Goal: Task Accomplishment & Management: Complete application form

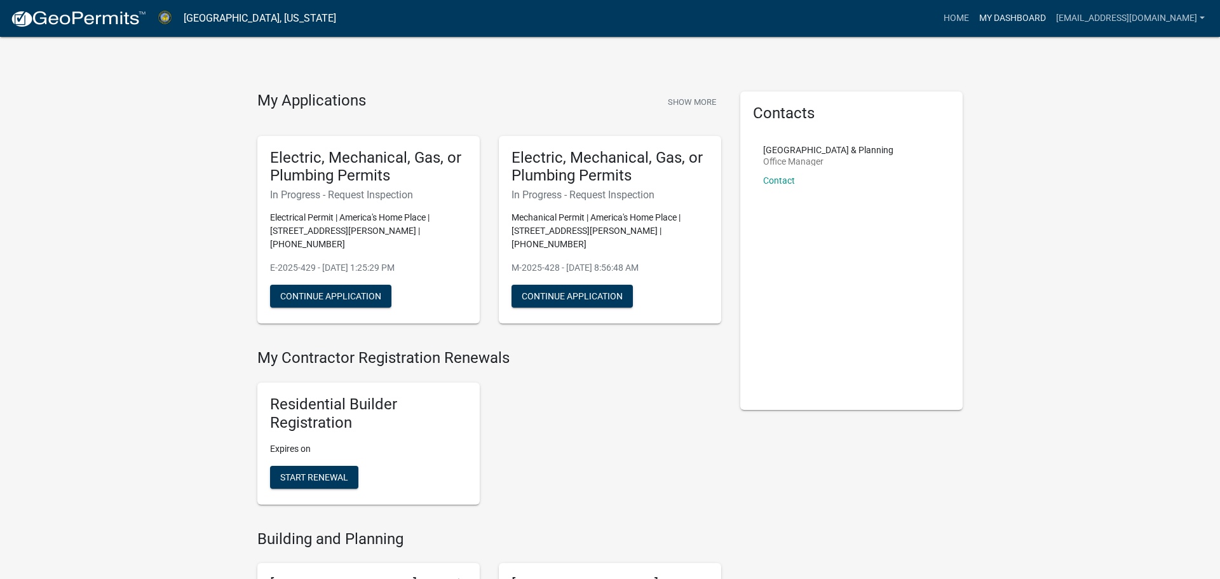
click at [994, 21] on link "My Dashboard" at bounding box center [1012, 18] width 77 height 24
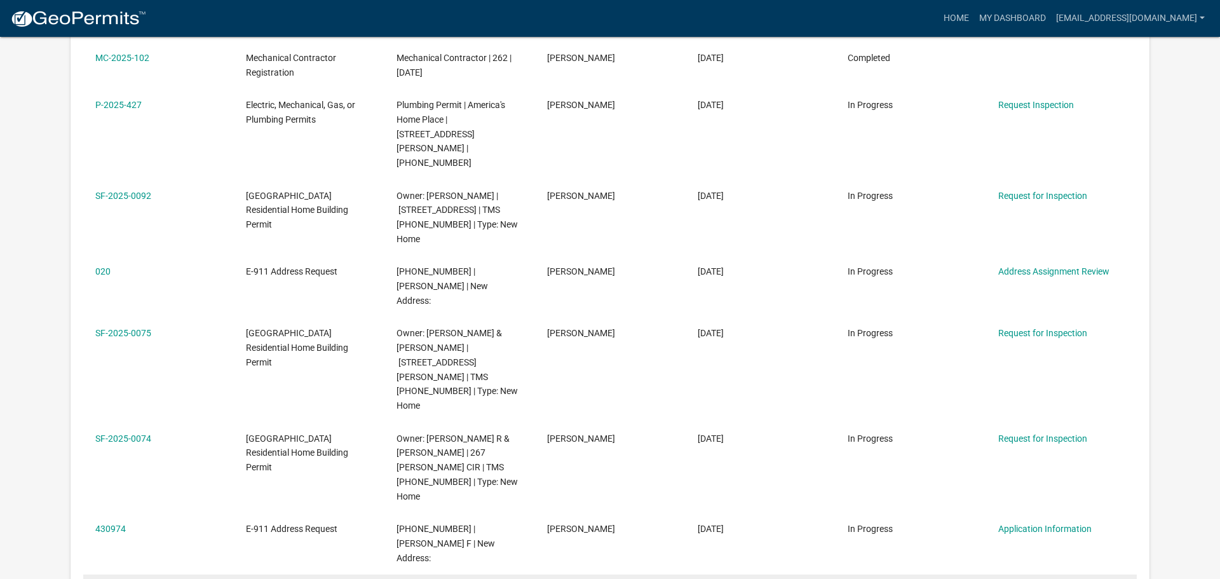
scroll to position [513, 0]
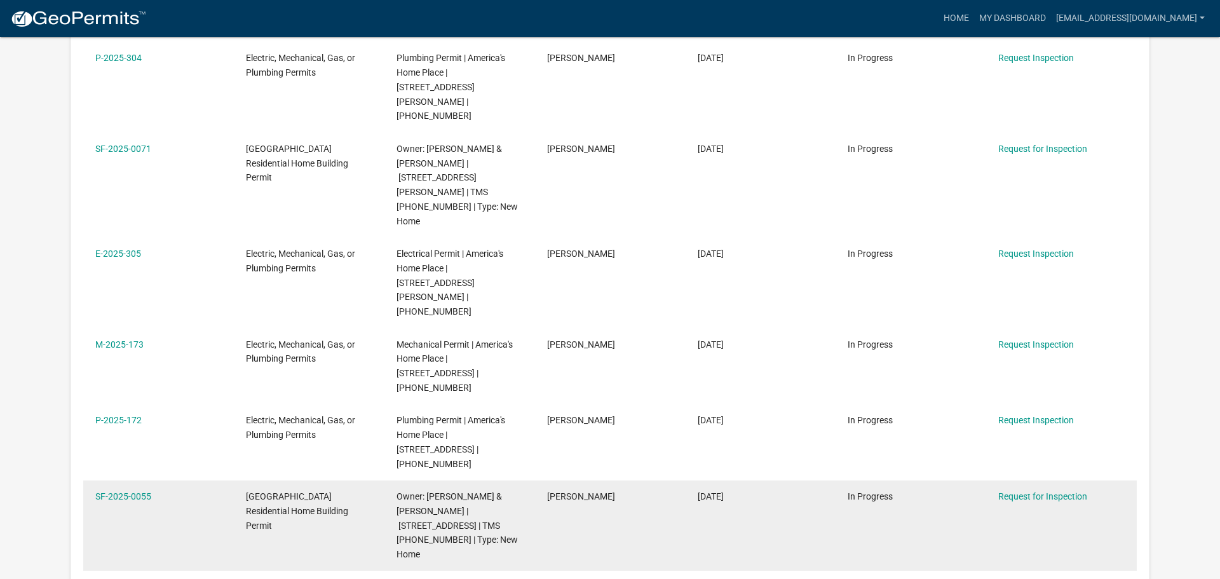
scroll to position [469, 0]
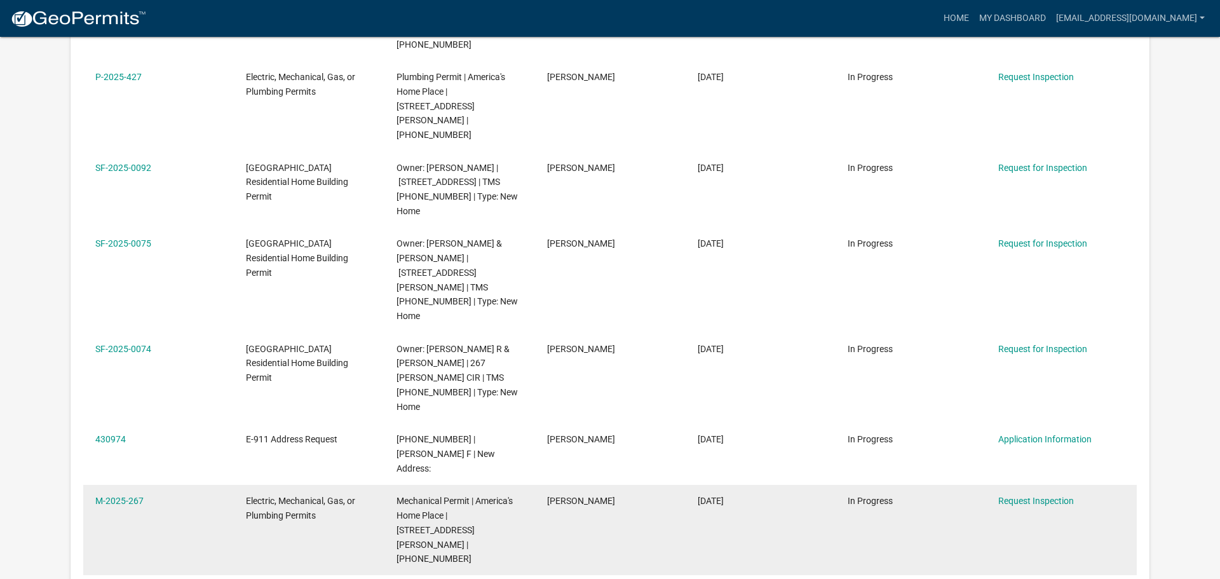
scroll to position [1077, 0]
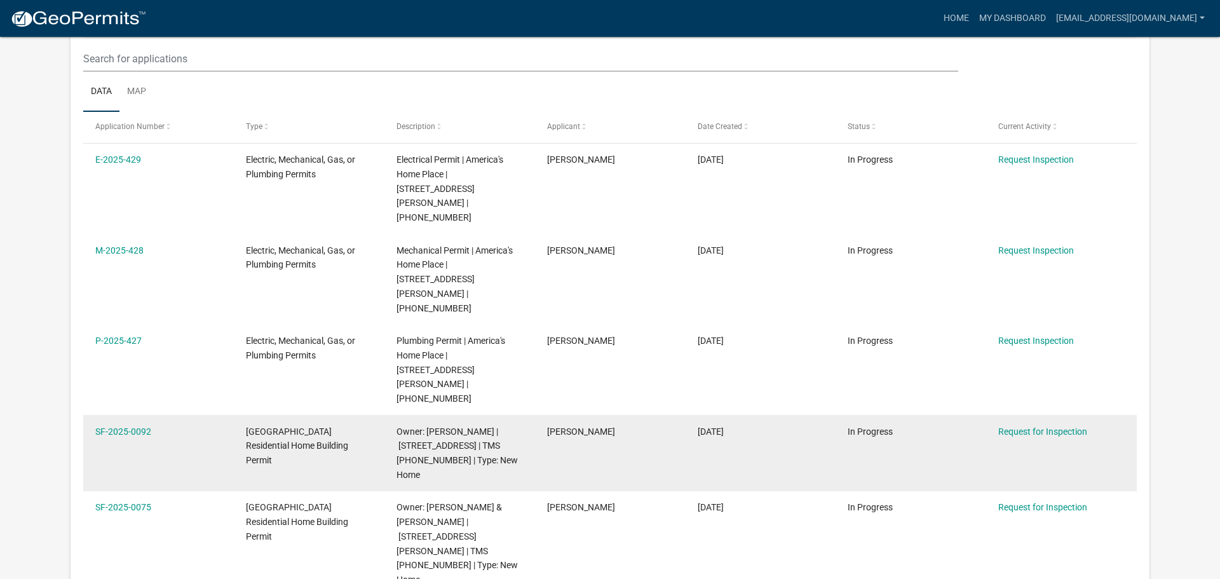
scroll to position [554, 0]
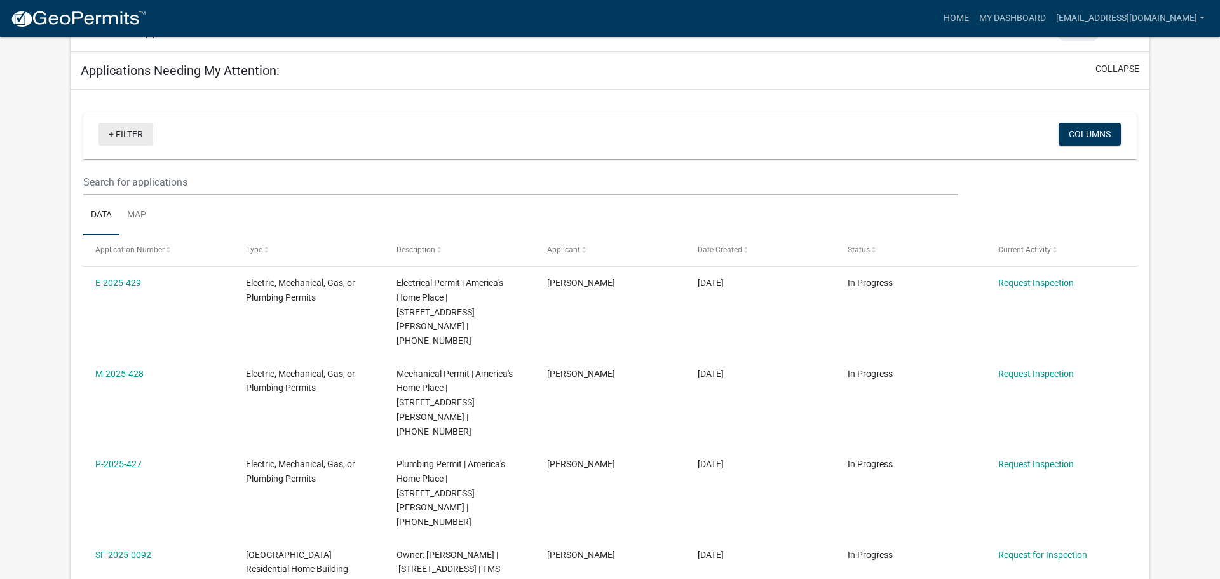
click at [122, 123] on link "+ Filter" at bounding box center [125, 134] width 55 height 23
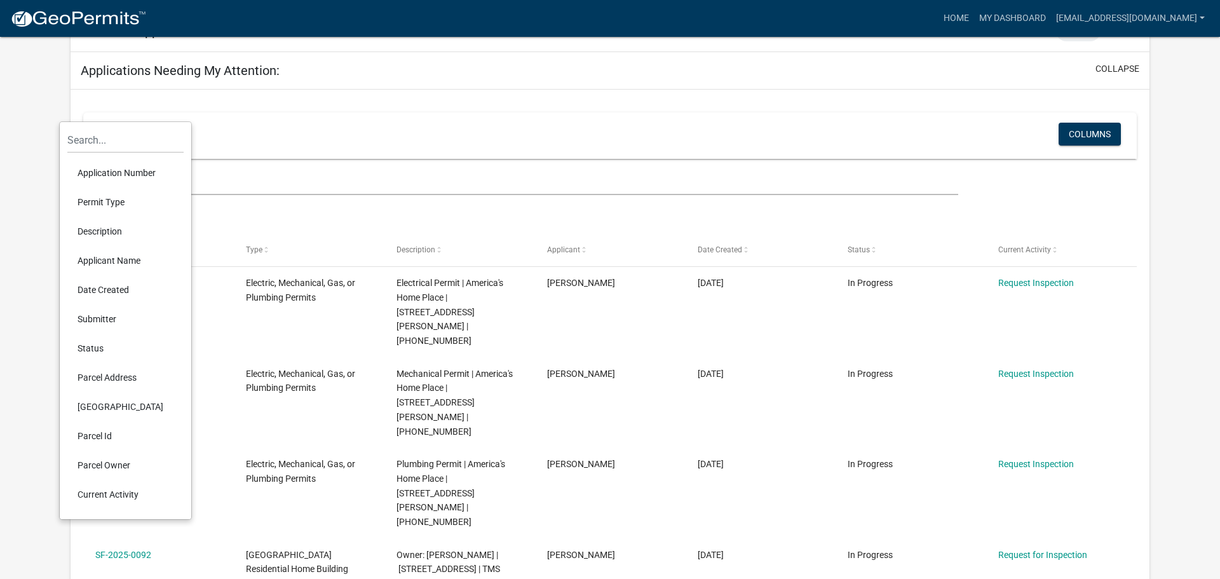
click at [115, 206] on li "Permit Type" at bounding box center [125, 201] width 116 height 29
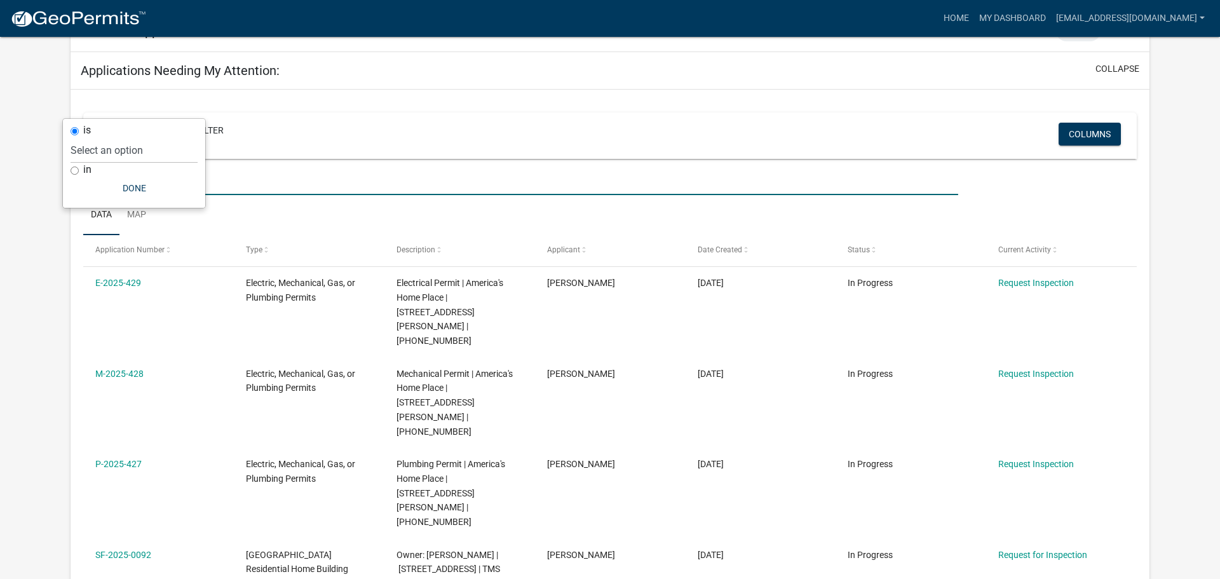
click at [323, 169] on input "text" at bounding box center [520, 182] width 875 height 26
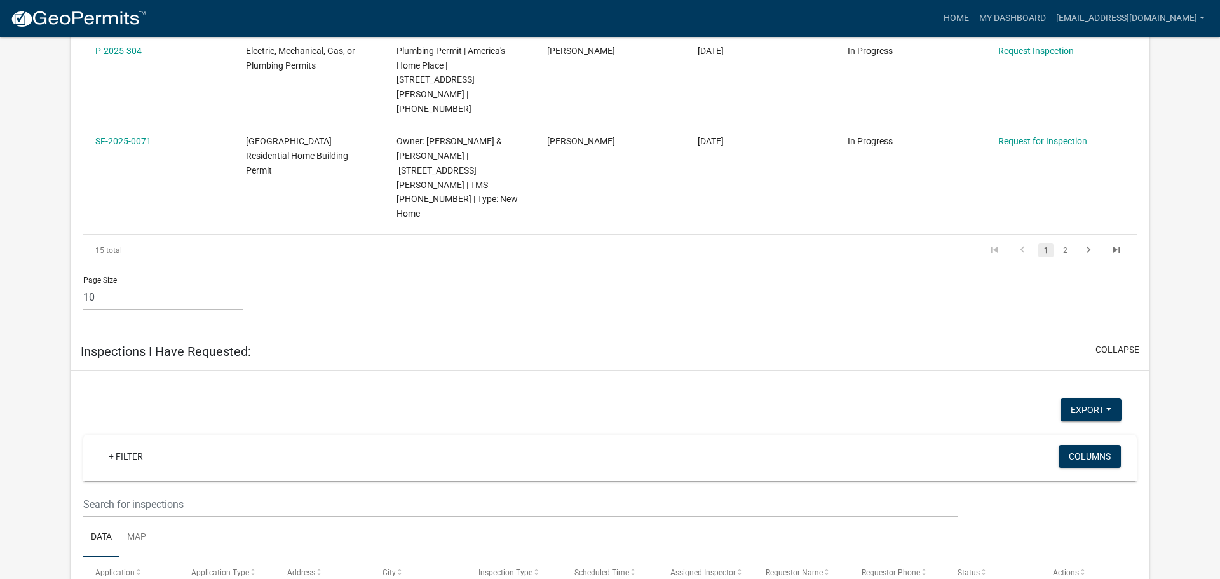
scroll to position [1584, 0]
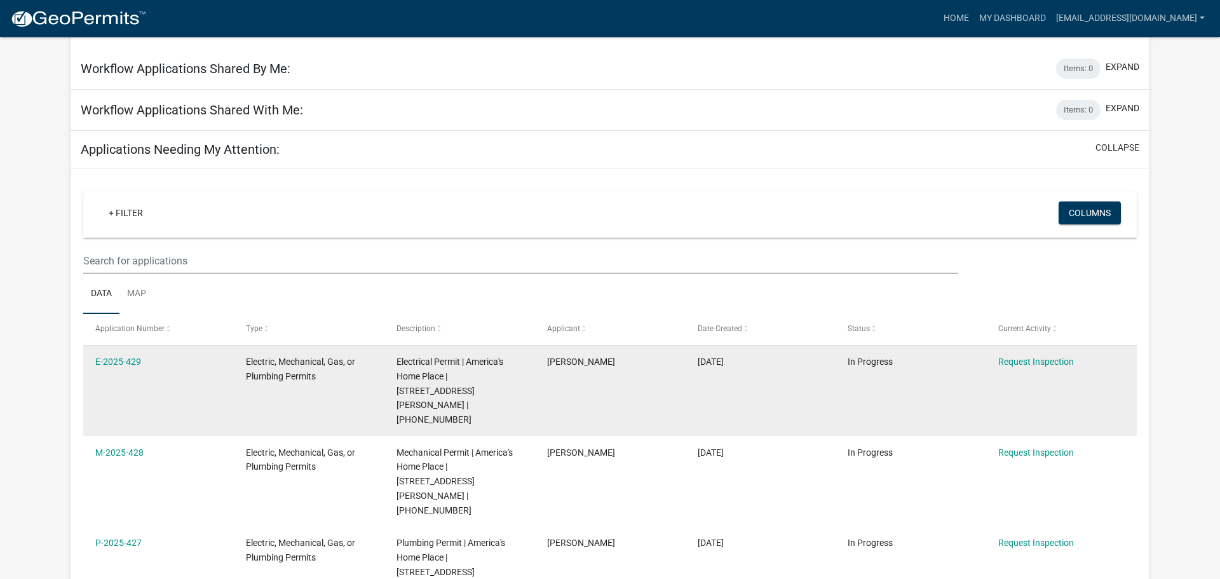
scroll to position [492, 0]
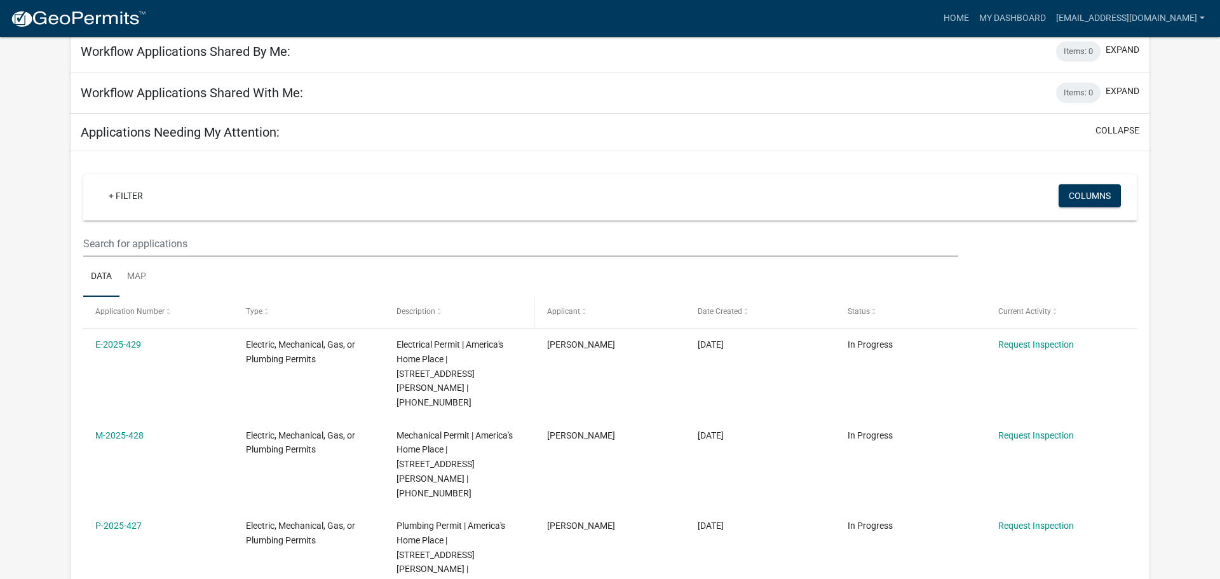
click at [435, 307] on span at bounding box center [439, 311] width 8 height 9
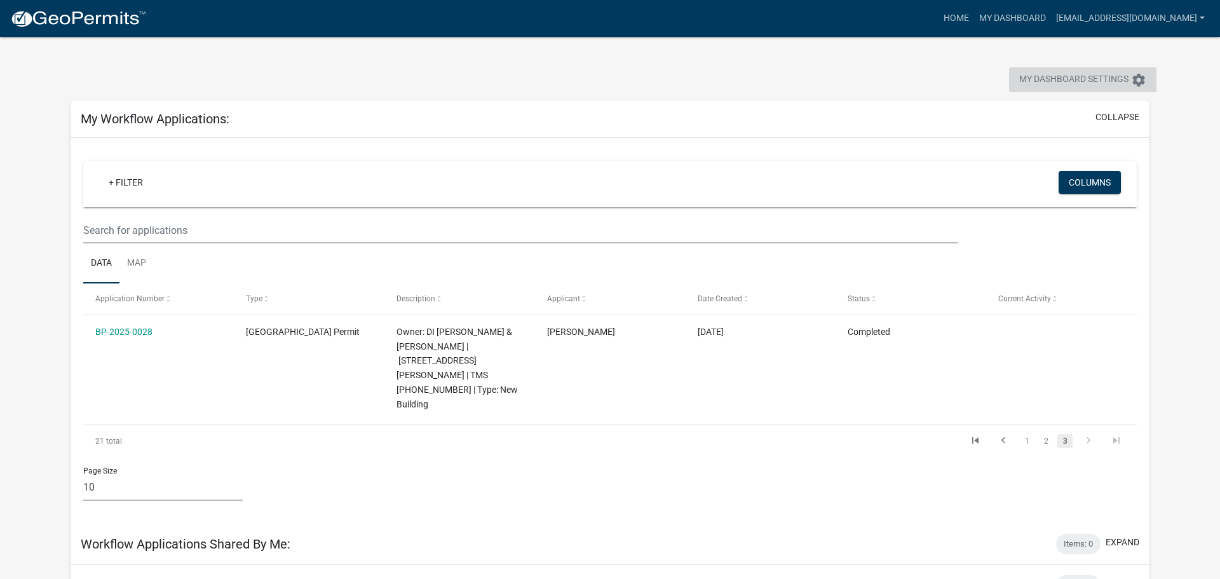
click at [1045, 77] on span "My Dashboard Settings" at bounding box center [1073, 79] width 109 height 15
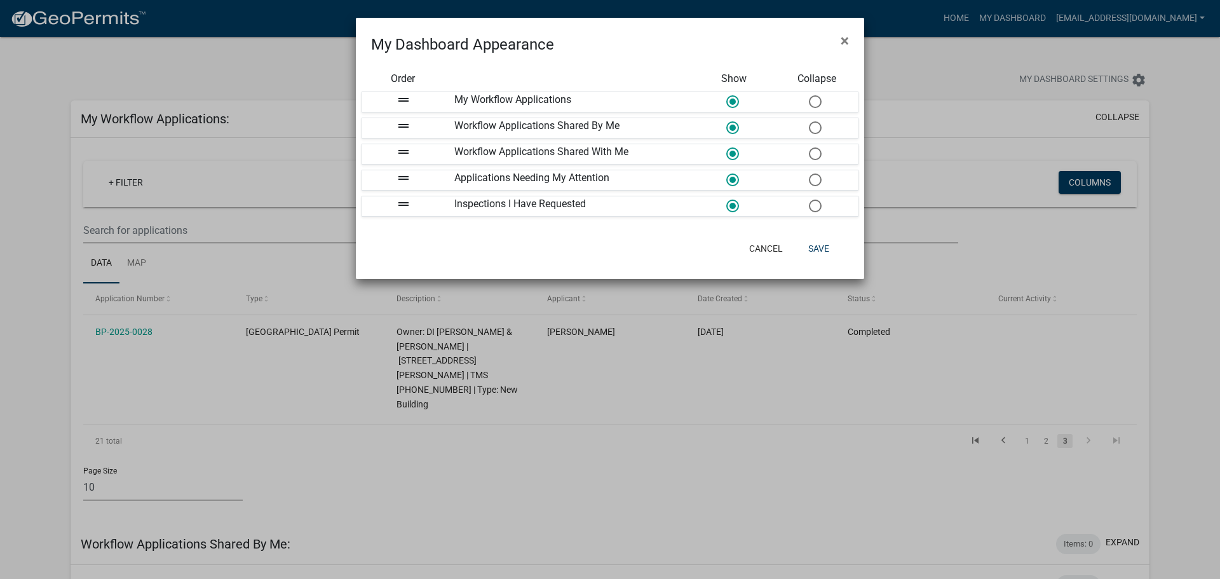
click at [950, 13] on ngb-modal-window "My Dashboard Appearance × Order Show Collapse drag_handle My Workflow Applicati…" at bounding box center [610, 289] width 1220 height 579
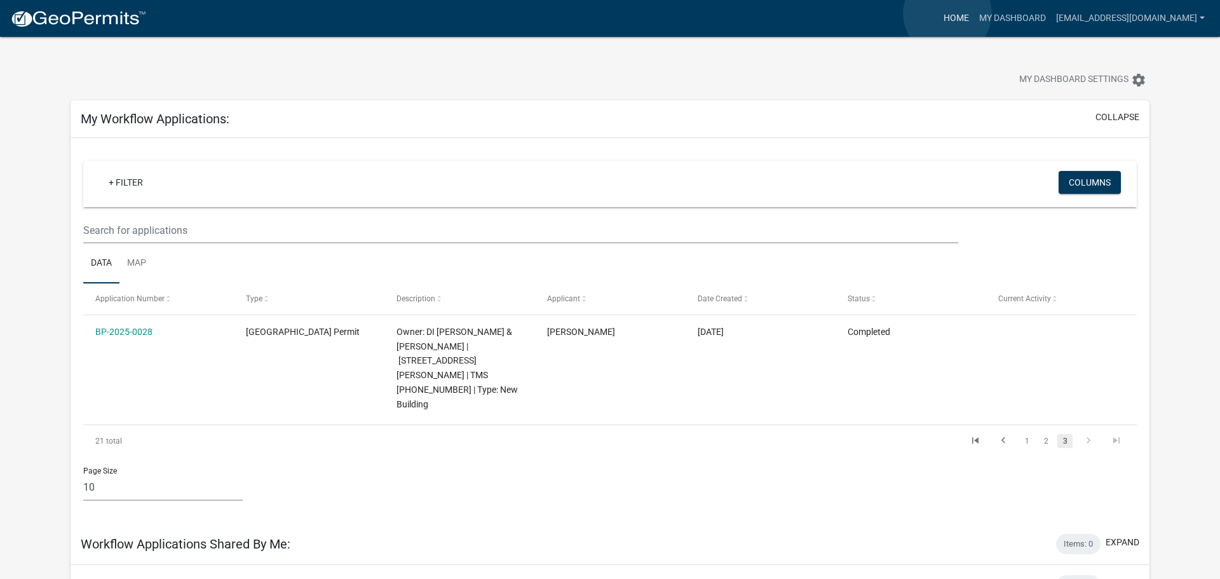
click at [947, 13] on link "Home" at bounding box center [956, 18] width 36 height 24
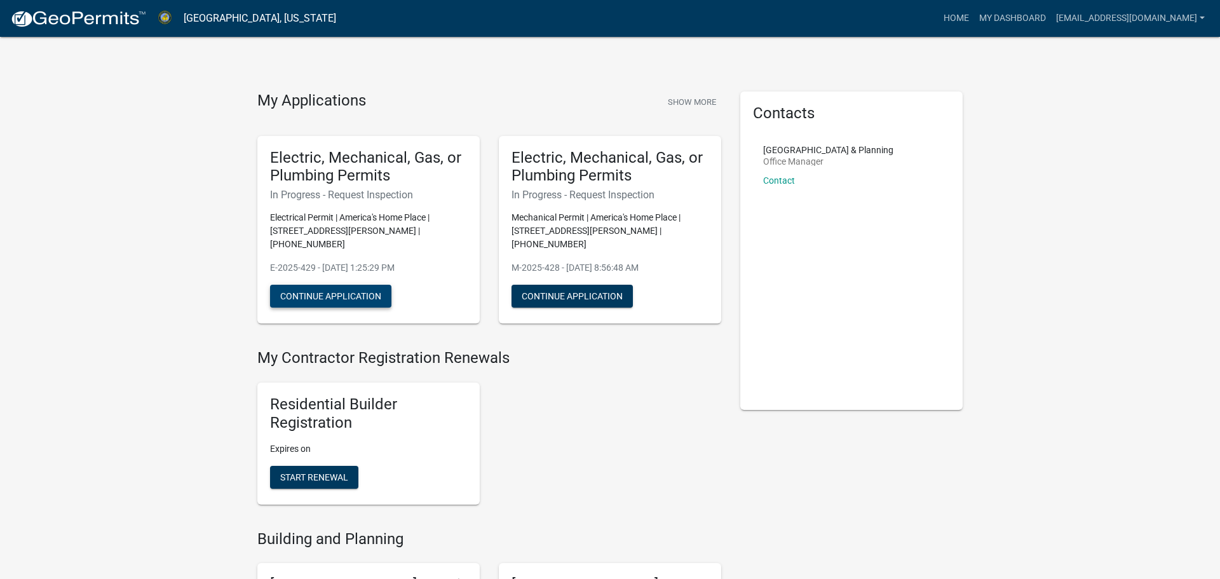
click at [356, 285] on button "Continue Application" at bounding box center [330, 296] width 121 height 23
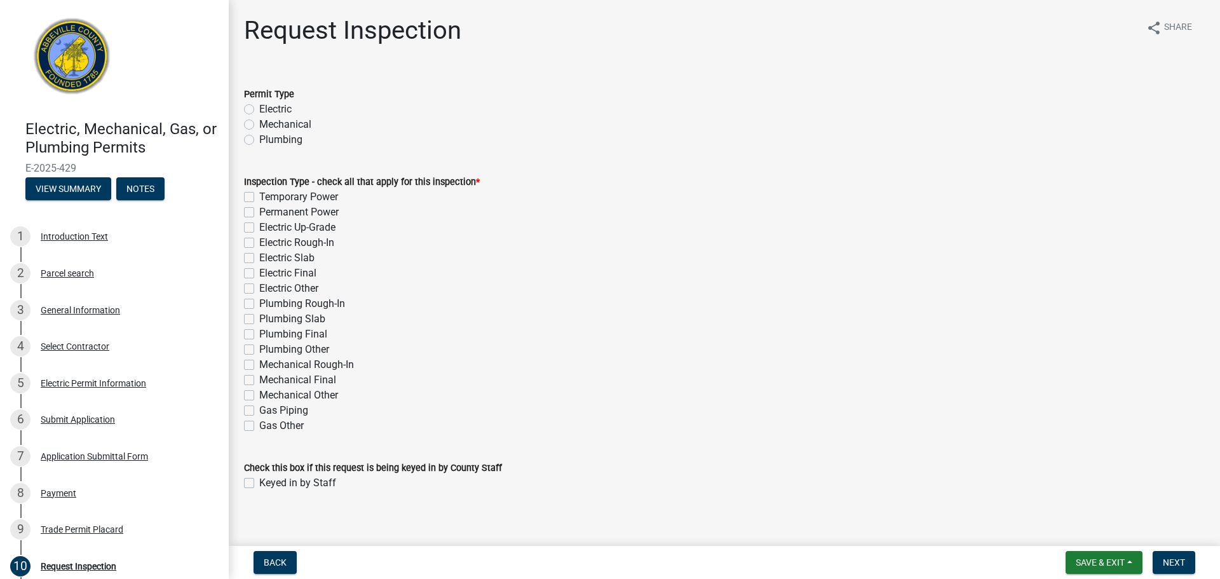
click at [259, 106] on label "Electric" at bounding box center [275, 109] width 32 height 15
click at [259, 106] on input "Electric" at bounding box center [263, 106] width 8 height 8
radio input "true"
click at [259, 201] on label "Temporary Power" at bounding box center [298, 196] width 79 height 15
click at [259, 198] on input "Temporary Power" at bounding box center [263, 193] width 8 height 8
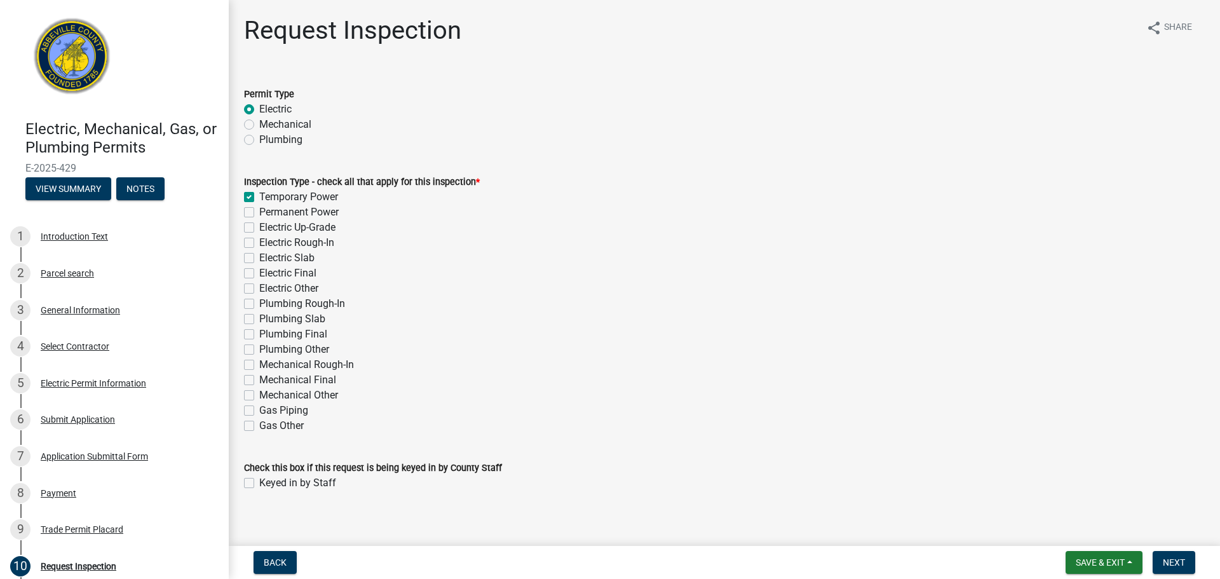
checkbox input "true"
checkbox input "false"
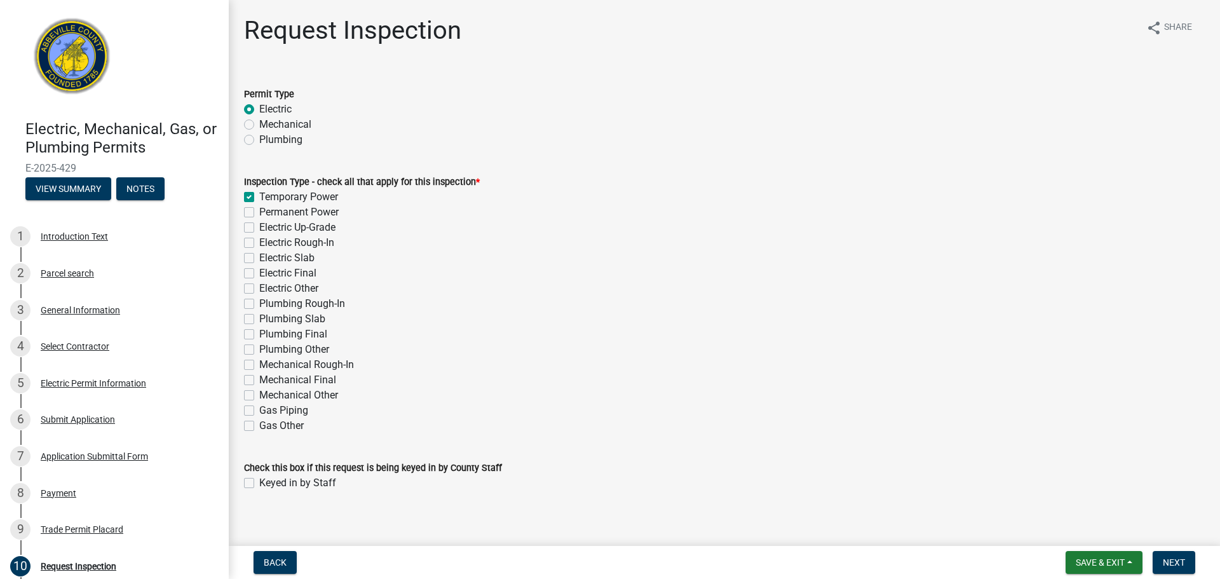
checkbox input "false"
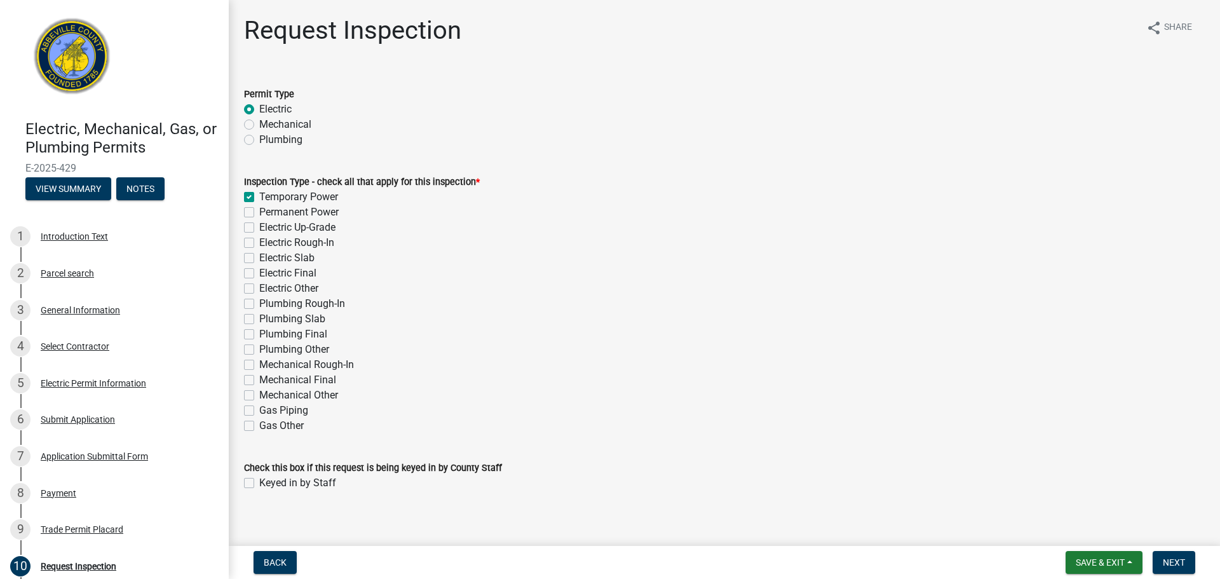
checkbox input "false"
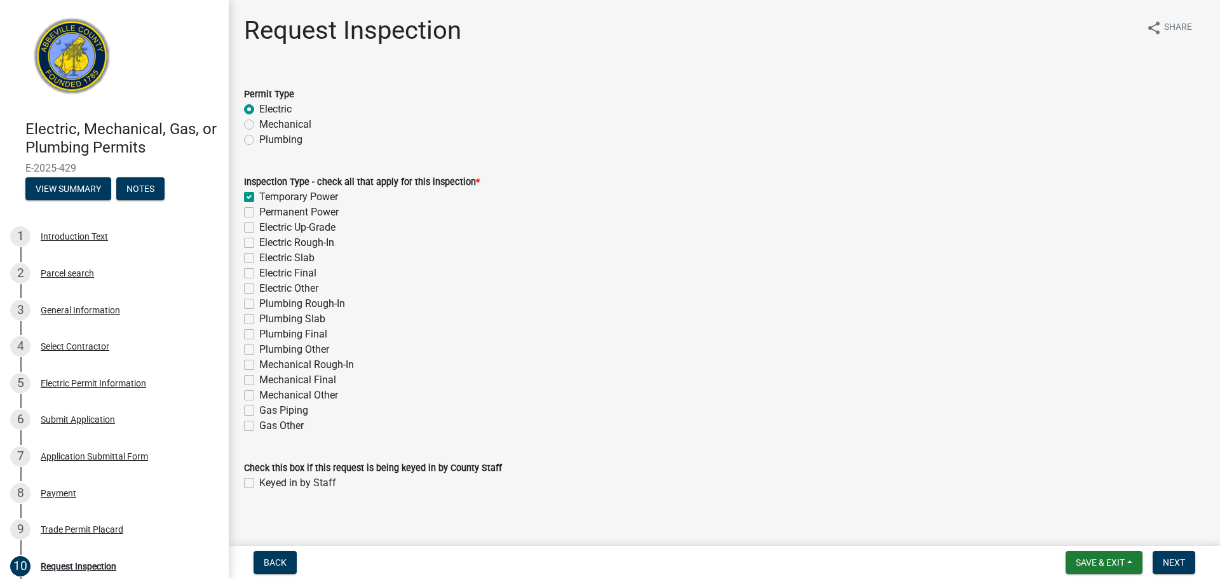
checkbox input "false"
click at [259, 208] on label "Permanent Power" at bounding box center [298, 212] width 79 height 15
click at [259, 208] on input "Permanent Power" at bounding box center [263, 209] width 8 height 8
checkbox input "true"
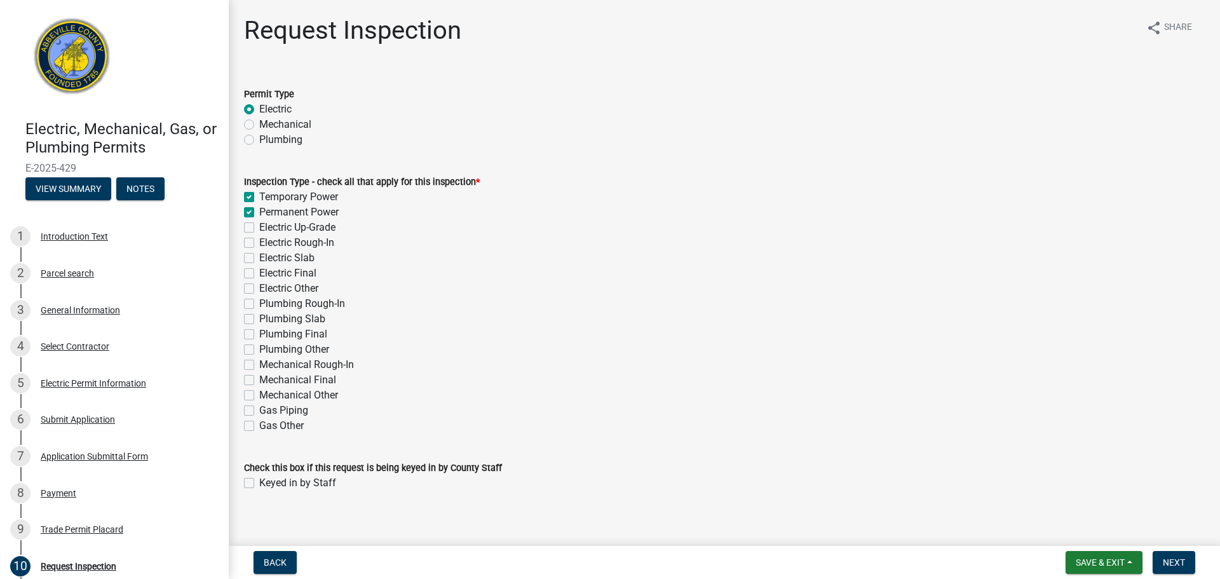
checkbox input "true"
checkbox input "false"
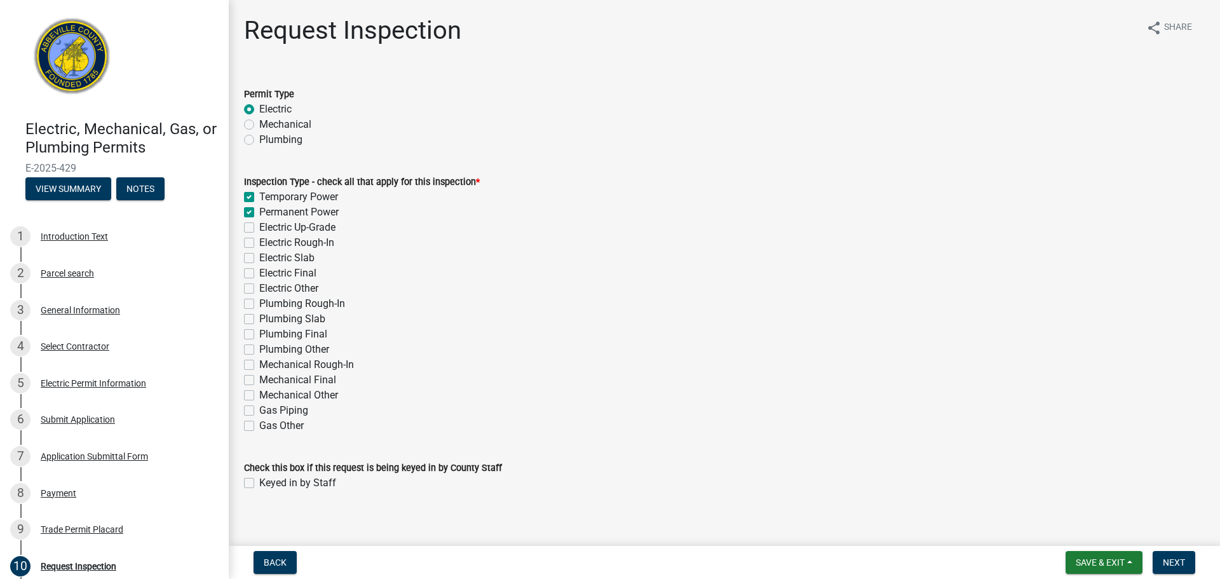
checkbox input "false"
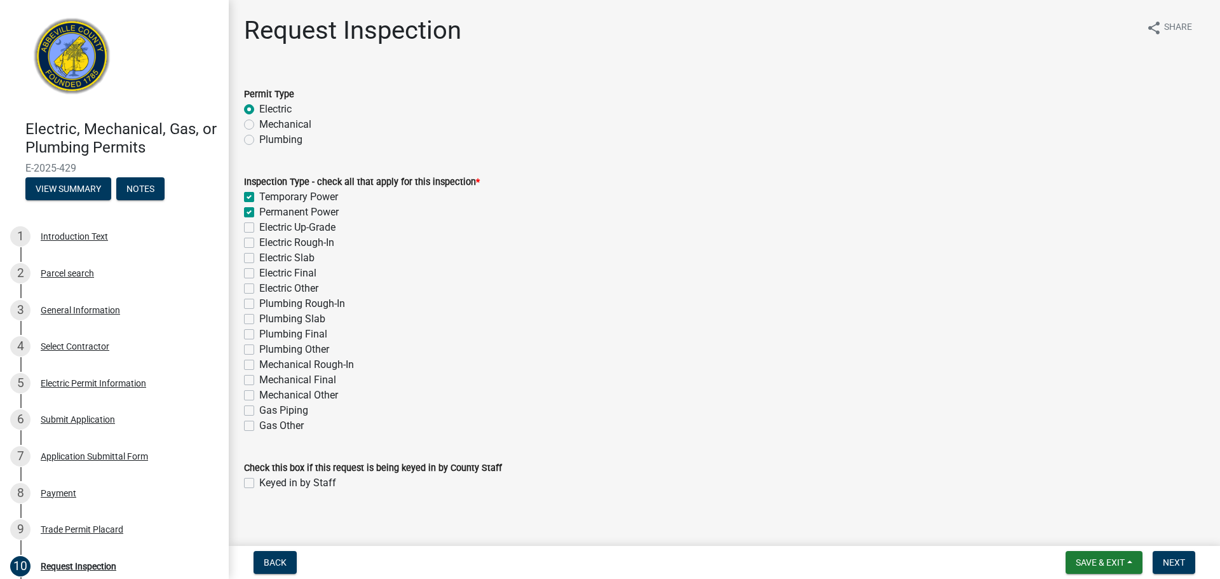
checkbox input "false"
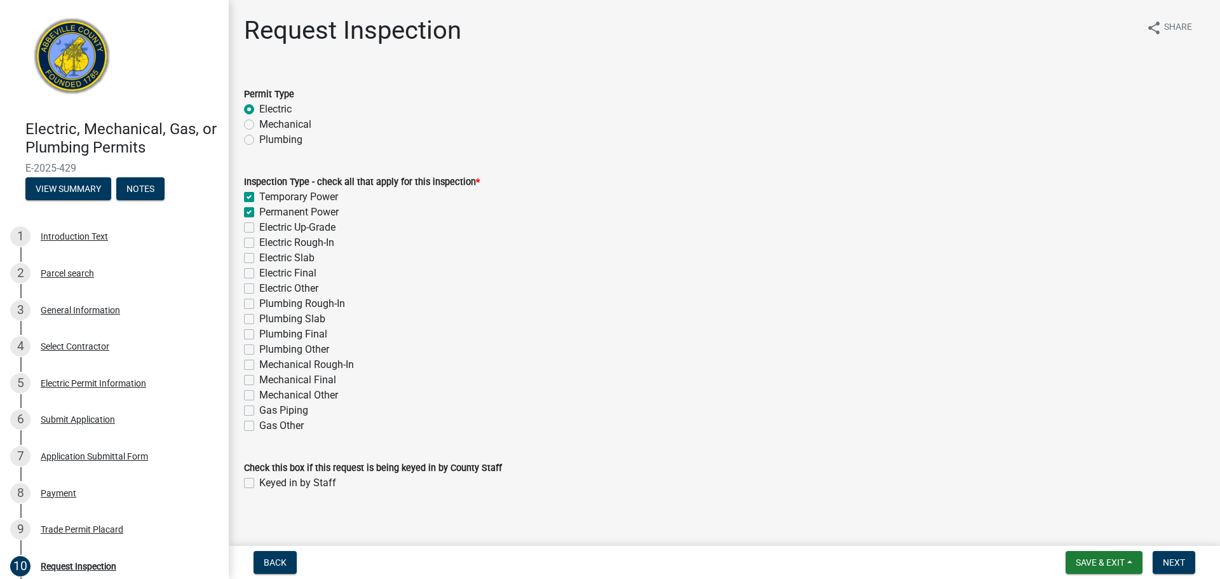
click at [259, 243] on label "Electric Rough-In" at bounding box center [296, 242] width 75 height 15
click at [259, 243] on input "Electric Rough-In" at bounding box center [263, 239] width 8 height 8
checkbox input "true"
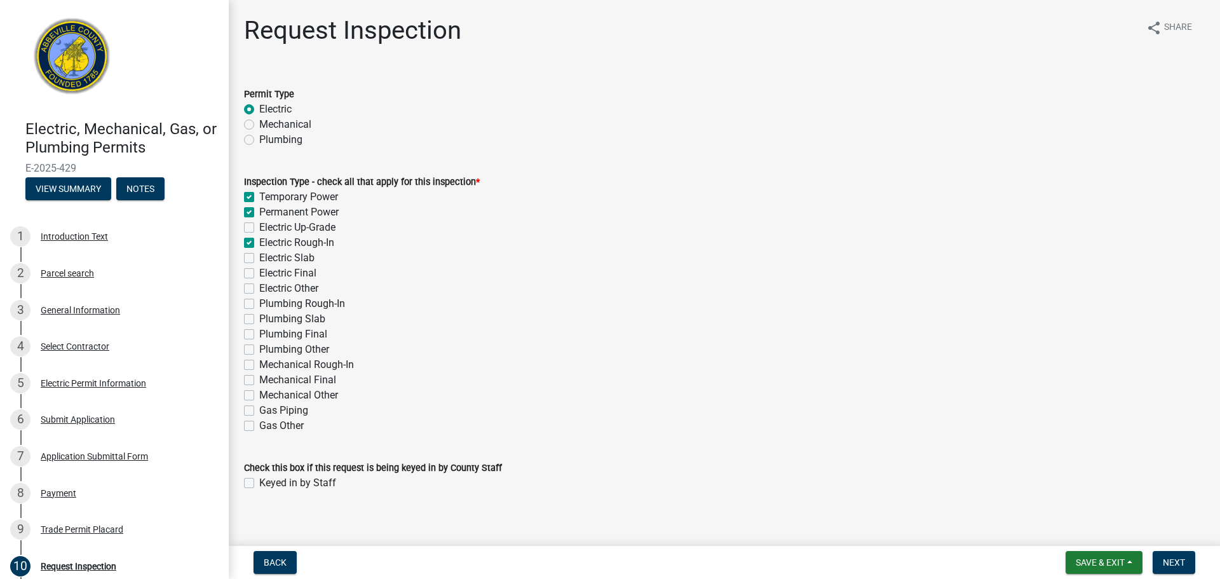
checkbox input "false"
checkbox input "true"
checkbox input "false"
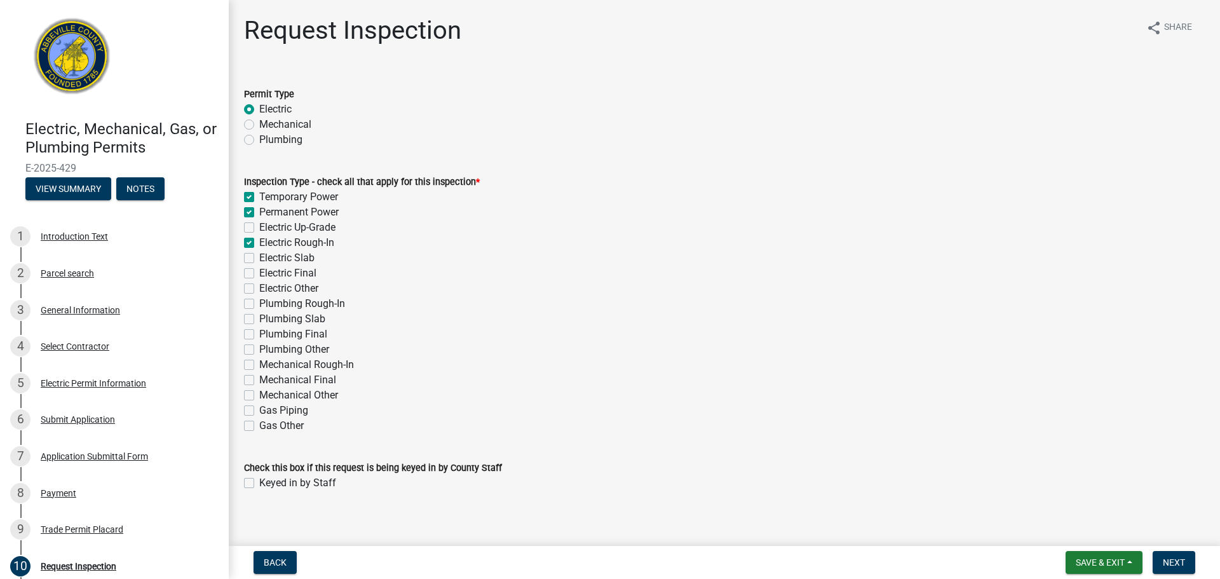
checkbox input "false"
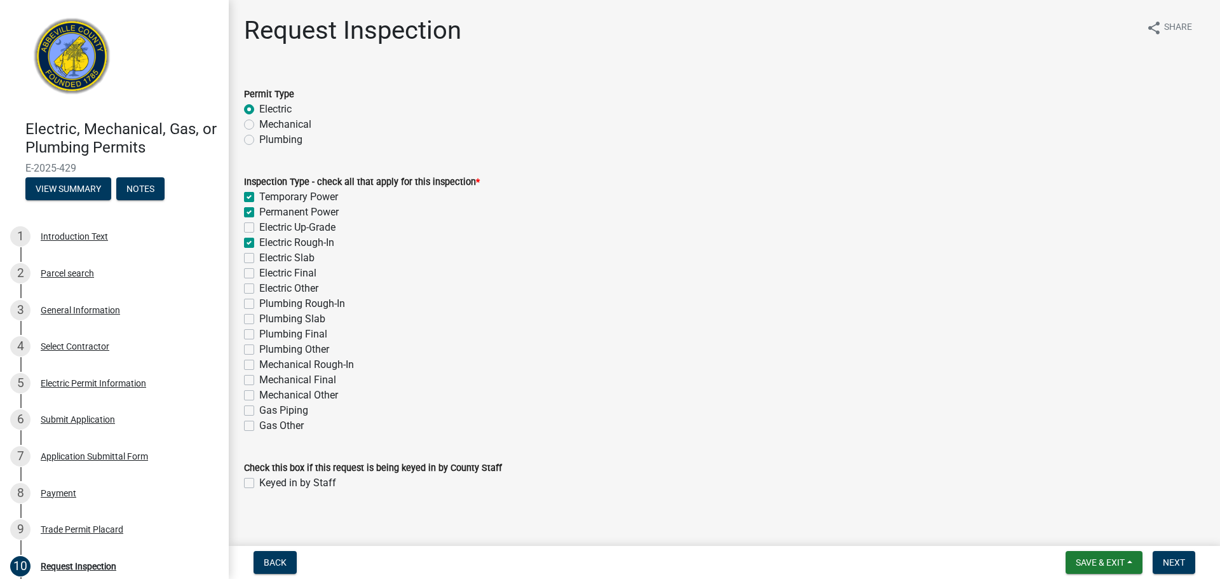
checkbox input "false"
click at [259, 271] on label "Electric Final" at bounding box center [287, 272] width 57 height 15
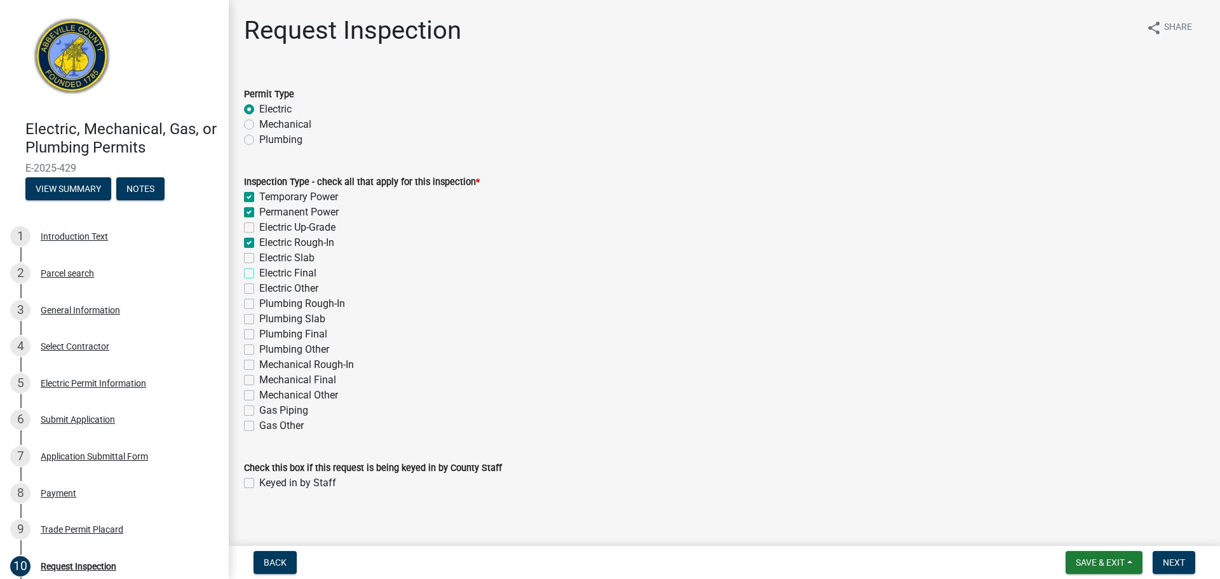
click at [259, 271] on input "Electric Final" at bounding box center [263, 269] width 8 height 8
checkbox input "true"
checkbox input "false"
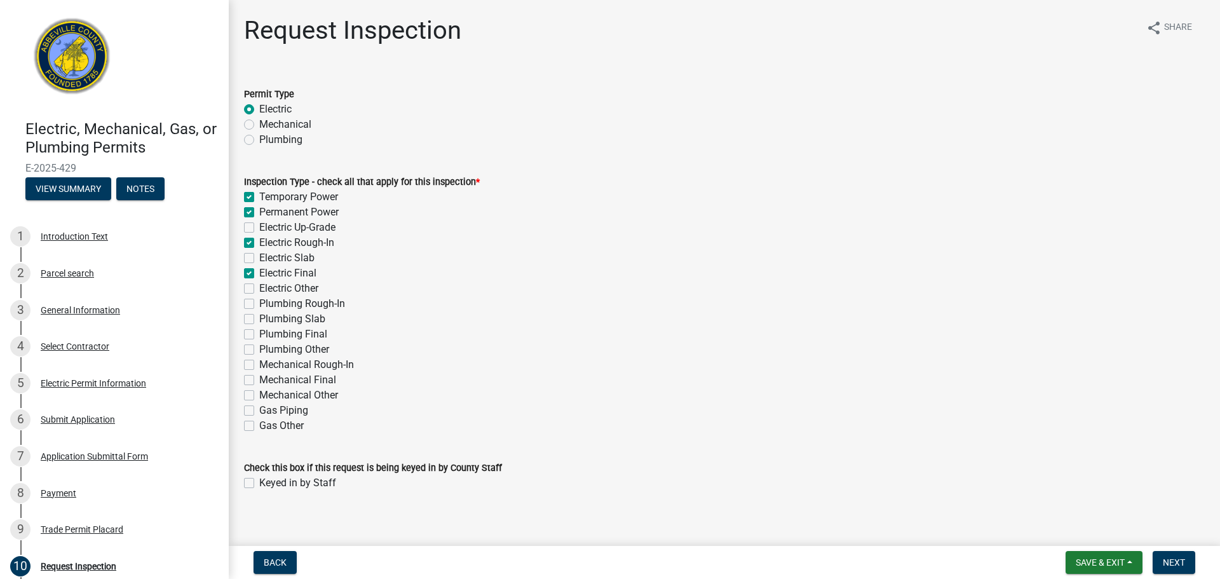
checkbox input "true"
checkbox input "false"
checkbox input "true"
checkbox input "false"
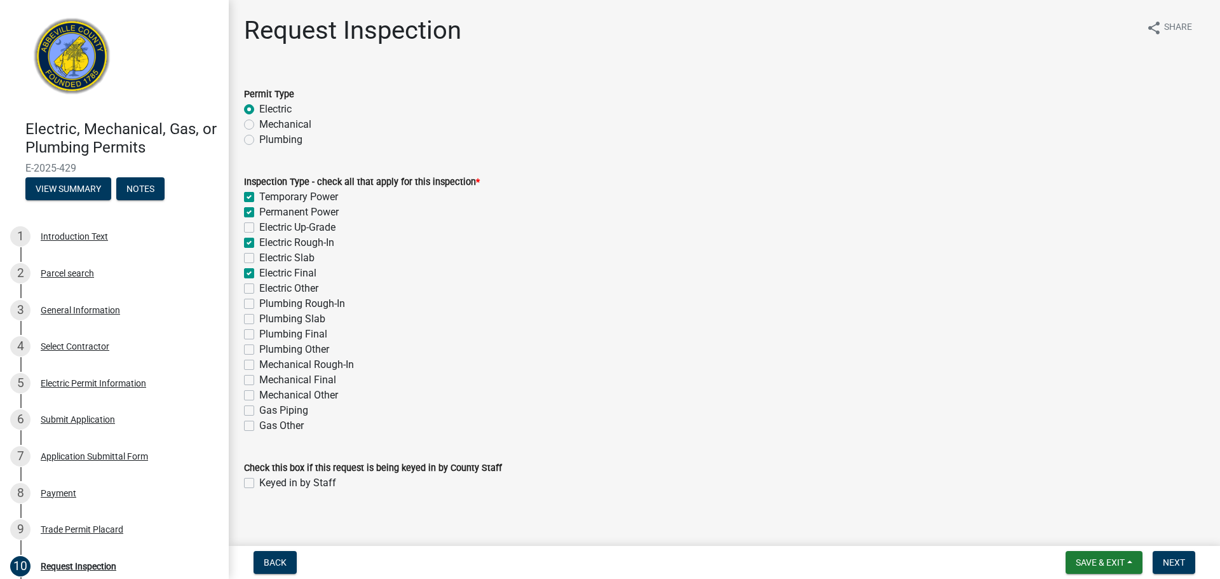
checkbox input "false"
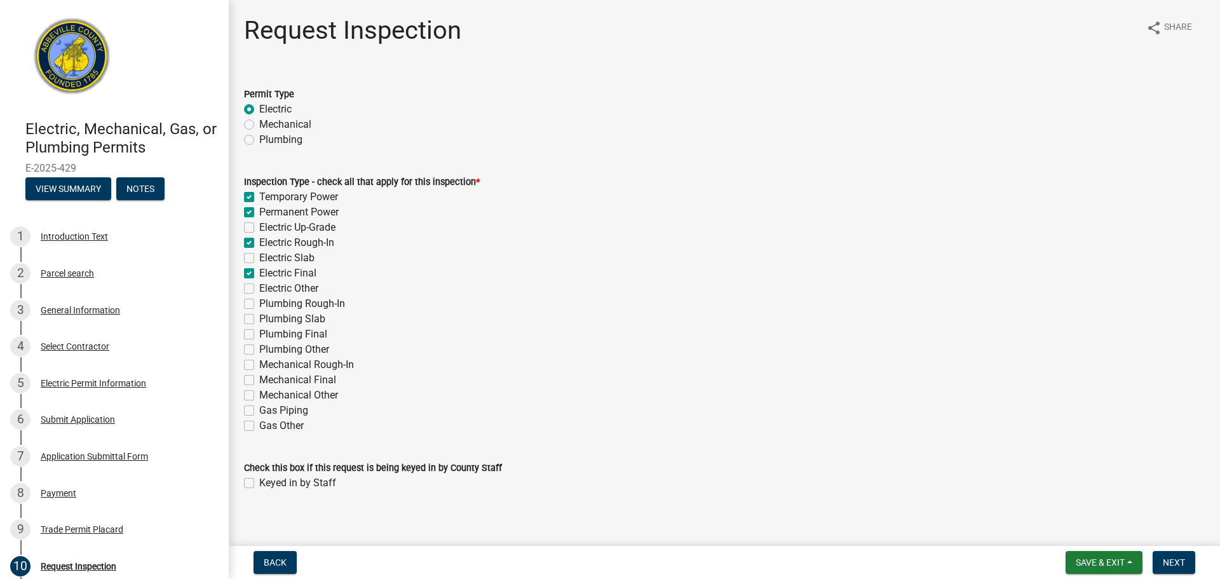
checkbox input "false"
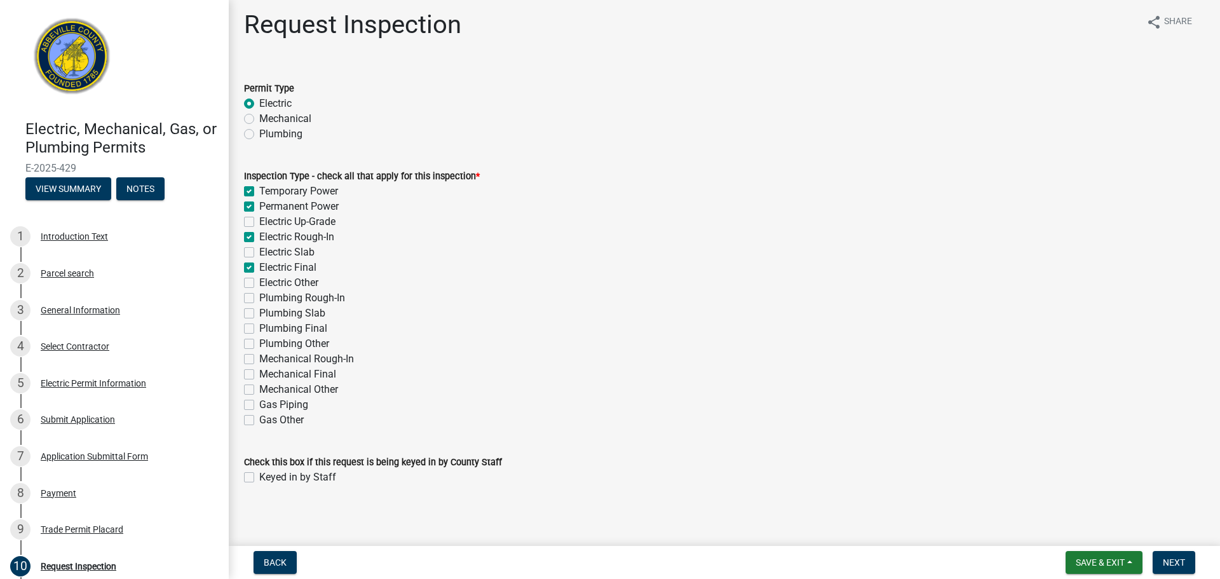
scroll to position [11, 0]
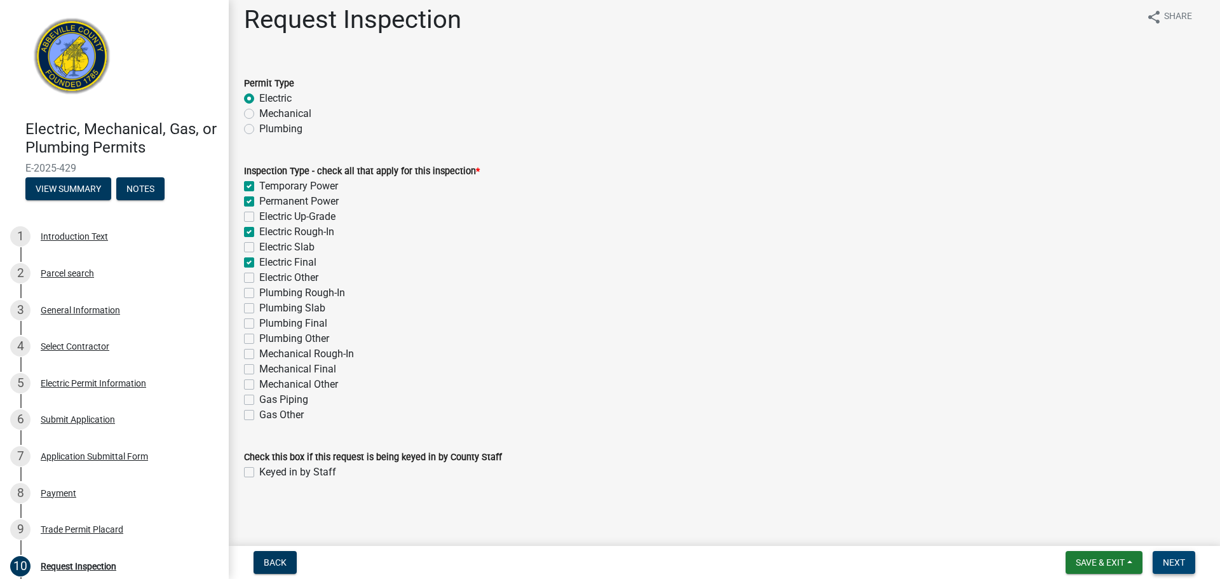
click at [1181, 559] on span "Next" at bounding box center [1173, 562] width 22 height 10
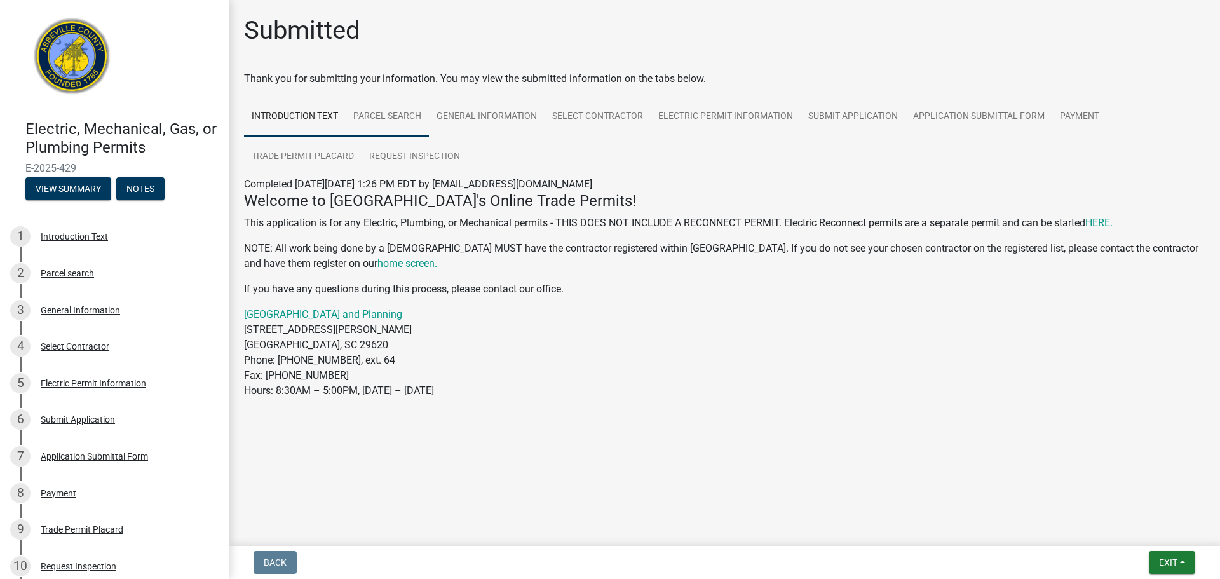
click at [380, 116] on link "Parcel search" at bounding box center [387, 117] width 83 height 41
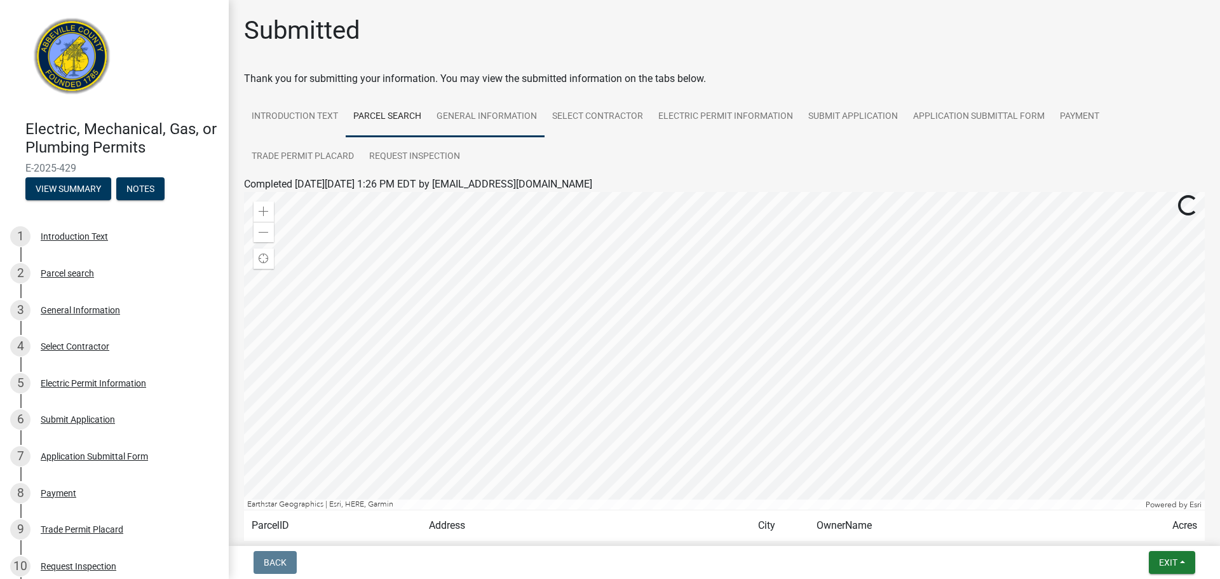
click at [507, 116] on link "General Information" at bounding box center [487, 117] width 116 height 41
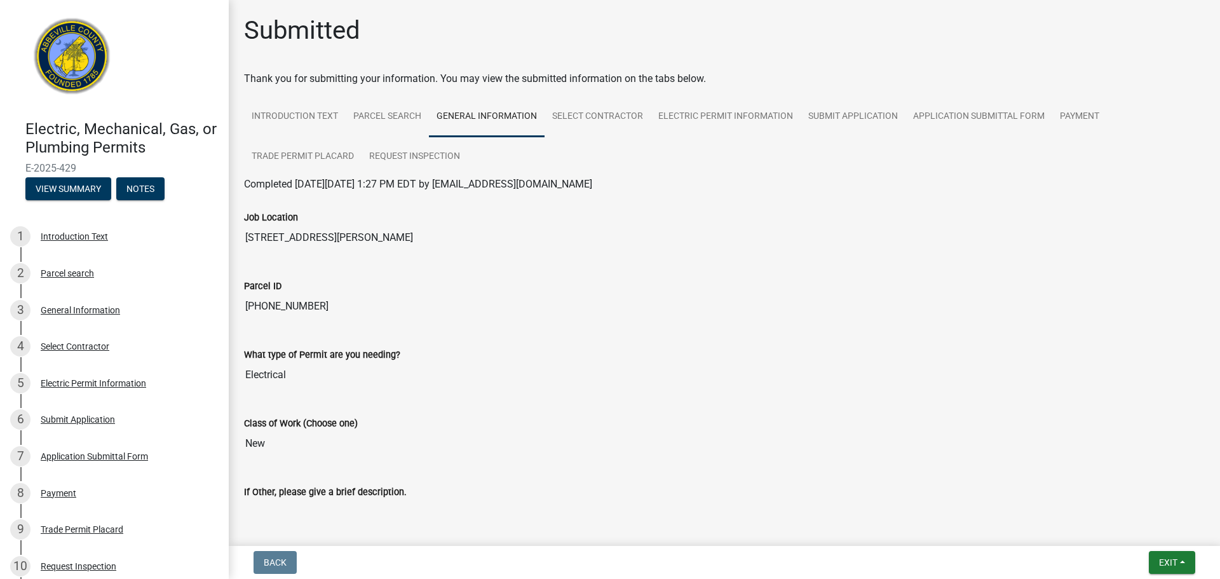
click at [81, 49] on img at bounding box center [71, 59] width 93 height 93
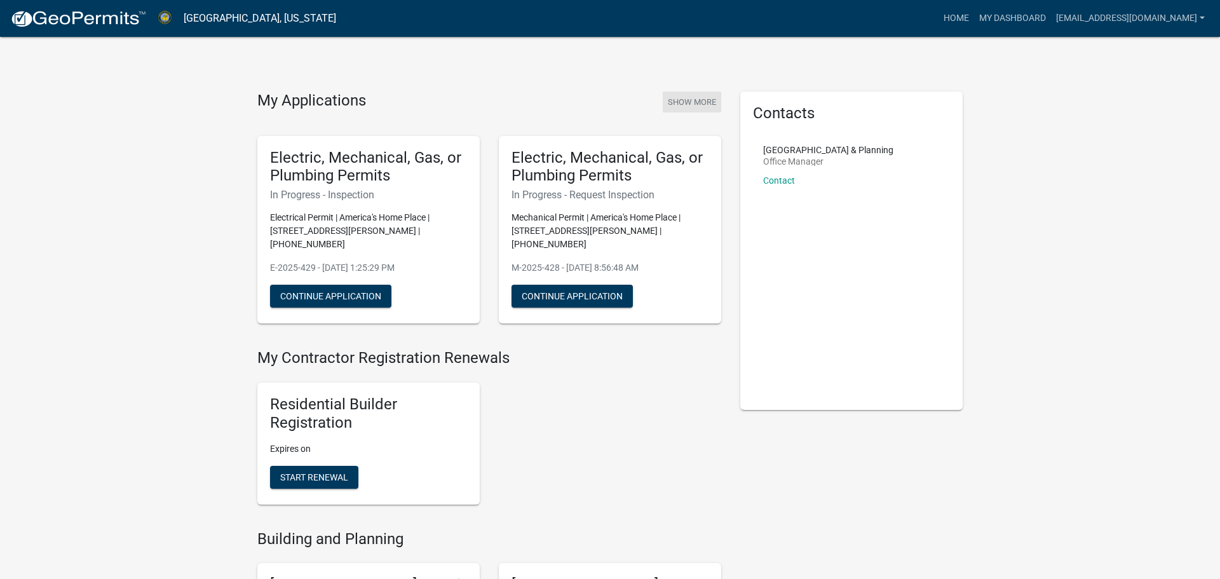
click at [682, 104] on button "Show More" at bounding box center [691, 101] width 58 height 21
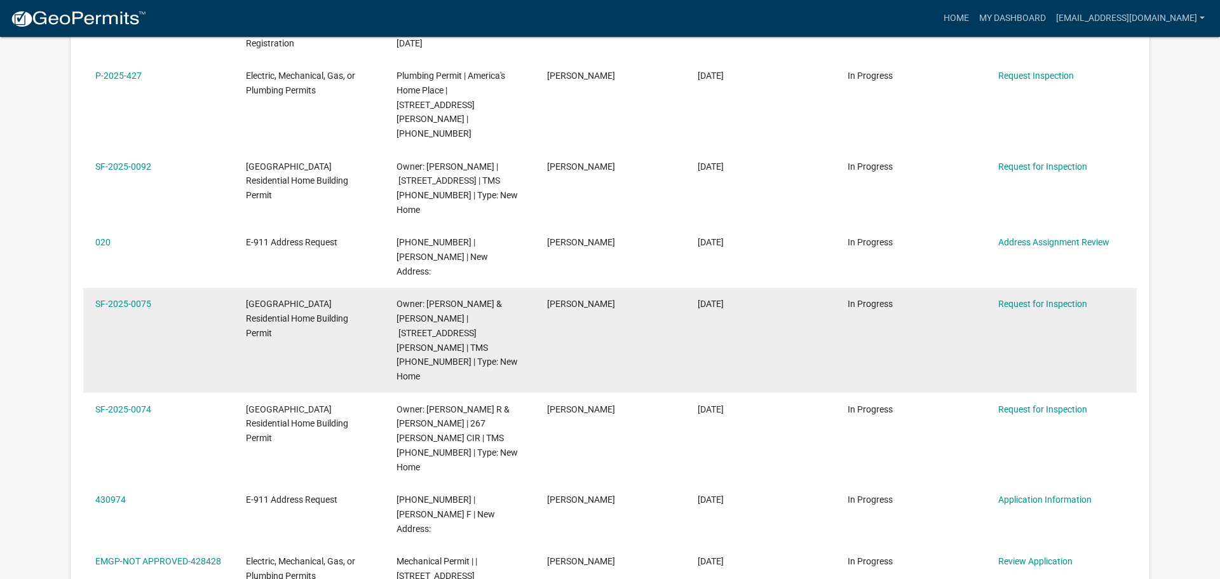
scroll to position [849, 0]
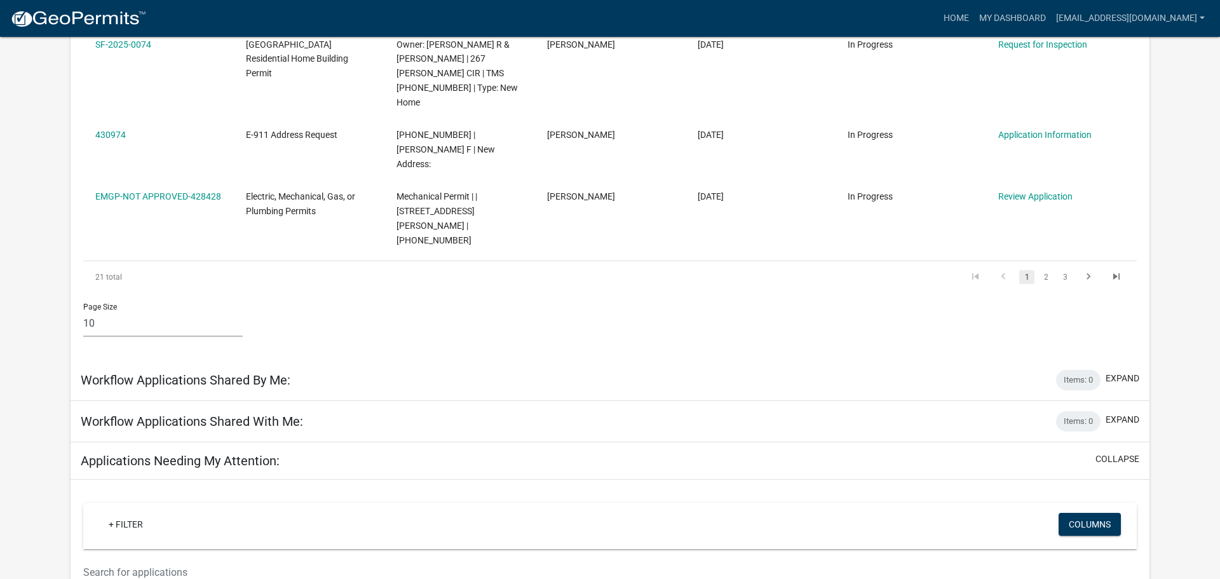
click at [373, 442] on div "Applications Needing My Attention: collapse" at bounding box center [610, 460] width 1079 height 37
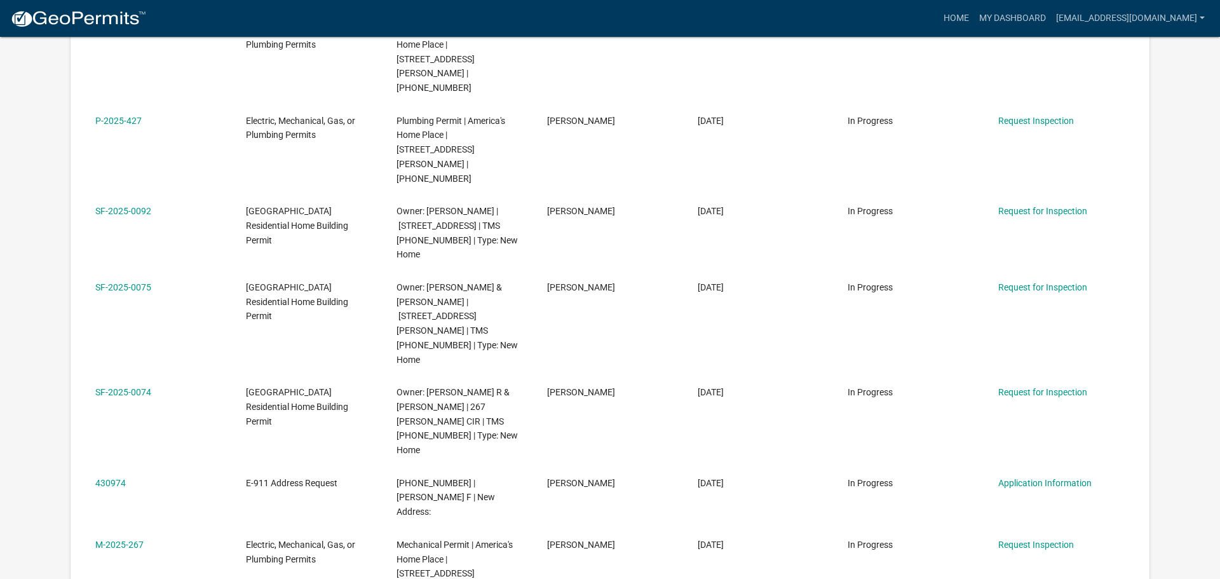
scroll to position [1552, 0]
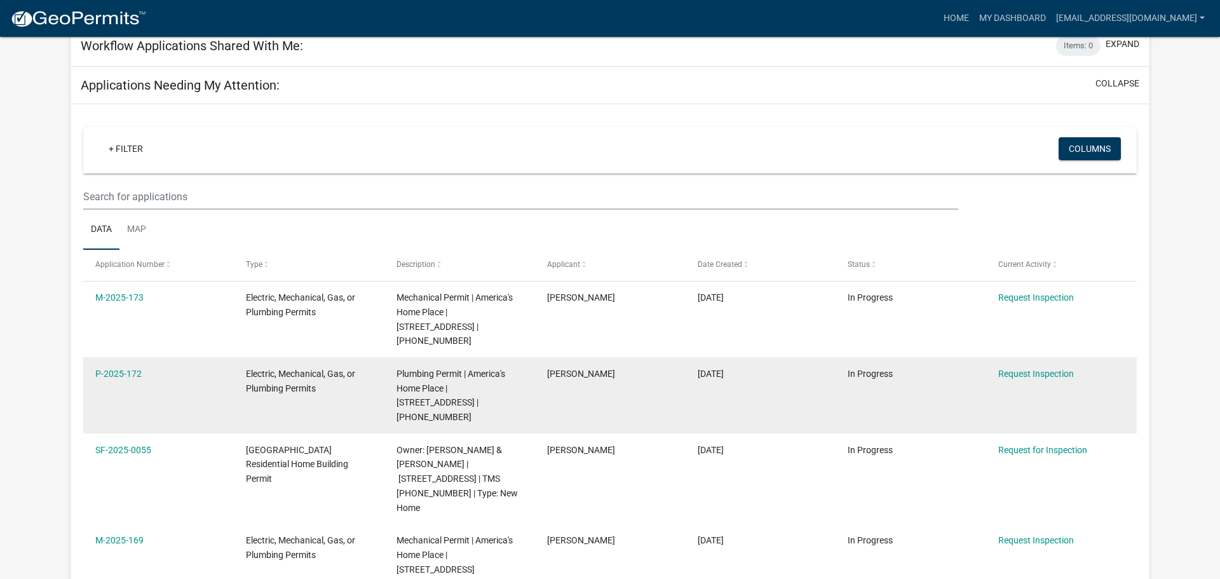
scroll to position [1223, 0]
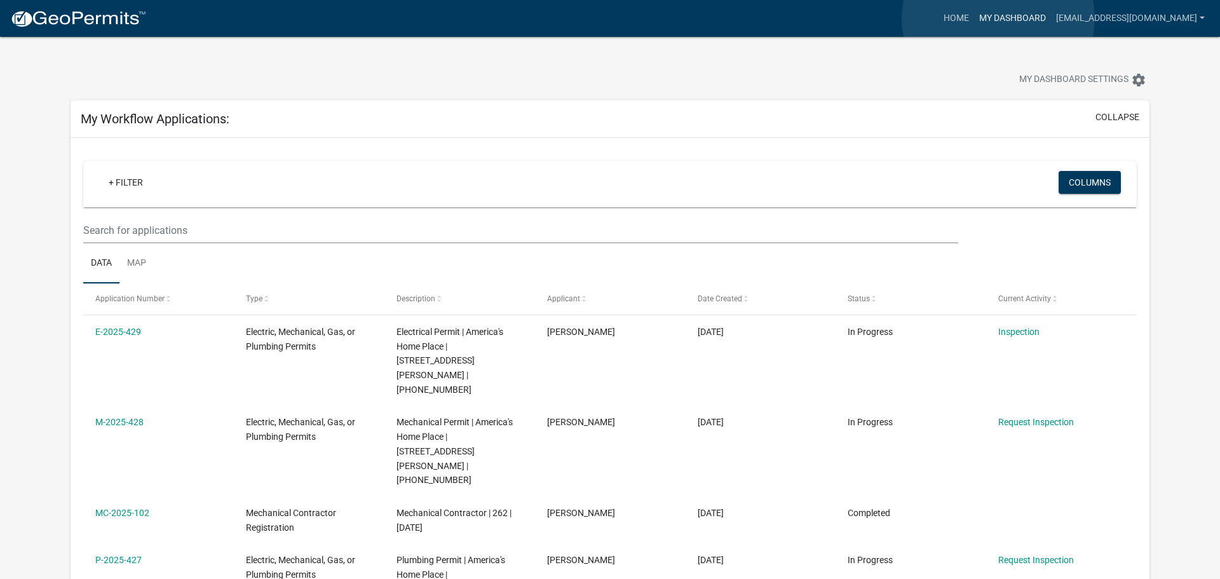
click at [998, 18] on link "My Dashboard" at bounding box center [1012, 18] width 77 height 24
click at [940, 20] on link "Home" at bounding box center [956, 18] width 36 height 24
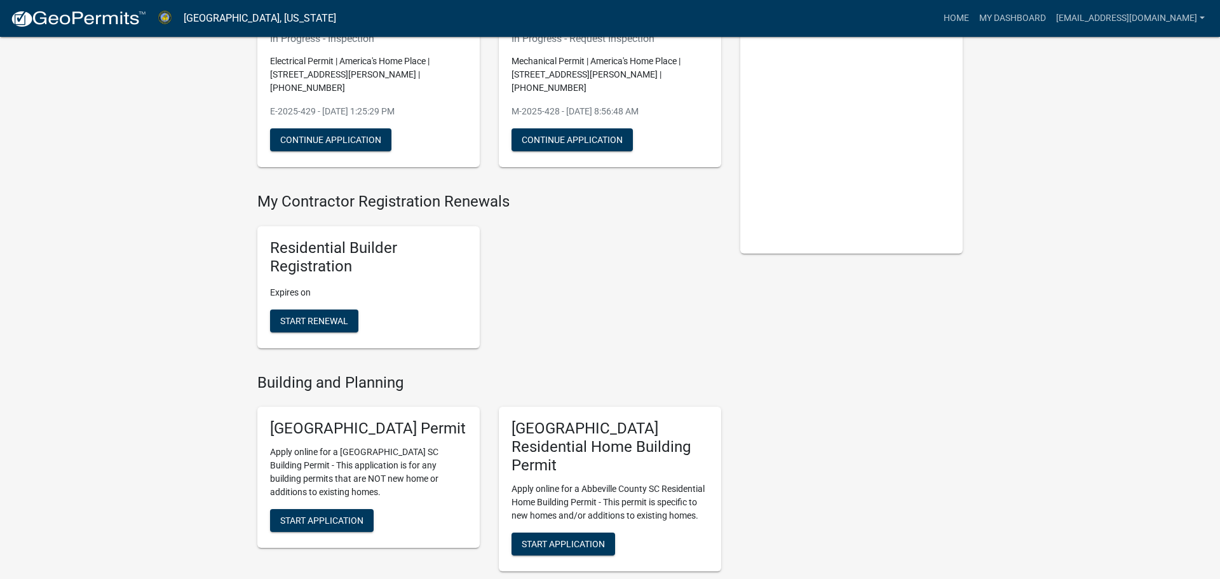
scroll to position [420, 0]
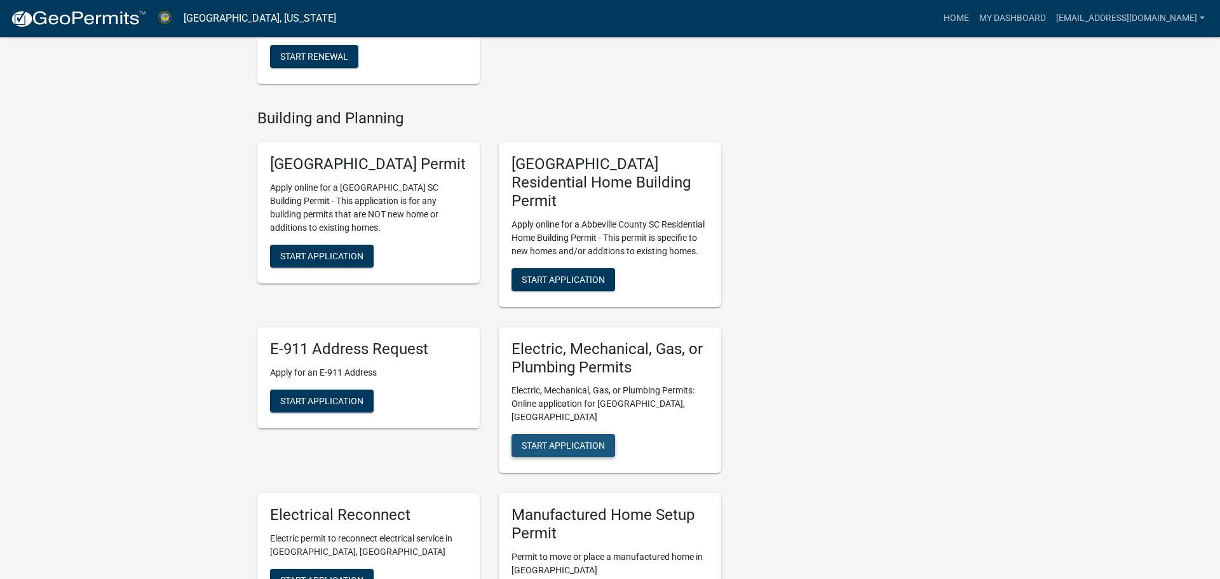
click at [573, 434] on button "Start Application" at bounding box center [563, 445] width 104 height 23
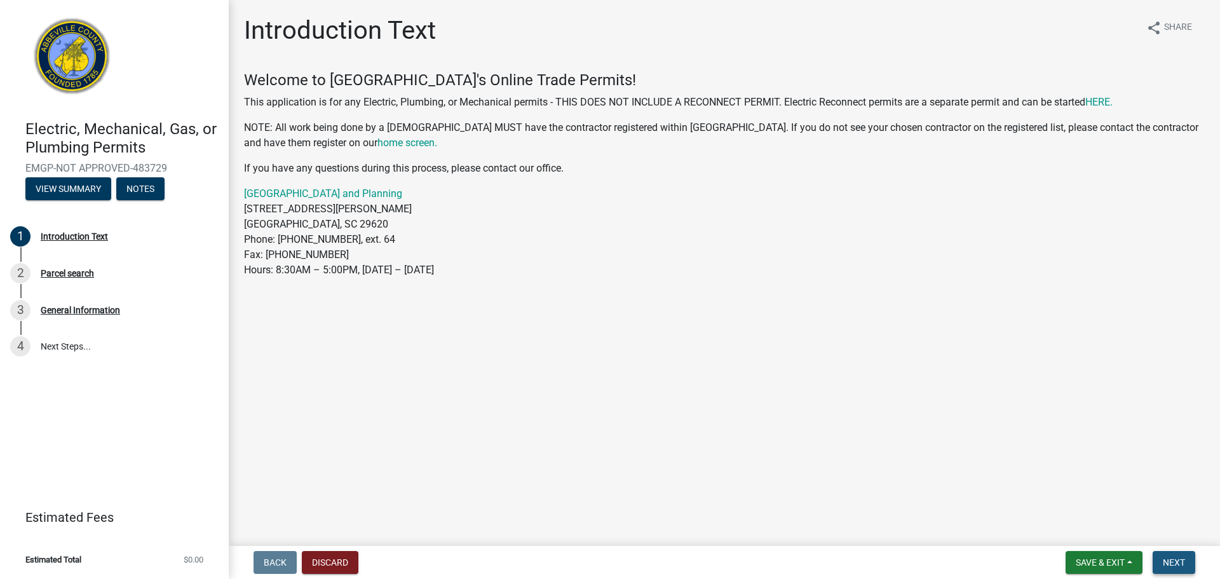
click at [1176, 555] on button "Next" at bounding box center [1173, 562] width 43 height 23
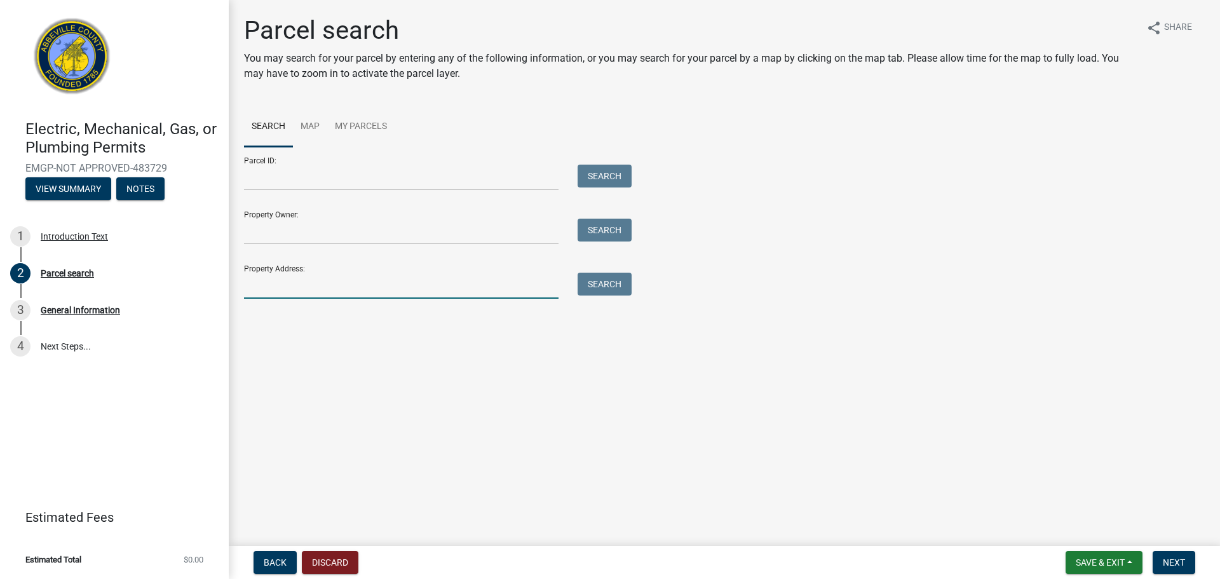
click at [248, 292] on input "Property Address:" at bounding box center [401, 285] width 314 height 26
type input "46 Creek point dr"
drag, startPoint x: 596, startPoint y: 286, endPoint x: 597, endPoint y: 293, distance: 7.0
click at [591, 288] on button "Search" at bounding box center [604, 283] width 54 height 23
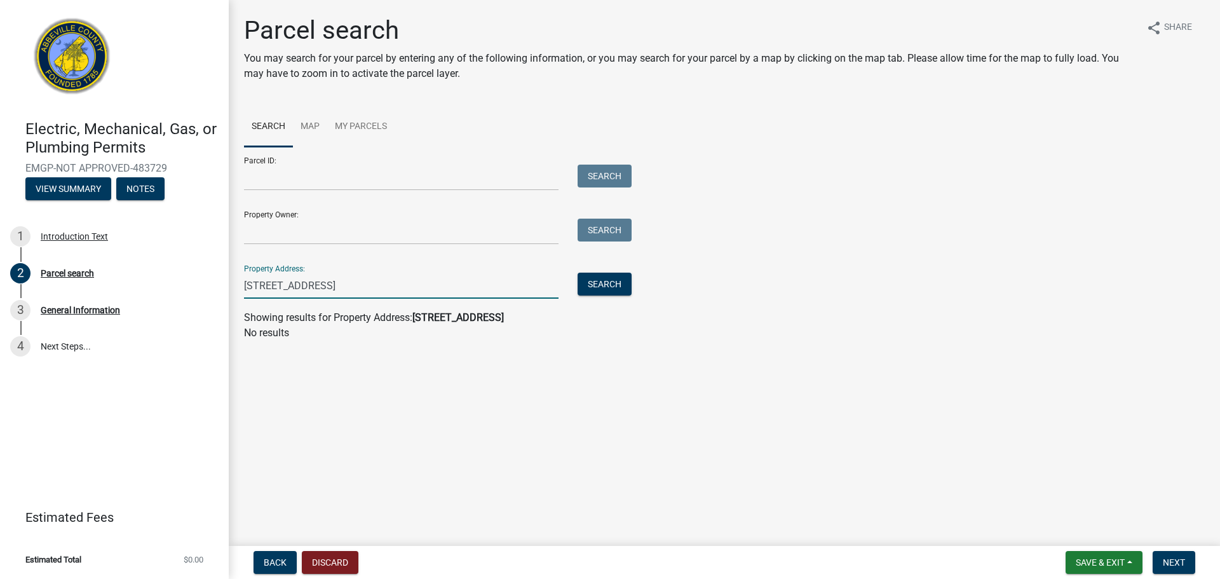
click at [320, 282] on input "46 Creek point dr" at bounding box center [401, 285] width 314 height 26
drag, startPoint x: 297, startPoint y: 279, endPoint x: -80, endPoint y: 278, distance: 377.3
click at [0, 278] on html "Internet Explorer does NOT work with GeoPermits. Get a new browser for more sec…" at bounding box center [610, 289] width 1220 height 579
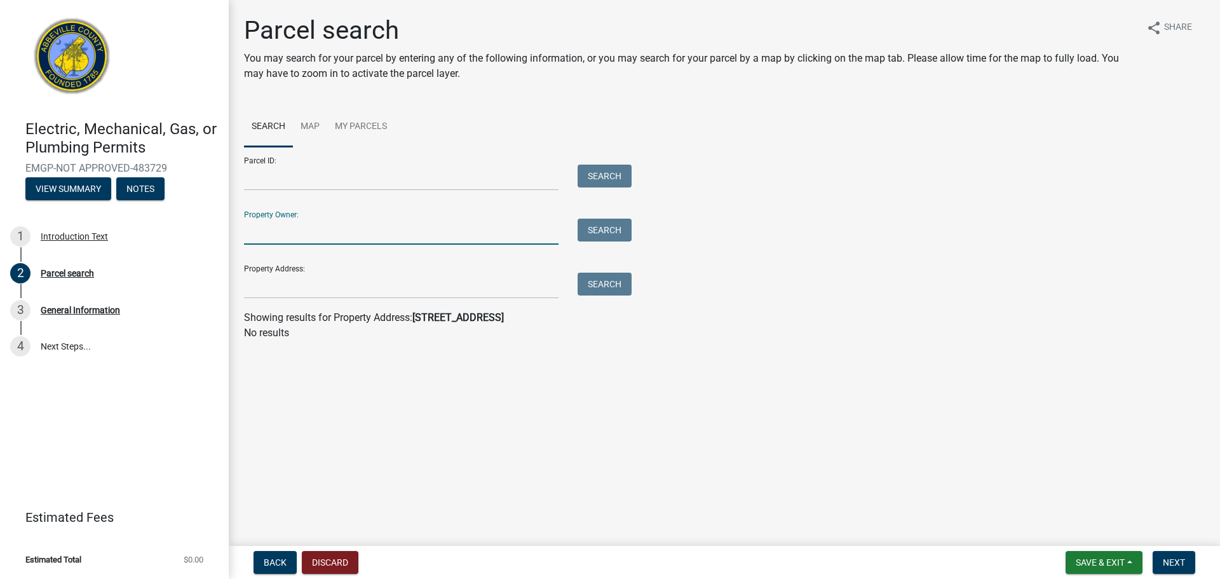
click at [304, 227] on input "Property Owner:" at bounding box center [401, 231] width 314 height 26
type input "payne"
click at [595, 234] on button "Search" at bounding box center [604, 229] width 54 height 23
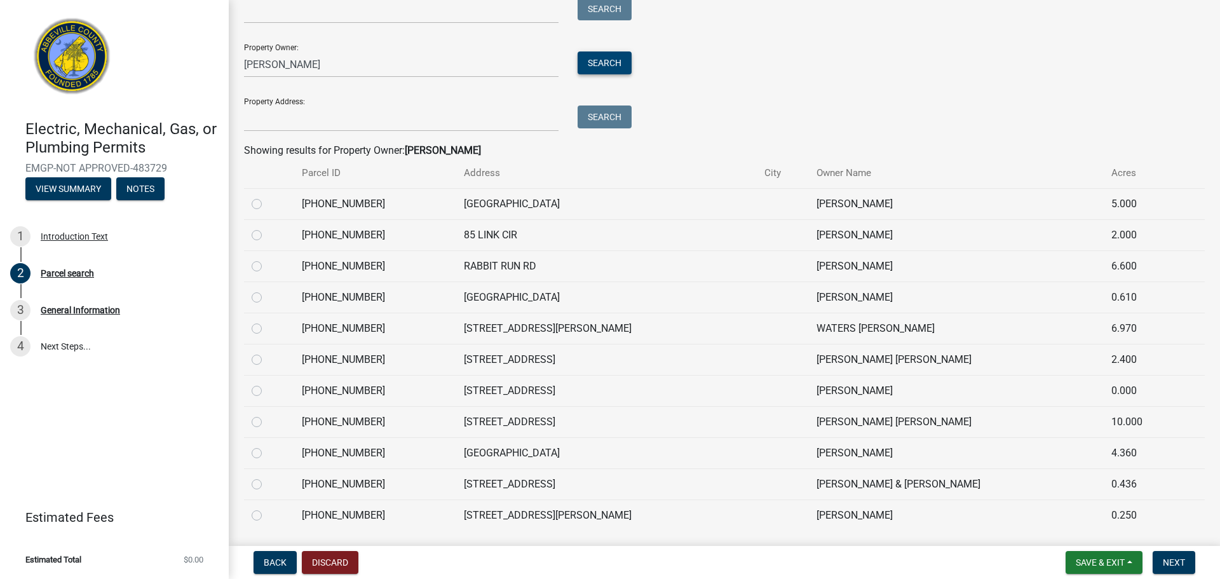
scroll to position [206, 0]
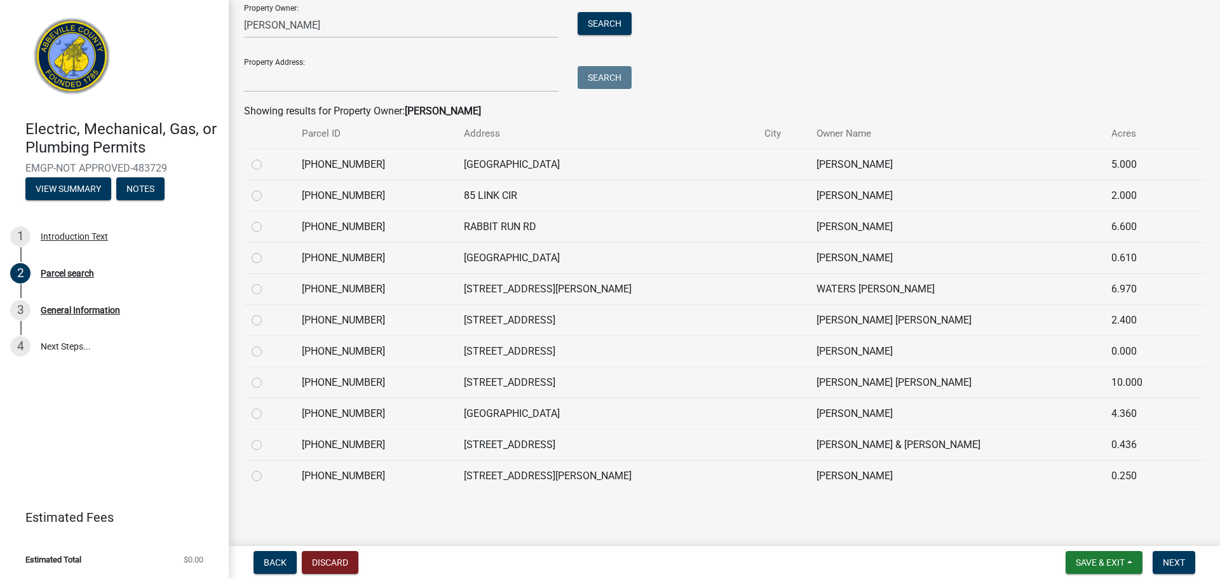
click at [267, 437] on label at bounding box center [267, 437] width 0 height 0
click at [267, 443] on input "radio" at bounding box center [271, 441] width 8 height 8
radio input "true"
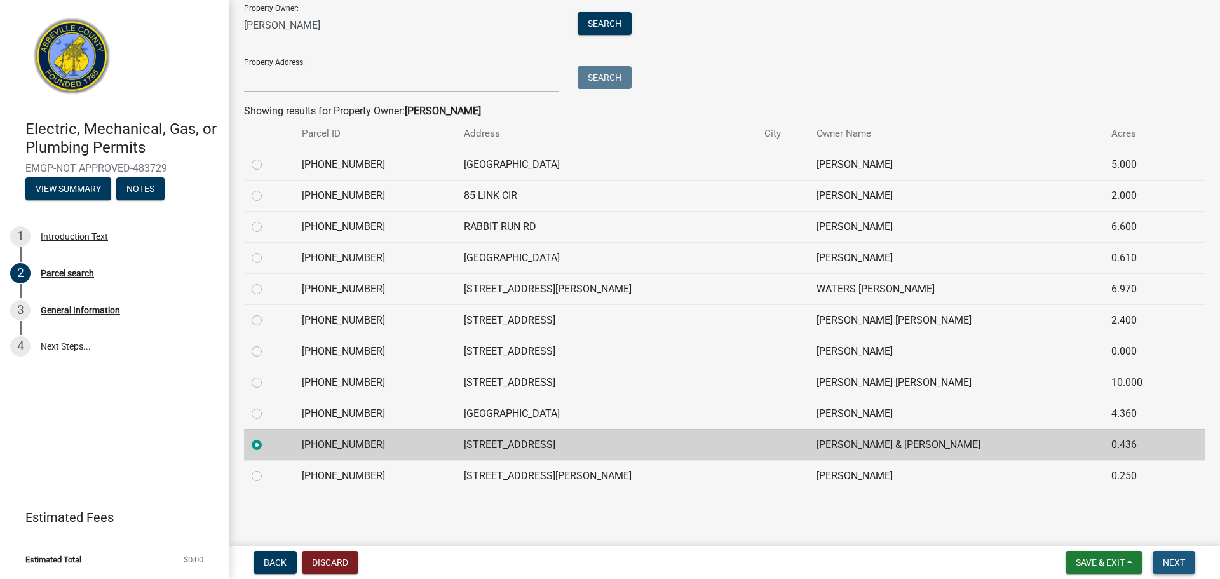
click at [1186, 568] on button "Next" at bounding box center [1173, 562] width 43 height 23
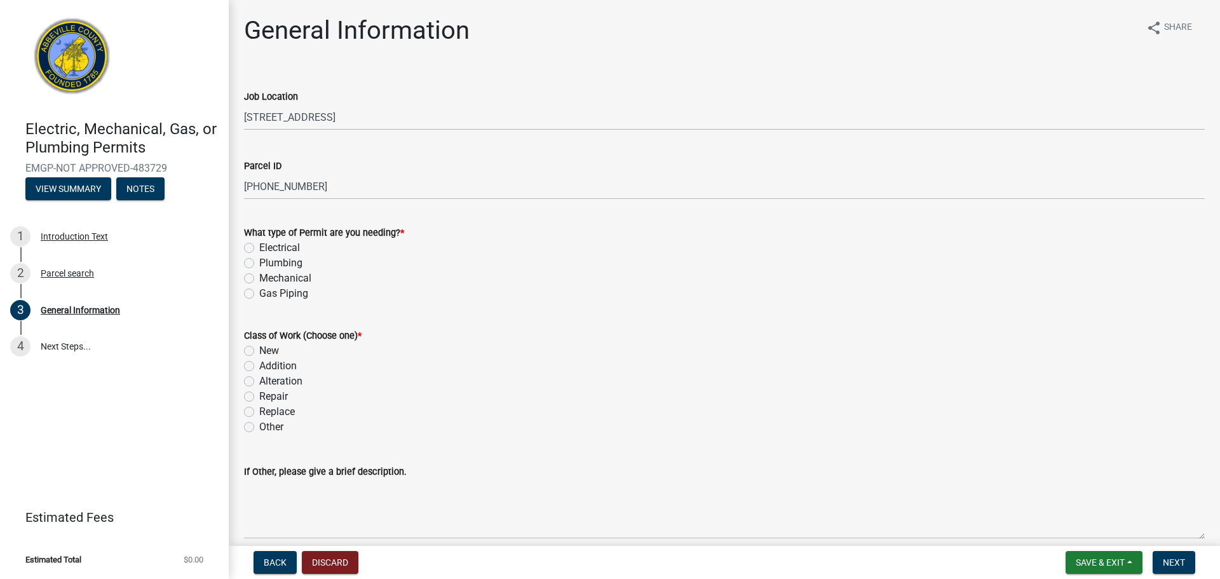
click at [267, 246] on label "Electrical" at bounding box center [279, 247] width 41 height 15
click at [267, 246] on input "Electrical" at bounding box center [263, 244] width 8 height 8
radio input "true"
click at [262, 349] on label "New" at bounding box center [269, 350] width 20 height 15
click at [262, 349] on input "New" at bounding box center [263, 347] width 8 height 8
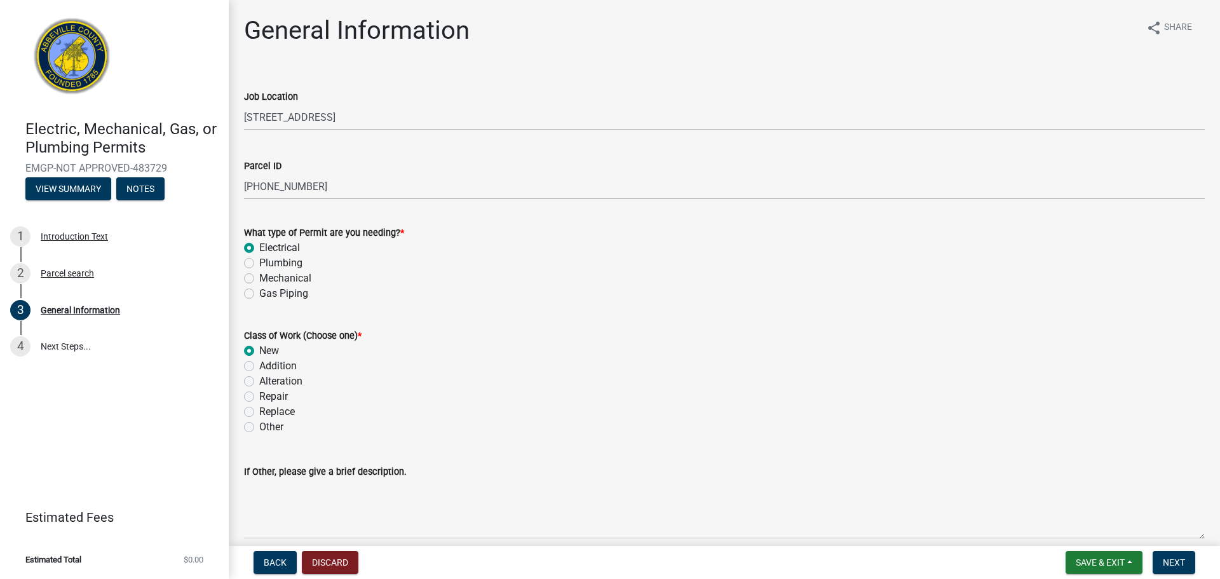
radio input "true"
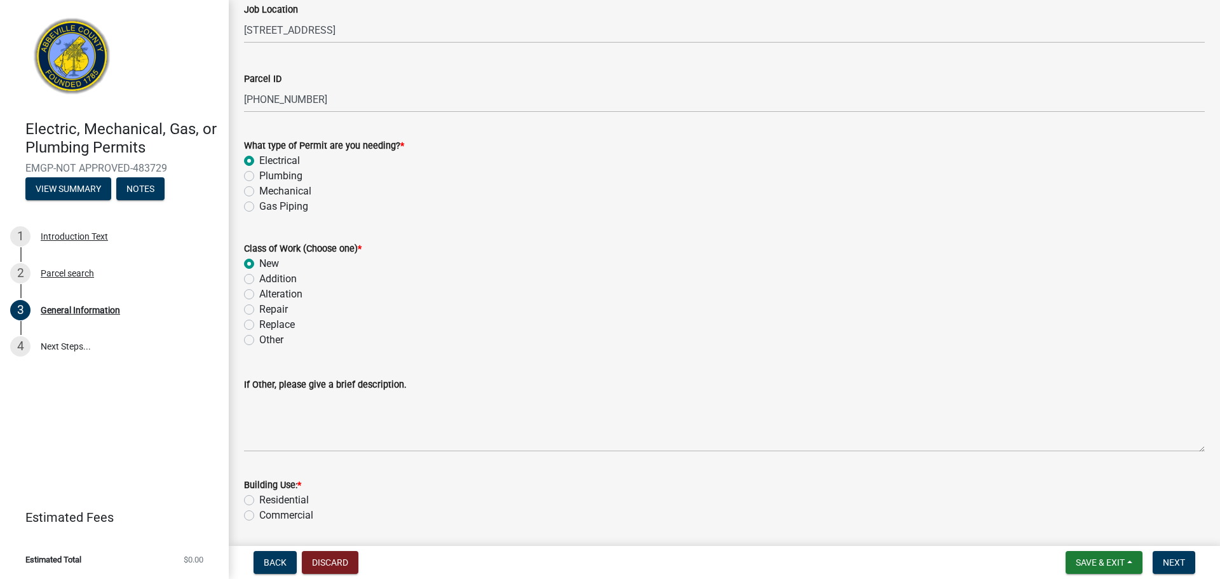
scroll to position [140, 0]
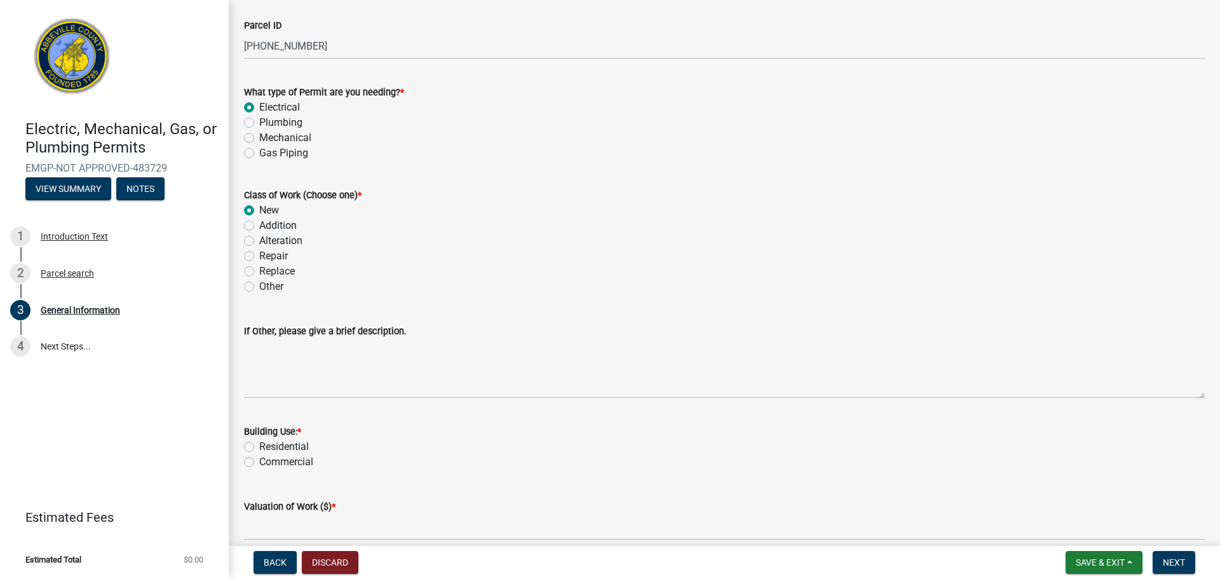
click at [283, 448] on label "Residential" at bounding box center [284, 446] width 50 height 15
click at [267, 447] on input "Residential" at bounding box center [263, 443] width 8 height 8
radio input "true"
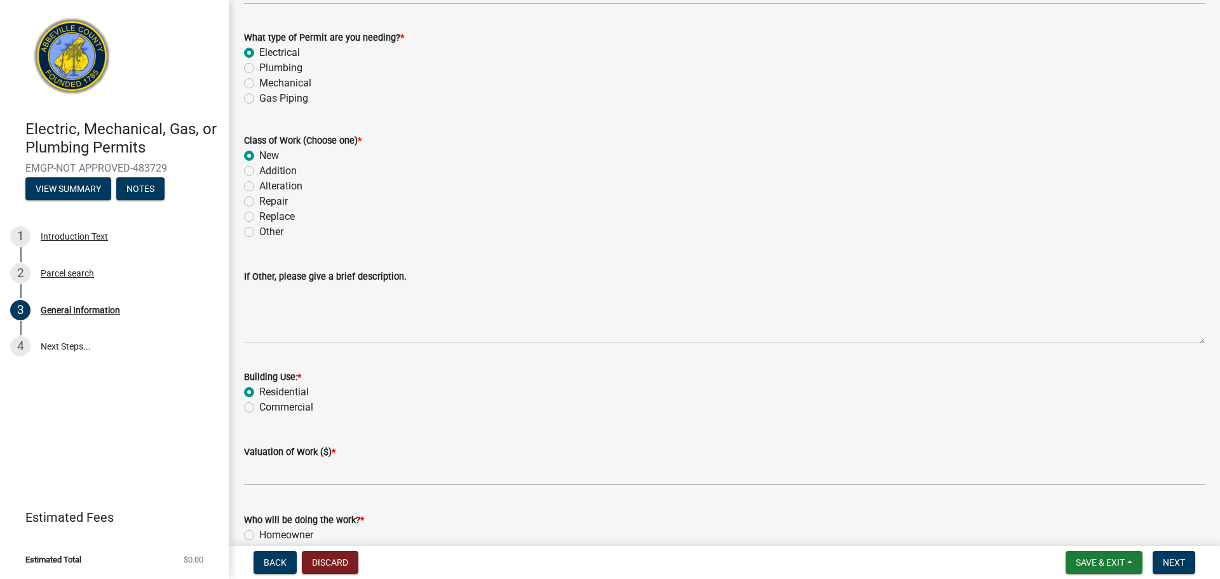
scroll to position [426, 0]
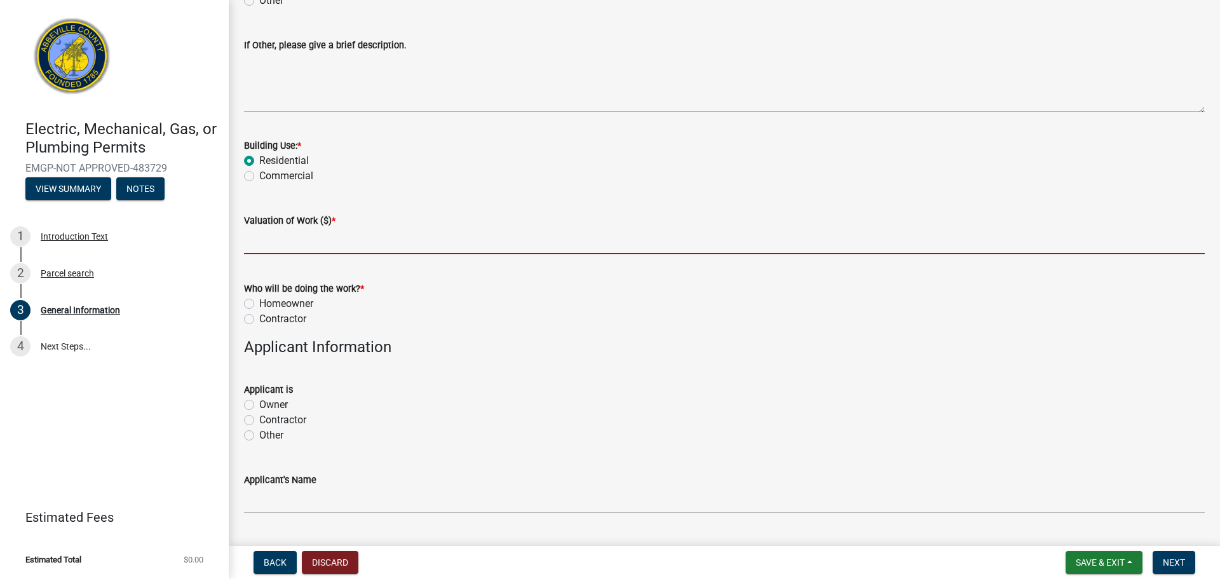
click at [268, 242] on input "text" at bounding box center [724, 241] width 960 height 26
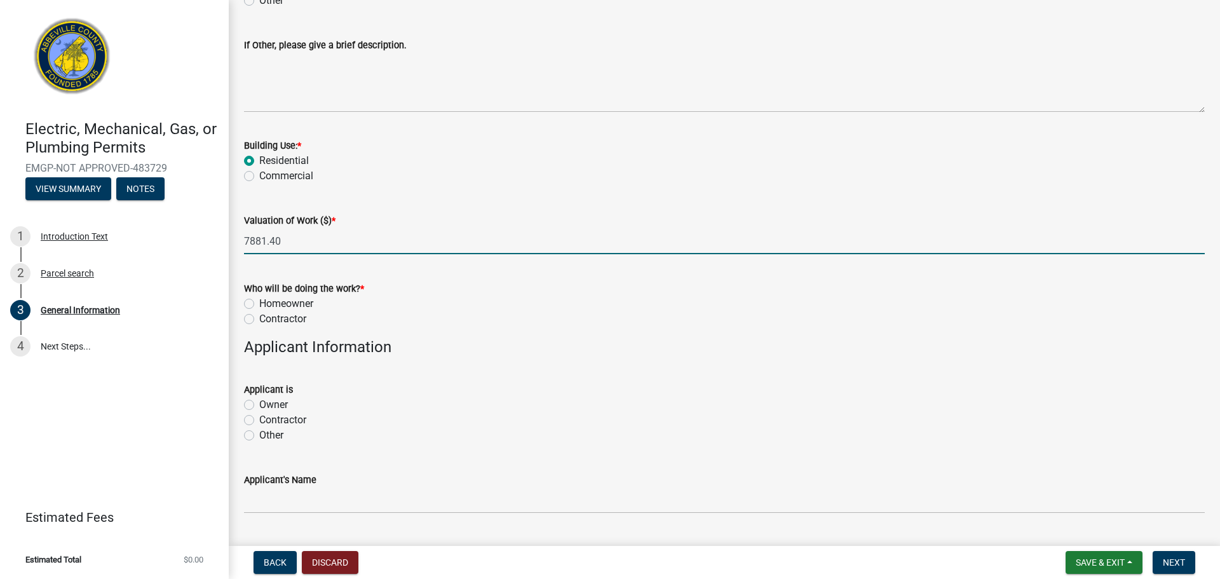
type input "7881.4"
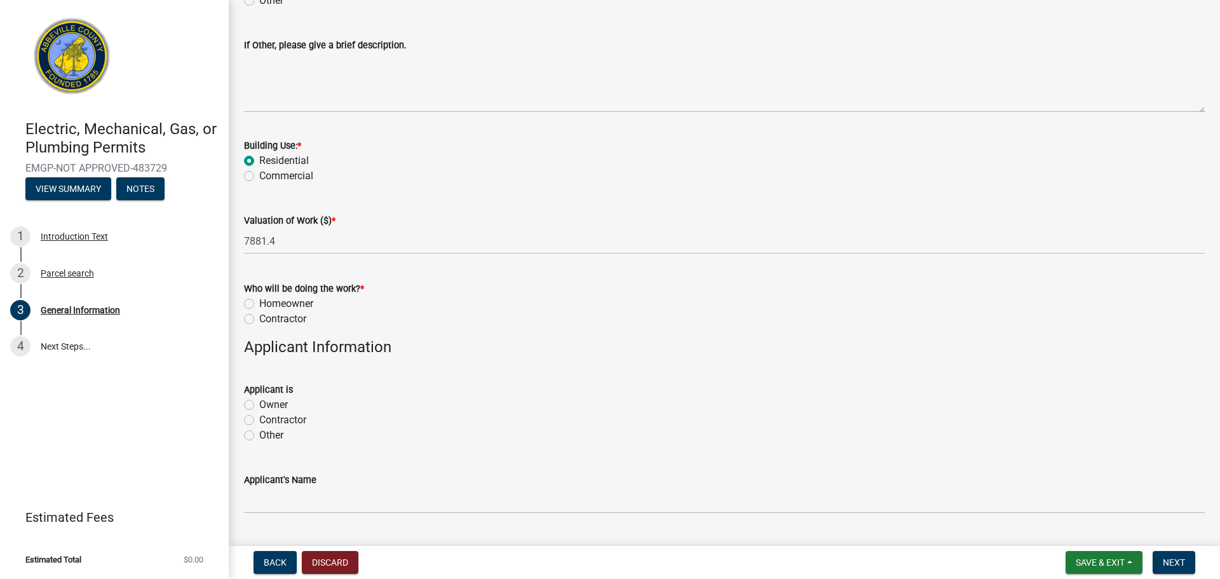
click at [259, 319] on label "Contractor" at bounding box center [282, 318] width 47 height 15
click at [259, 319] on input "Contractor" at bounding box center [263, 315] width 8 height 8
radio input "true"
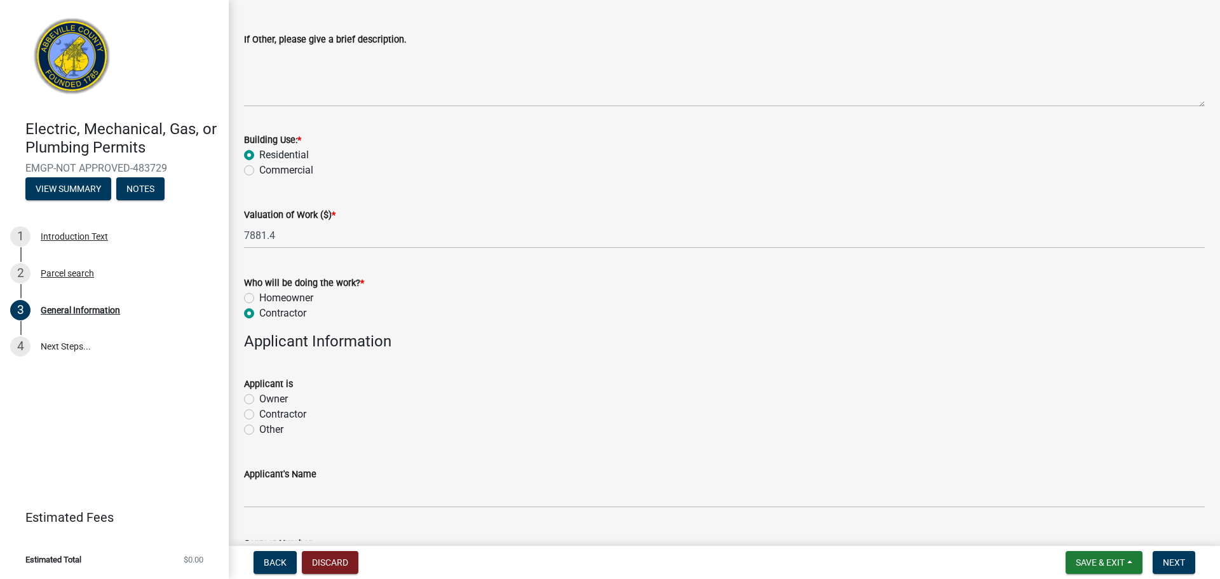
scroll to position [446, 0]
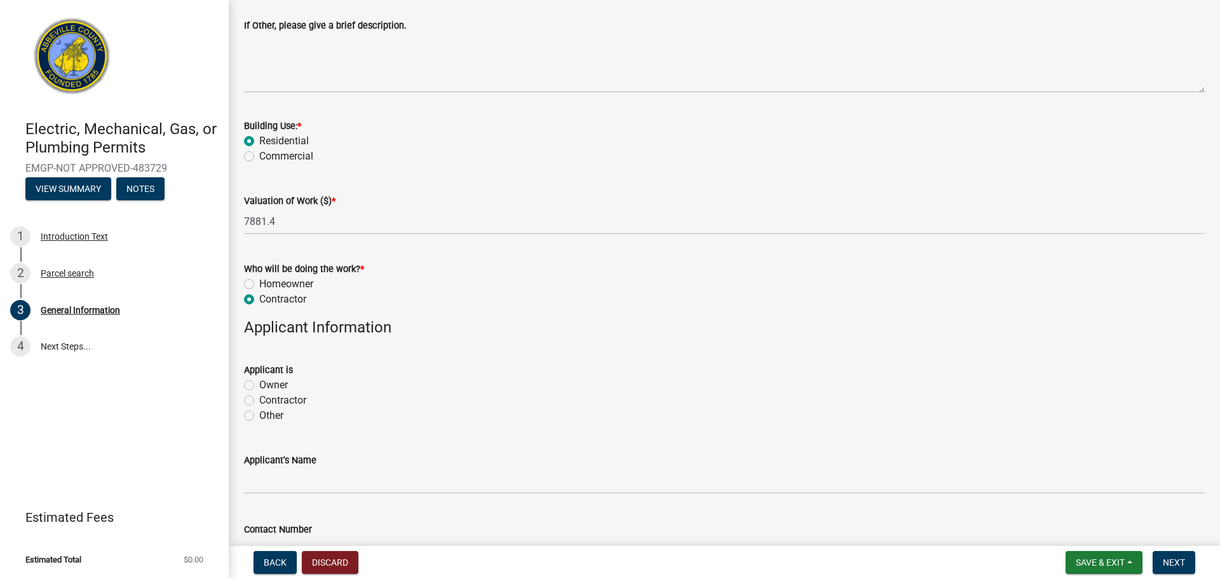
click at [259, 412] on label "Other" at bounding box center [271, 415] width 24 height 15
click at [259, 412] on input "Other" at bounding box center [263, 412] width 8 height 8
radio input "true"
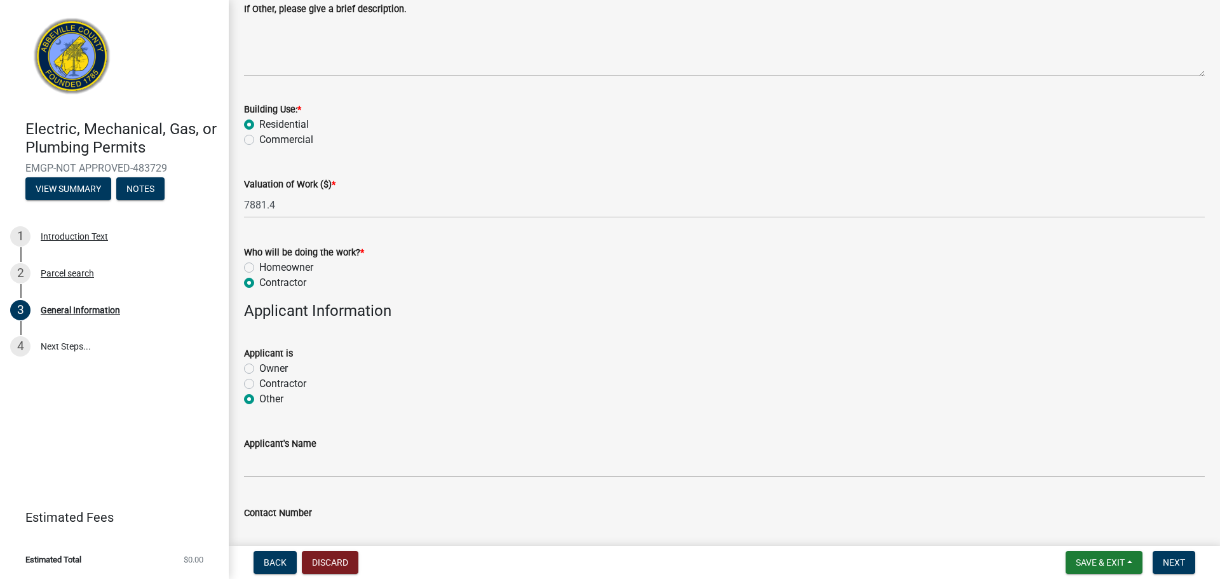
scroll to position [524, 0]
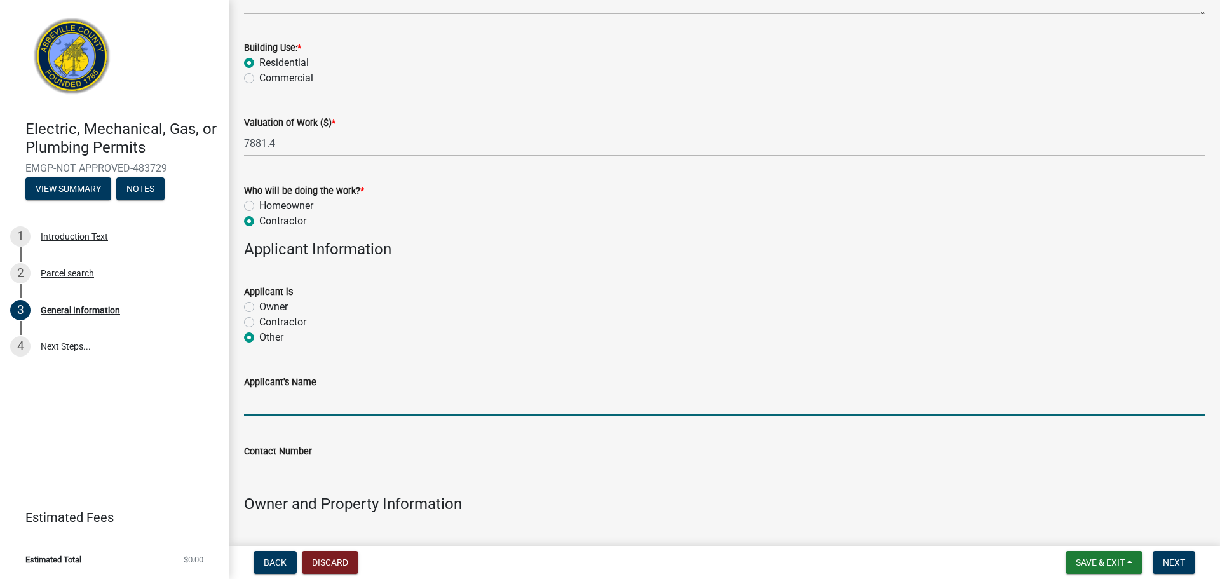
click at [281, 402] on input "Applicant's Name" at bounding box center [724, 402] width 960 height 26
type input "America's Home Place"
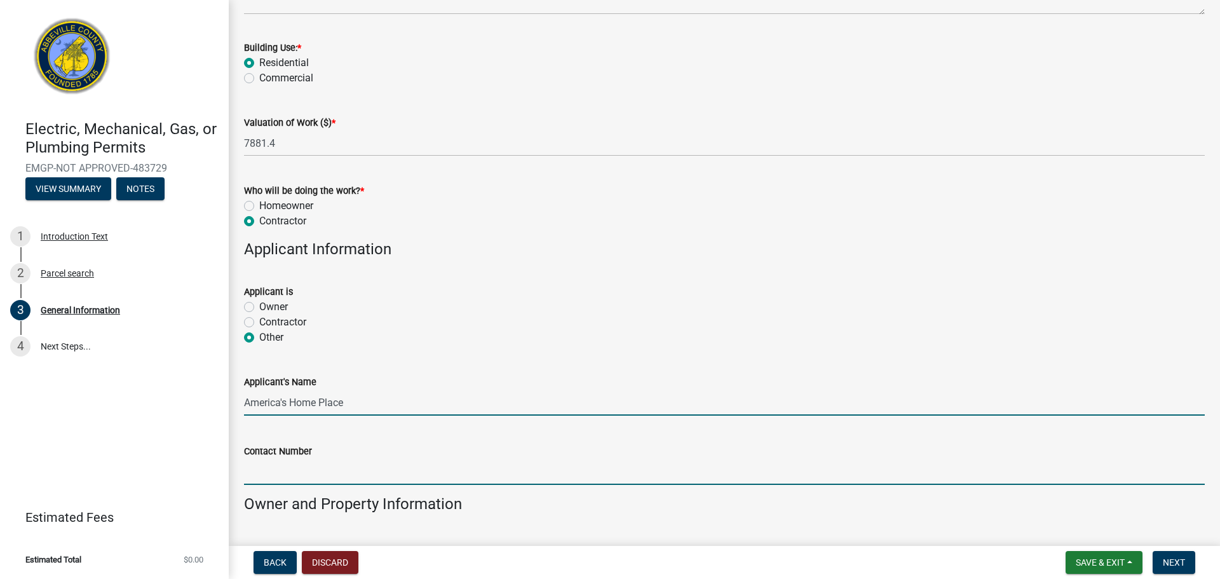
click at [301, 483] on input "Contact Number" at bounding box center [724, 472] width 960 height 26
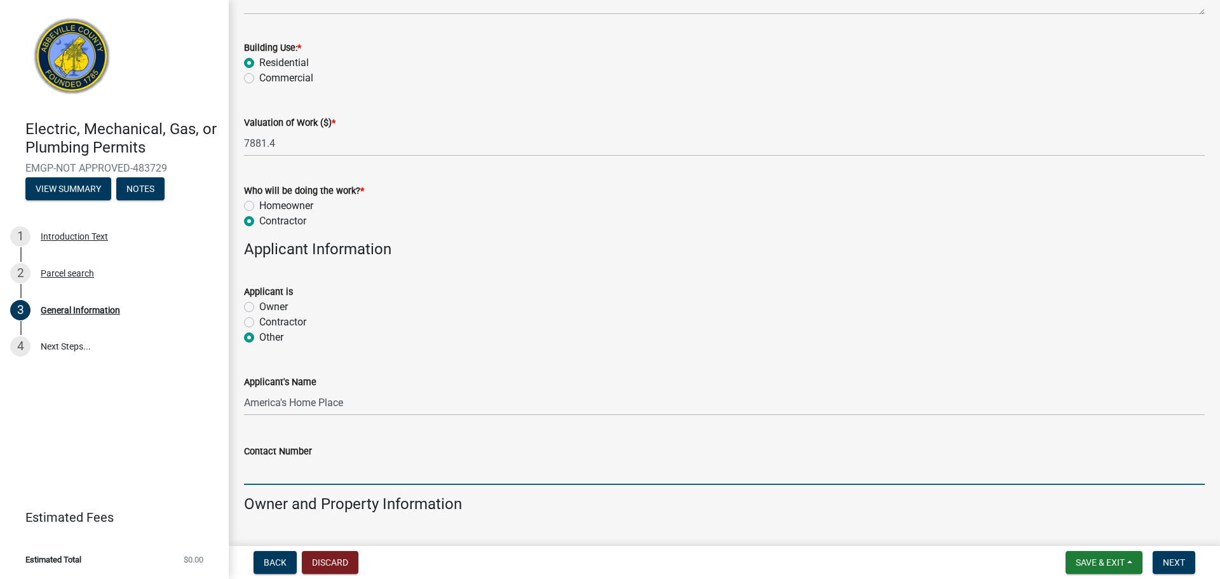
type input "8642257011"
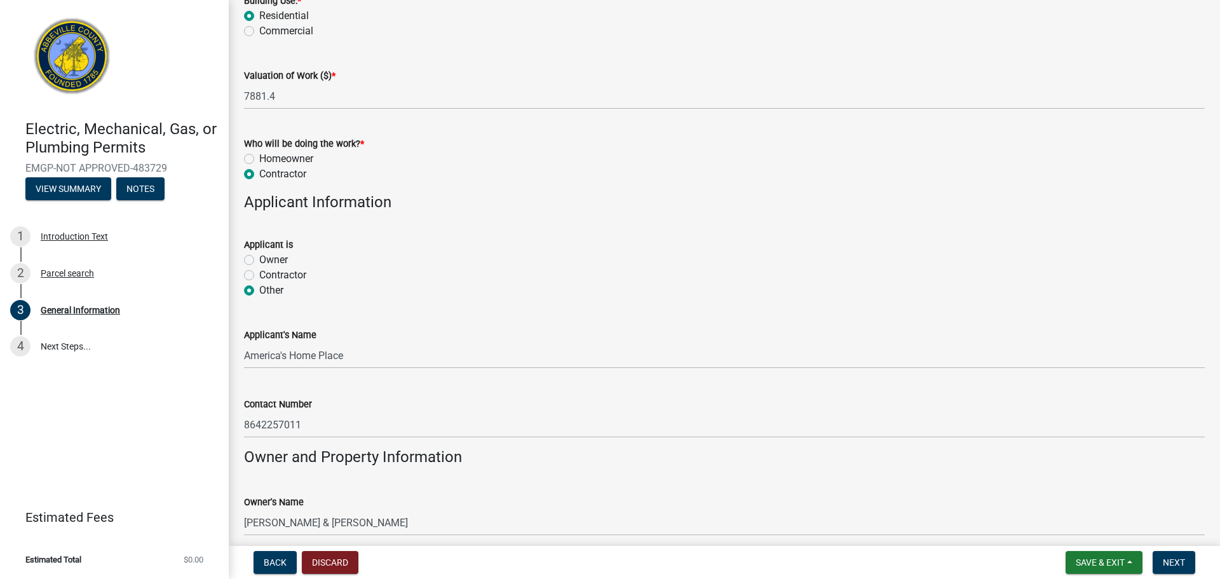
scroll to position [788, 0]
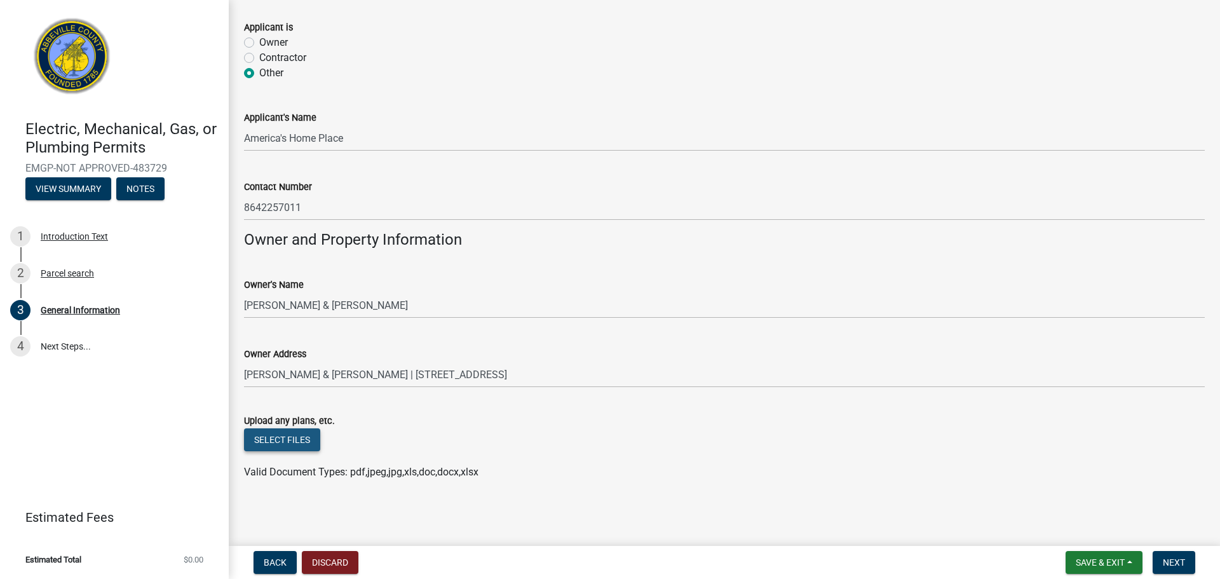
click at [286, 444] on button "Select files" at bounding box center [282, 439] width 76 height 23
click at [284, 436] on button "Select files" at bounding box center [282, 439] width 76 height 23
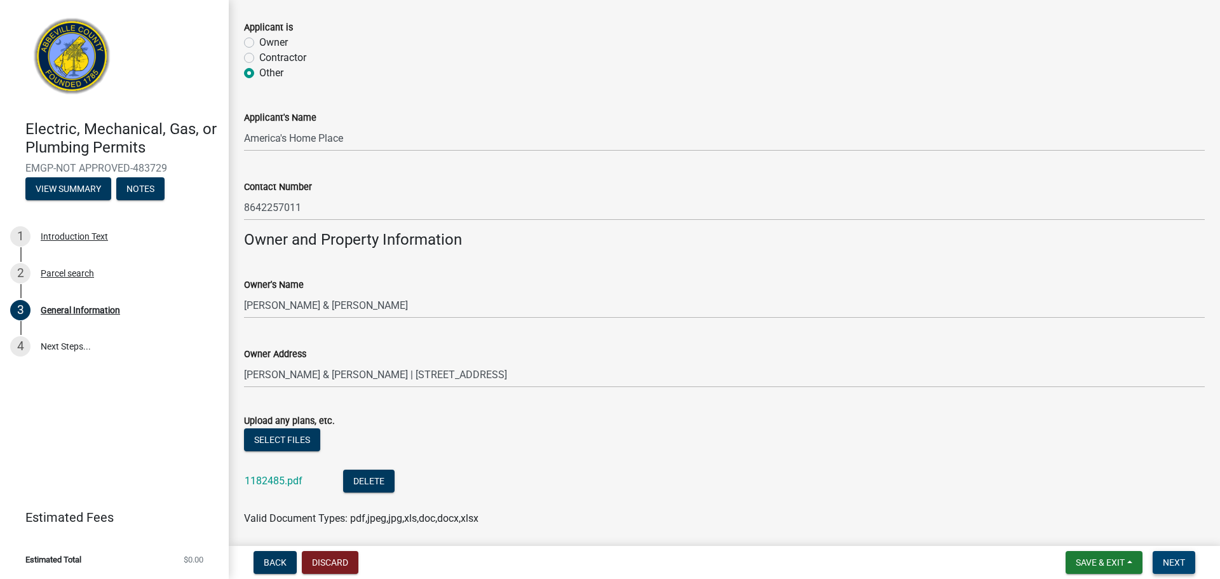
click at [1168, 561] on span "Next" at bounding box center [1173, 562] width 22 height 10
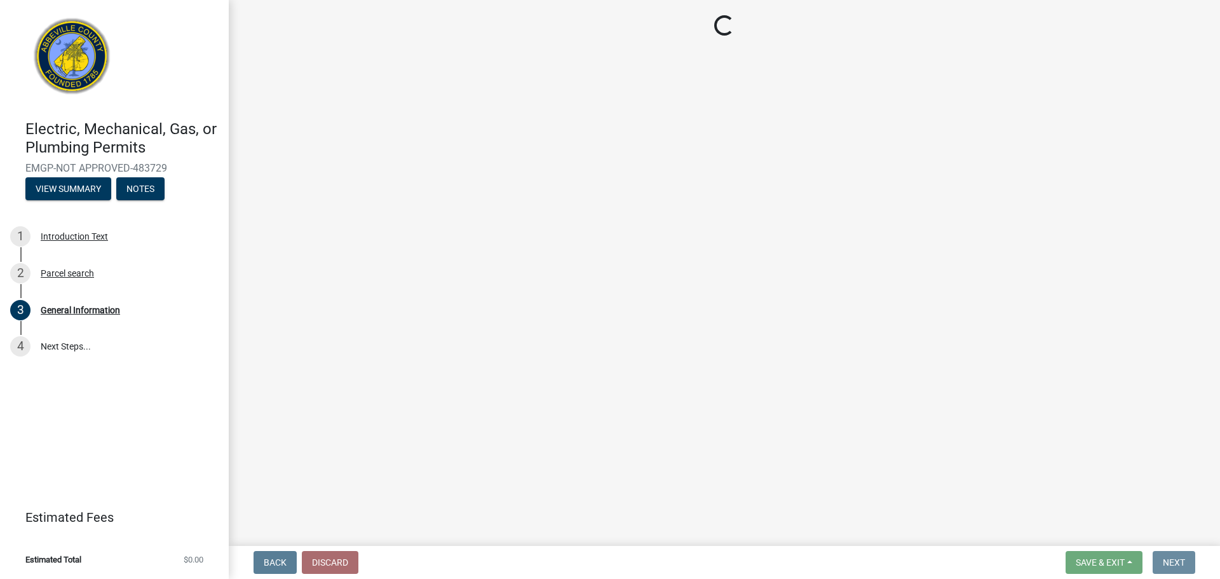
scroll to position [0, 0]
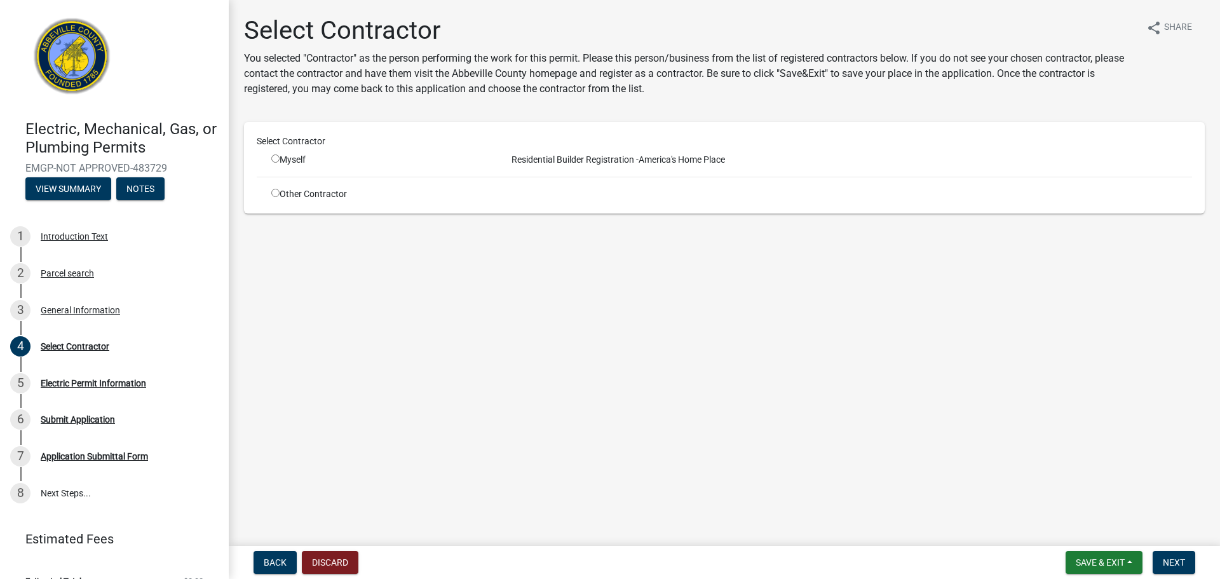
click at [314, 191] on div "Other Contractor" at bounding box center [379, 193] width 235 height 13
click at [294, 199] on div "Other Contractor" at bounding box center [379, 193] width 235 height 13
click at [272, 193] on input "radio" at bounding box center [275, 193] width 8 height 8
radio input "true"
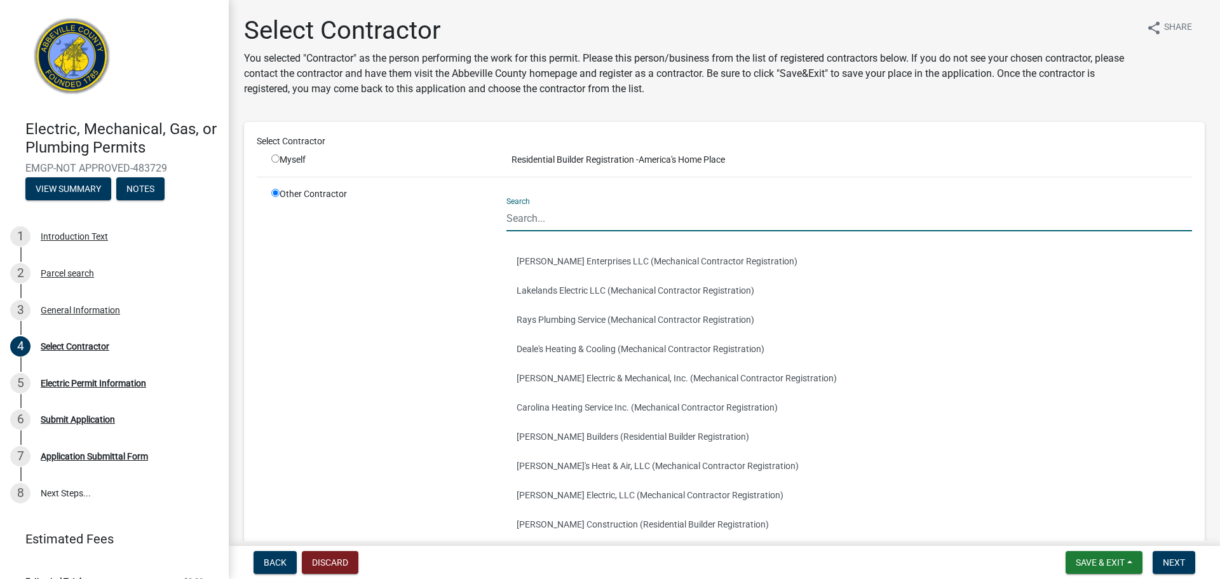
click at [560, 212] on input "Search" at bounding box center [848, 218] width 685 height 26
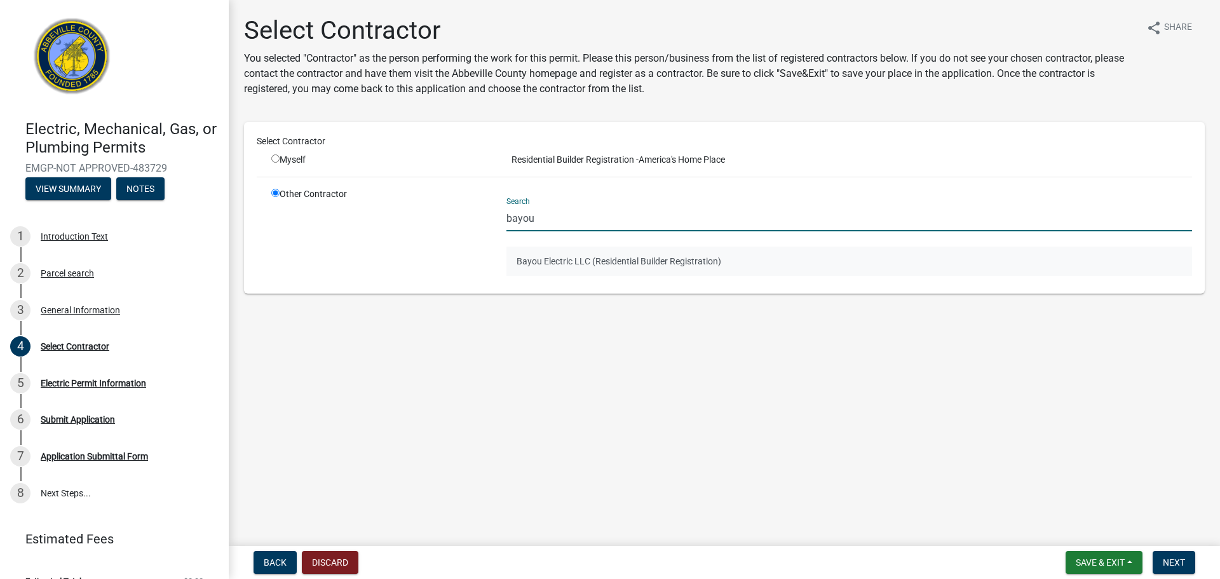
type input "bayou"
click at [588, 261] on button "Bayou Electric LLC (Residential Builder Registration)" at bounding box center [848, 260] width 685 height 29
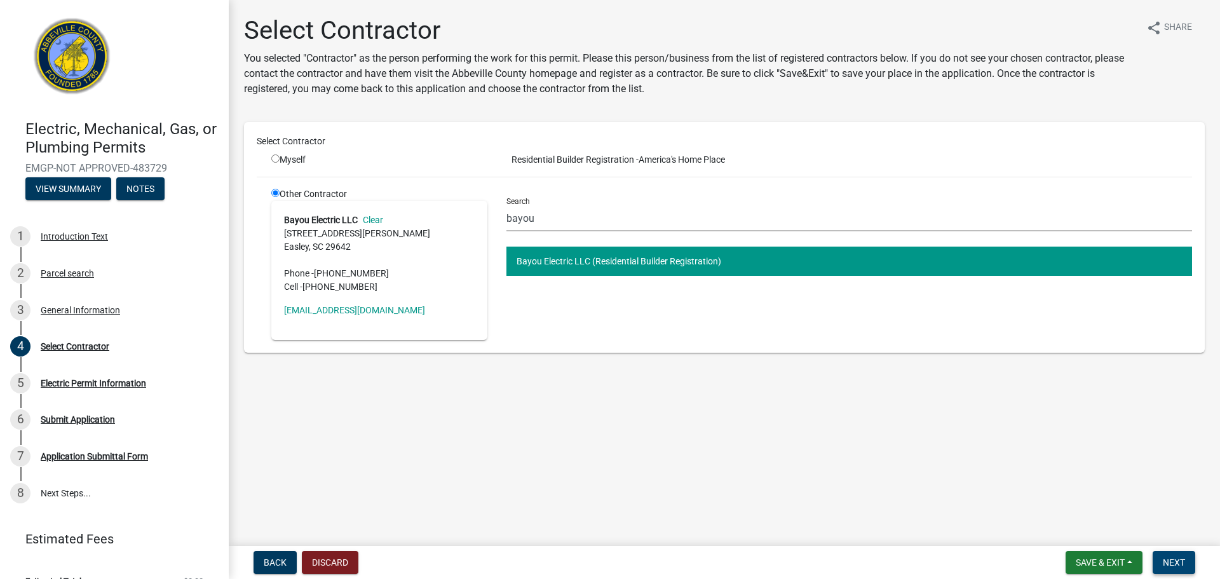
click at [1183, 562] on span "Next" at bounding box center [1173, 562] width 22 height 10
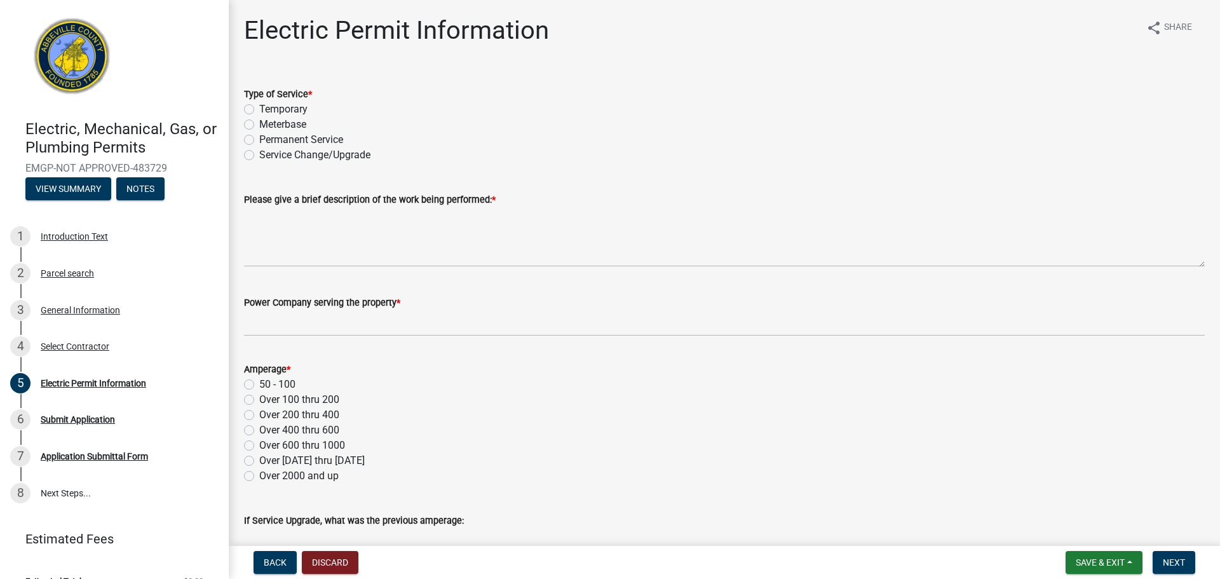
click at [255, 109] on div "Temporary" at bounding box center [724, 109] width 960 height 15
click at [259, 139] on label "Permanent Service" at bounding box center [301, 139] width 84 height 15
click at [259, 139] on input "Permanent Service" at bounding box center [263, 136] width 8 height 8
radio input "true"
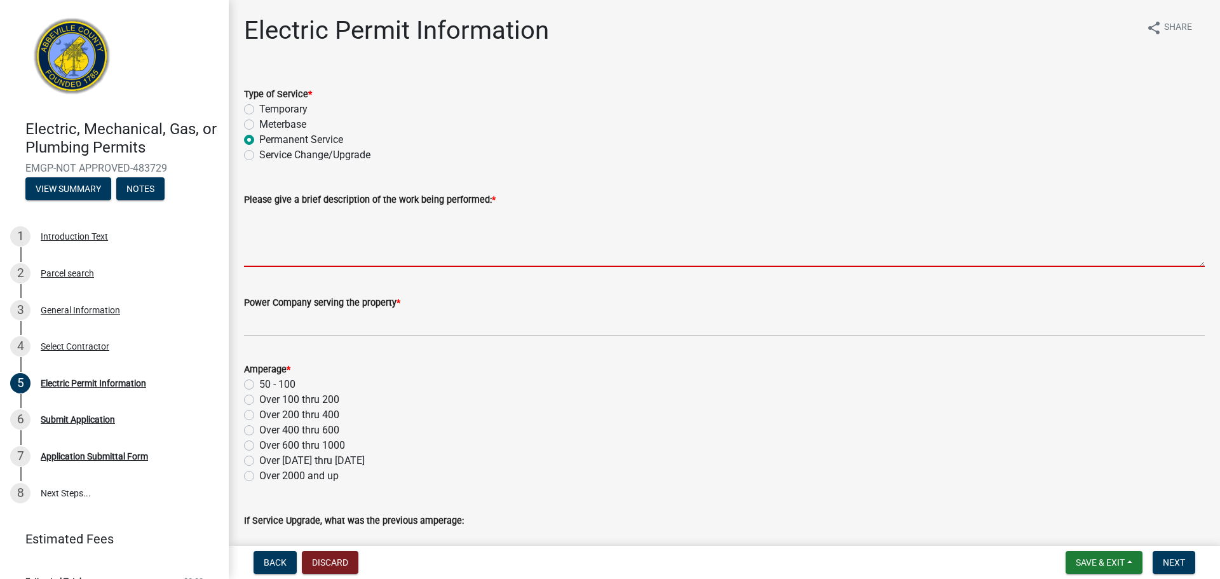
click at [314, 262] on textarea "Please give a brief description of the work being performed: *" at bounding box center [724, 237] width 960 height 60
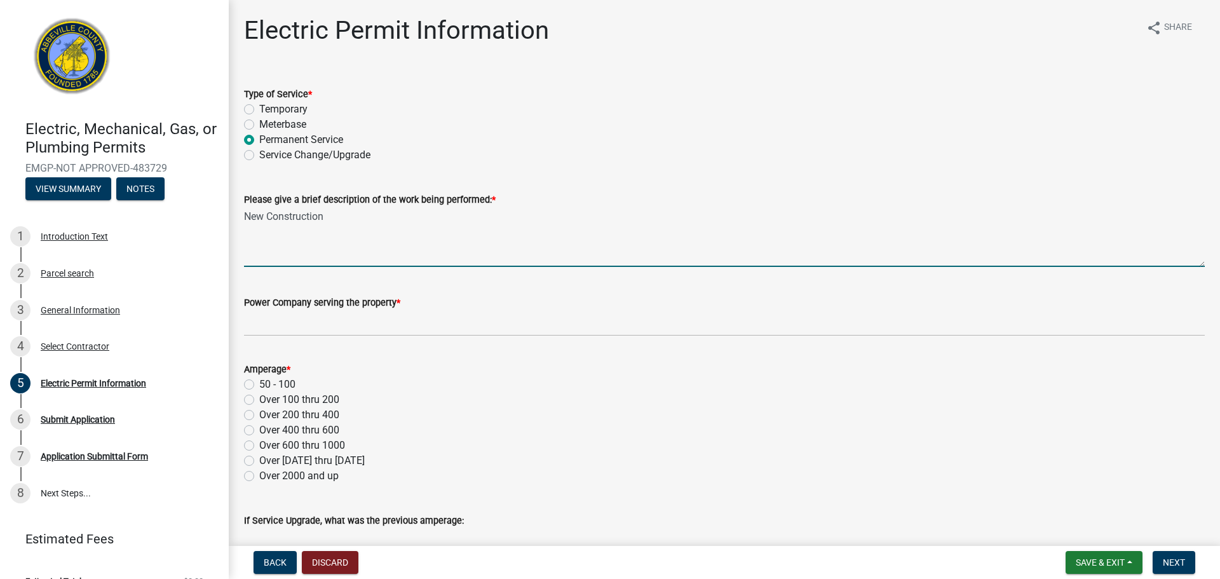
type textarea "New Construction"
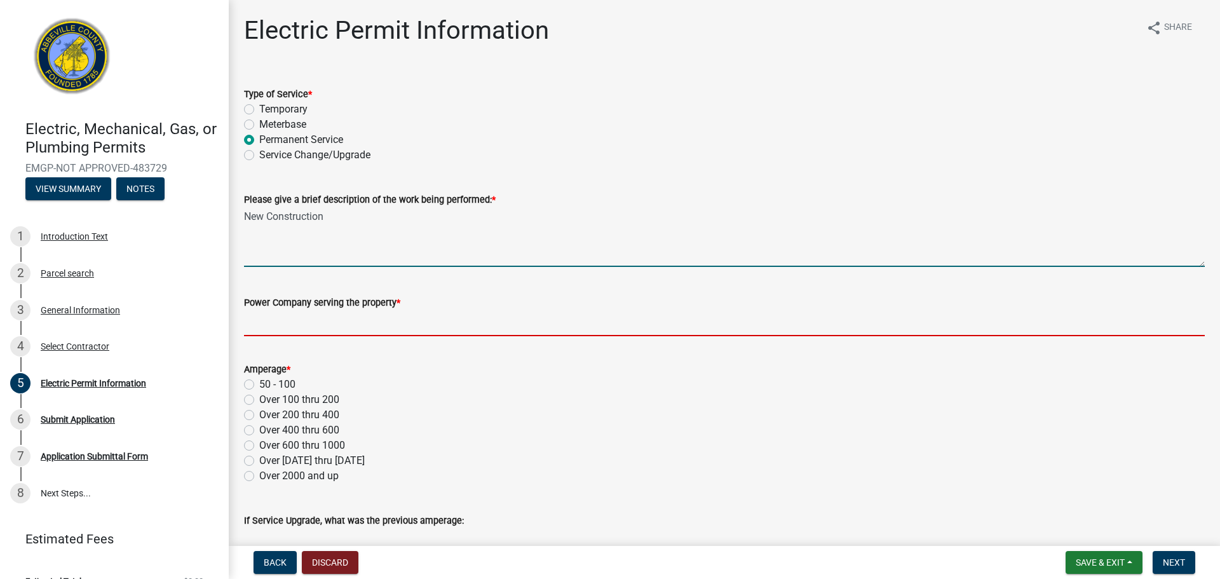
click at [315, 326] on input "Power Company serving the property *" at bounding box center [724, 323] width 960 height 26
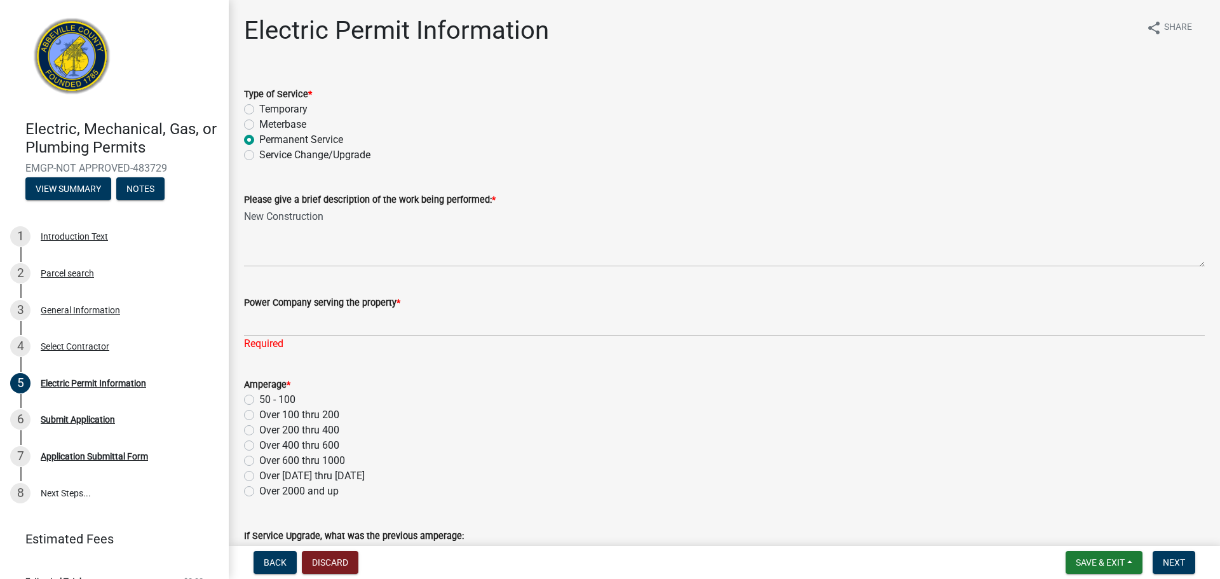
click at [259, 430] on label "Over 200 thru 400" at bounding box center [299, 429] width 80 height 15
click at [259, 430] on input "Over 200 thru 400" at bounding box center [263, 426] width 8 height 8
radio input "true"
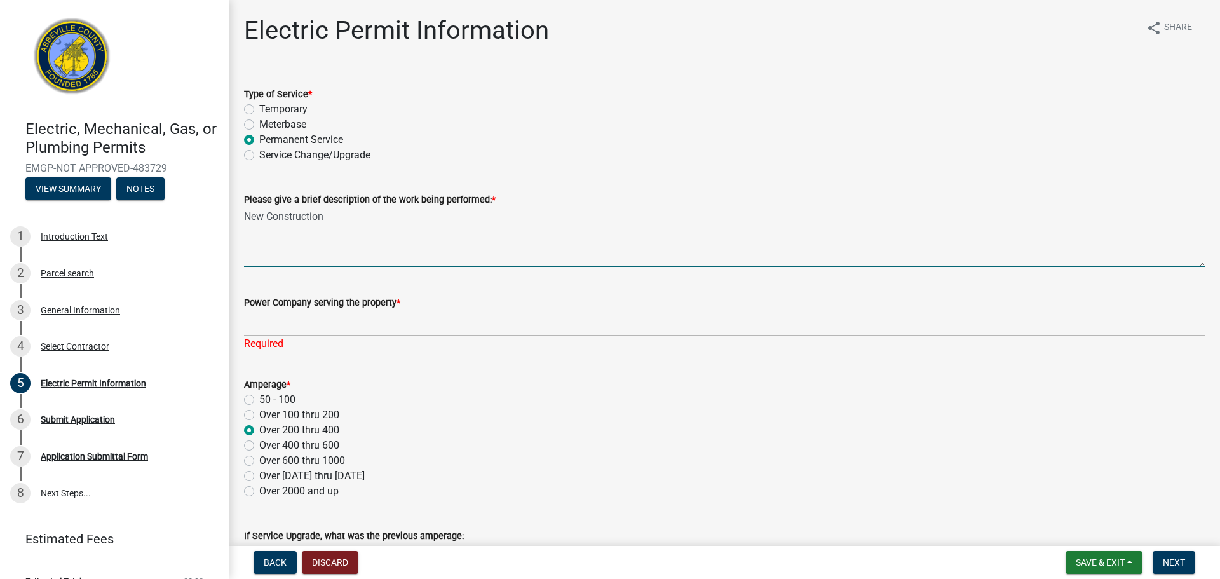
click at [294, 250] on textarea "New Construction" at bounding box center [724, 237] width 960 height 60
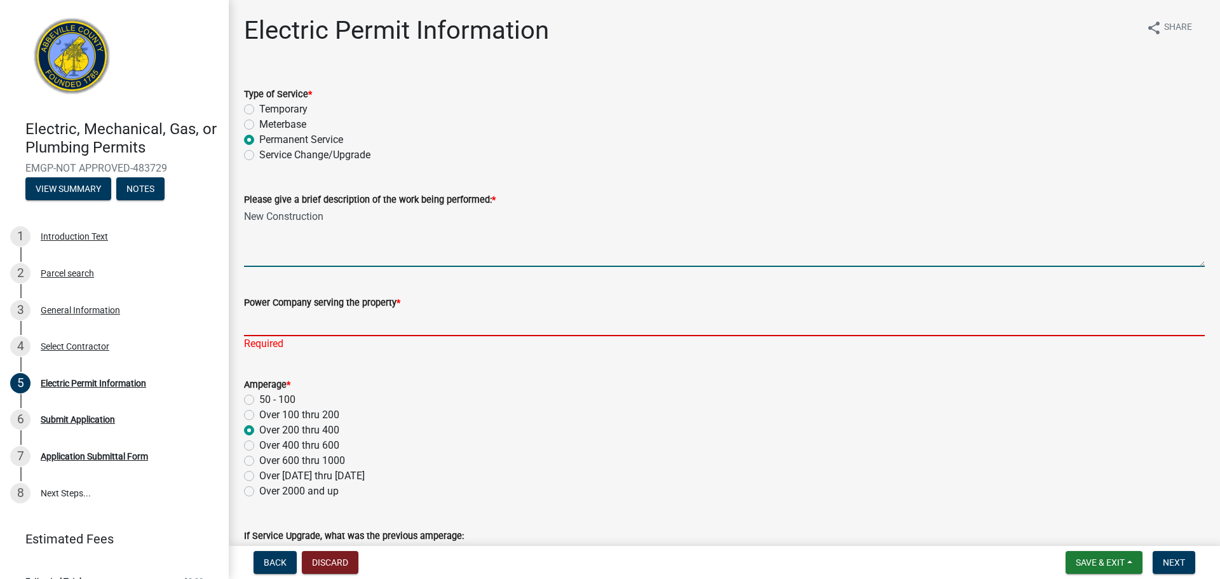
click at [282, 319] on input "Power Company serving the property *" at bounding box center [724, 323] width 960 height 26
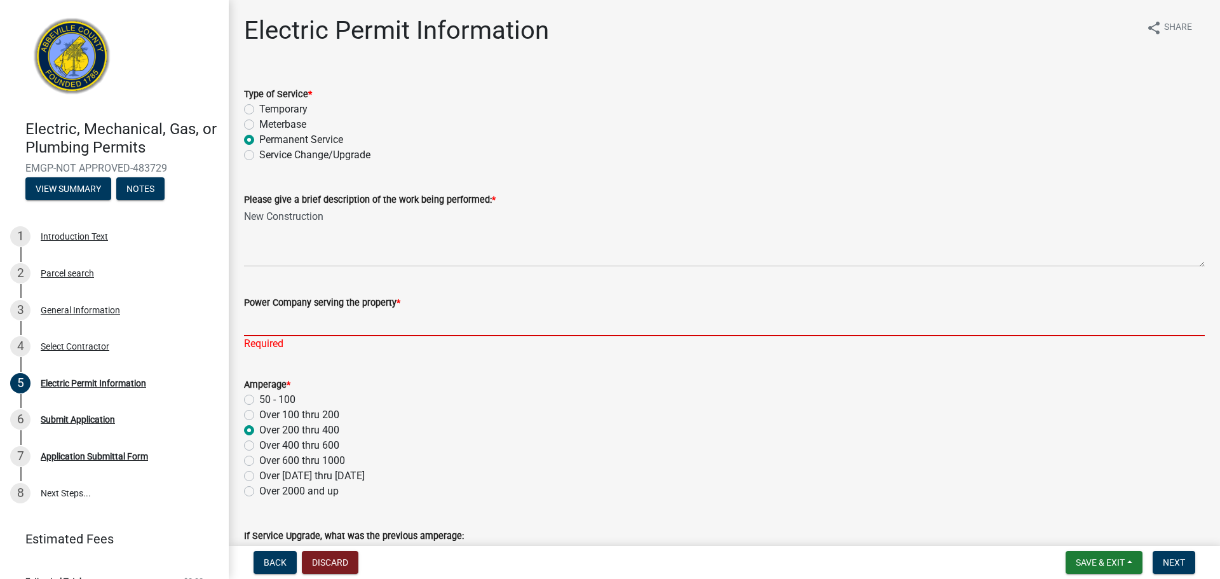
type input "Little River Power"
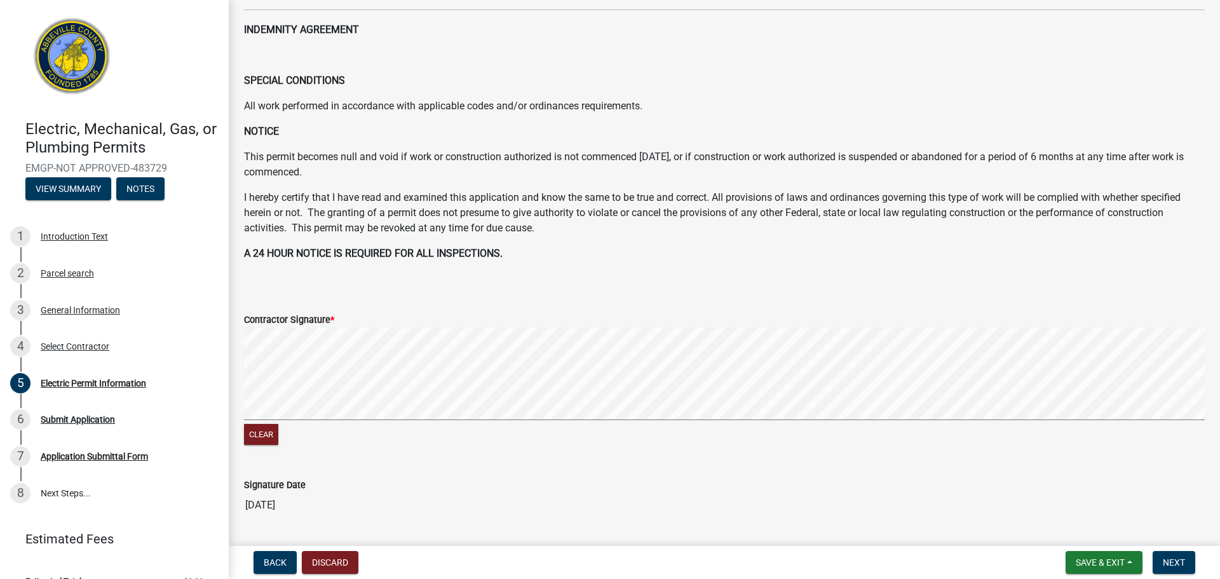
scroll to position [543, 0]
drag, startPoint x: 306, startPoint y: 294, endPoint x: 340, endPoint y: 323, distance: 45.1
click at [340, 323] on wm-data-entity-input-list "Type of Service * Temporary Meterbase Permanent Service Service Change/Upgrade …" at bounding box center [724, 28] width 960 height 1000
click at [596, 318] on form "Contractor Signature * Clear" at bounding box center [724, 372] width 960 height 151
click at [1185, 556] on button "Next" at bounding box center [1173, 562] width 43 height 23
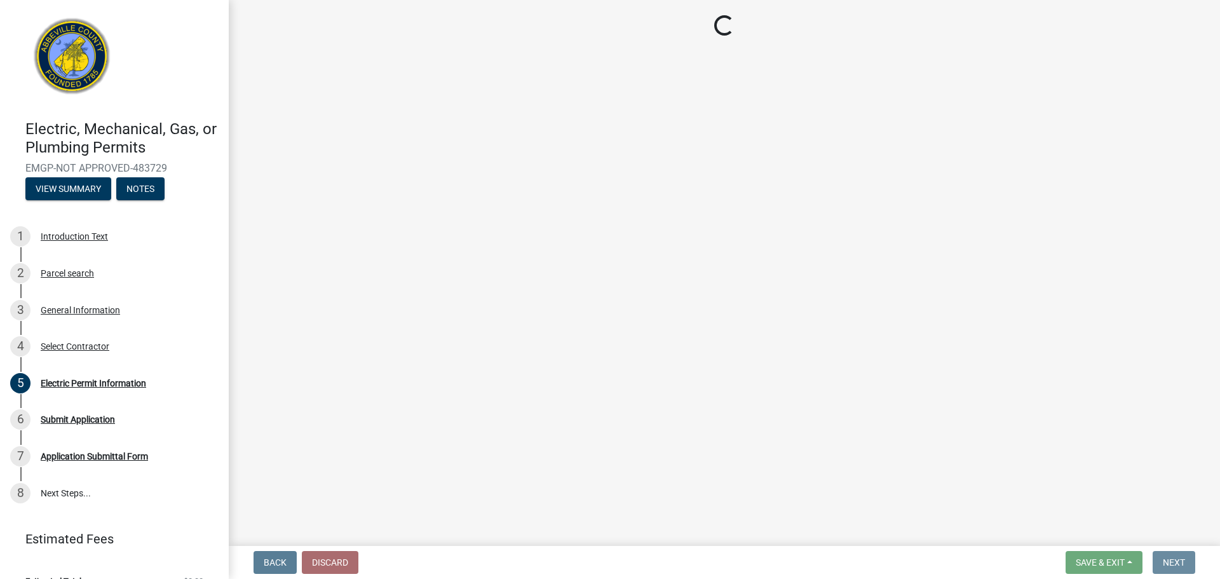
scroll to position [0, 0]
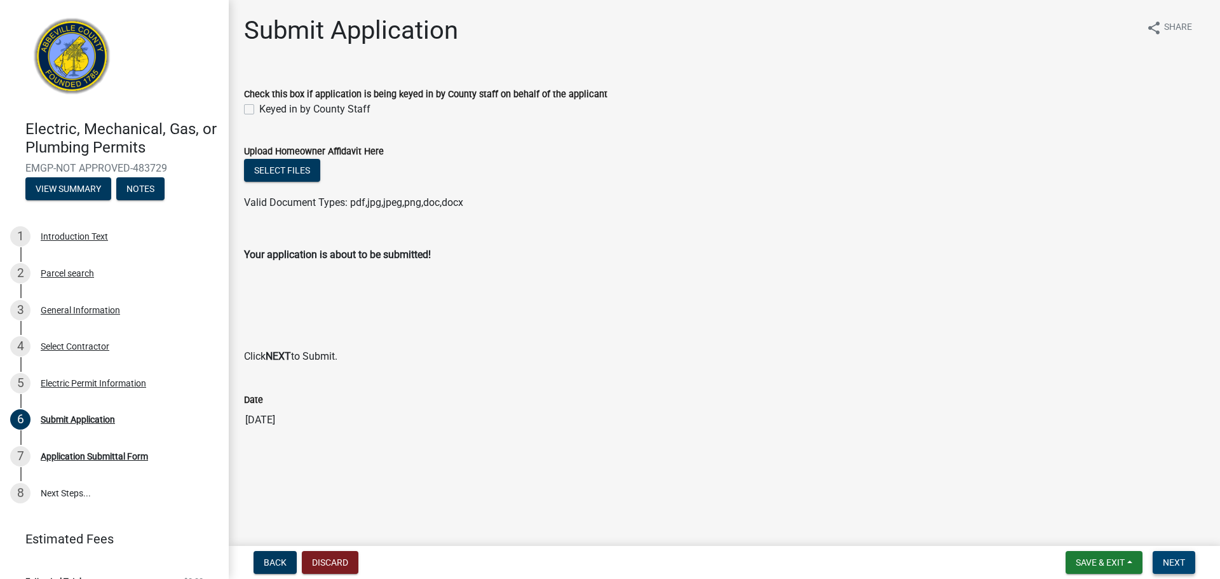
click at [1176, 568] on button "Next" at bounding box center [1173, 562] width 43 height 23
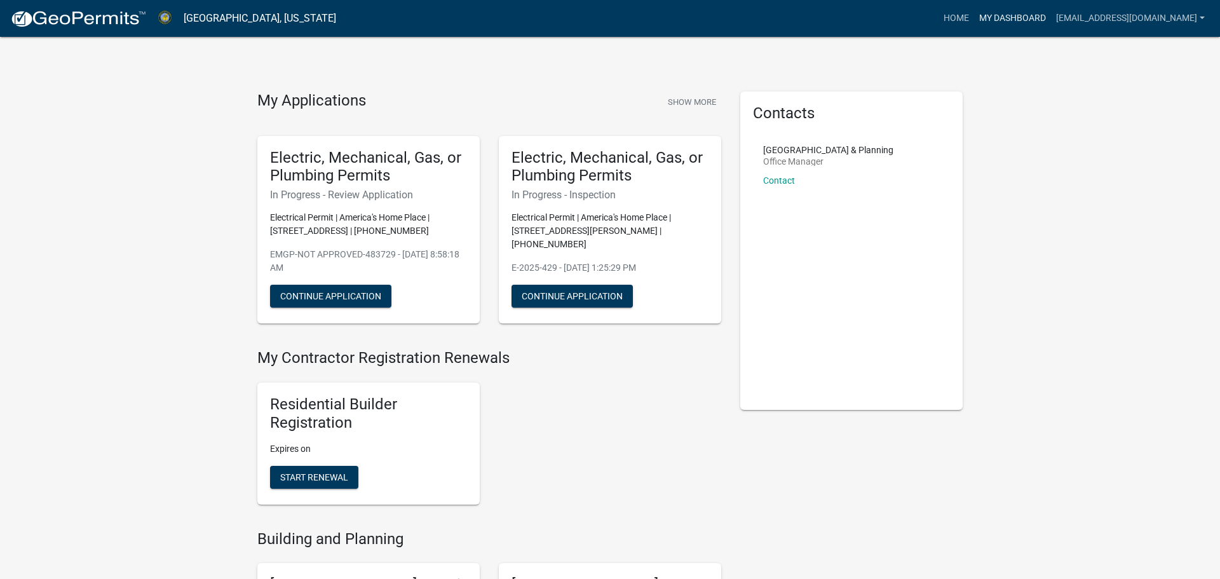
click at [1010, 19] on link "My Dashboard" at bounding box center [1012, 18] width 77 height 24
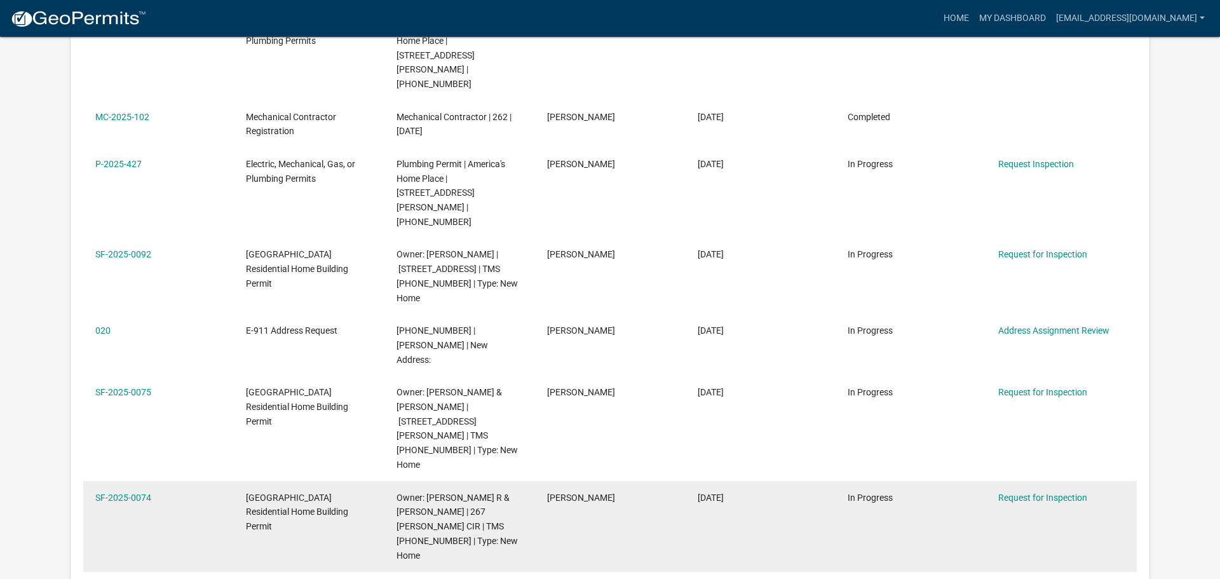
scroll to position [490, 0]
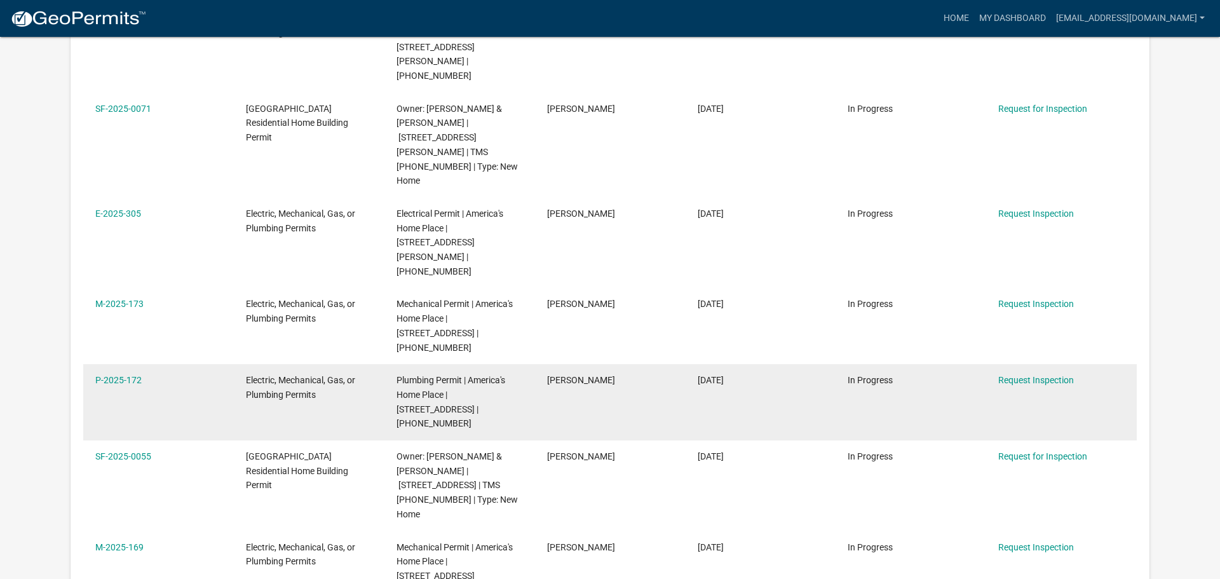
scroll to position [507, 0]
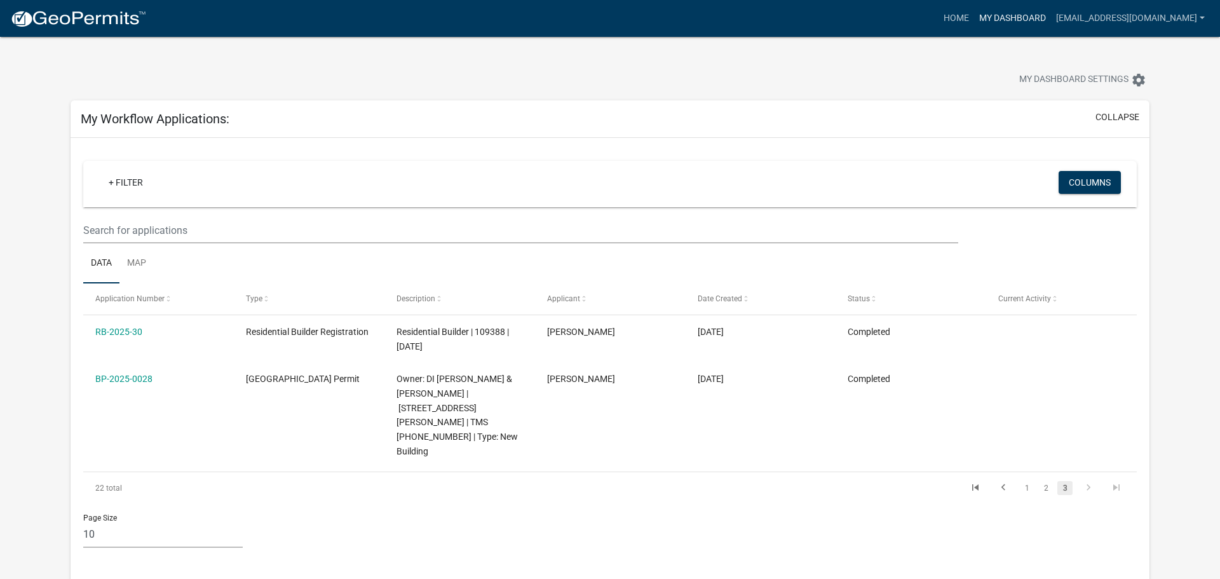
click at [984, 20] on link "My Dashboard" at bounding box center [1012, 18] width 77 height 24
click at [938, 20] on link "Home" at bounding box center [956, 18] width 36 height 24
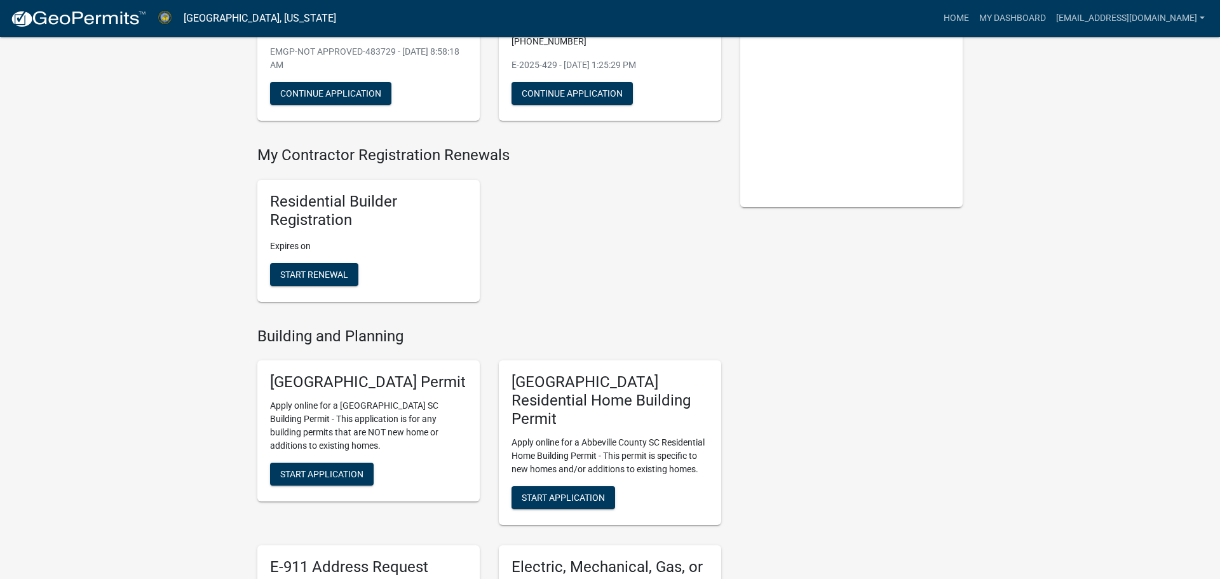
scroll to position [561, 0]
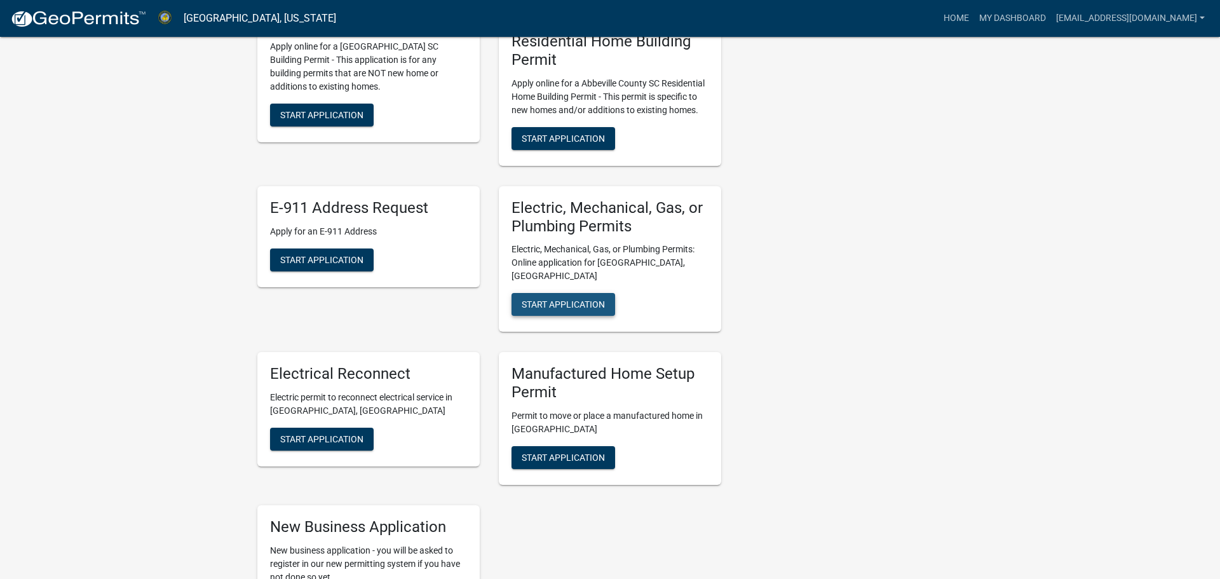
click at [546, 299] on span "Start Application" at bounding box center [562, 304] width 83 height 10
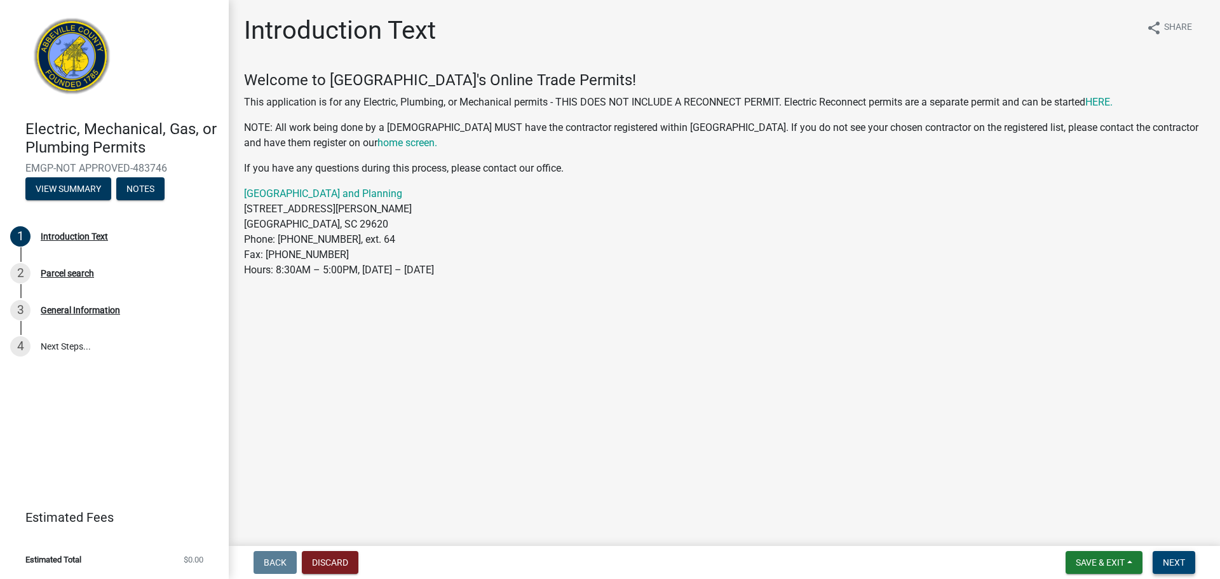
click at [1192, 556] on button "Next" at bounding box center [1173, 562] width 43 height 23
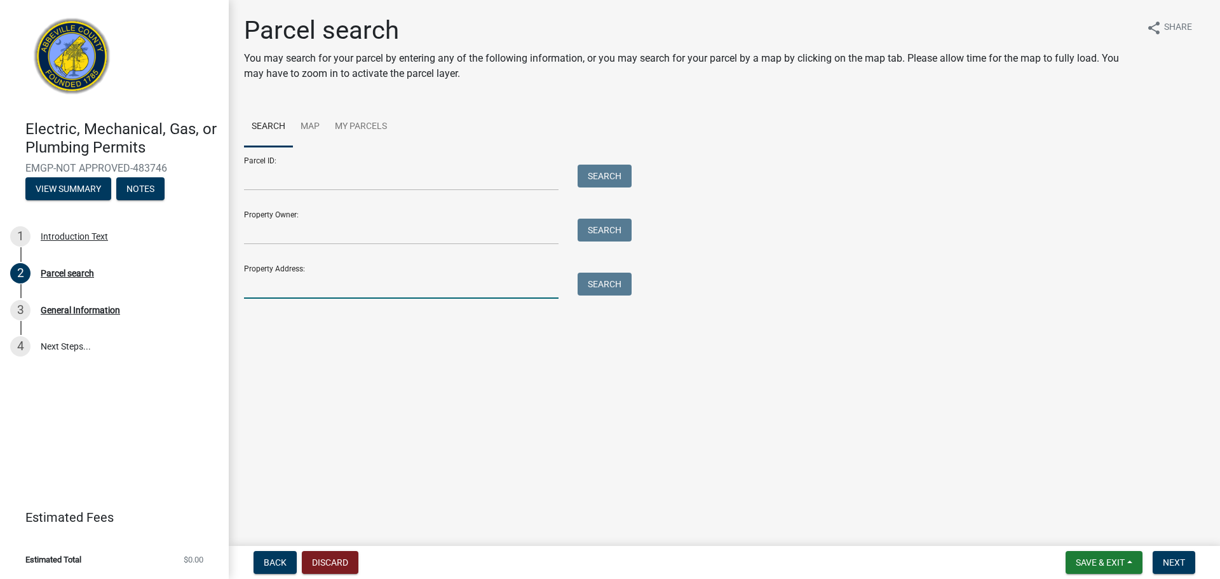
click at [285, 295] on input "Property Address:" at bounding box center [401, 285] width 314 height 26
type input "267 Mccall Circle"
click at [621, 283] on button "Search" at bounding box center [604, 283] width 54 height 23
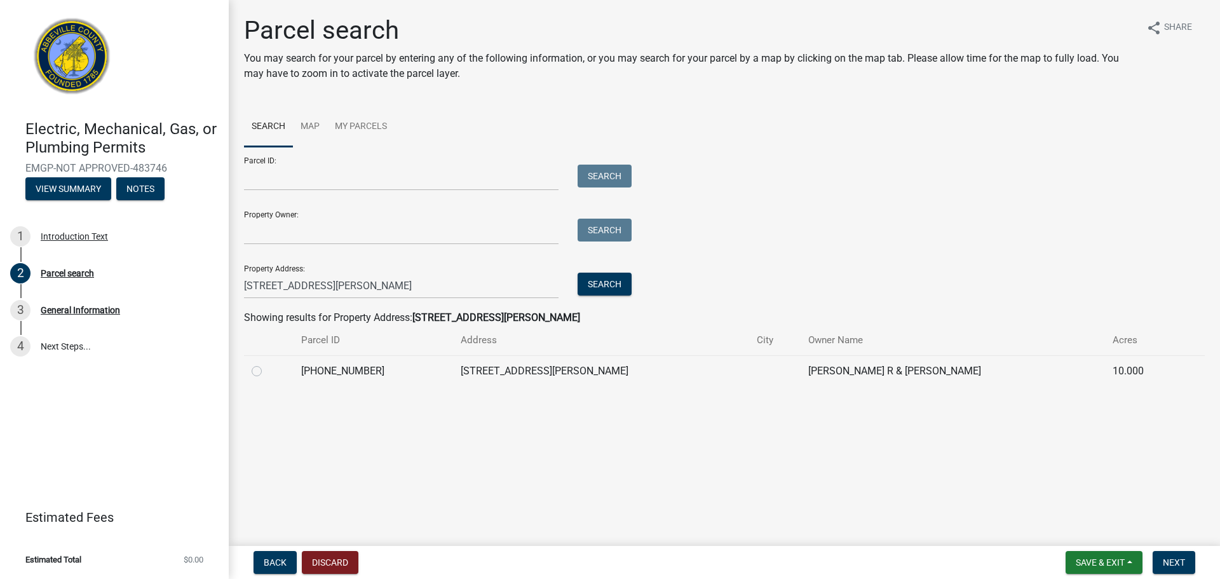
click at [267, 363] on label at bounding box center [267, 363] width 0 height 0
click at [267, 370] on input "radio" at bounding box center [271, 367] width 8 height 8
radio input "true"
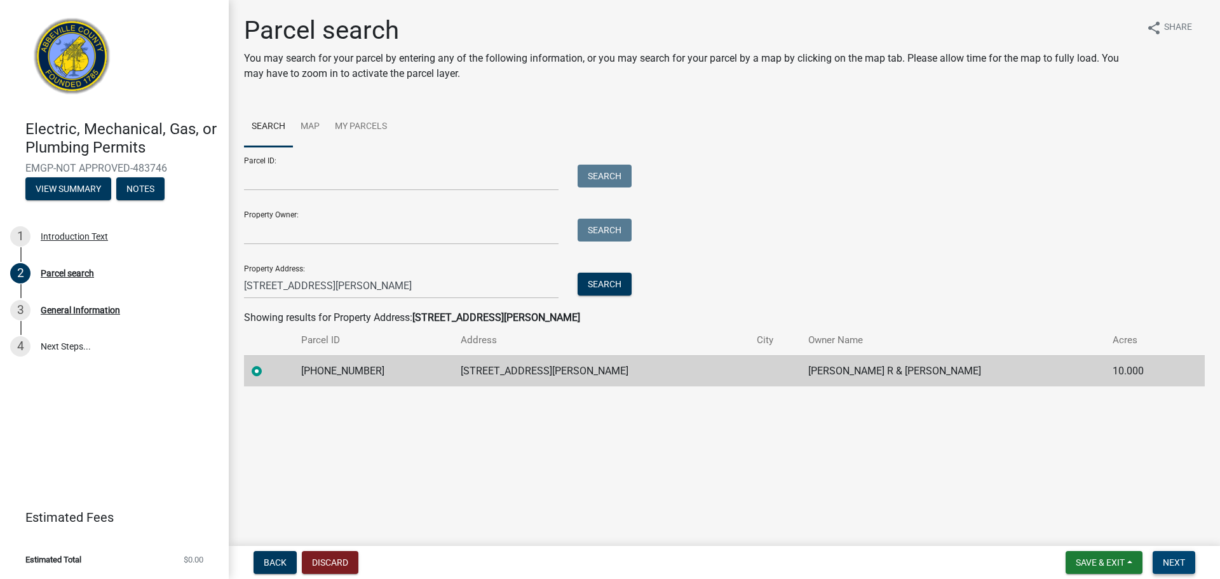
click at [1171, 565] on span "Next" at bounding box center [1173, 562] width 22 height 10
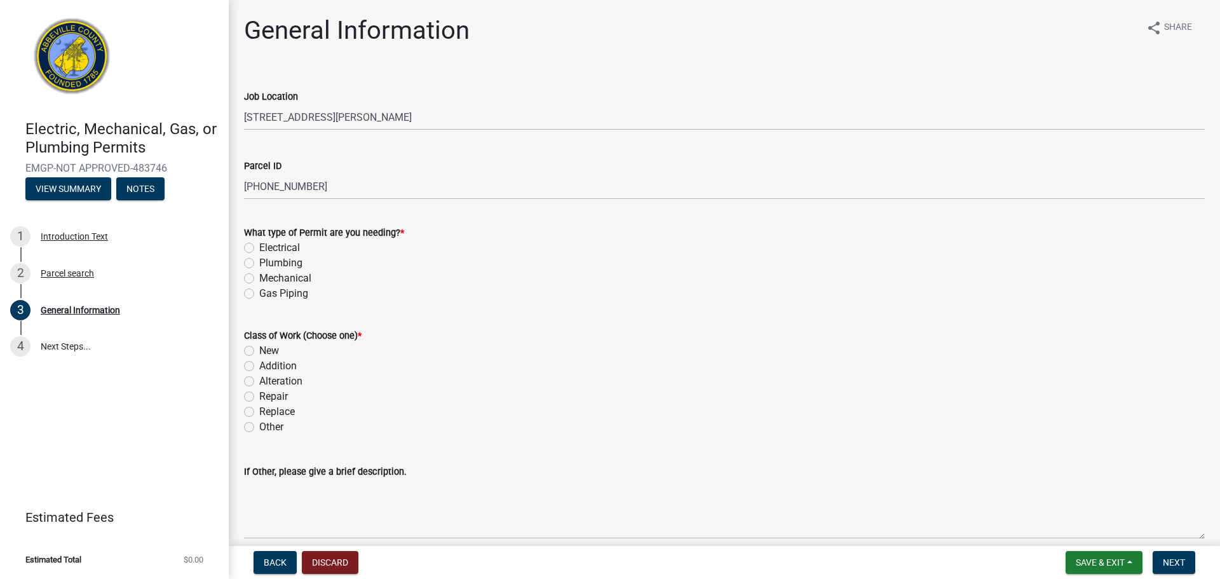
click at [259, 246] on label "Electrical" at bounding box center [279, 247] width 41 height 15
click at [259, 246] on input "Electrical" at bounding box center [263, 244] width 8 height 8
radio input "true"
click at [259, 348] on label "New" at bounding box center [269, 350] width 20 height 15
click at [259, 348] on input "New" at bounding box center [263, 347] width 8 height 8
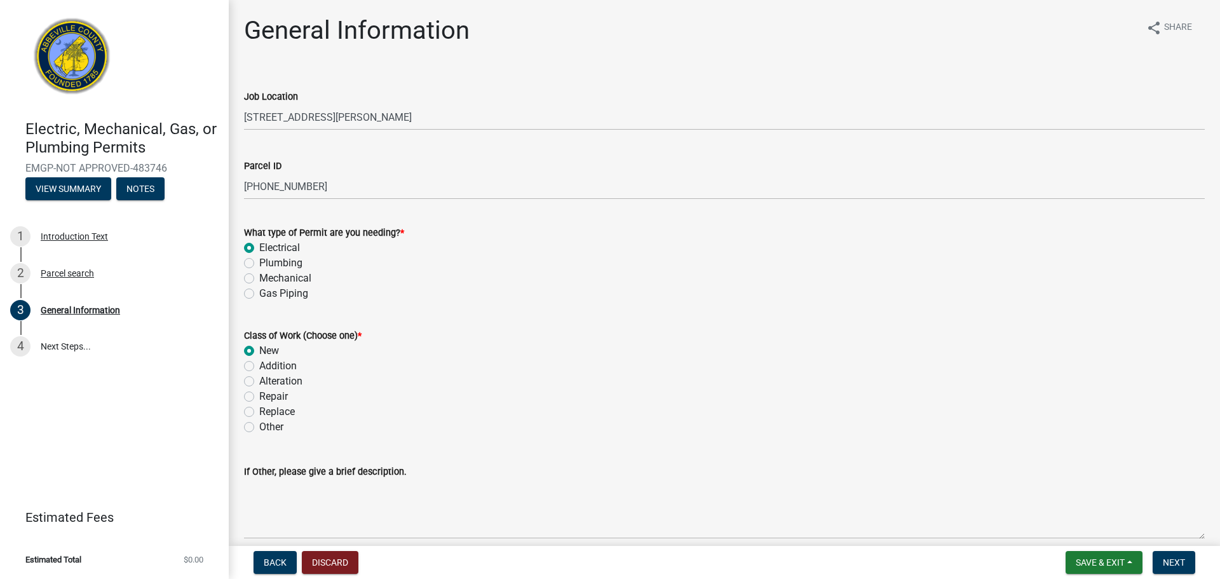
radio input "true"
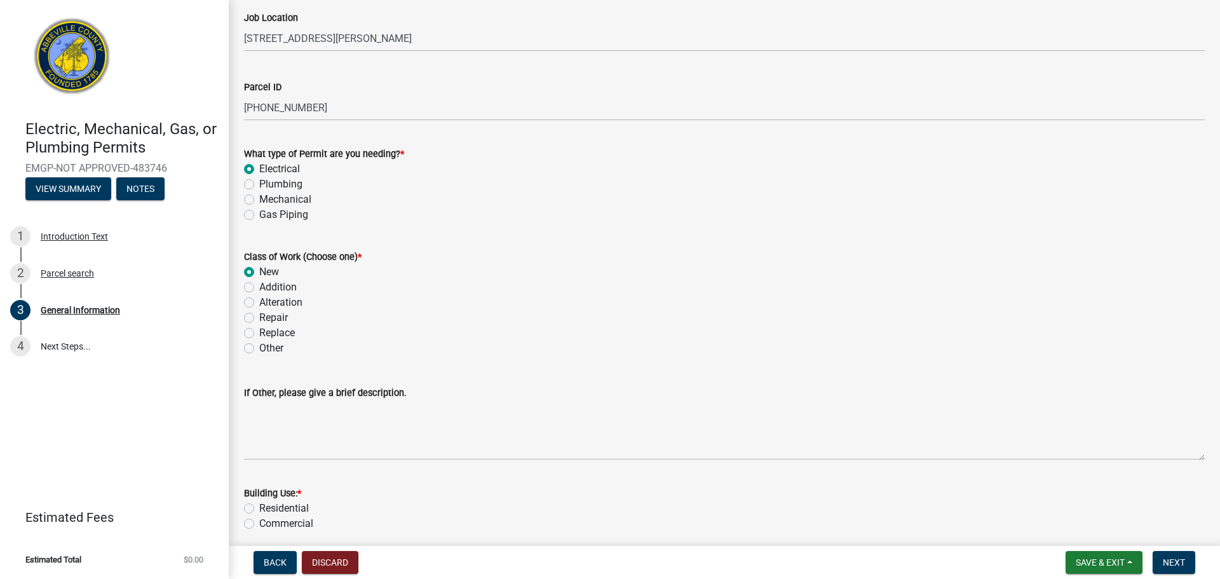
scroll to position [139, 0]
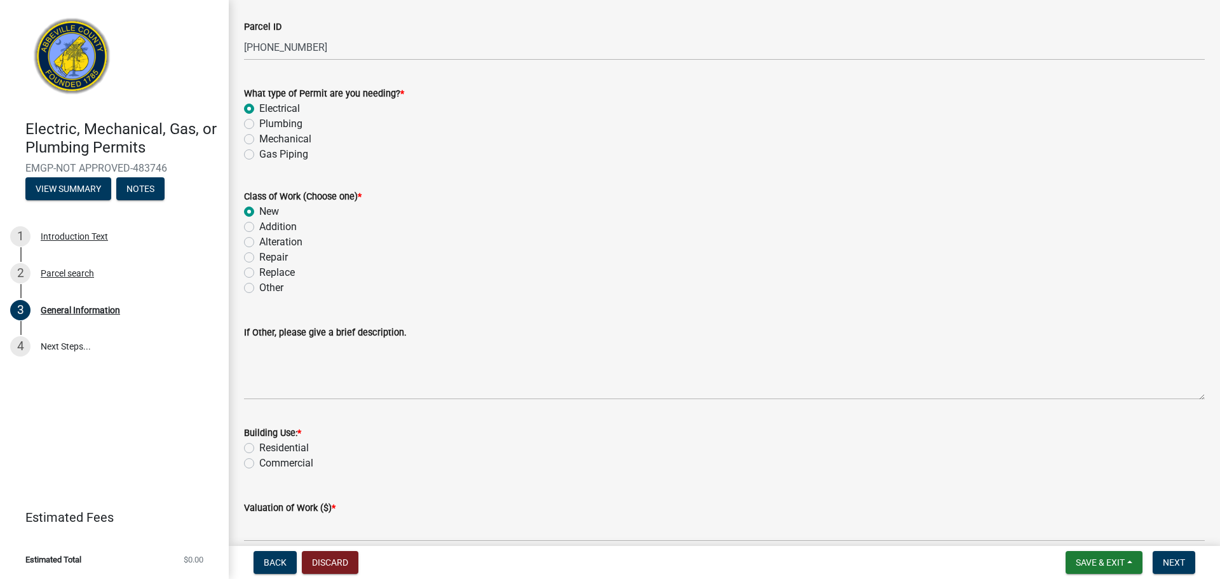
click at [259, 447] on label "Residential" at bounding box center [284, 447] width 50 height 15
click at [259, 447] on input "Residential" at bounding box center [263, 444] width 8 height 8
radio input "true"
click at [267, 531] on input "text" at bounding box center [724, 528] width 960 height 26
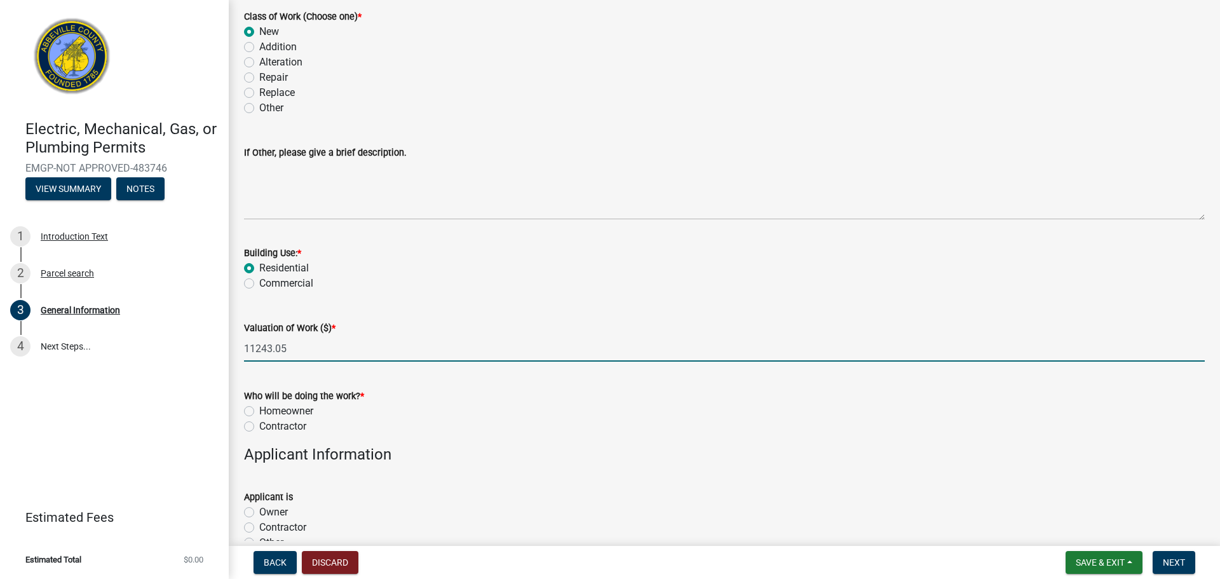
scroll to position [321, 0]
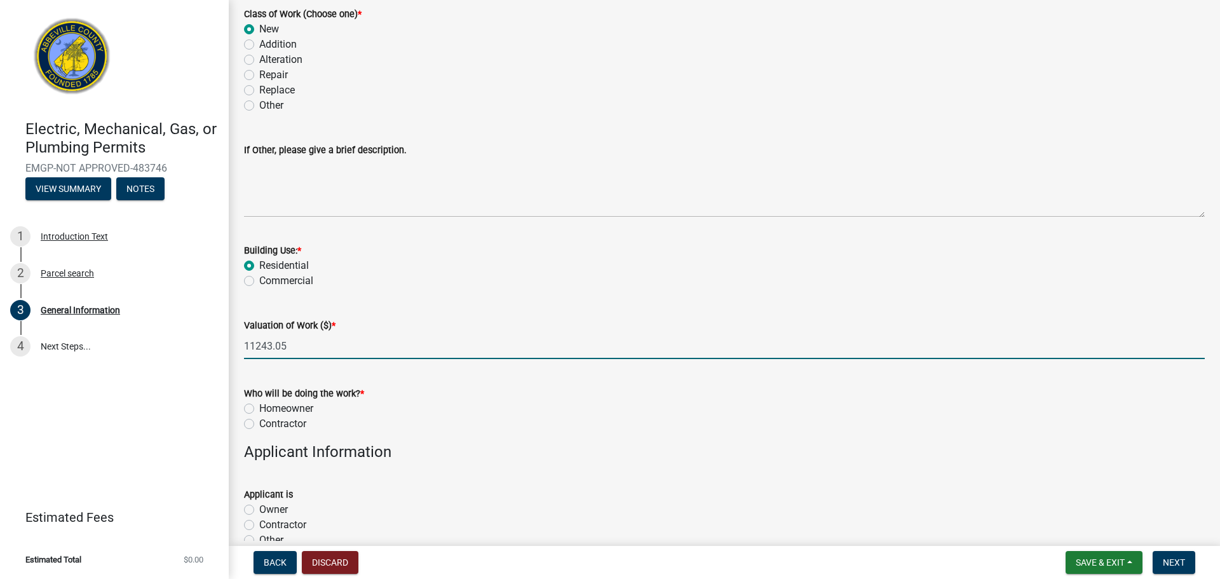
type input "11243.05"
click at [278, 422] on label "Contractor" at bounding box center [282, 423] width 47 height 15
click at [267, 422] on input "Contractor" at bounding box center [263, 420] width 8 height 8
radio input "true"
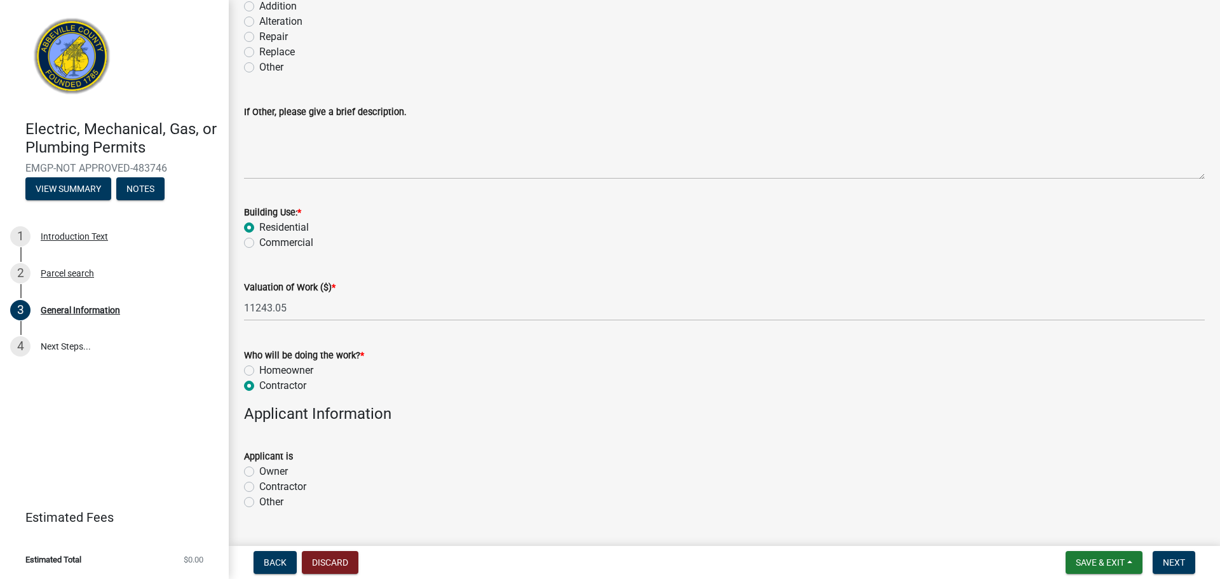
scroll to position [375, 0]
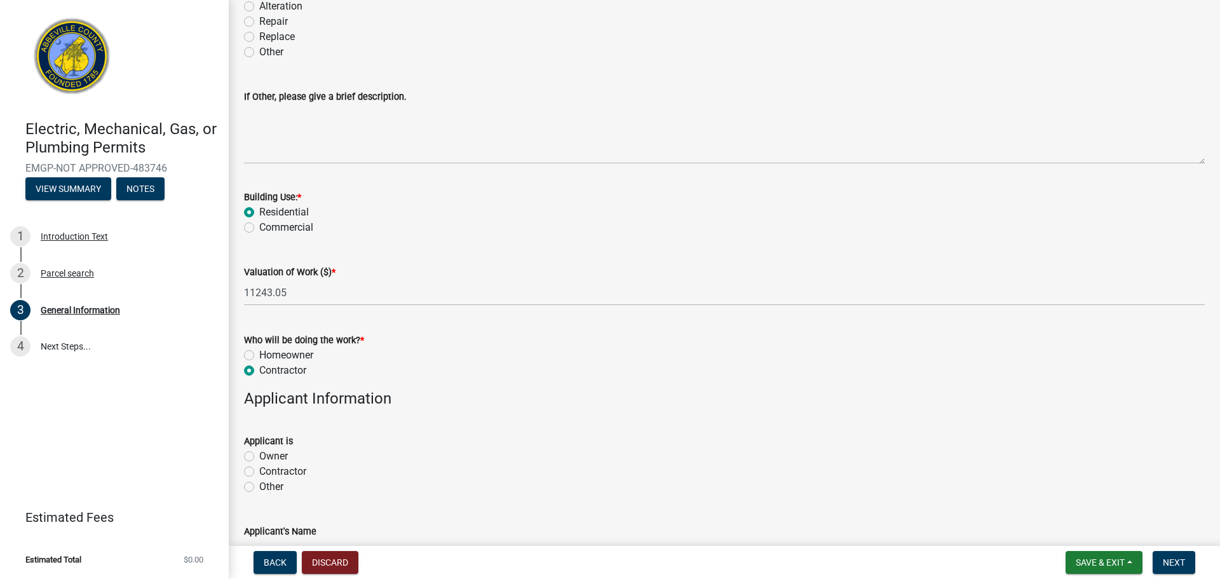
click at [262, 484] on label "Other" at bounding box center [271, 486] width 24 height 15
click at [262, 484] on input "Other" at bounding box center [263, 483] width 8 height 8
radio input "true"
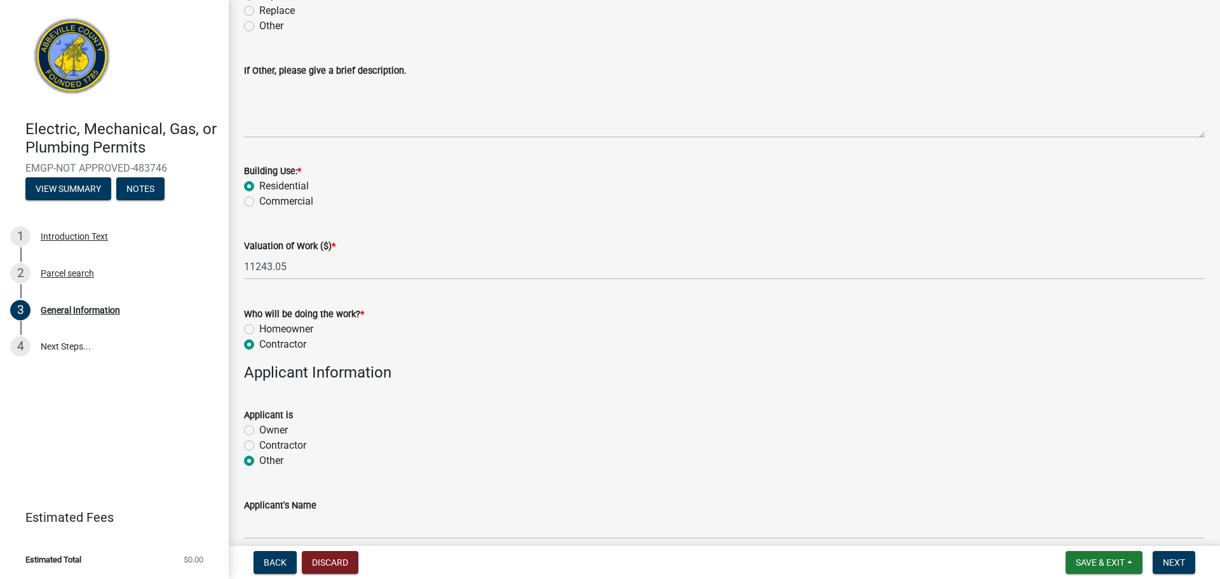
scroll to position [544, 0]
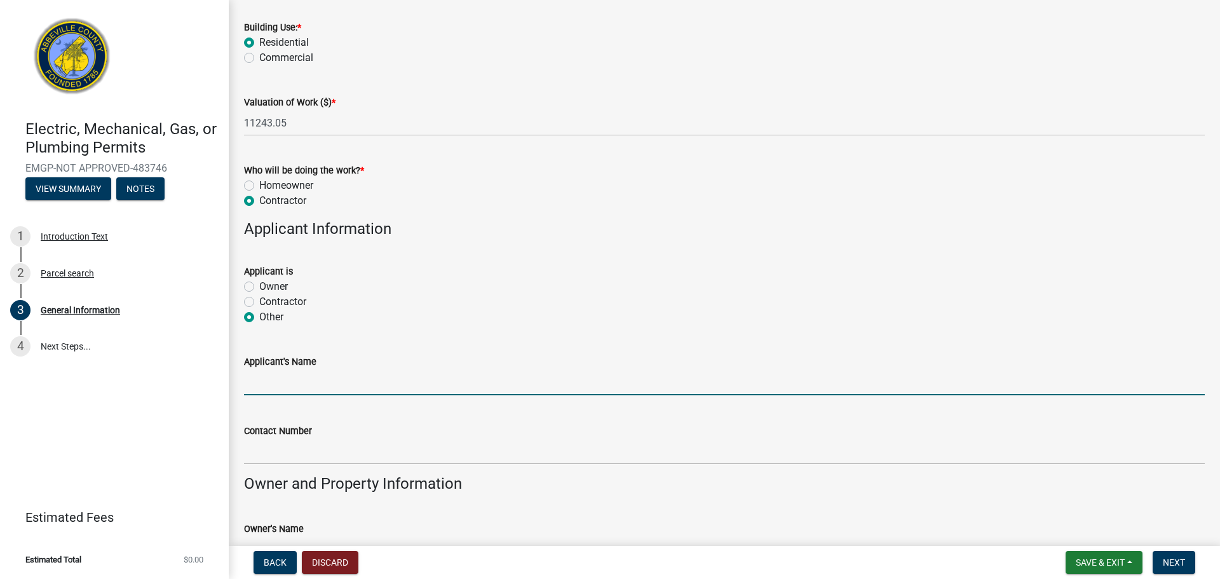
click at [278, 383] on input "Applicant's Name" at bounding box center [724, 382] width 960 height 26
type input "[PERSON_NAME]"
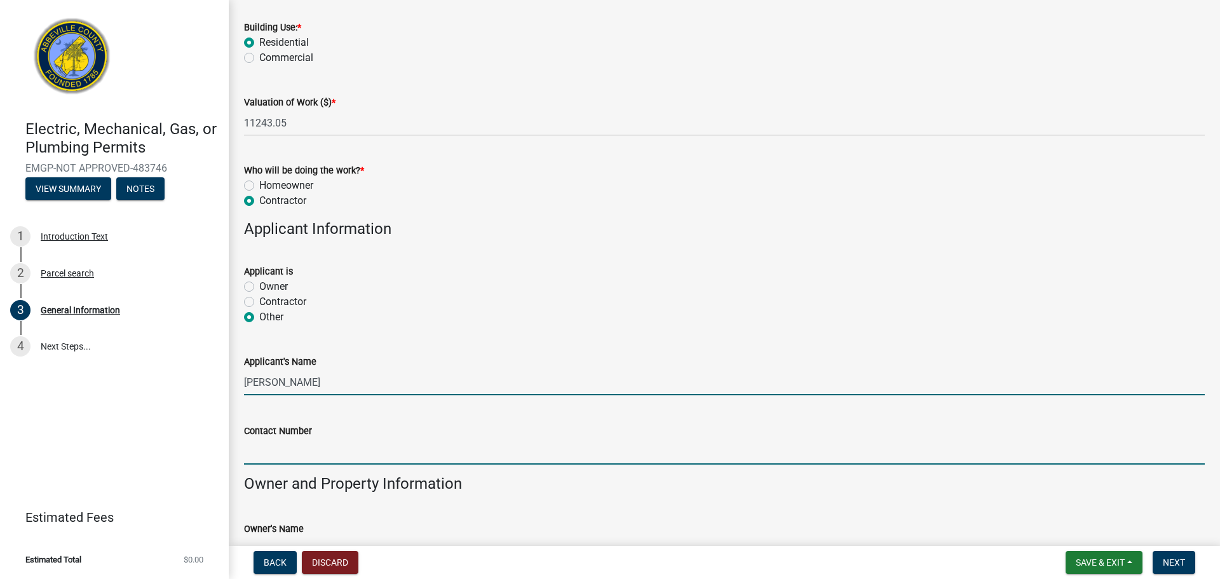
type input "8642257011"
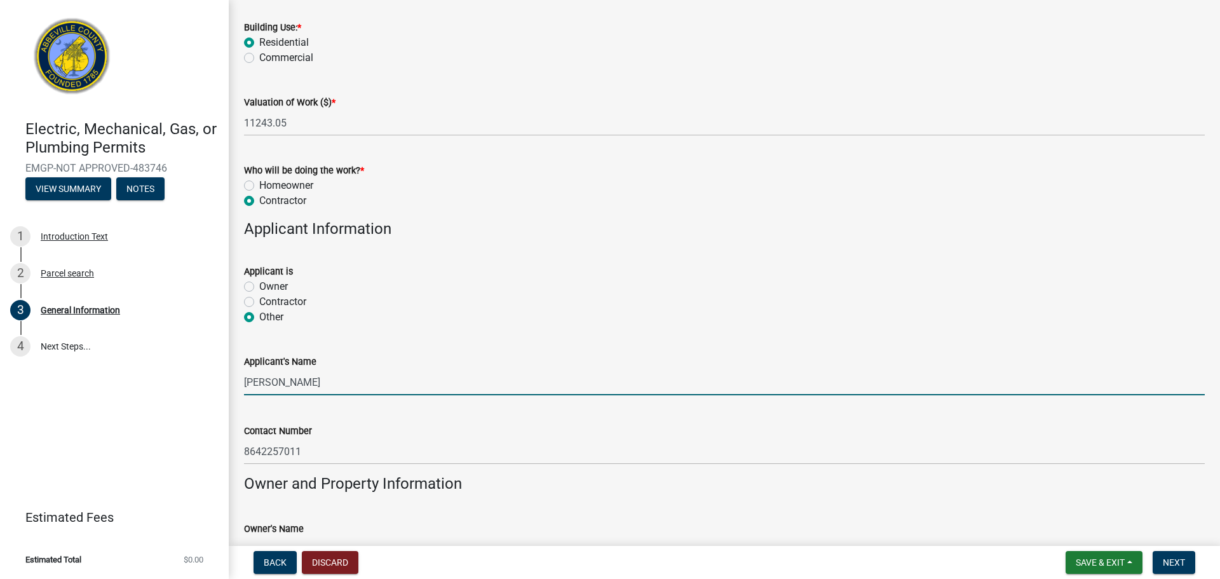
drag, startPoint x: 330, startPoint y: 389, endPoint x: -182, endPoint y: 360, distance: 512.8
click at [0, 360] on html "Internet Explorer does NOT work with GeoPermits. Get a new browser for more sec…" at bounding box center [610, 289] width 1220 height 579
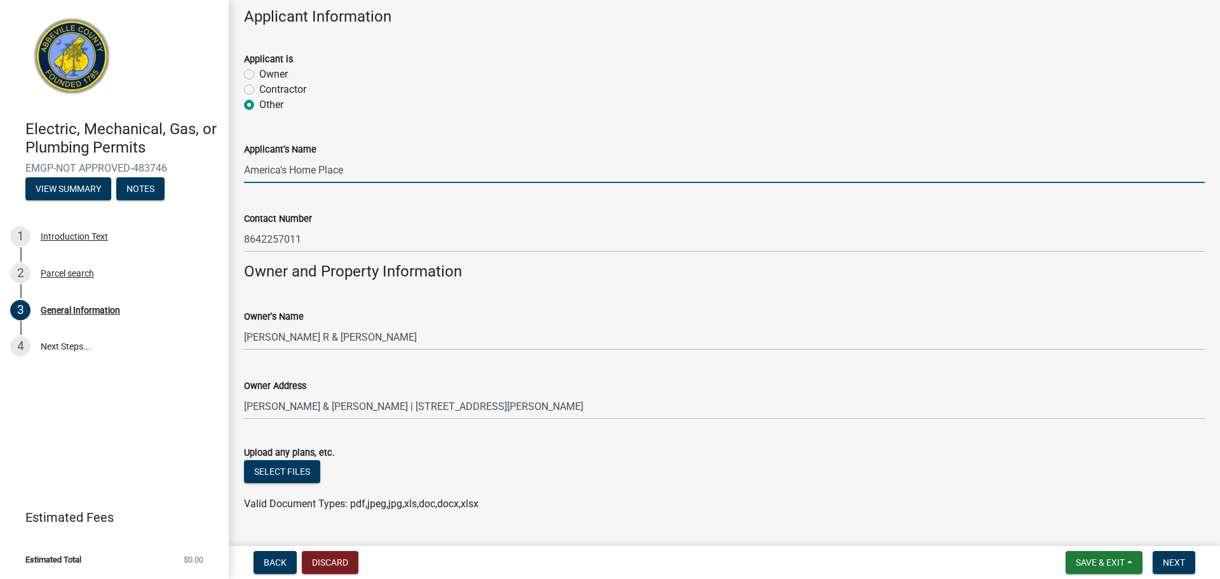
scroll to position [771, 0]
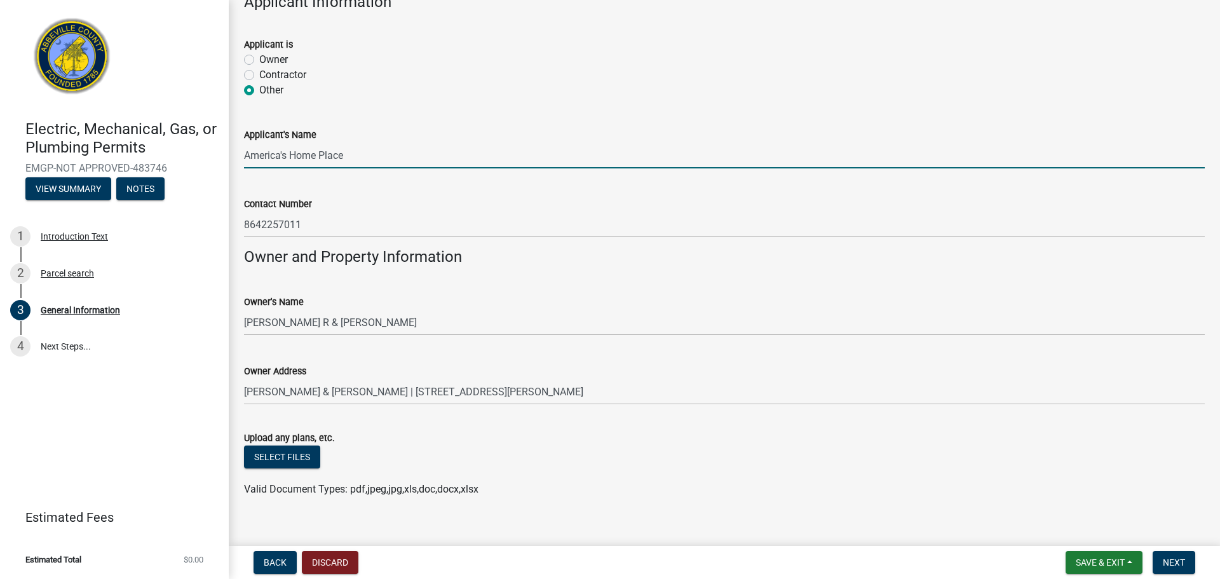
type input "America's Home Place"
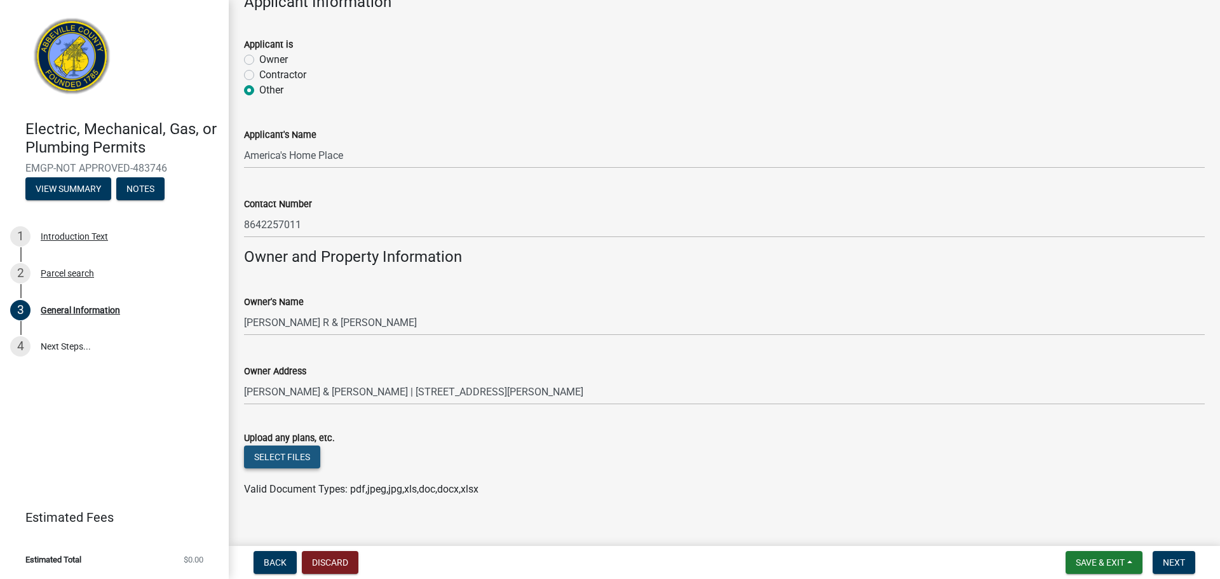
click at [313, 455] on button "Select files" at bounding box center [282, 456] width 76 height 23
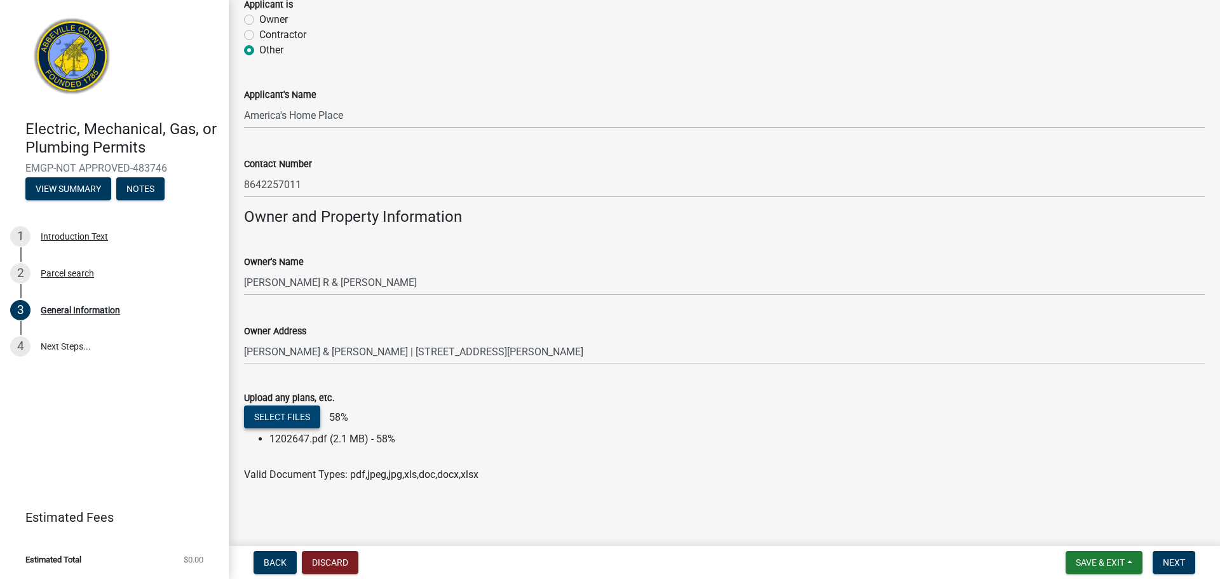
scroll to position [814, 0]
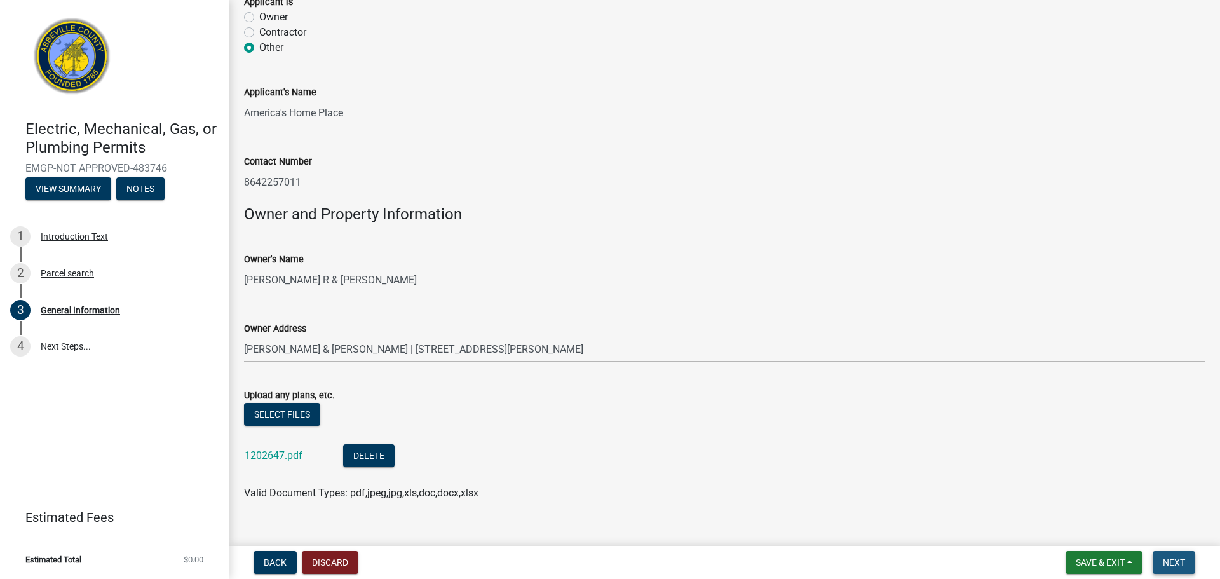
click at [1159, 565] on button "Next" at bounding box center [1173, 562] width 43 height 23
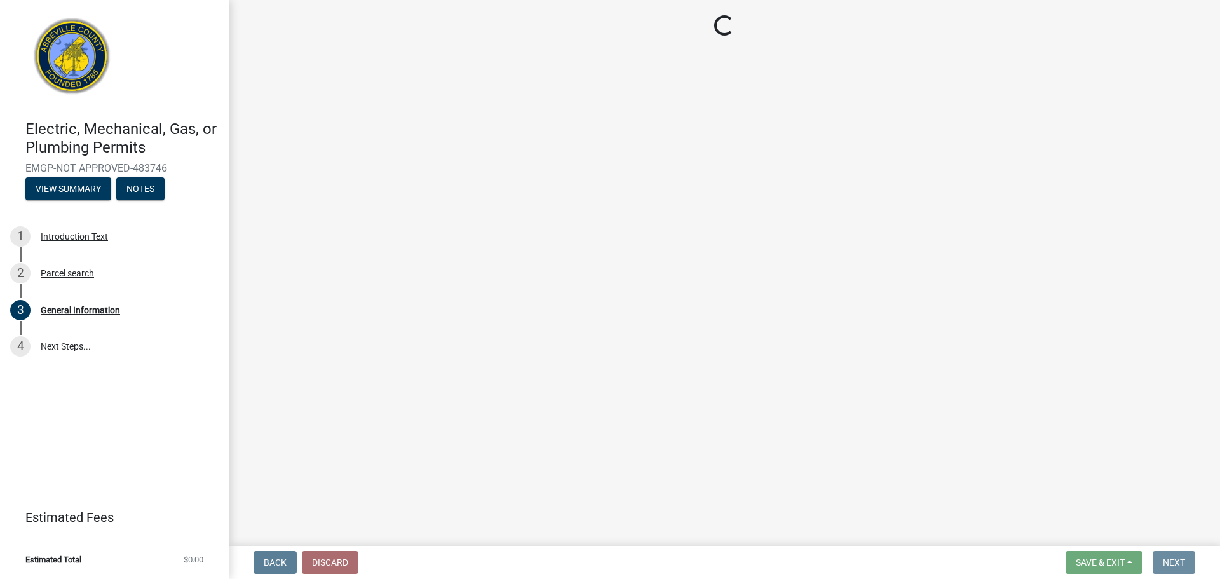
scroll to position [0, 0]
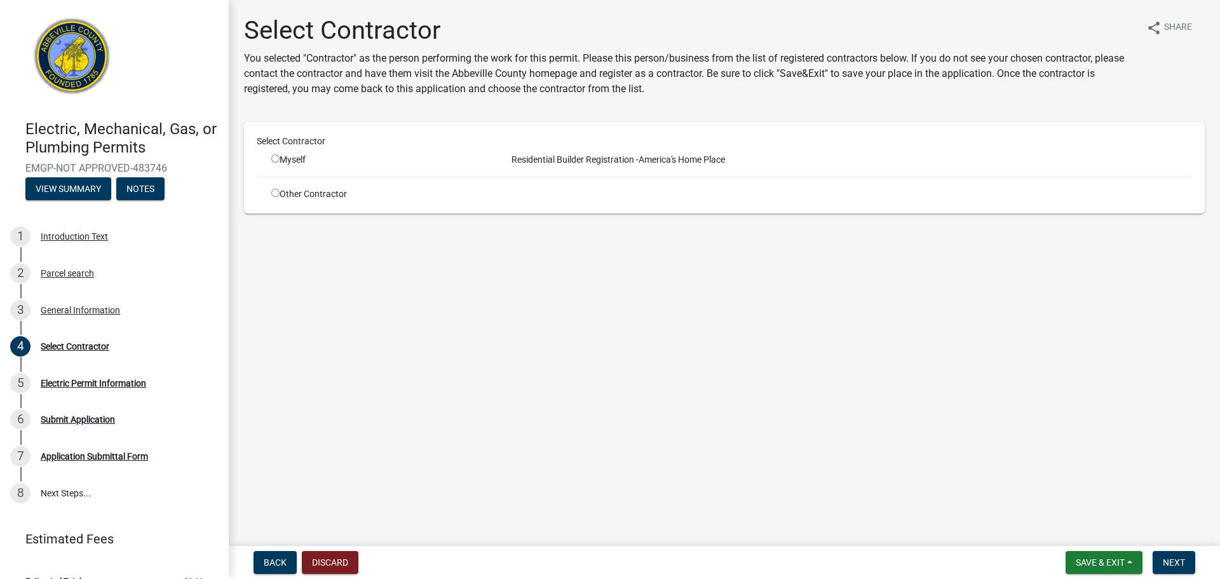
click at [321, 194] on div "Other Contractor" at bounding box center [379, 193] width 235 height 13
click at [274, 193] on input "radio" at bounding box center [275, 193] width 8 height 8
radio input "true"
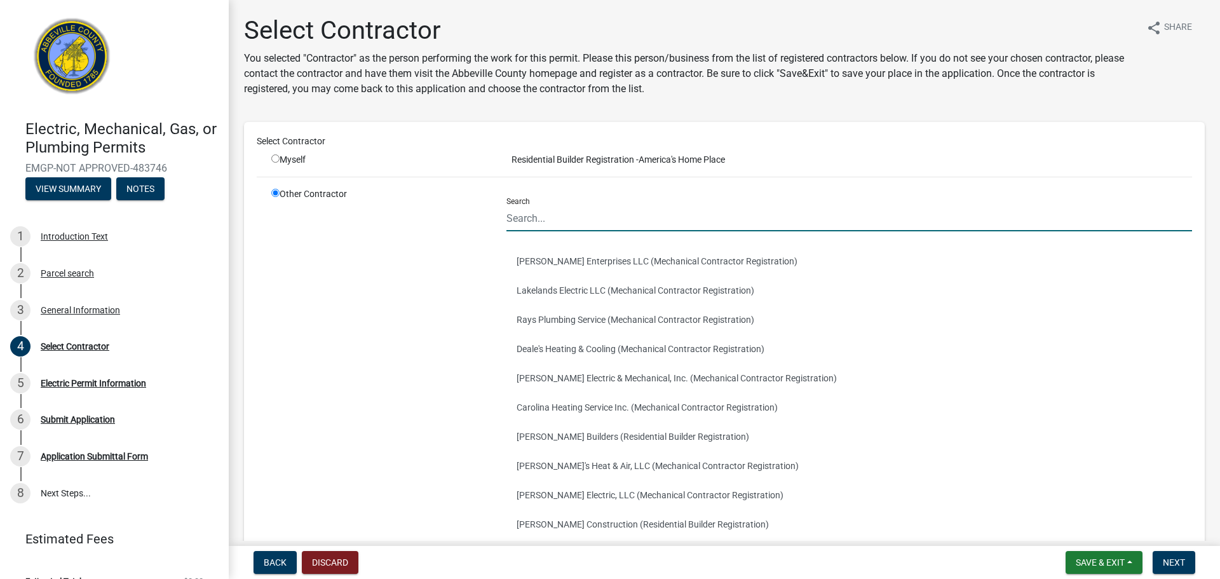
click at [568, 224] on input "Search" at bounding box center [848, 218] width 685 height 26
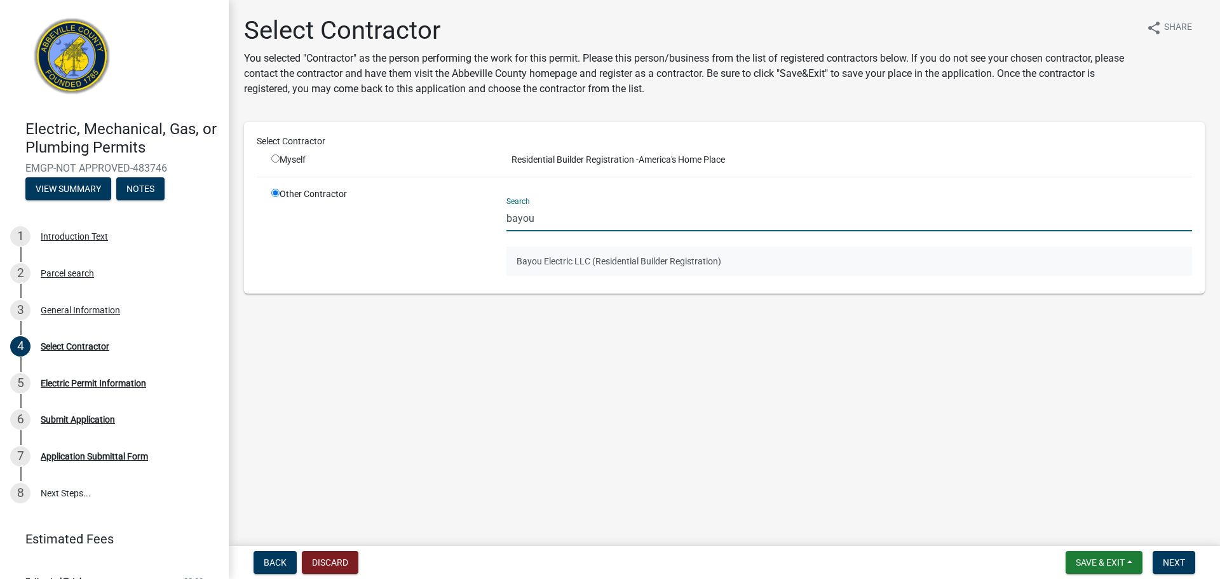
type input "bayou"
click at [615, 262] on button "Bayou Electric LLC (Residential Builder Registration)" at bounding box center [848, 260] width 685 height 29
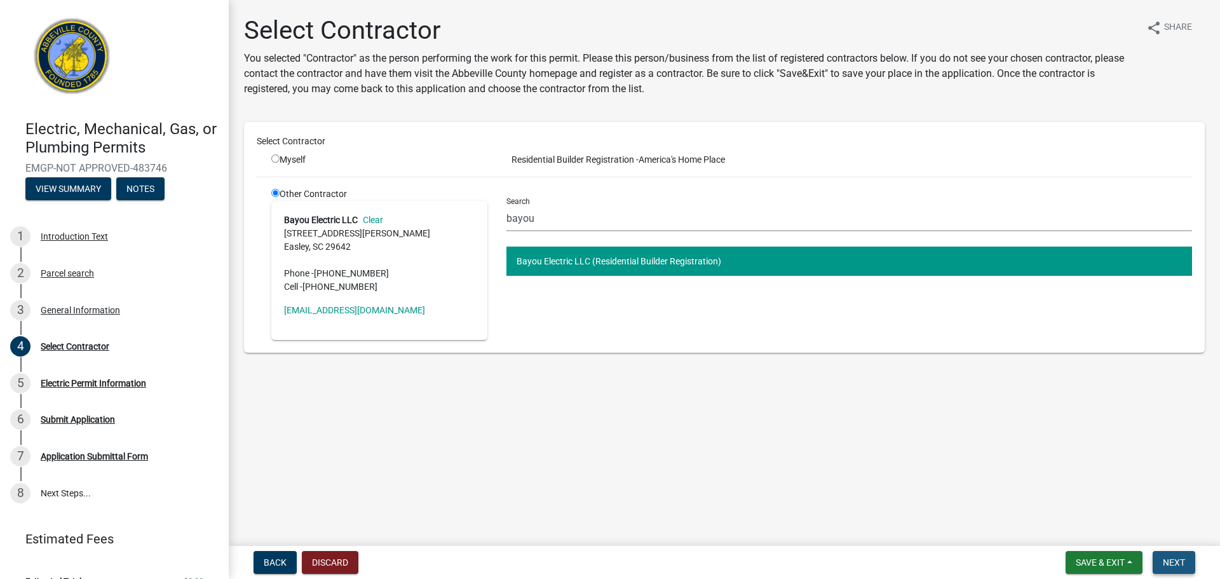
click at [1180, 559] on span "Next" at bounding box center [1173, 562] width 22 height 10
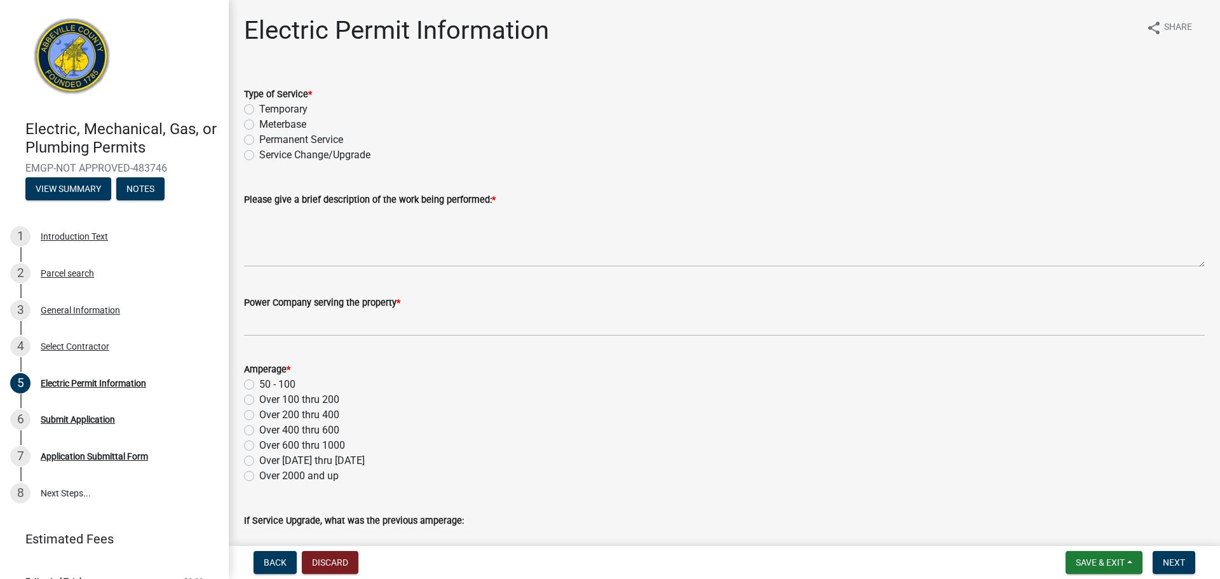
click at [259, 112] on label "Temporary" at bounding box center [283, 109] width 48 height 15
click at [259, 110] on input "Temporary" at bounding box center [263, 106] width 8 height 8
radio input "true"
click at [248, 146] on div "Permanent Service" at bounding box center [724, 139] width 960 height 15
click at [259, 144] on label "Permanent Service" at bounding box center [301, 139] width 84 height 15
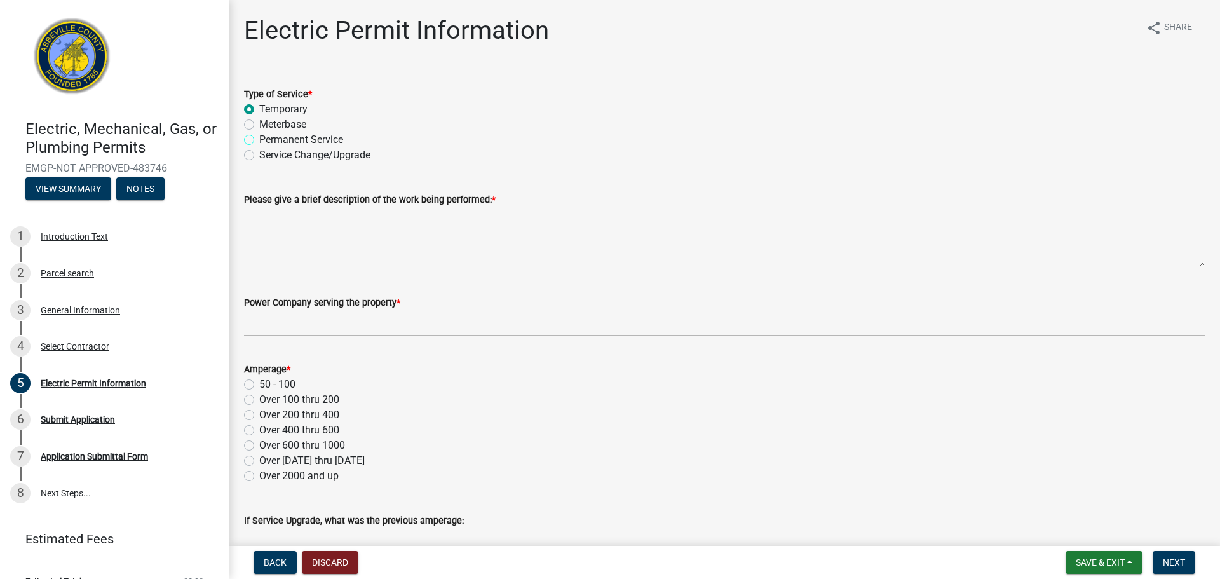
click at [259, 140] on input "Permanent Service" at bounding box center [263, 136] width 8 height 8
radio input "true"
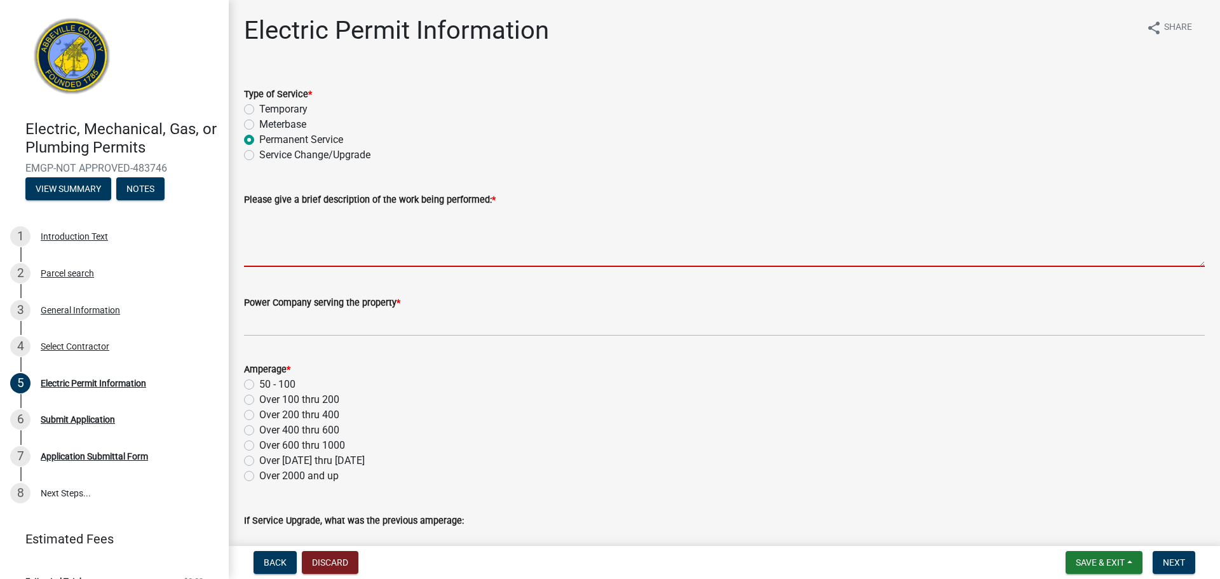
click at [309, 260] on textarea "Please give a brief description of the work being performed: *" at bounding box center [724, 237] width 960 height 60
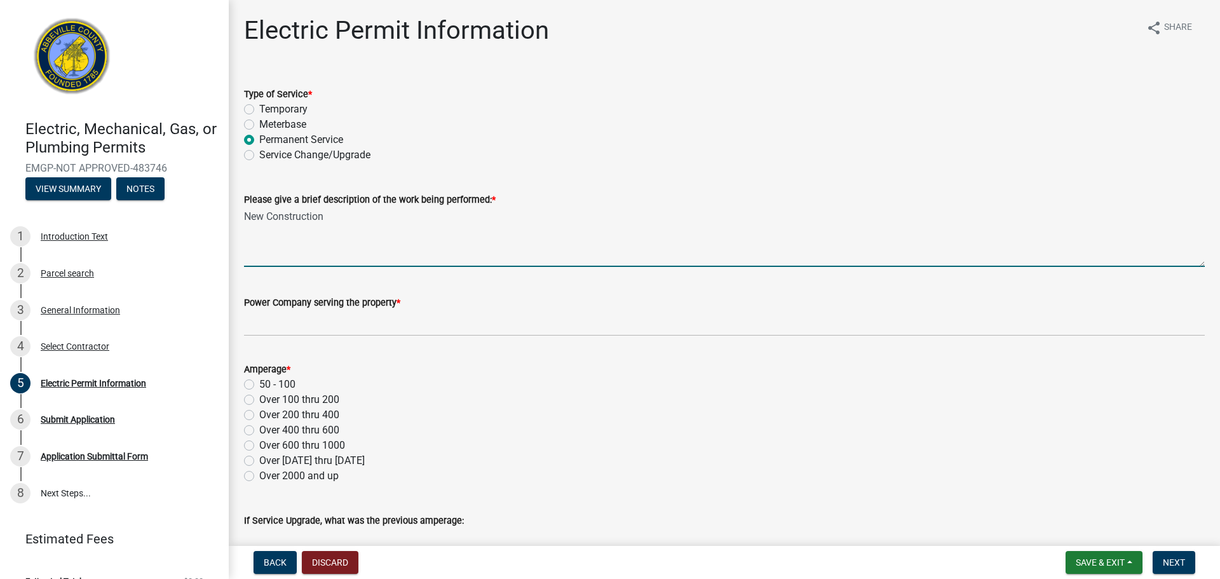
type textarea "New Construction"
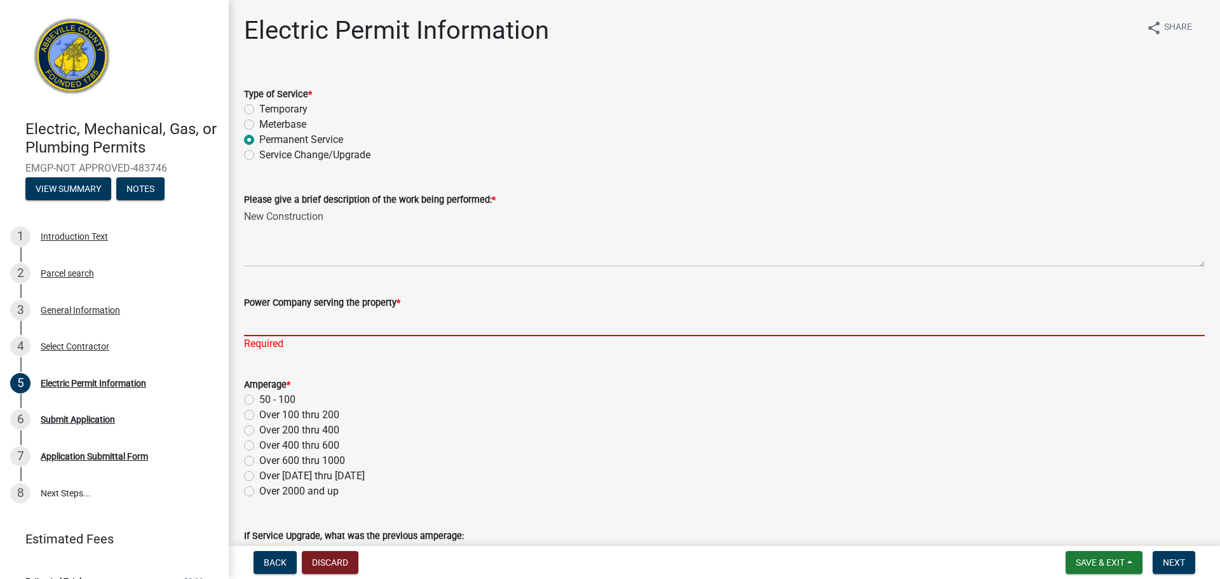
click at [302, 324] on input "Power Company serving the property *" at bounding box center [724, 323] width 960 height 26
type input "Little River Power"
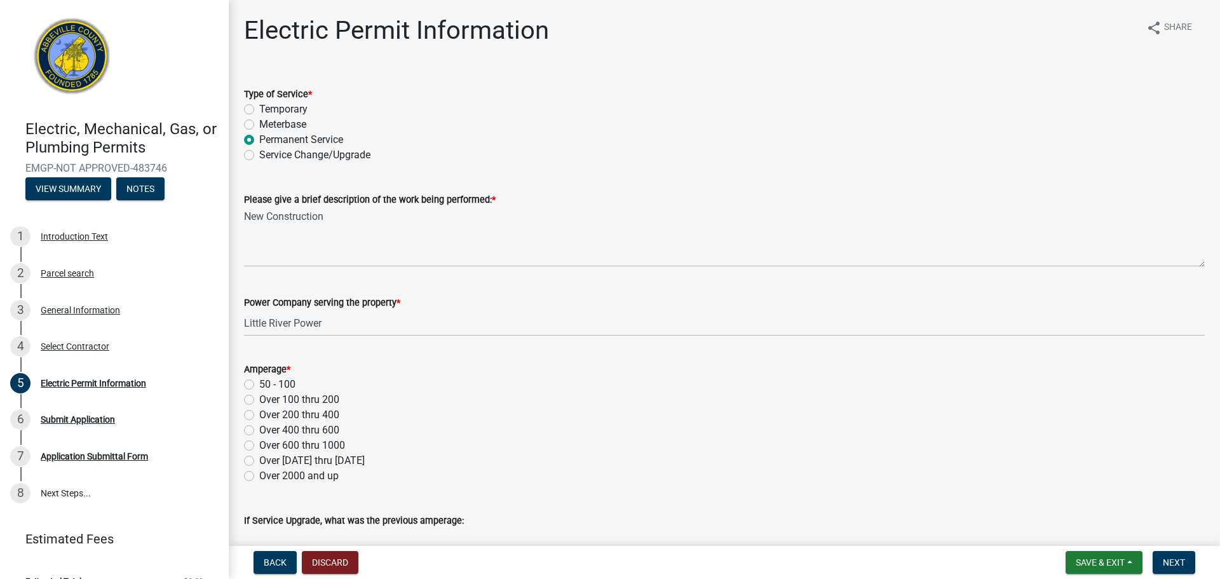
click at [252, 431] on div "Amperage * 50 - 100 Over 100 thru 200 Over 200 thru 400 Over 400 thru 600 Over …" at bounding box center [724, 422] width 960 height 122
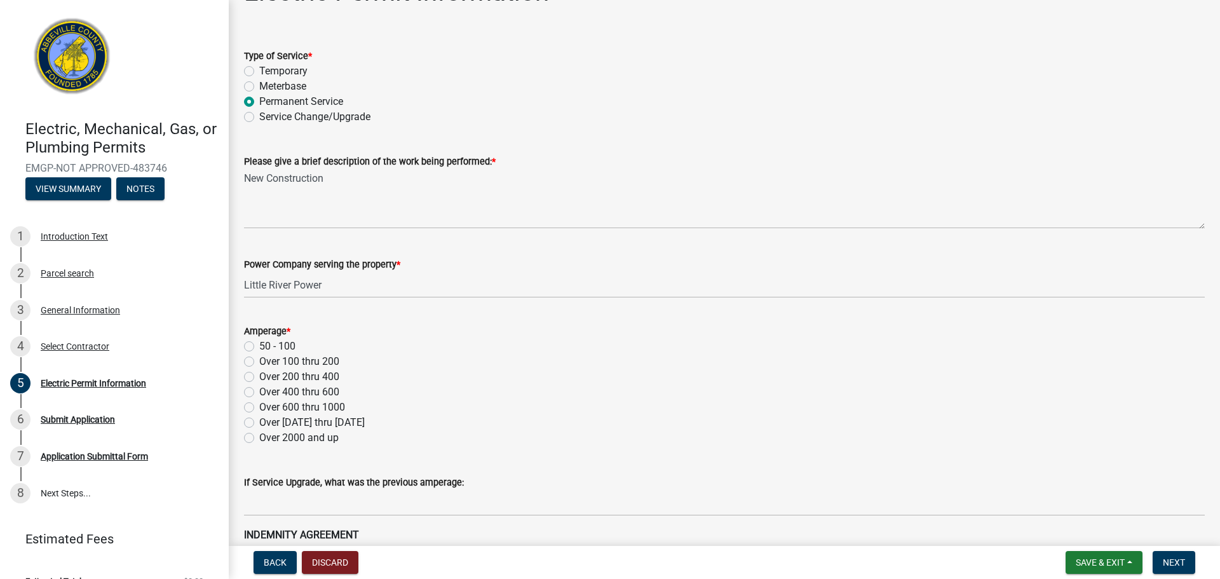
scroll to position [42, 0]
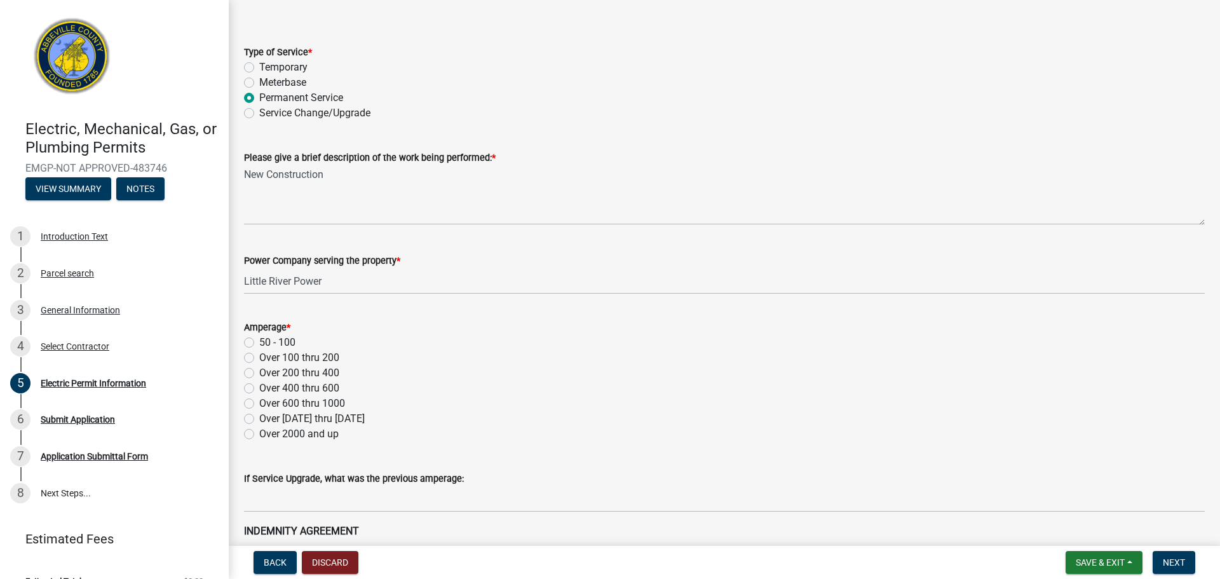
click at [259, 372] on label "Over 200 thru 400" at bounding box center [299, 372] width 80 height 15
click at [259, 372] on input "Over 200 thru 400" at bounding box center [263, 369] width 8 height 8
radio input "true"
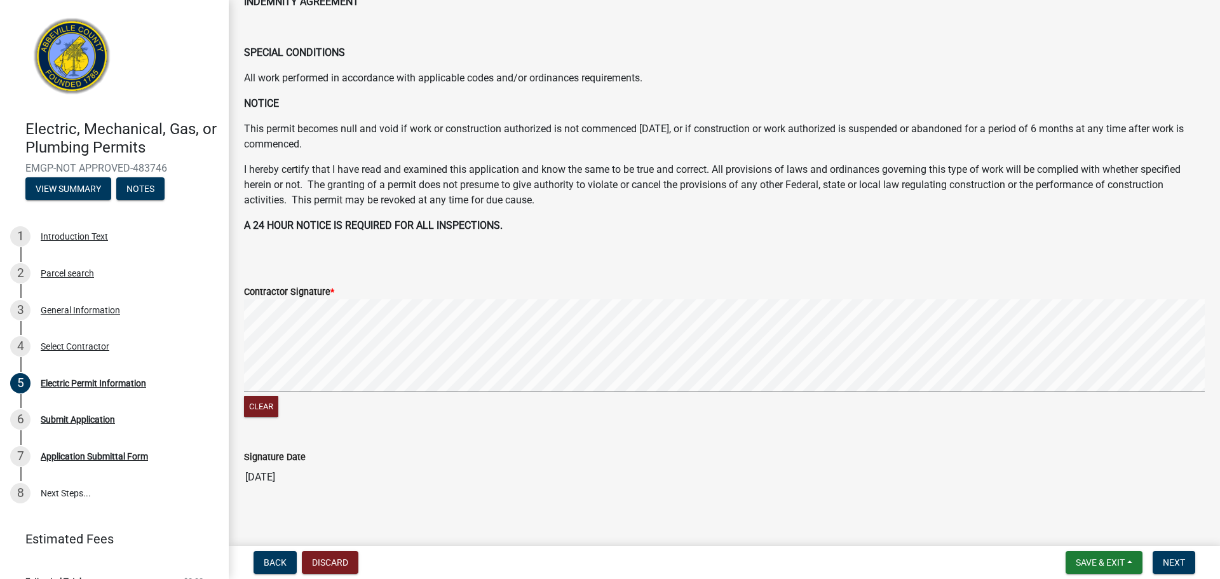
scroll to position [580, 0]
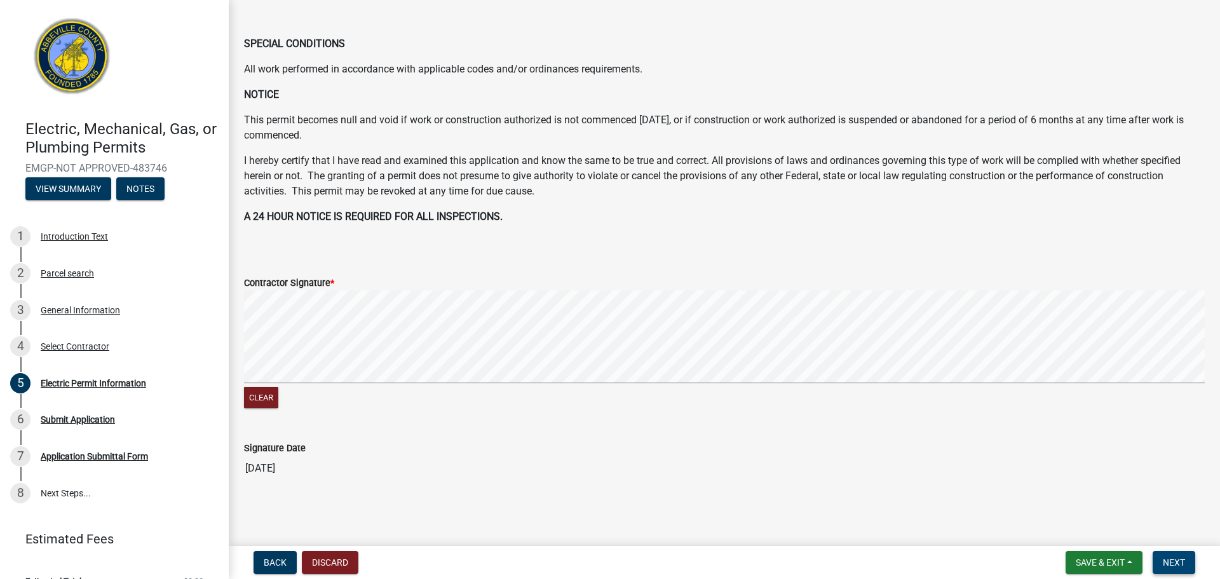
click at [1182, 565] on span "Next" at bounding box center [1173, 562] width 22 height 10
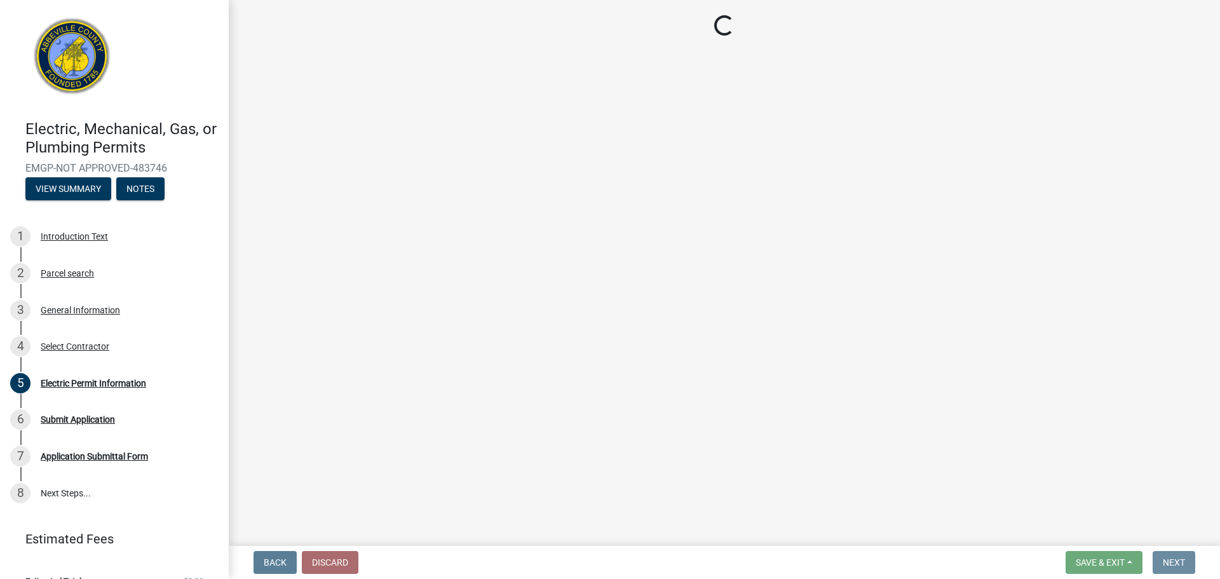
scroll to position [0, 0]
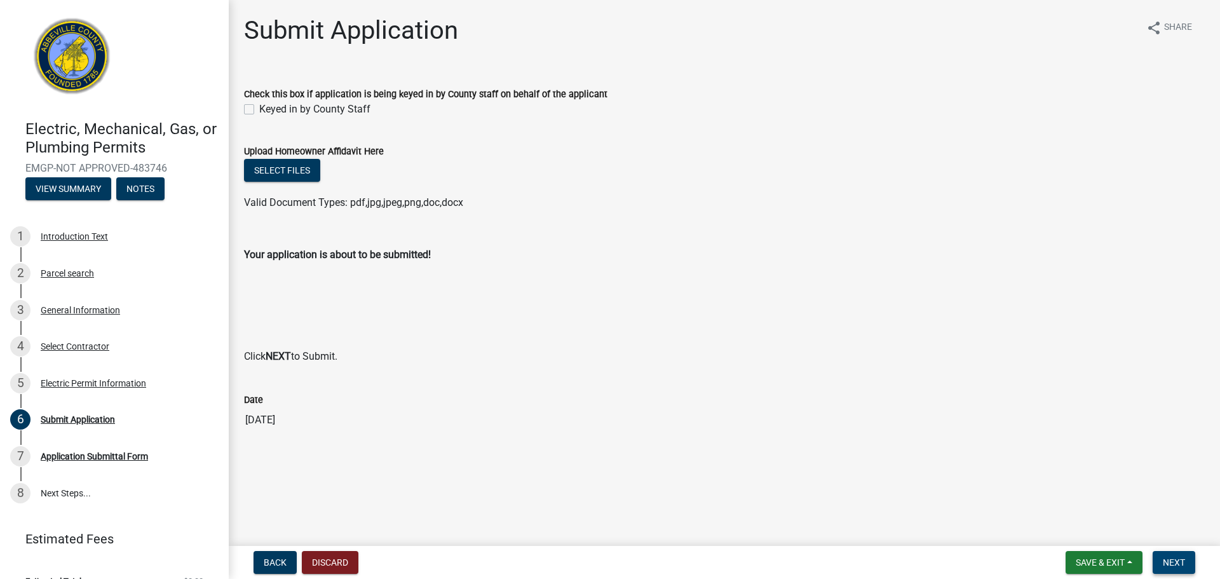
click at [1171, 558] on span "Next" at bounding box center [1173, 562] width 22 height 10
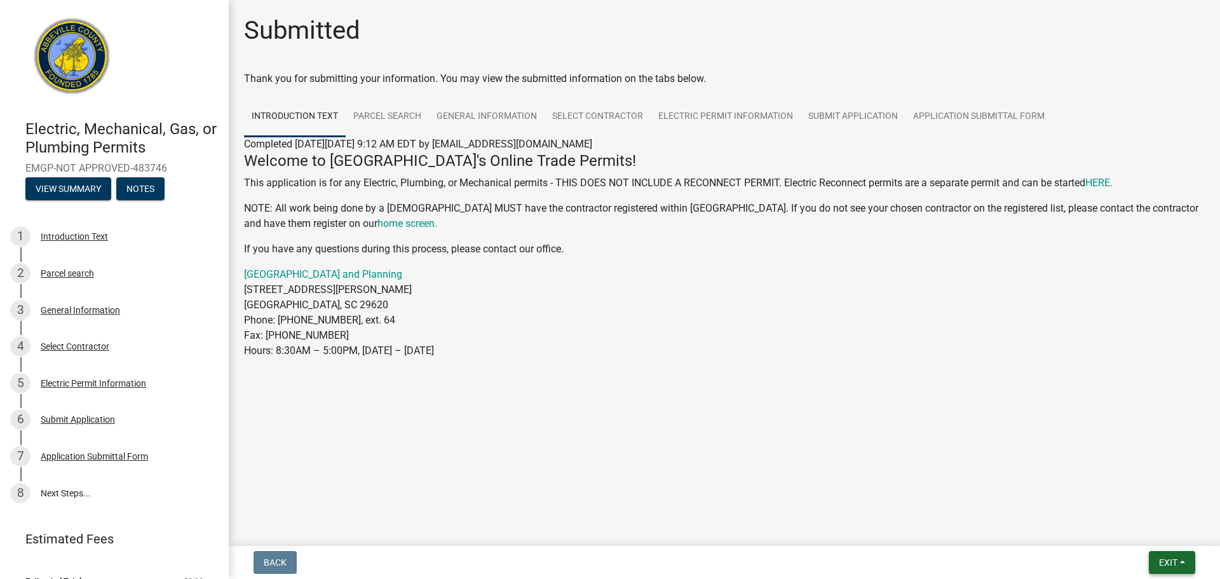
click at [1176, 564] on span "Exit" at bounding box center [1168, 562] width 18 height 10
click at [1136, 531] on button "Save & Exit" at bounding box center [1144, 529] width 102 height 30
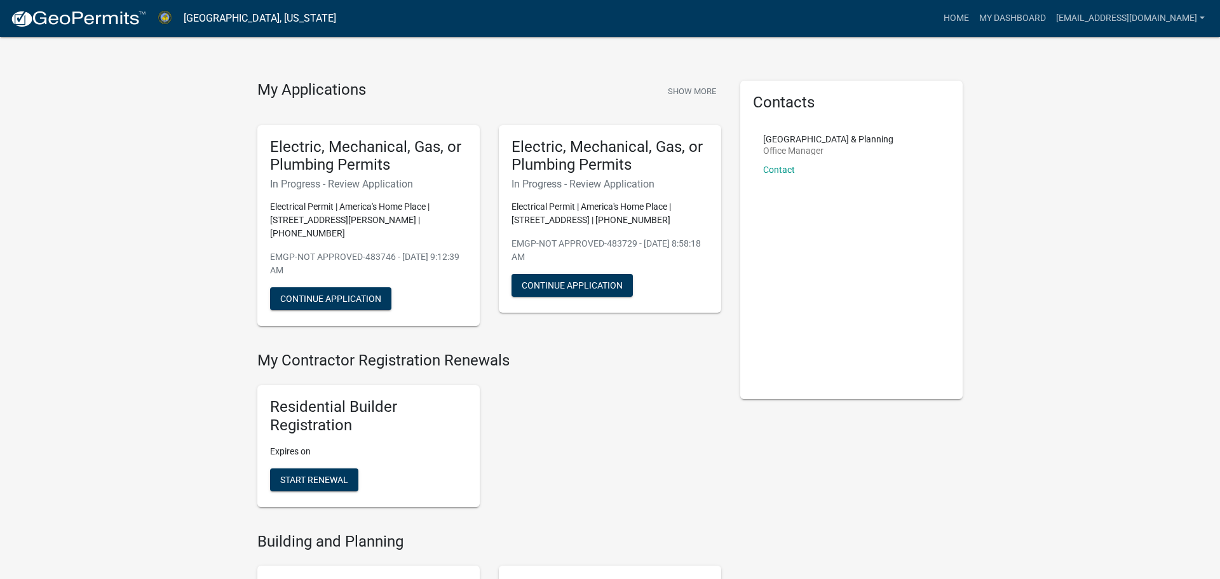
scroll to position [97, 0]
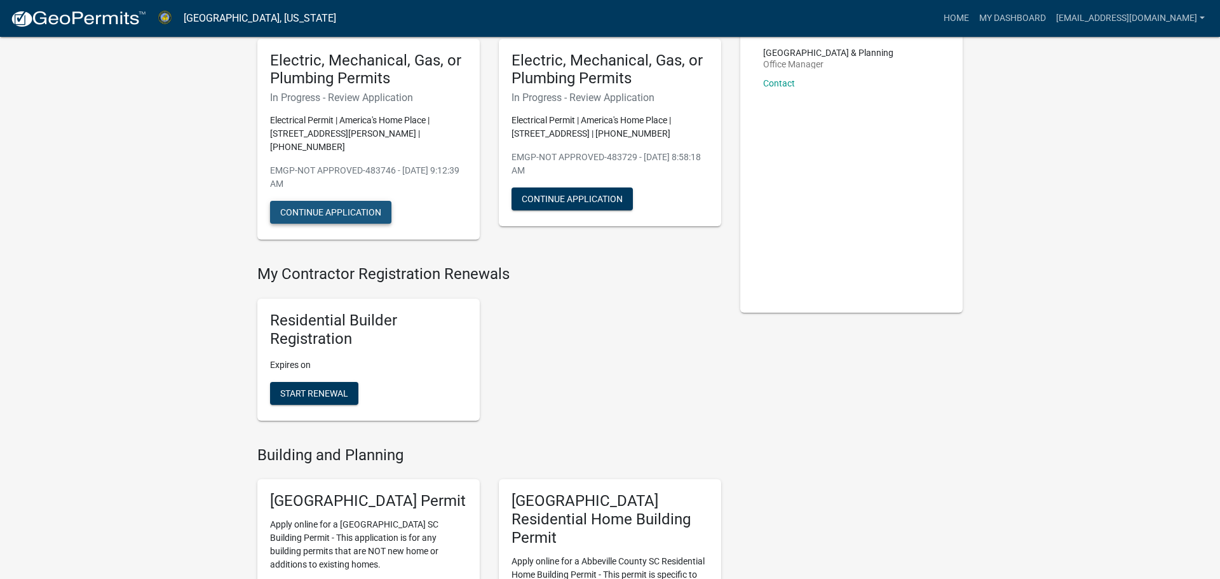
click at [338, 203] on button "Continue Application" at bounding box center [330, 212] width 121 height 23
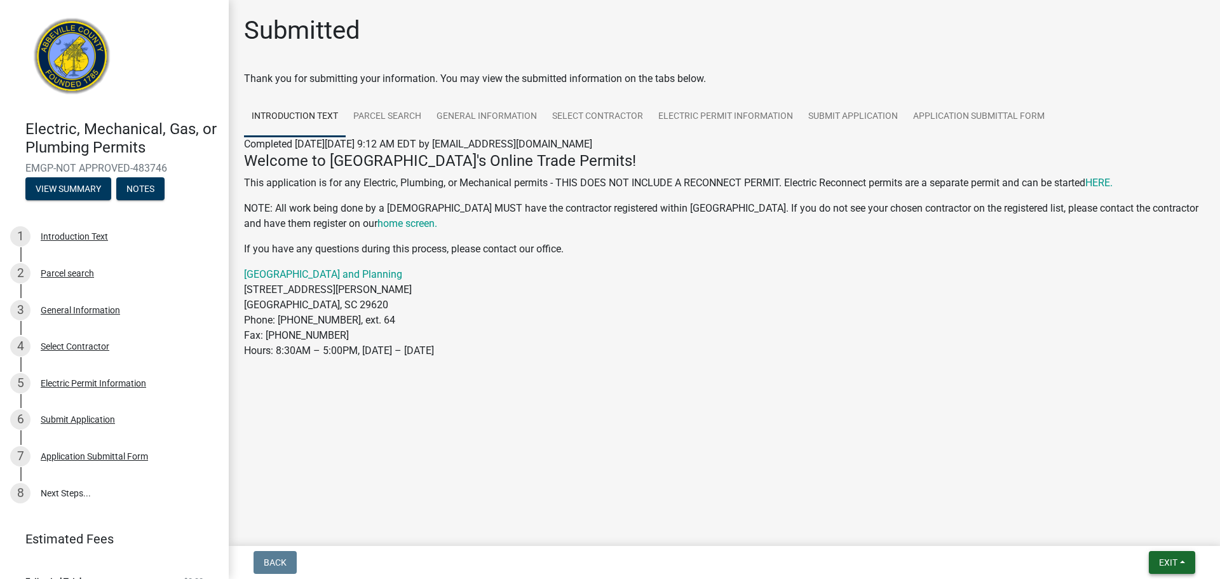
click at [1156, 560] on button "Exit" at bounding box center [1171, 562] width 46 height 23
click at [1159, 532] on button "Save & Exit" at bounding box center [1144, 529] width 102 height 30
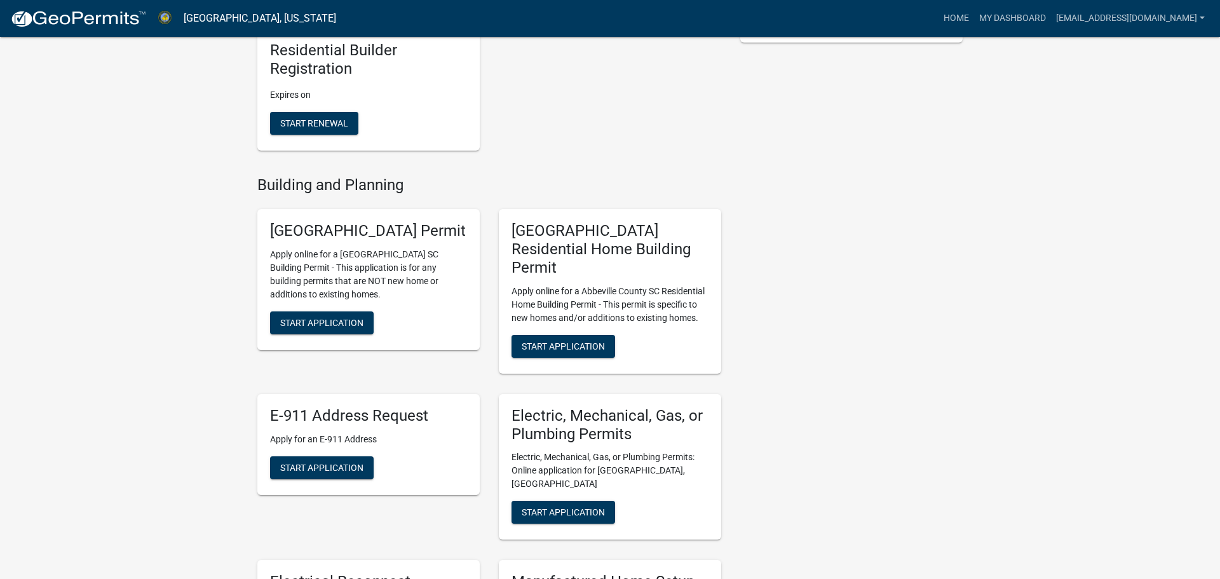
scroll to position [548, 0]
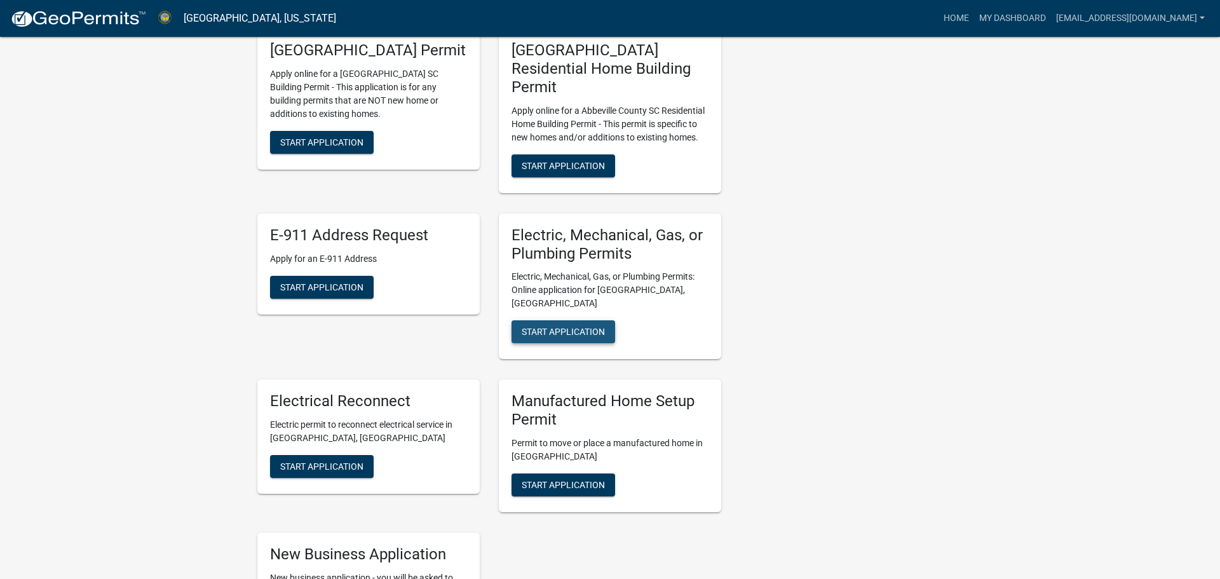
click at [571, 320] on button "Start Application" at bounding box center [563, 331] width 104 height 23
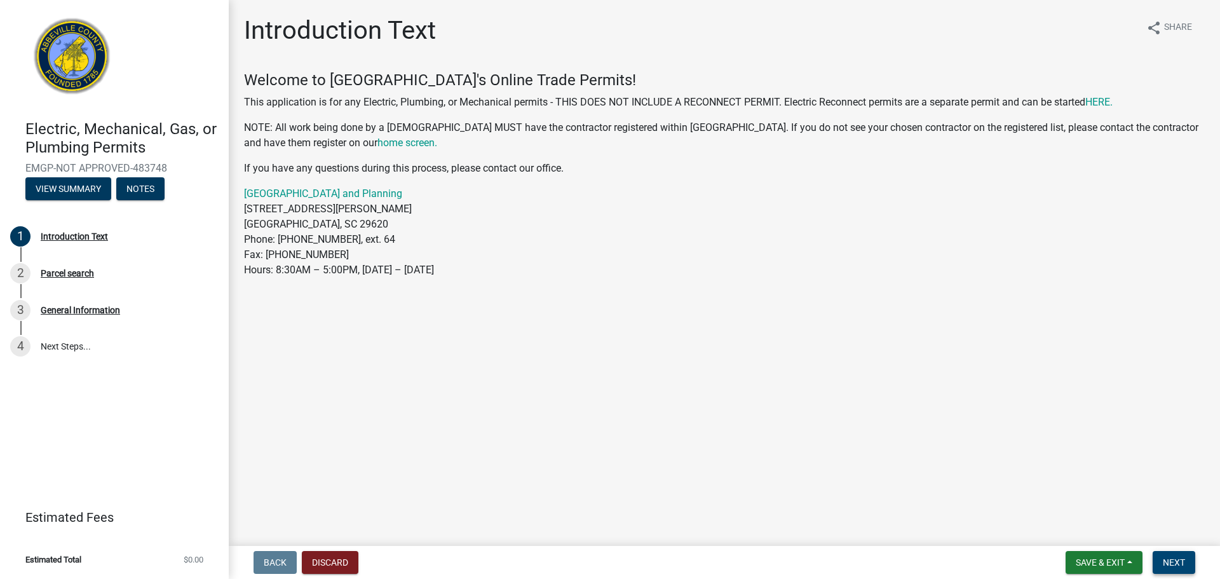
click at [1160, 555] on button "Next" at bounding box center [1173, 562] width 43 height 23
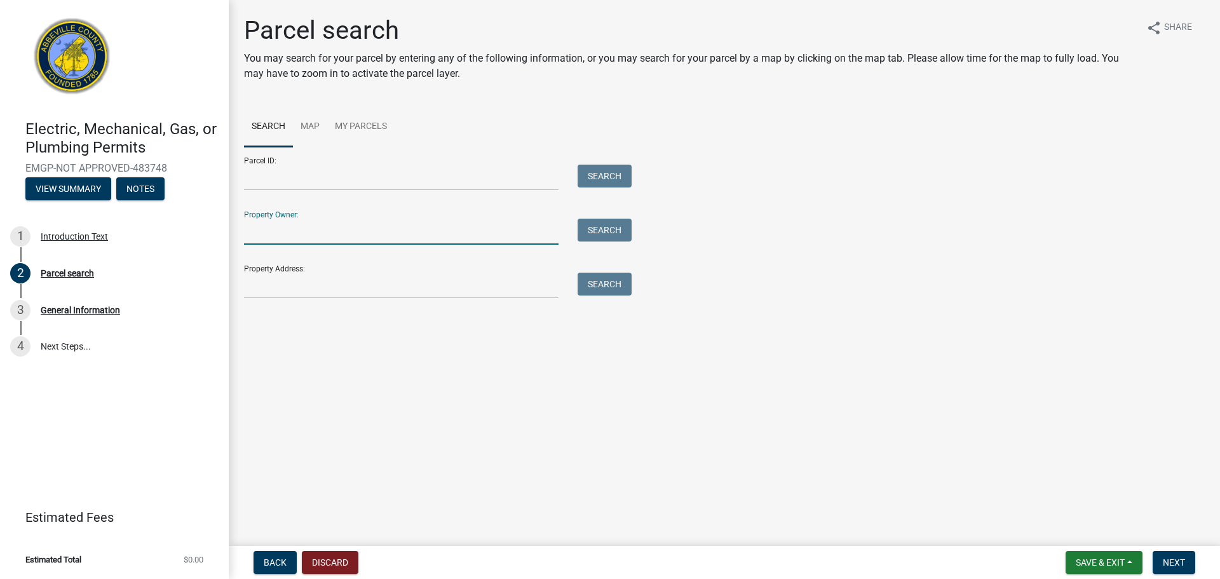
click at [293, 234] on input "Property Owner:" at bounding box center [401, 231] width 314 height 26
click at [273, 277] on input "Property Address:" at bounding box center [401, 285] width 314 height 26
click at [360, 297] on input "Property Address:" at bounding box center [401, 285] width 314 height 26
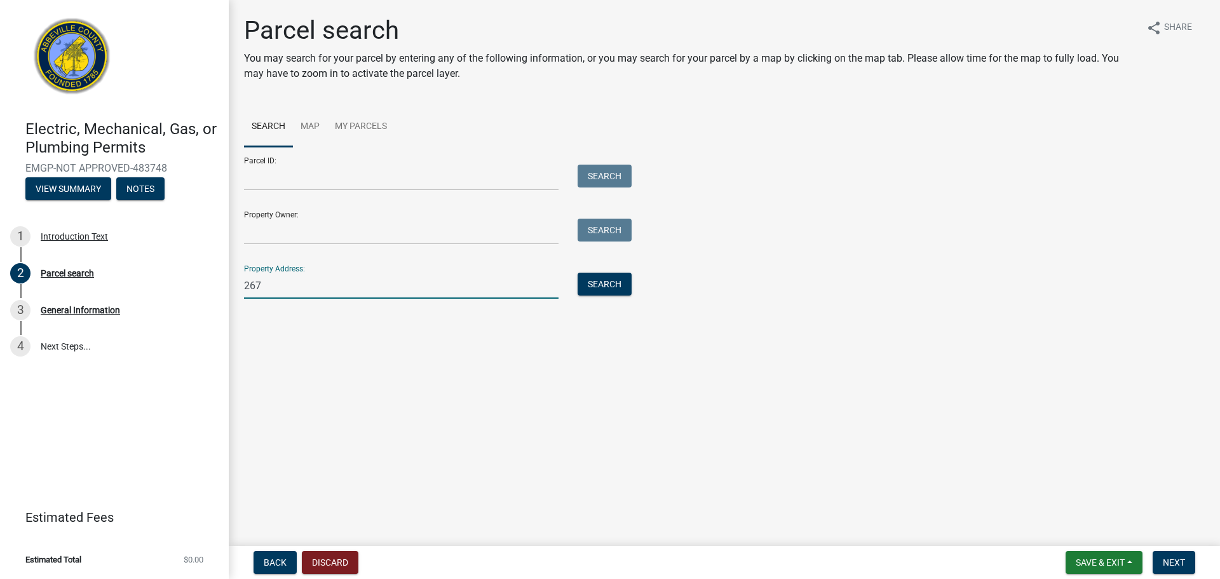
type input "267 Mccall Circle"
click at [1193, 563] on button "Next" at bounding box center [1173, 562] width 43 height 23
click at [591, 281] on button "Search" at bounding box center [604, 283] width 54 height 23
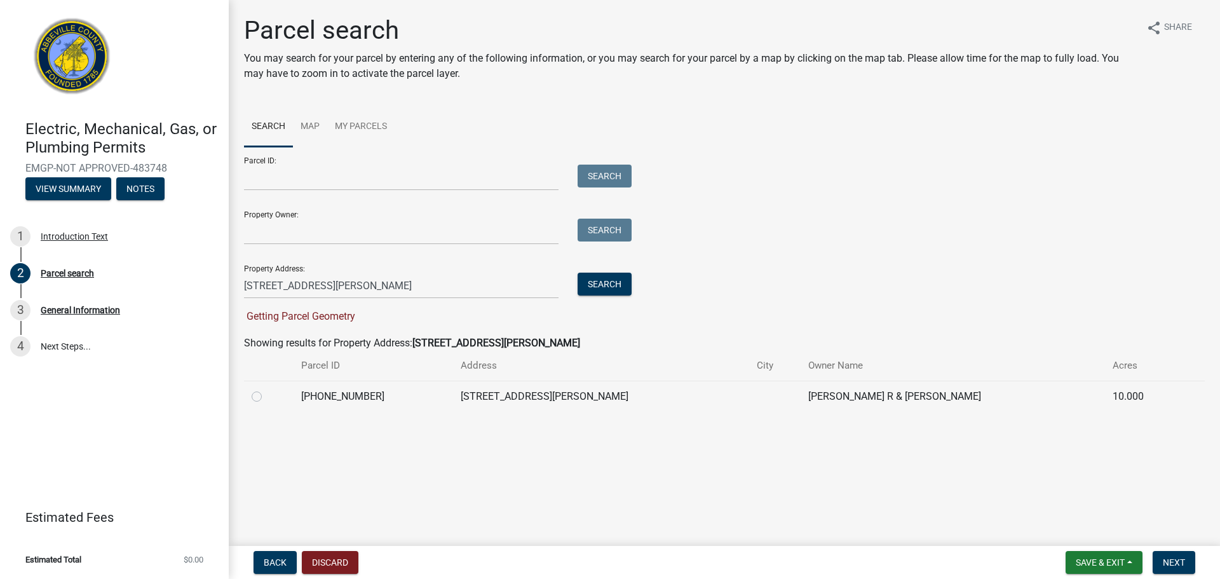
click at [267, 389] on label at bounding box center [267, 389] width 0 height 0
click at [267, 397] on input "radio" at bounding box center [271, 393] width 8 height 8
radio input "true"
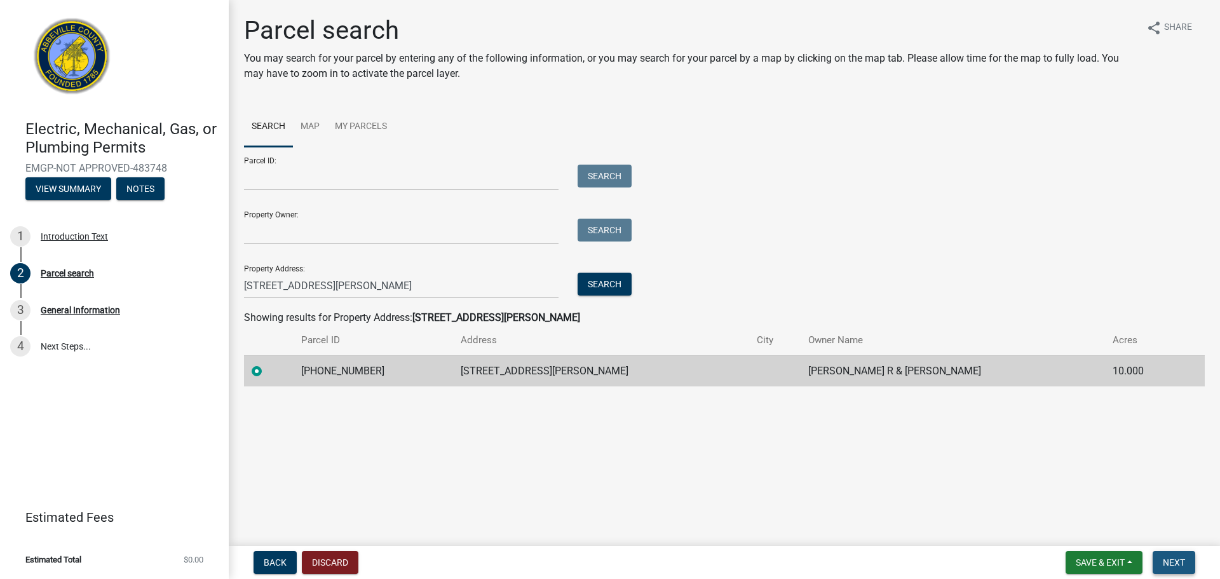
click at [1171, 570] on button "Next" at bounding box center [1173, 562] width 43 height 23
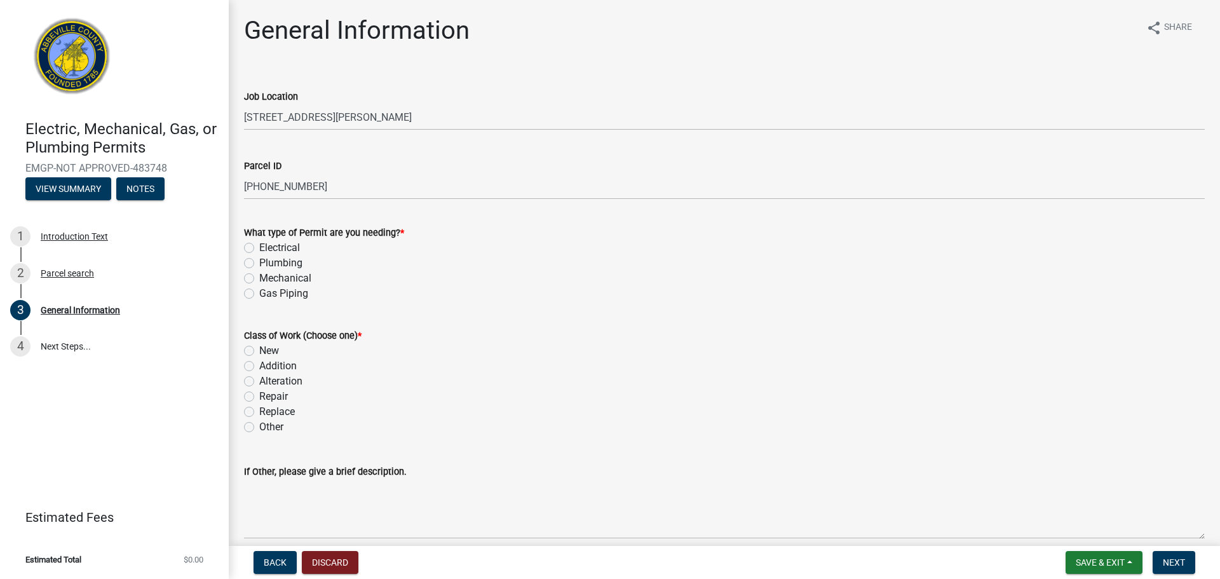
click at [259, 260] on label "Plumbing" at bounding box center [280, 262] width 43 height 15
click at [259, 260] on input "Plumbing" at bounding box center [263, 259] width 8 height 8
radio input "true"
click at [253, 343] on div "New" at bounding box center [724, 350] width 960 height 15
click at [259, 347] on label "New" at bounding box center [269, 350] width 20 height 15
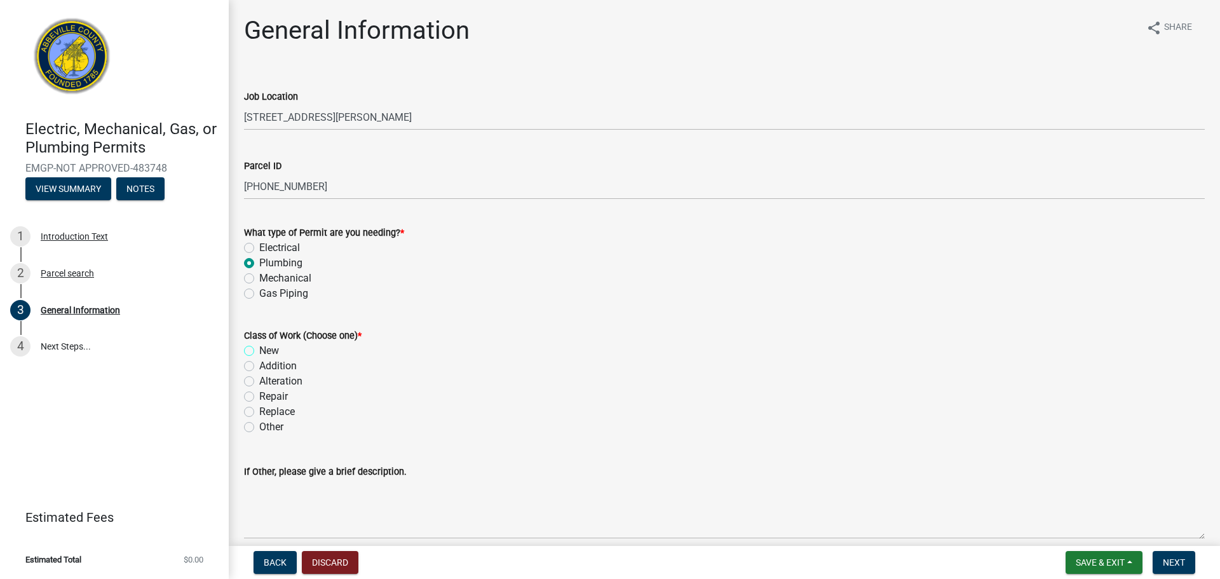
click at [259, 347] on input "New" at bounding box center [263, 347] width 8 height 8
radio input "true"
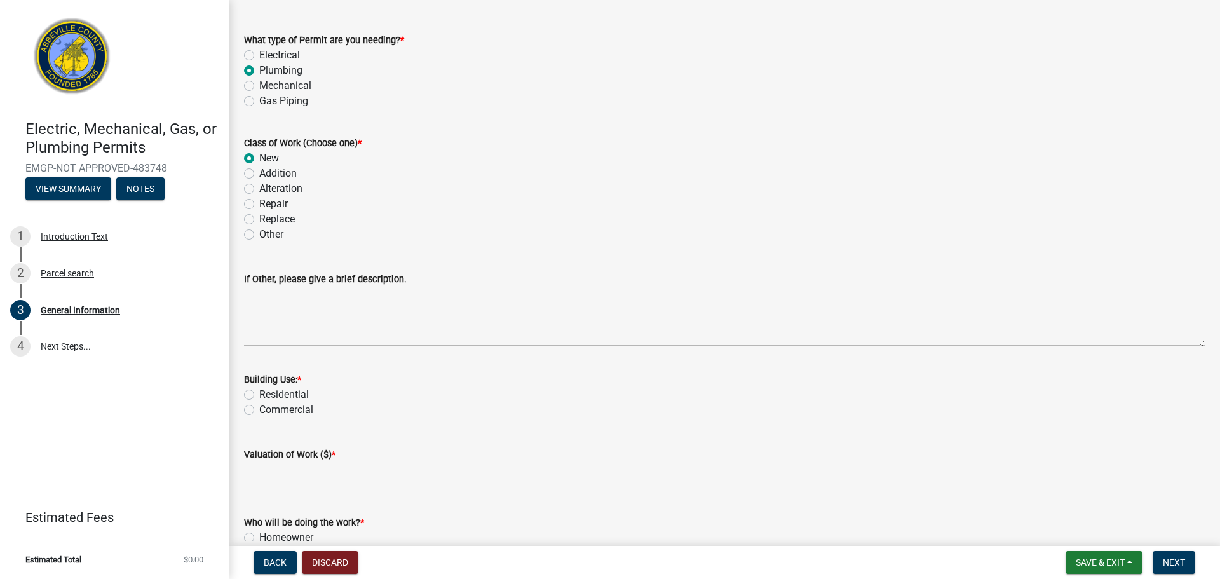
scroll to position [225, 0]
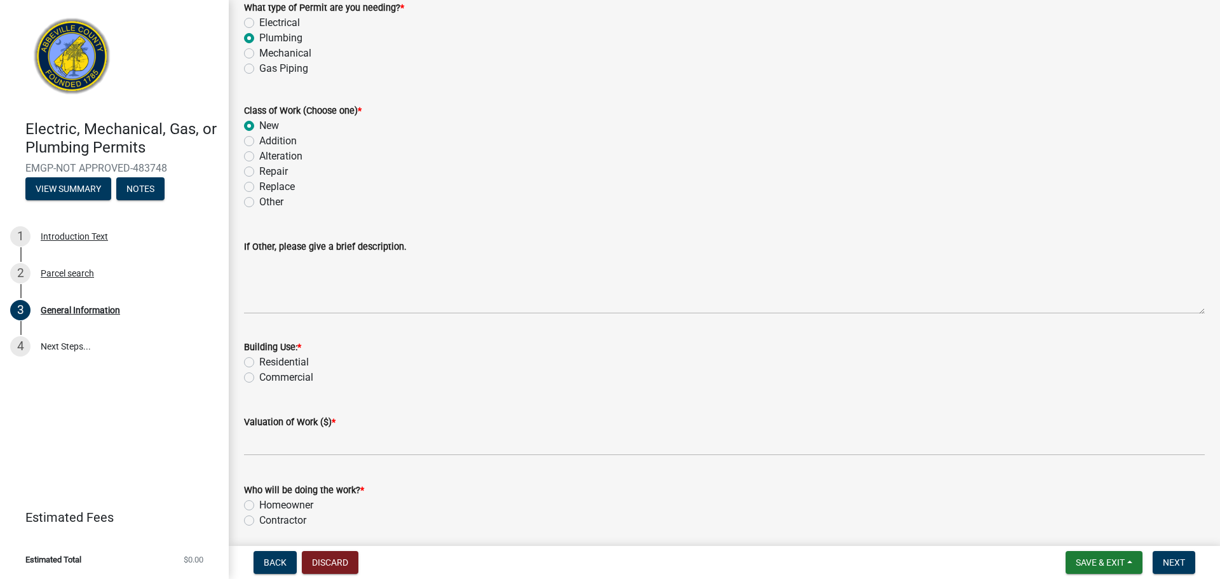
click at [259, 359] on label "Residential" at bounding box center [284, 361] width 50 height 15
click at [259, 359] on input "Residential" at bounding box center [263, 358] width 8 height 8
radio input "true"
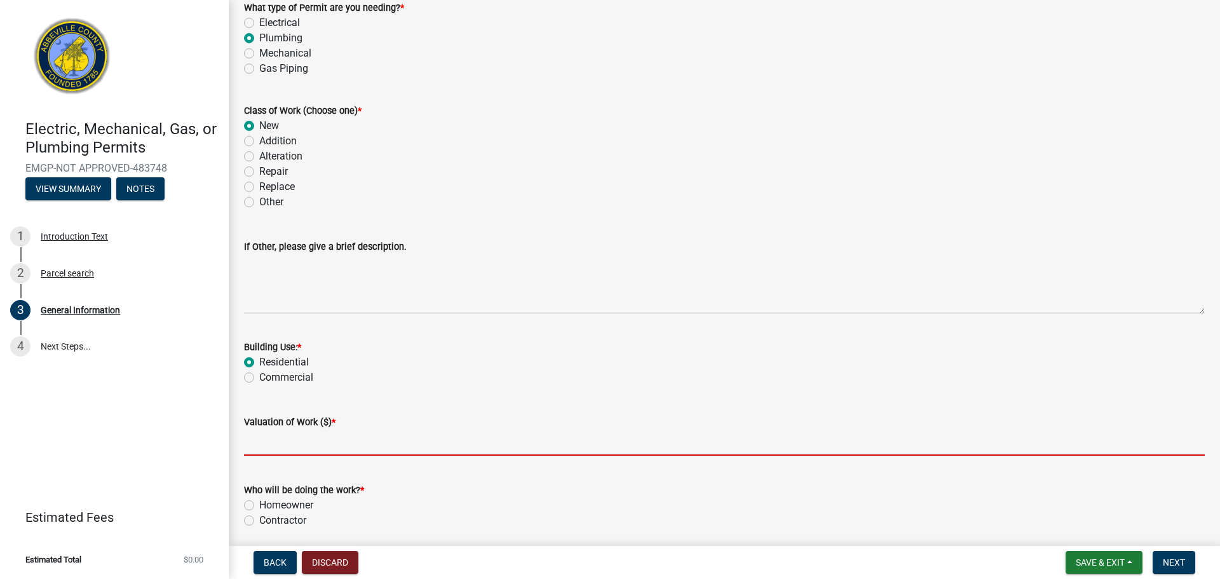
click at [297, 448] on input "text" at bounding box center [724, 442] width 960 height 26
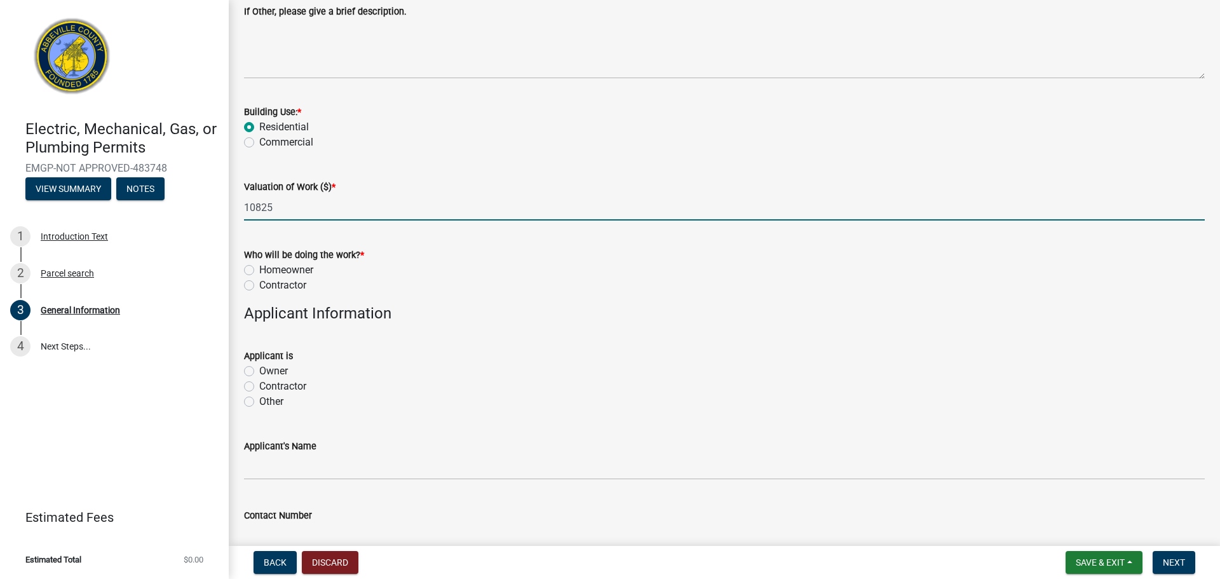
scroll to position [474, 0]
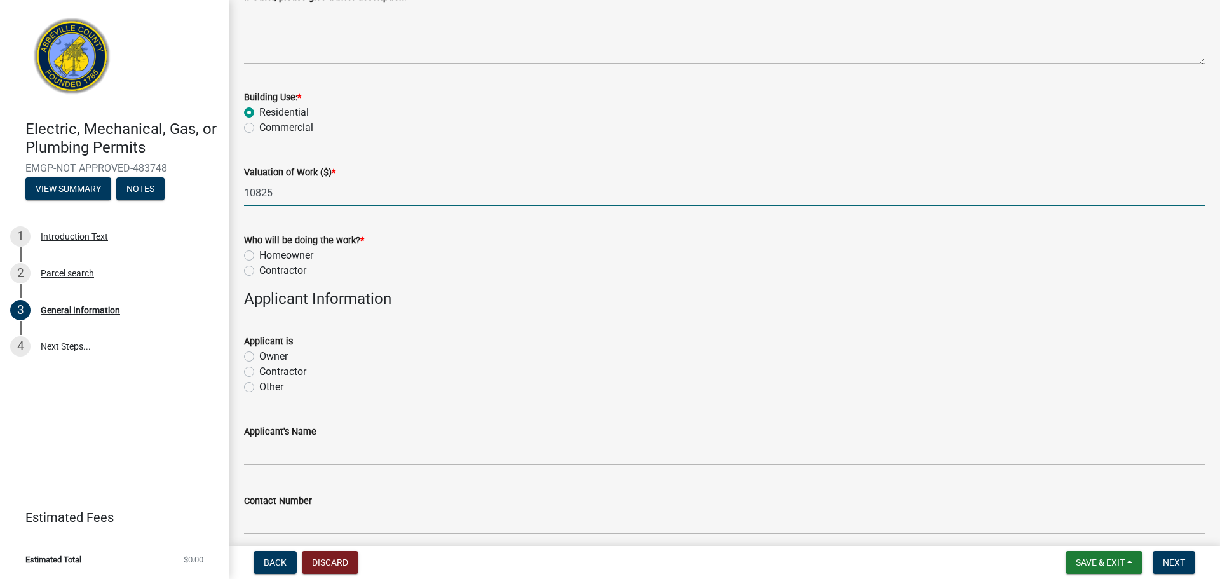
type input "10825"
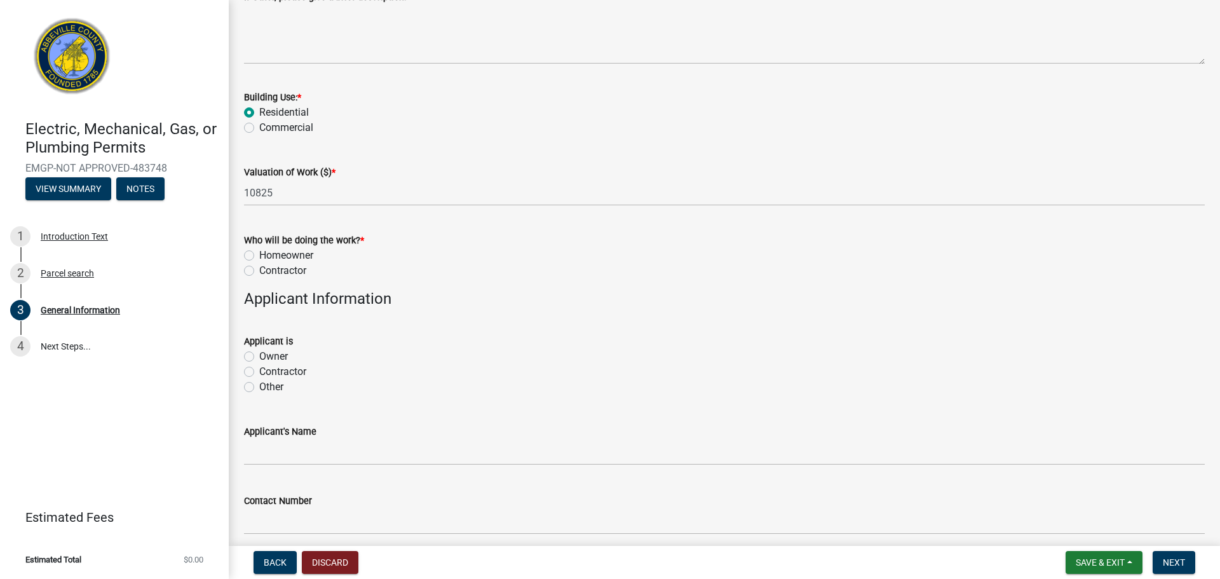
click at [259, 270] on label "Contractor" at bounding box center [282, 270] width 47 height 15
click at [259, 270] on input "Contractor" at bounding box center [263, 267] width 8 height 8
radio input "true"
click at [259, 384] on label "Other" at bounding box center [271, 386] width 24 height 15
click at [259, 384] on input "Other" at bounding box center [263, 383] width 8 height 8
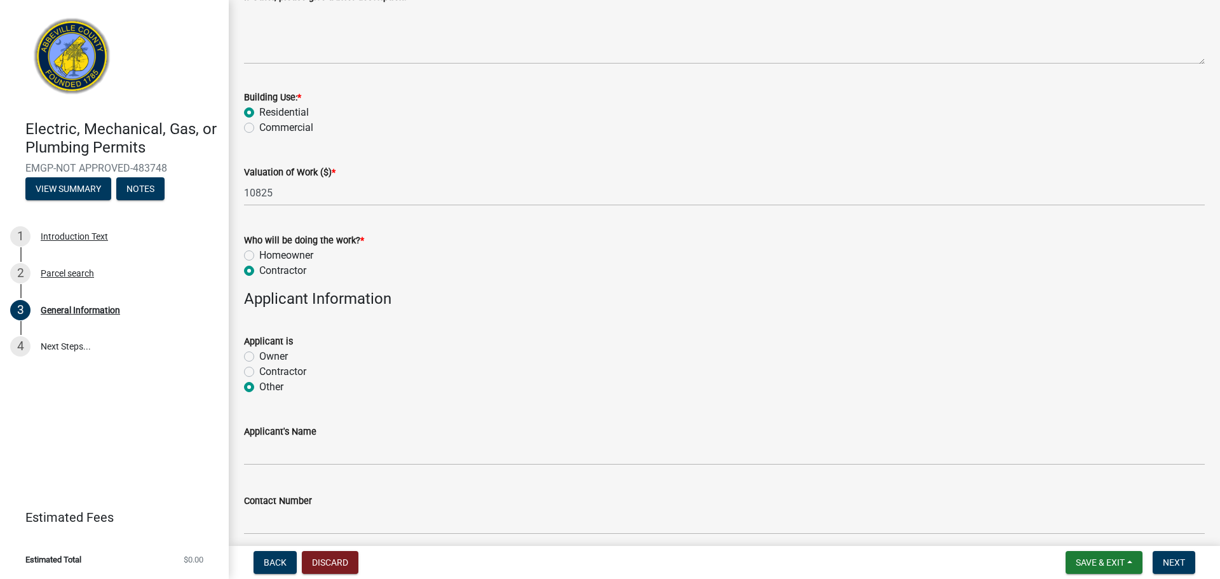
radio input "true"
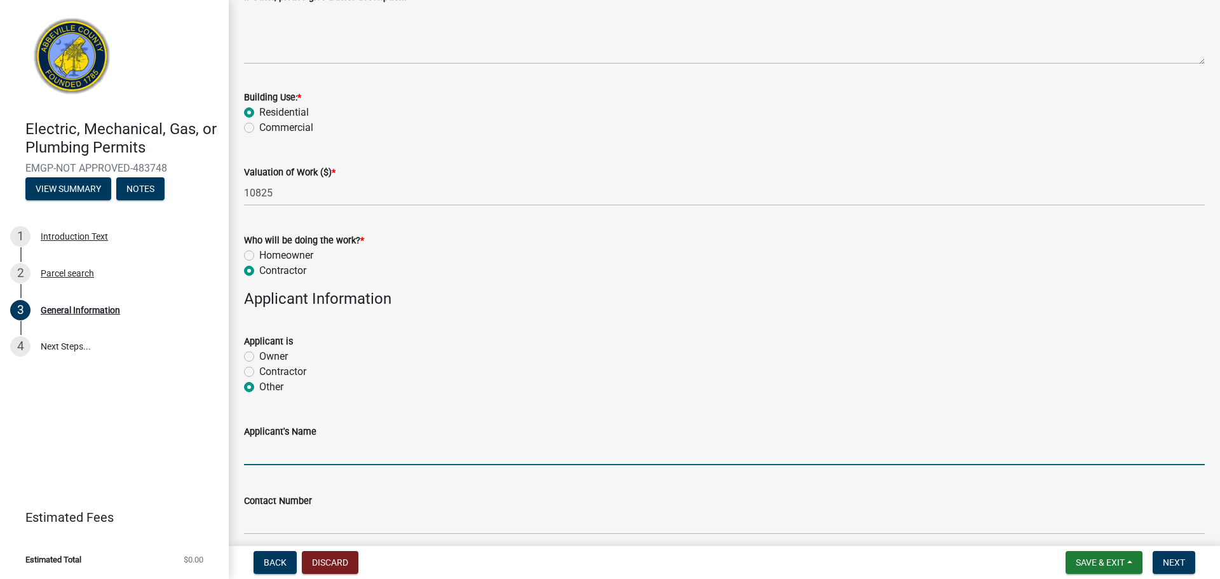
click at [276, 457] on input "Applicant's Name" at bounding box center [724, 452] width 960 height 26
type input "America's Home Place"
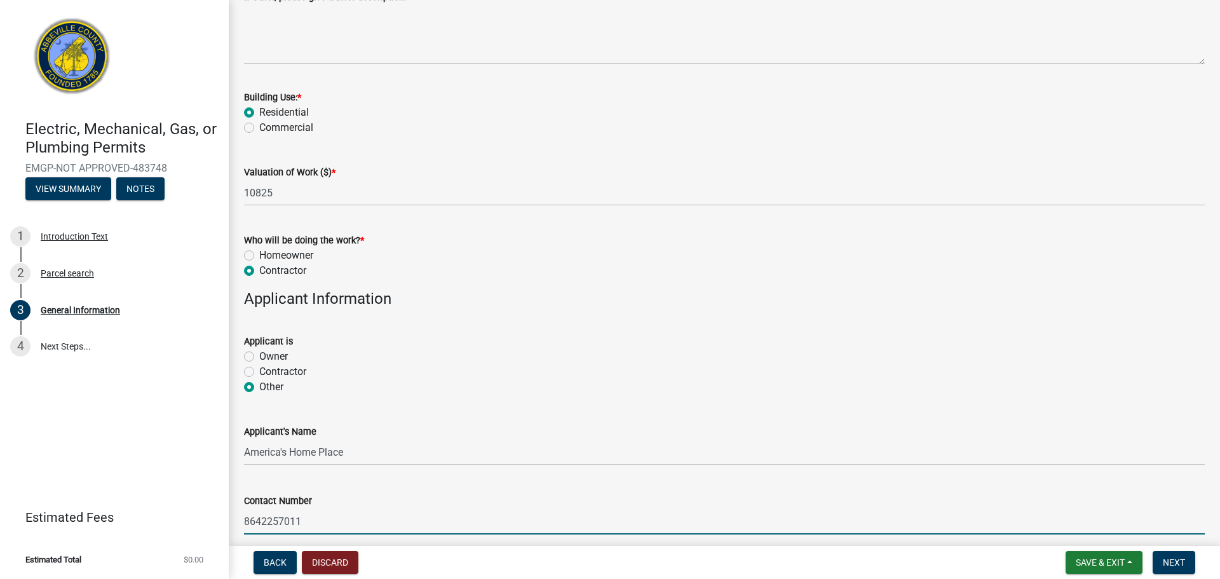
type input "8642257011"
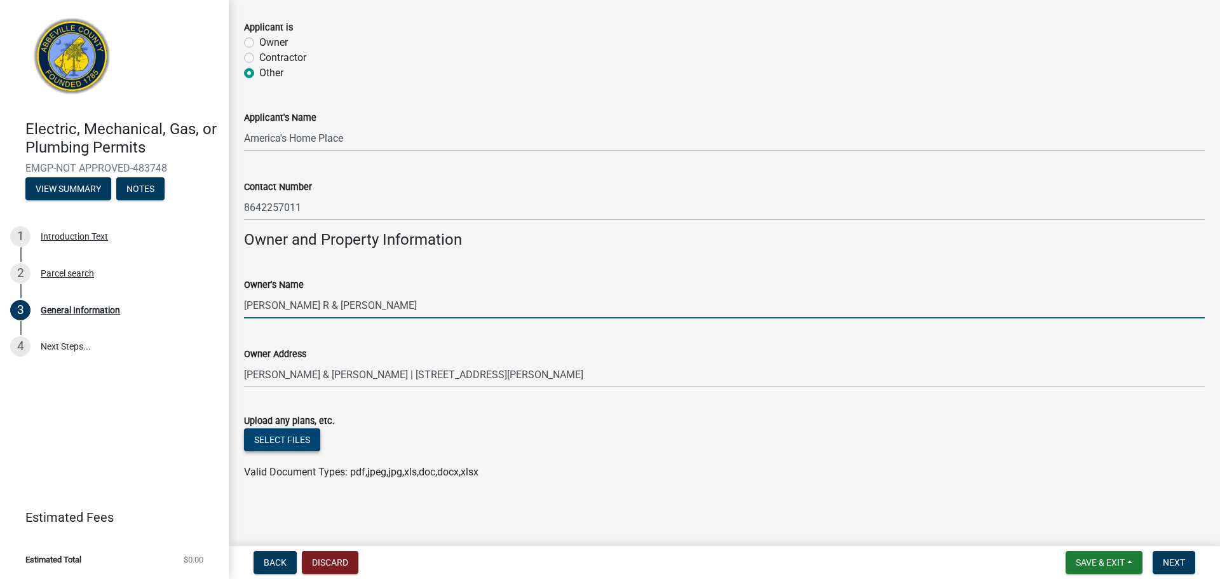
click at [269, 438] on button "Select files" at bounding box center [282, 439] width 76 height 23
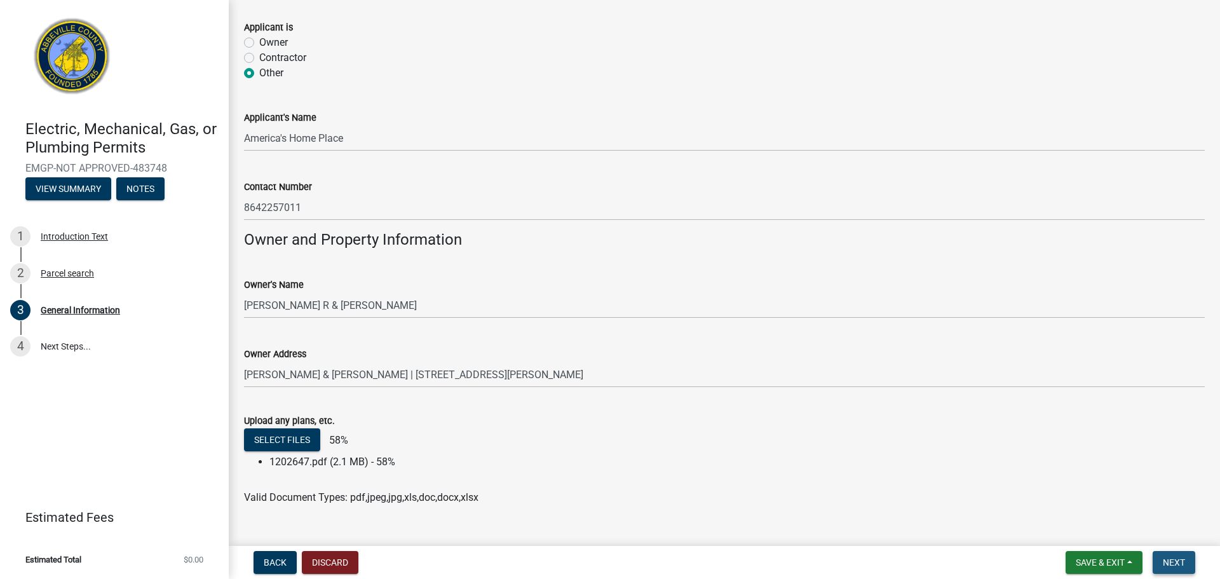
click at [1174, 564] on span "Next" at bounding box center [1173, 562] width 22 height 10
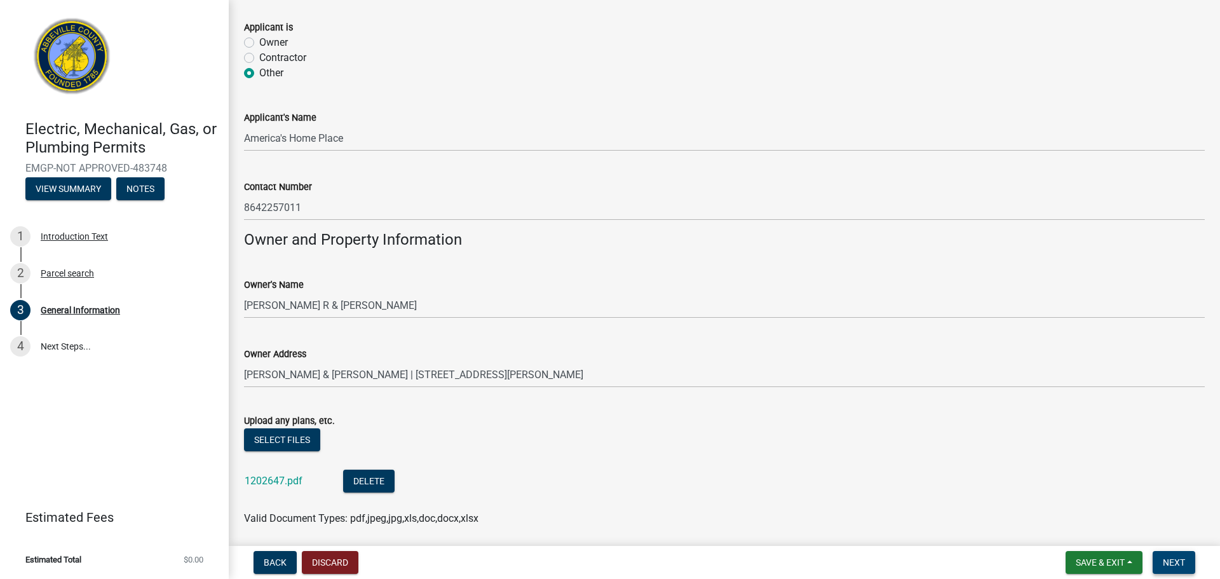
click at [1164, 560] on span "Next" at bounding box center [1173, 562] width 22 height 10
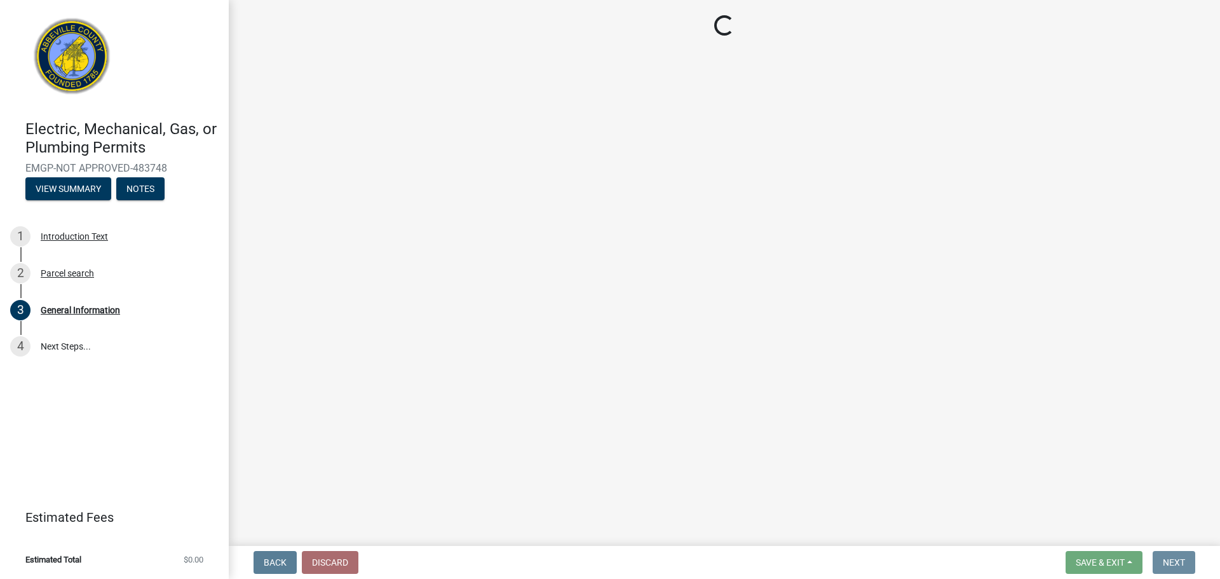
scroll to position [0, 0]
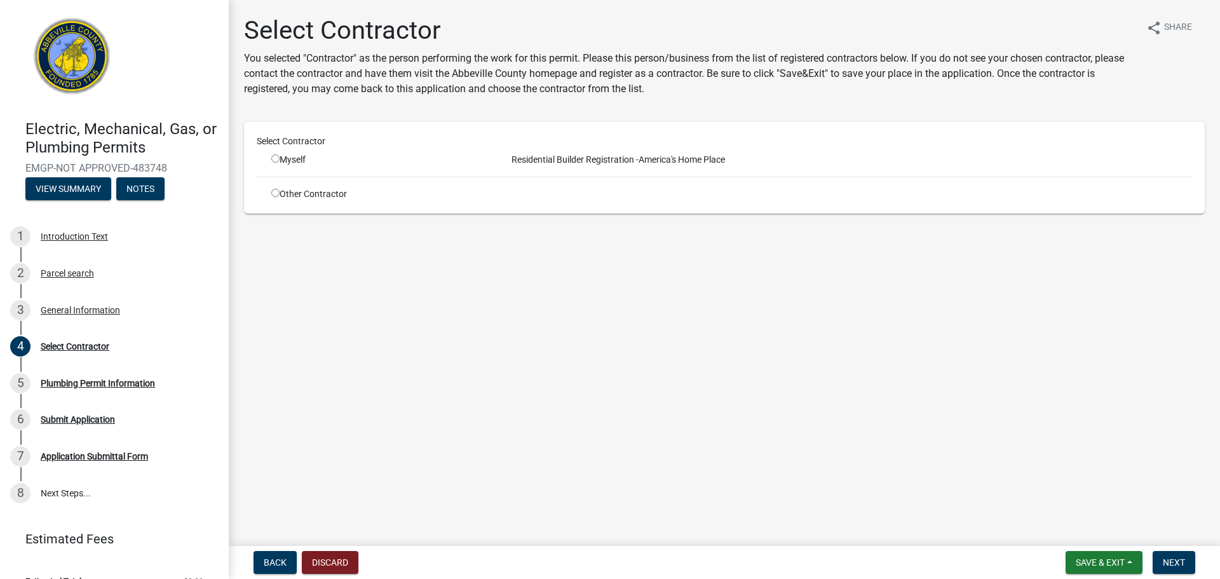
click at [286, 198] on div "Other Contractor" at bounding box center [379, 193] width 235 height 13
click at [277, 196] on input "radio" at bounding box center [275, 193] width 8 height 8
radio input "true"
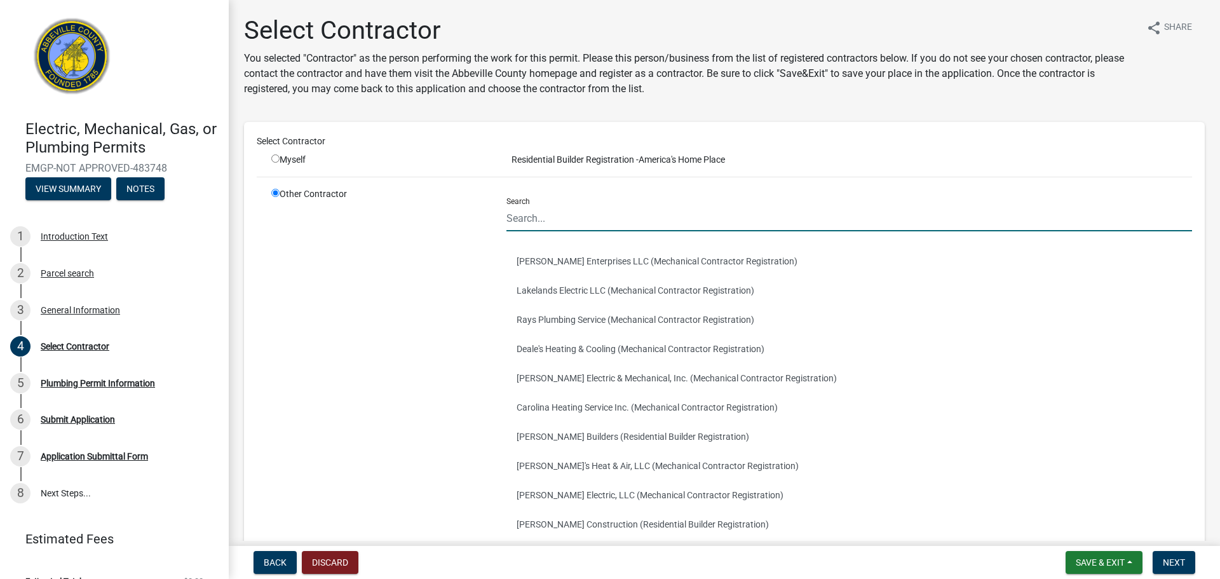
click at [562, 220] on input "Search" at bounding box center [848, 218] width 685 height 26
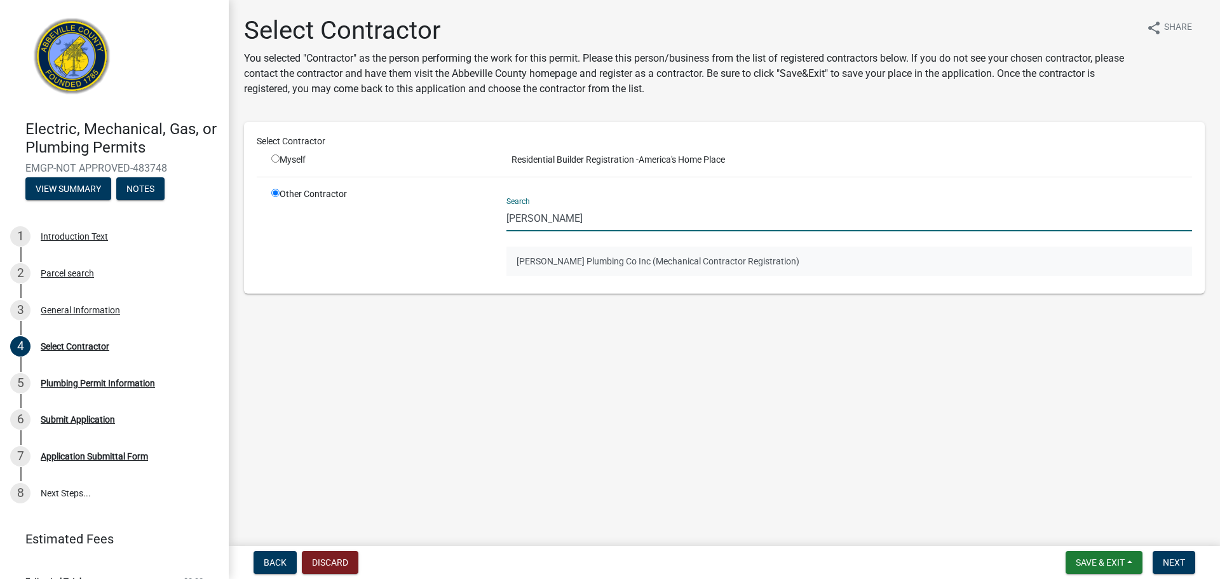
type input "kellett"
click at [580, 270] on button "Darrell Kellett Plumbing Co Inc (Mechanical Contractor Registration)" at bounding box center [848, 260] width 685 height 29
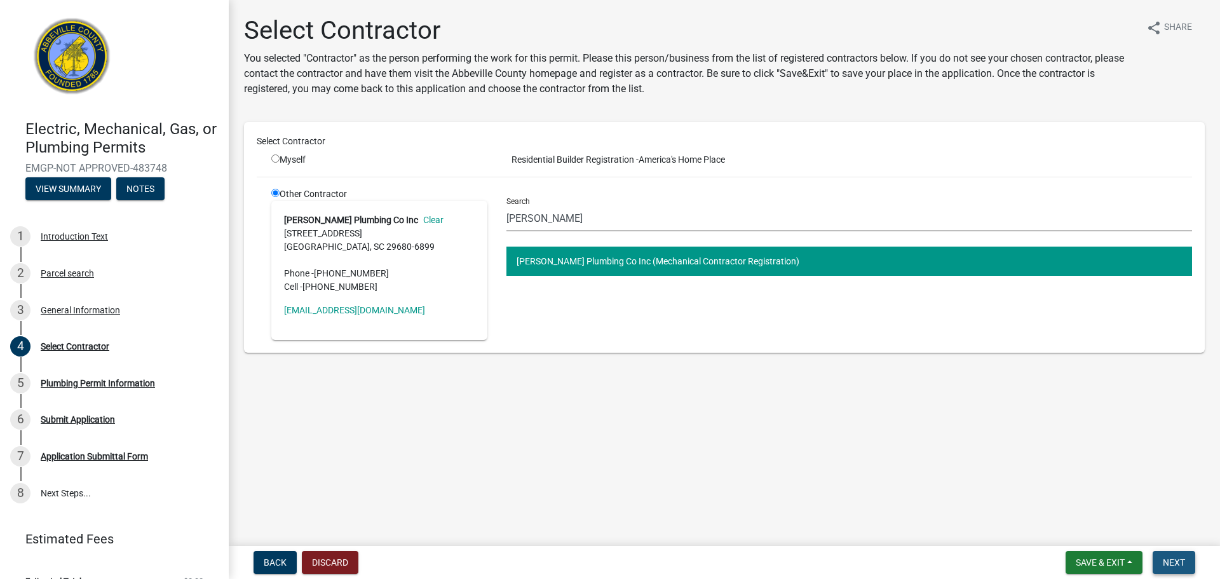
click at [1179, 560] on span "Next" at bounding box center [1173, 562] width 22 height 10
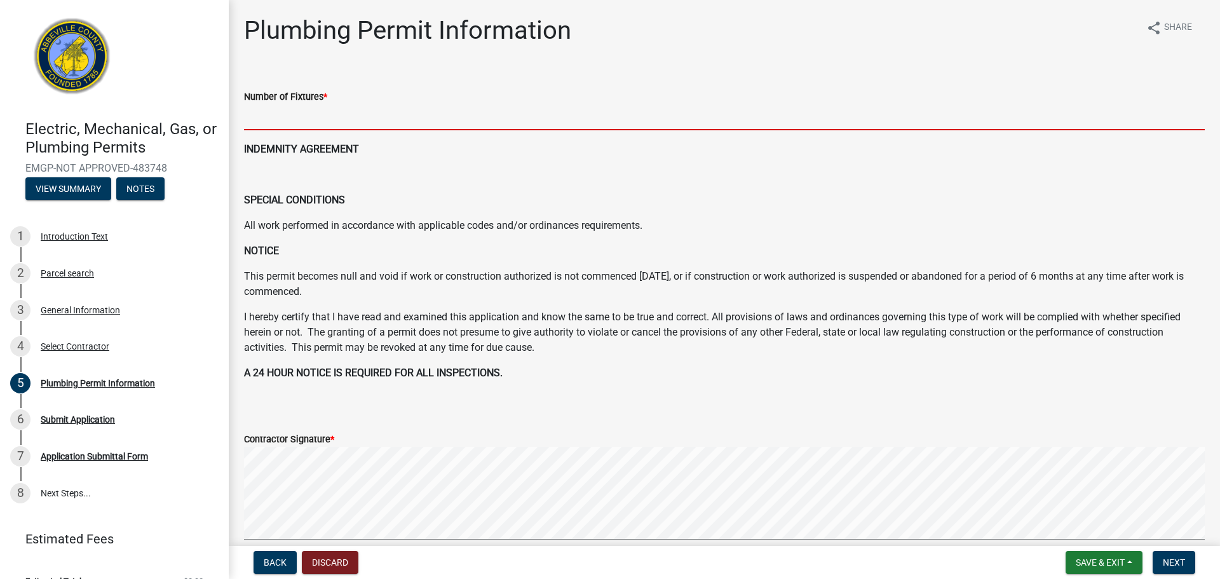
click at [294, 116] on input "text" at bounding box center [724, 117] width 960 height 26
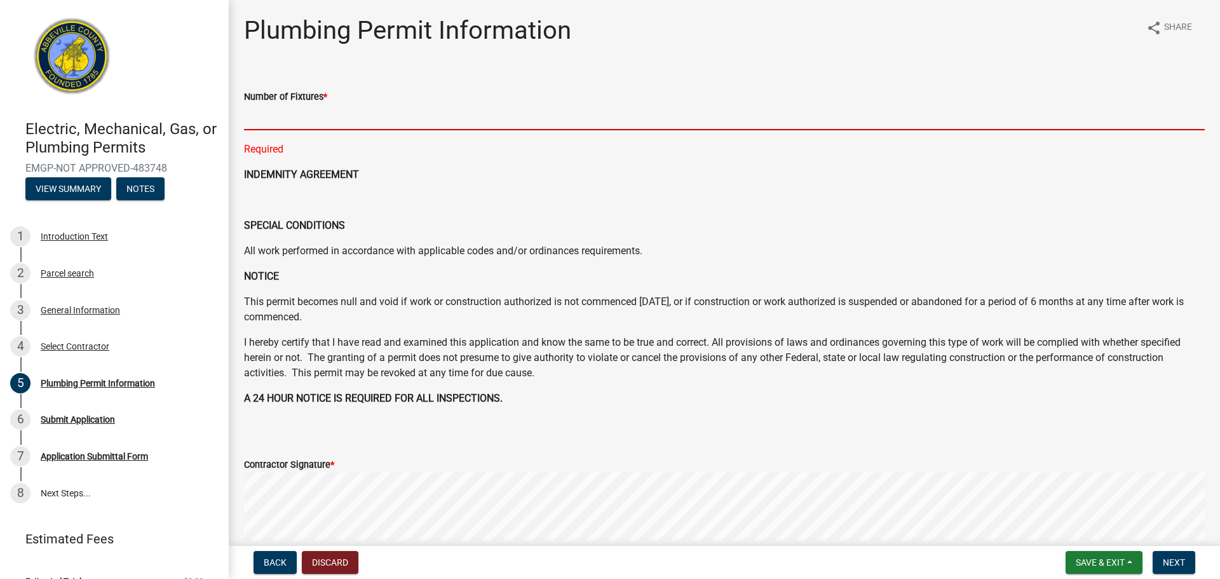
click at [314, 112] on input "text" at bounding box center [724, 117] width 960 height 26
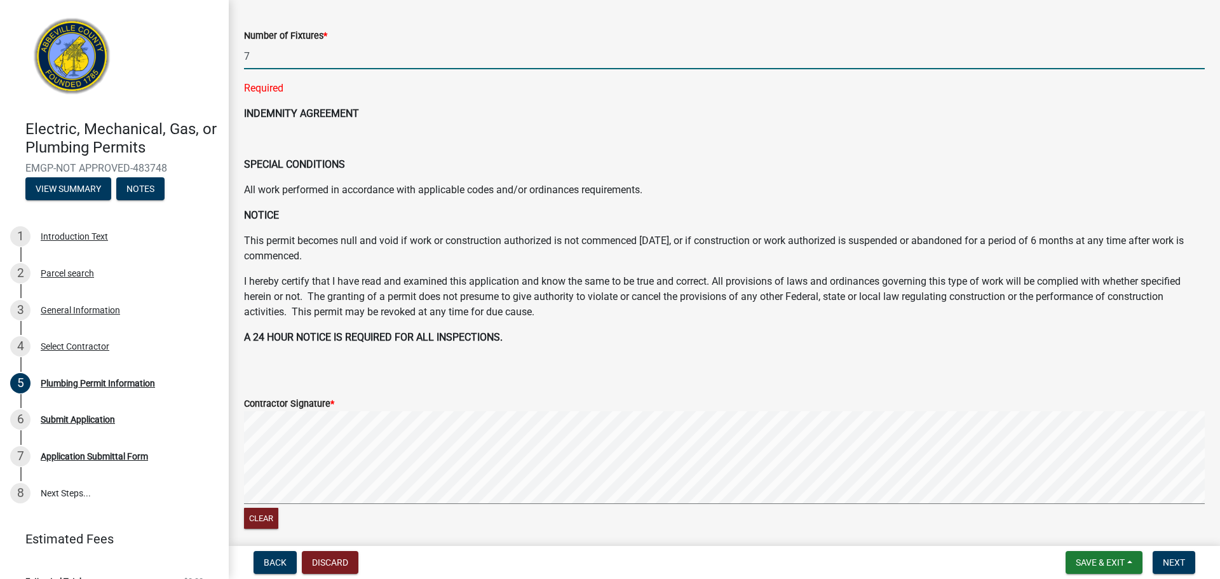
scroll to position [67, 0]
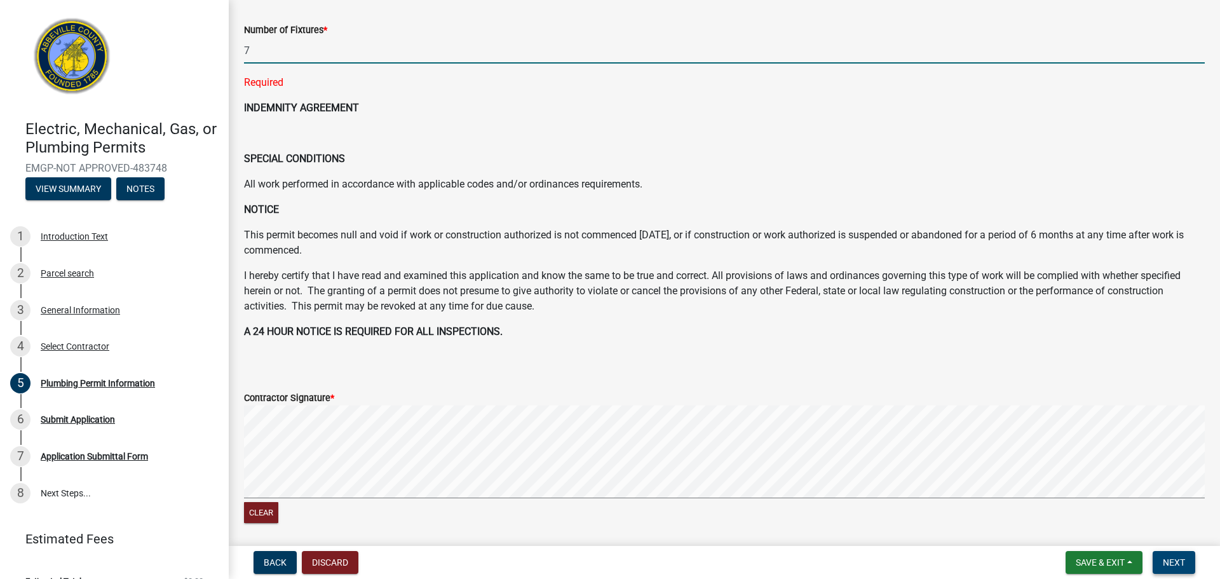
type input "7"
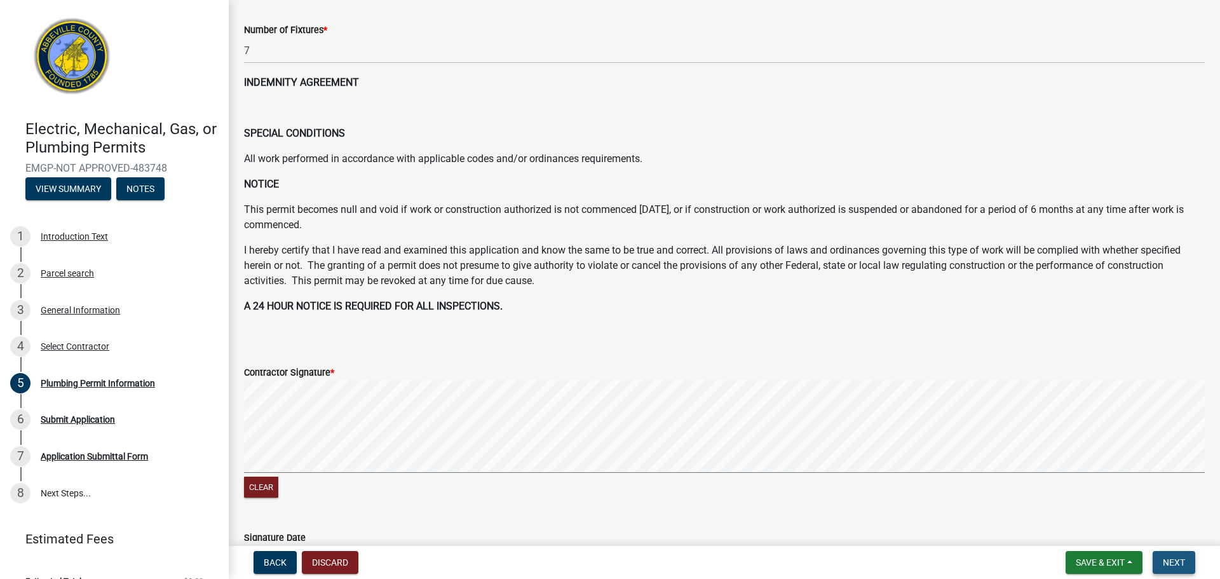
click at [1187, 555] on button "Next" at bounding box center [1173, 562] width 43 height 23
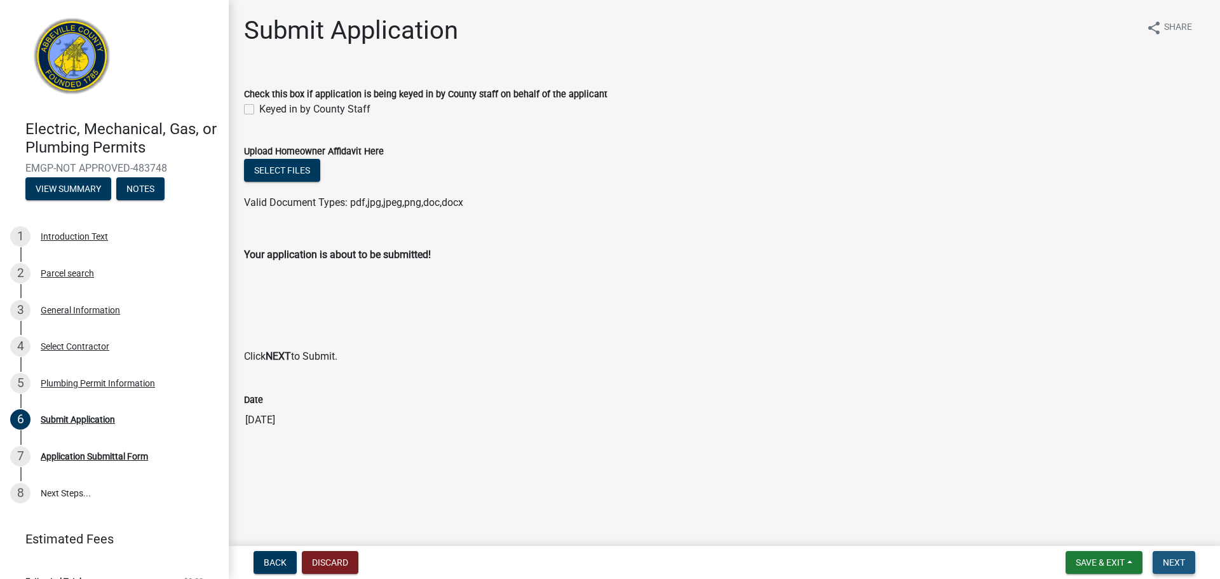
click at [1166, 560] on span "Next" at bounding box center [1173, 562] width 22 height 10
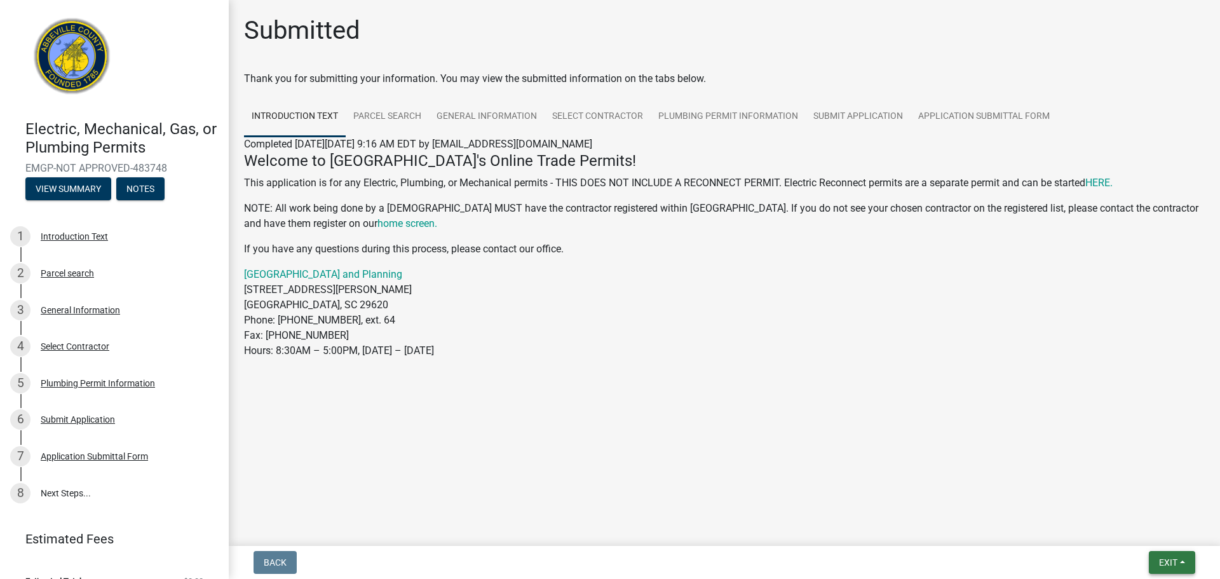
click at [1163, 568] on button "Exit" at bounding box center [1171, 562] width 46 height 23
click at [1145, 532] on button "Save & Exit" at bounding box center [1144, 529] width 102 height 30
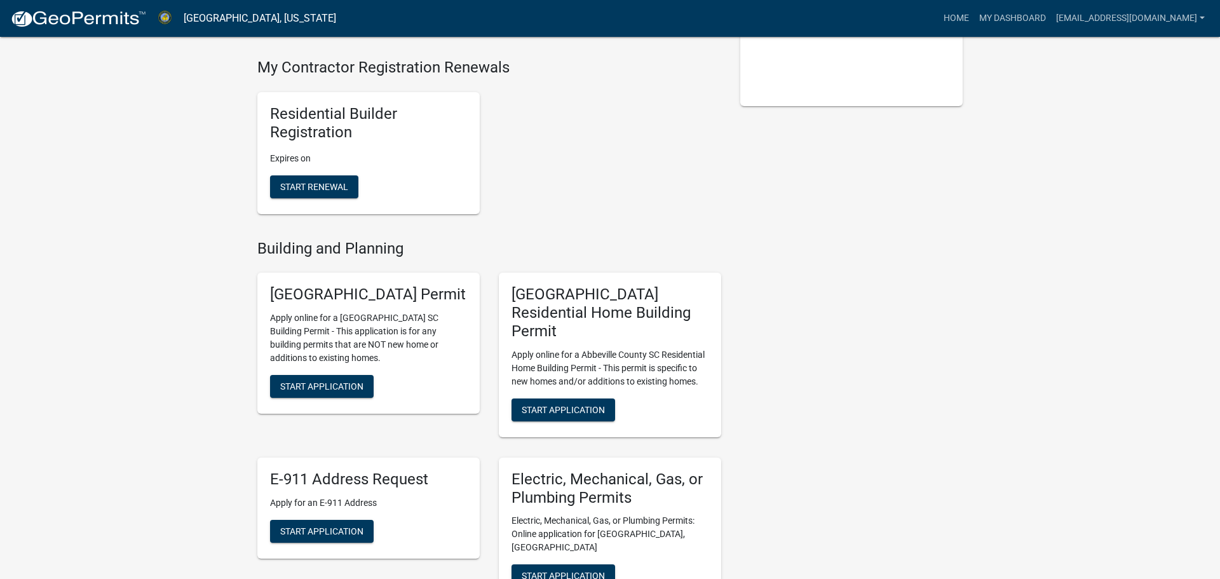
scroll to position [427, 0]
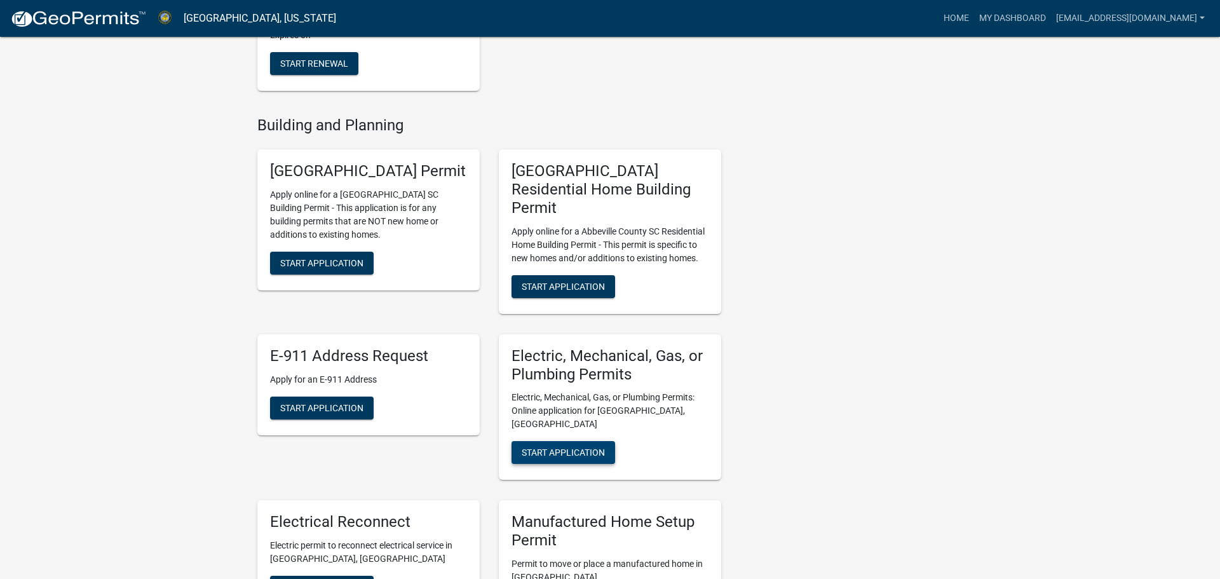
click at [547, 447] on span "Start Application" at bounding box center [562, 452] width 83 height 10
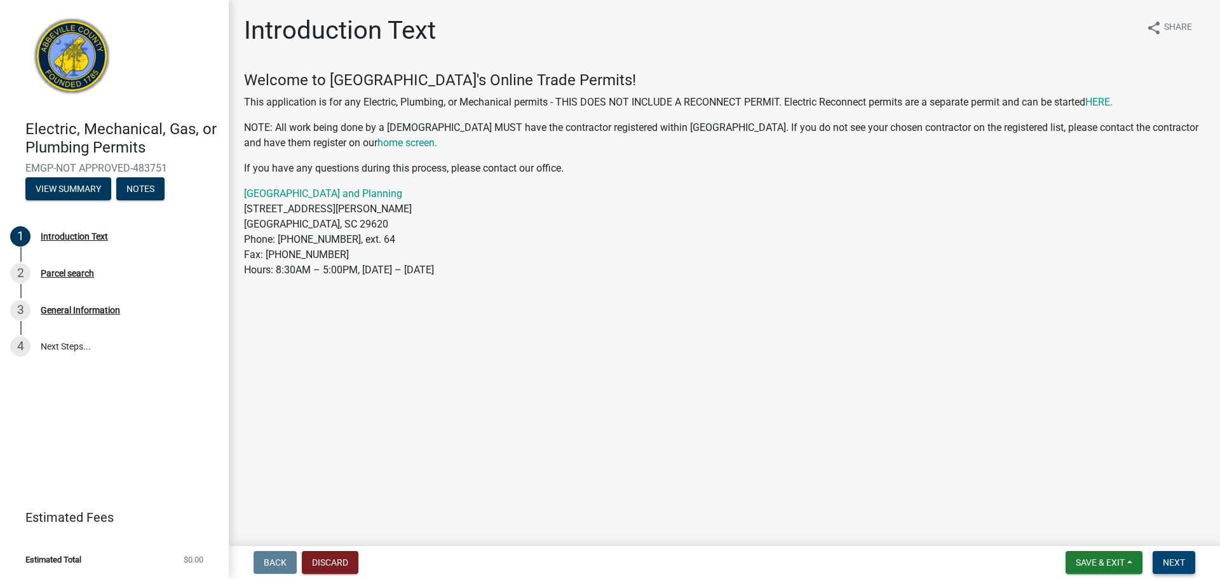
click at [1186, 563] on button "Next" at bounding box center [1173, 562] width 43 height 23
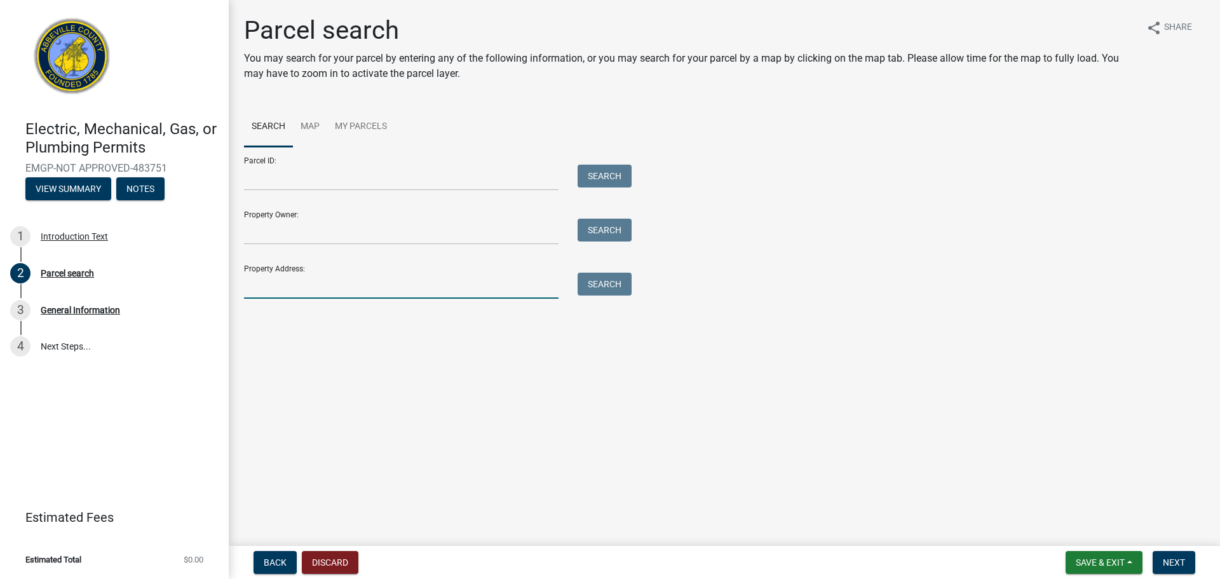
click at [287, 285] on input "Property Address:" at bounding box center [401, 285] width 314 height 26
type input "267 Mccall Circle"
click at [591, 282] on button "Search" at bounding box center [604, 283] width 54 height 23
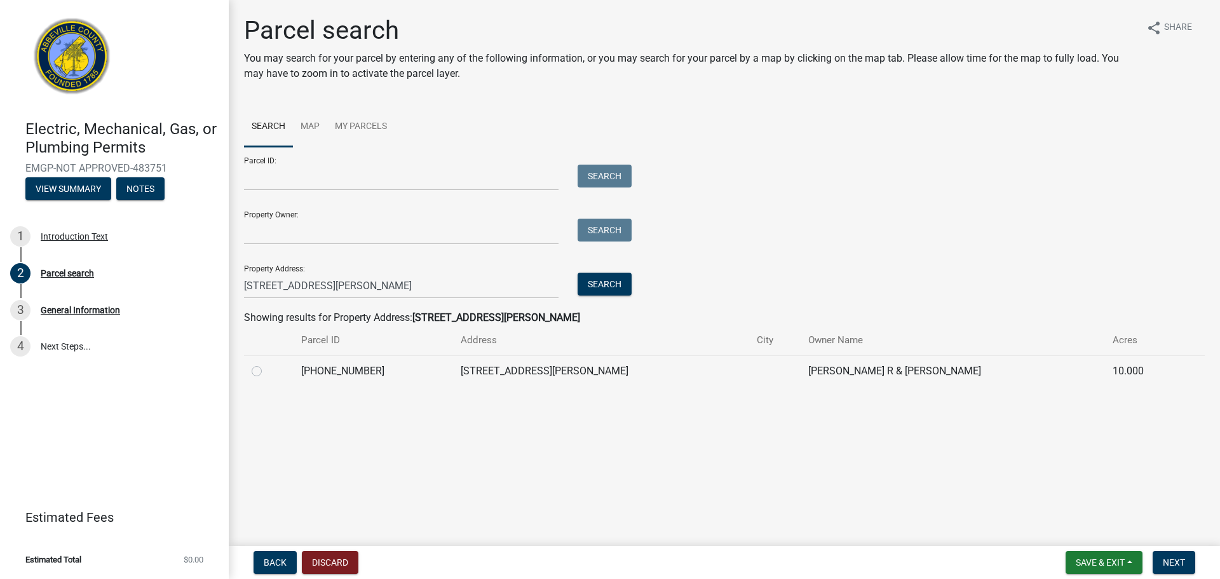
click at [267, 363] on label at bounding box center [267, 363] width 0 height 0
click at [267, 370] on input "radio" at bounding box center [271, 367] width 8 height 8
radio input "true"
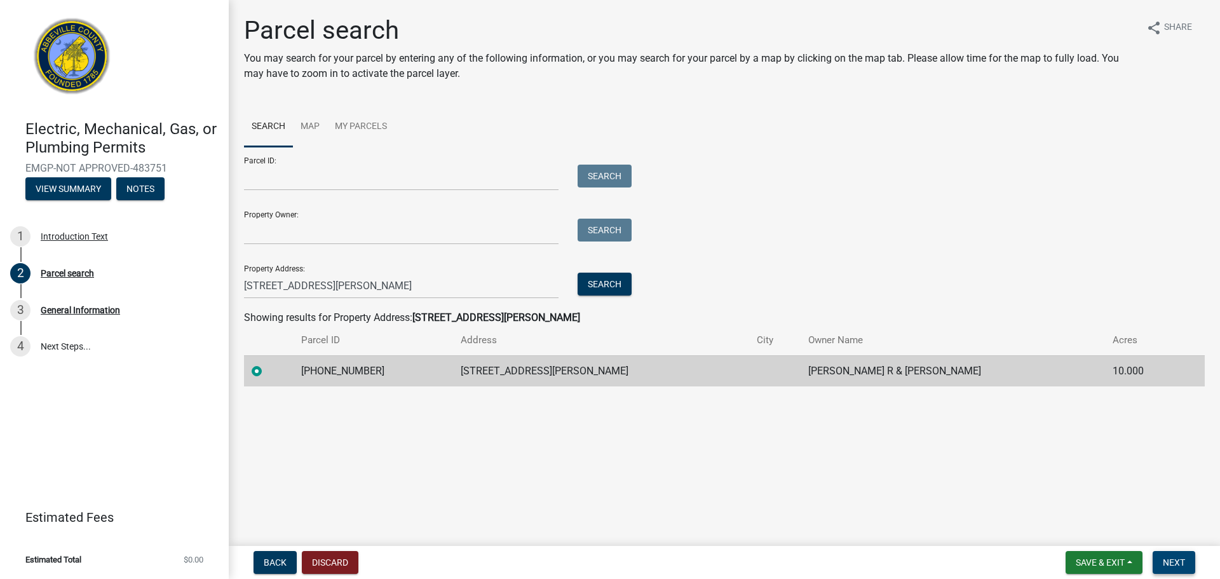
click at [1166, 564] on span "Next" at bounding box center [1173, 562] width 22 height 10
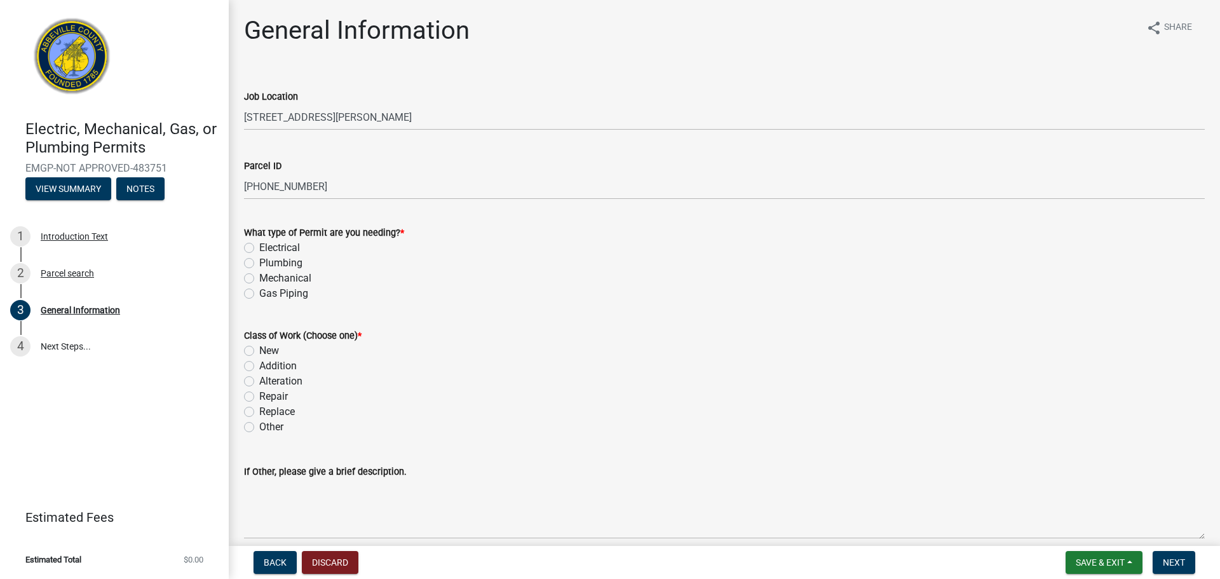
click at [259, 276] on label "Mechanical" at bounding box center [285, 278] width 52 height 15
click at [259, 276] on input "Mechanical" at bounding box center [263, 275] width 8 height 8
radio input "true"
click at [264, 351] on label "New" at bounding box center [269, 350] width 20 height 15
click at [264, 351] on input "New" at bounding box center [263, 347] width 8 height 8
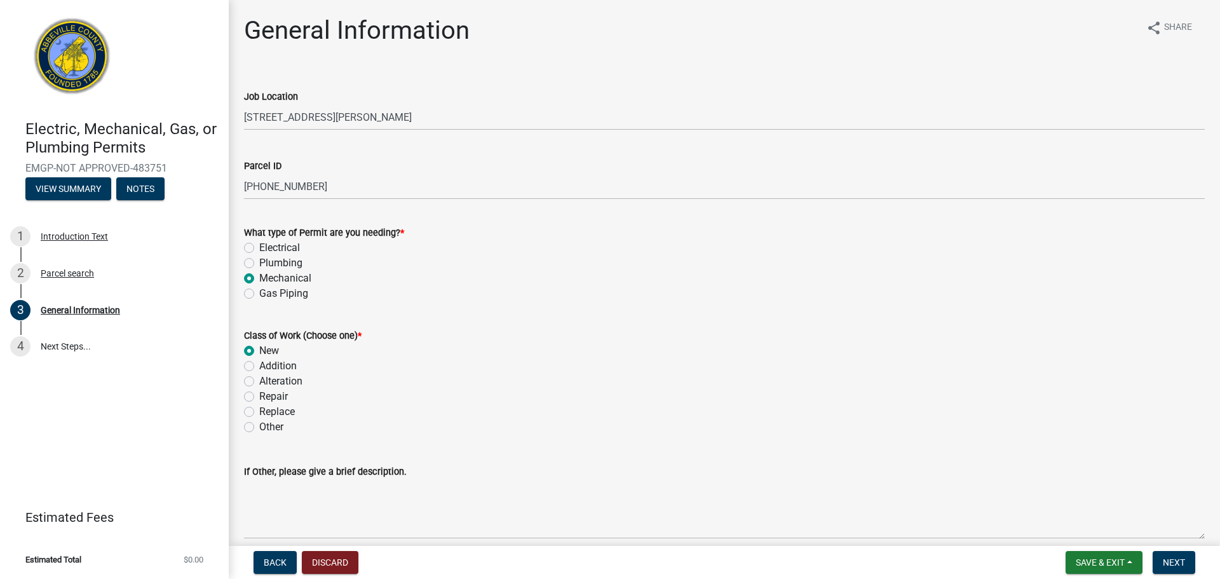
radio input "true"
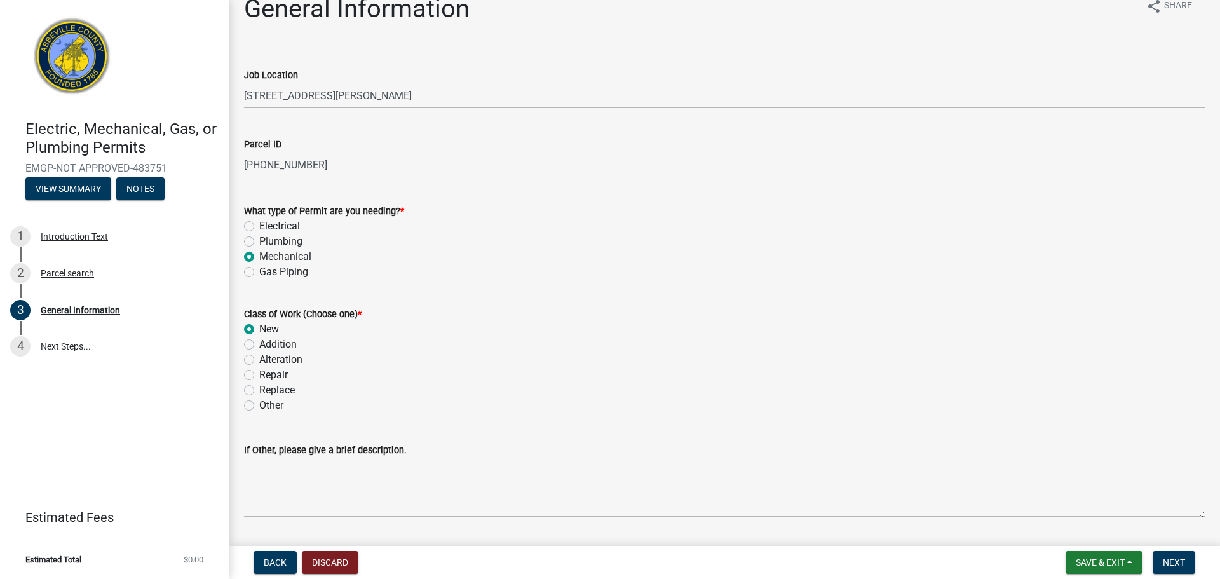
scroll to position [138, 0]
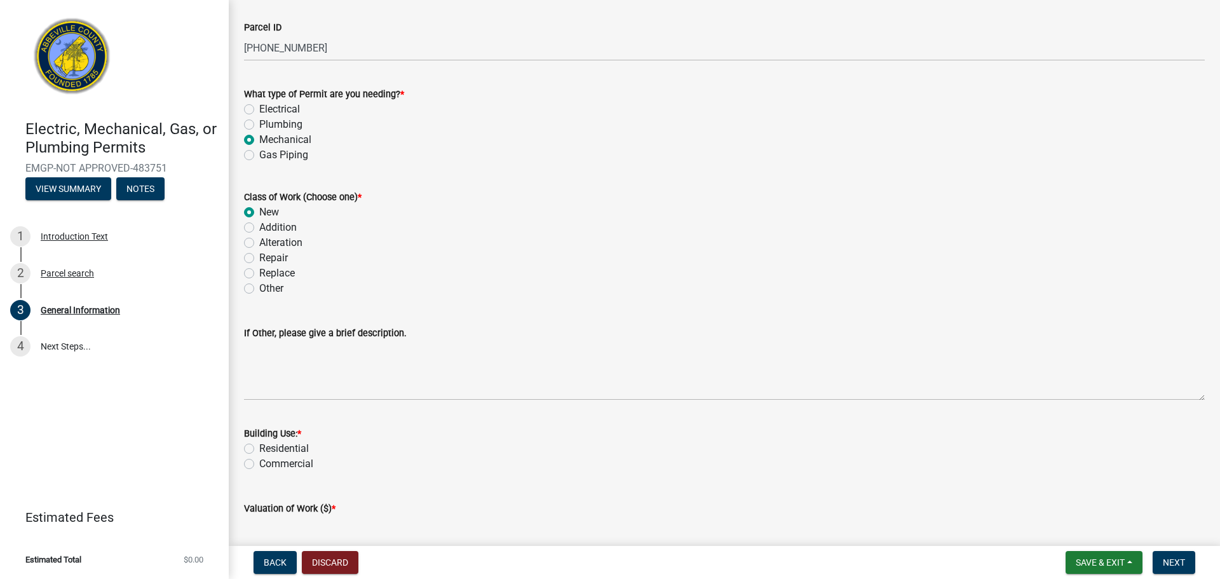
click at [262, 450] on label "Residential" at bounding box center [284, 448] width 50 height 15
click at [262, 449] on input "Residential" at bounding box center [263, 445] width 8 height 8
radio input "true"
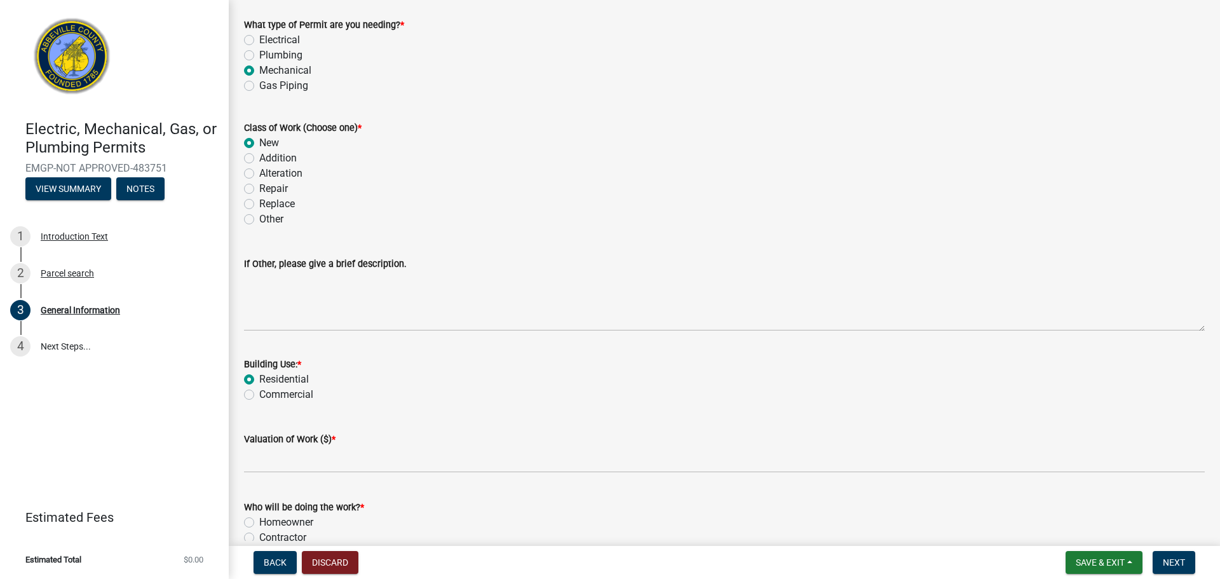
scroll to position [217, 0]
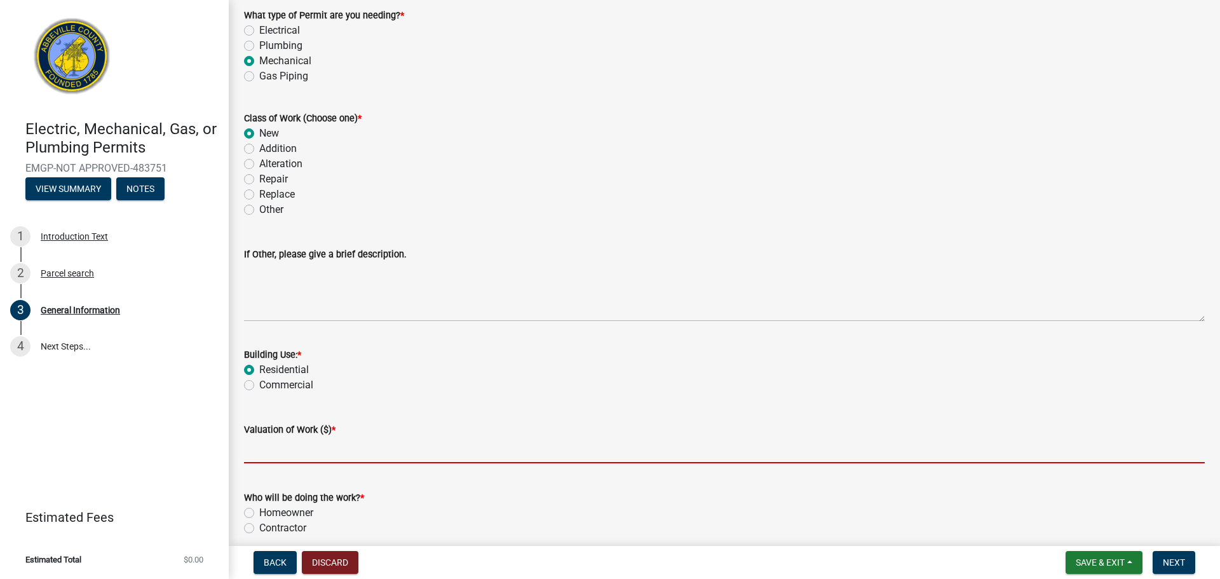
click at [263, 452] on input "text" at bounding box center [724, 450] width 960 height 26
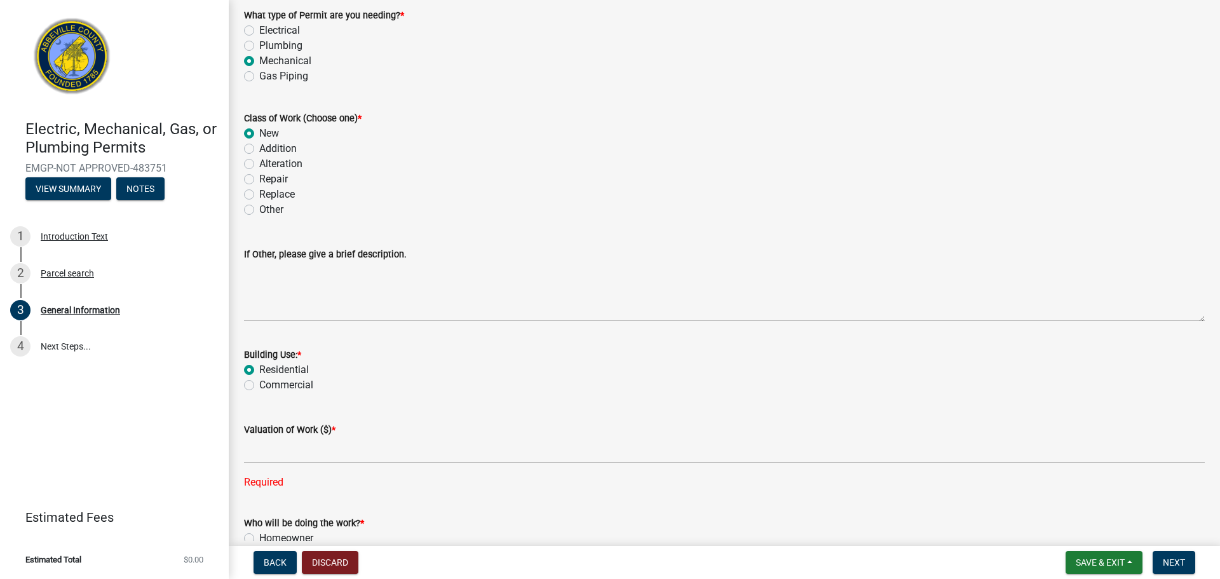
click at [382, 465] on div "Valuation of Work ($) * Required" at bounding box center [724, 447] width 960 height 86
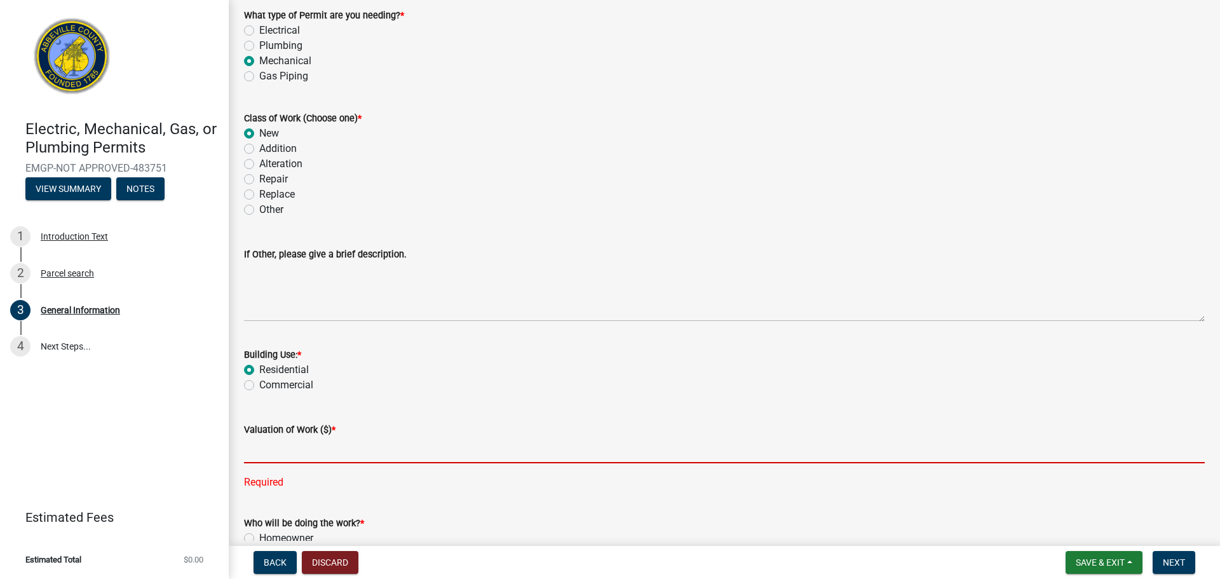
click at [375, 448] on input "text" at bounding box center [724, 450] width 960 height 26
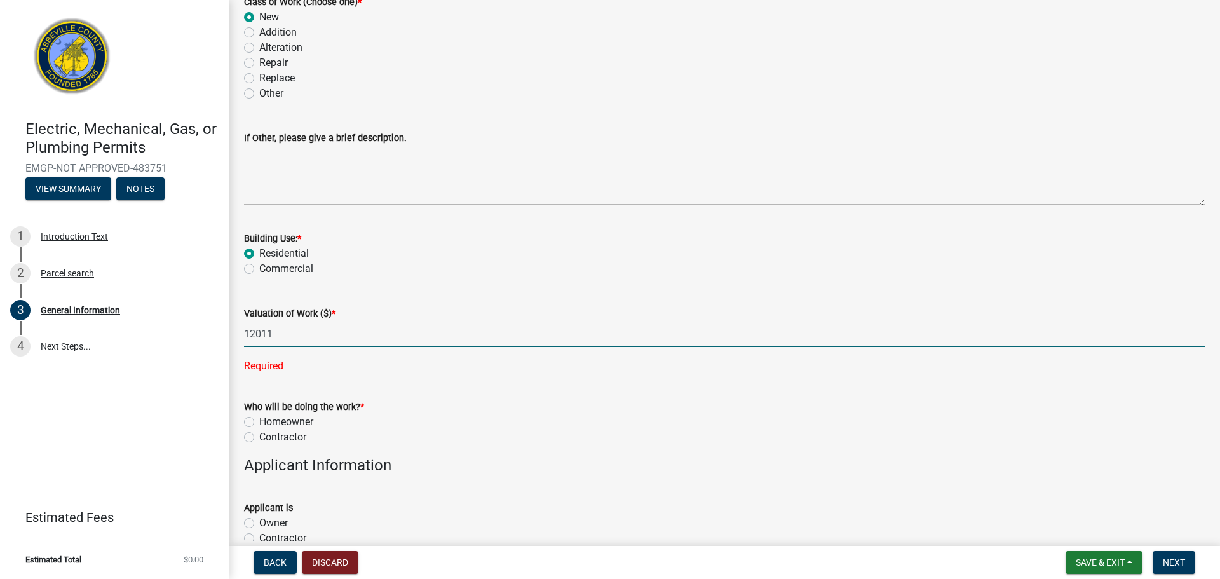
scroll to position [387, 0]
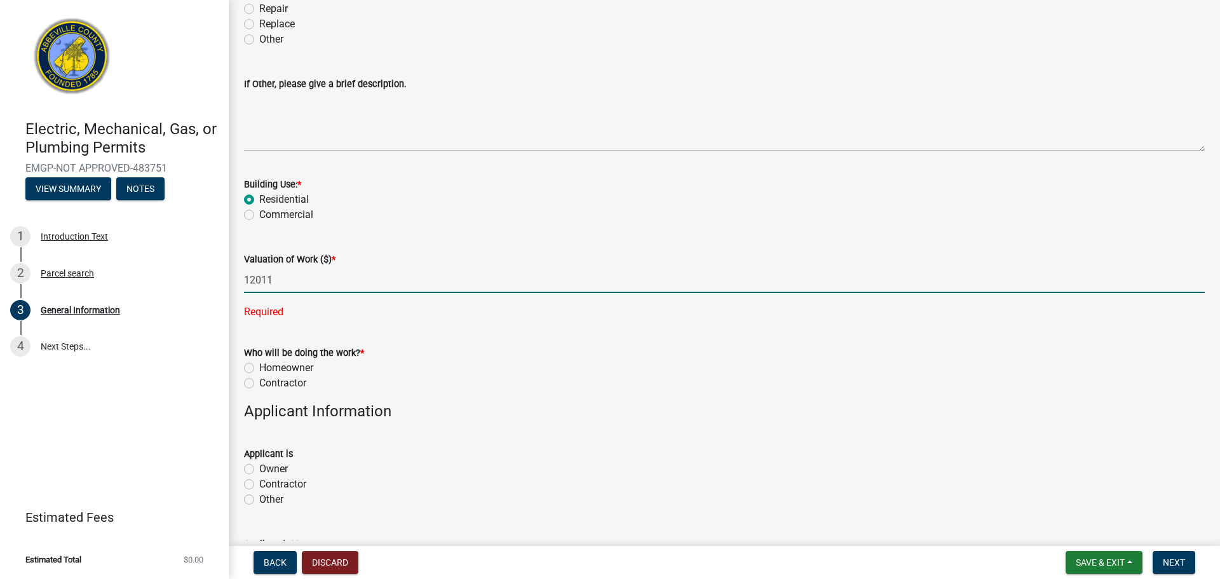
type input "12011"
click at [286, 386] on wm-data-entity-input-list "Job Location 267 MCCALL CIR Parcel ID 025-00-00-096 What type of Permit are you…" at bounding box center [724, 300] width 960 height 1233
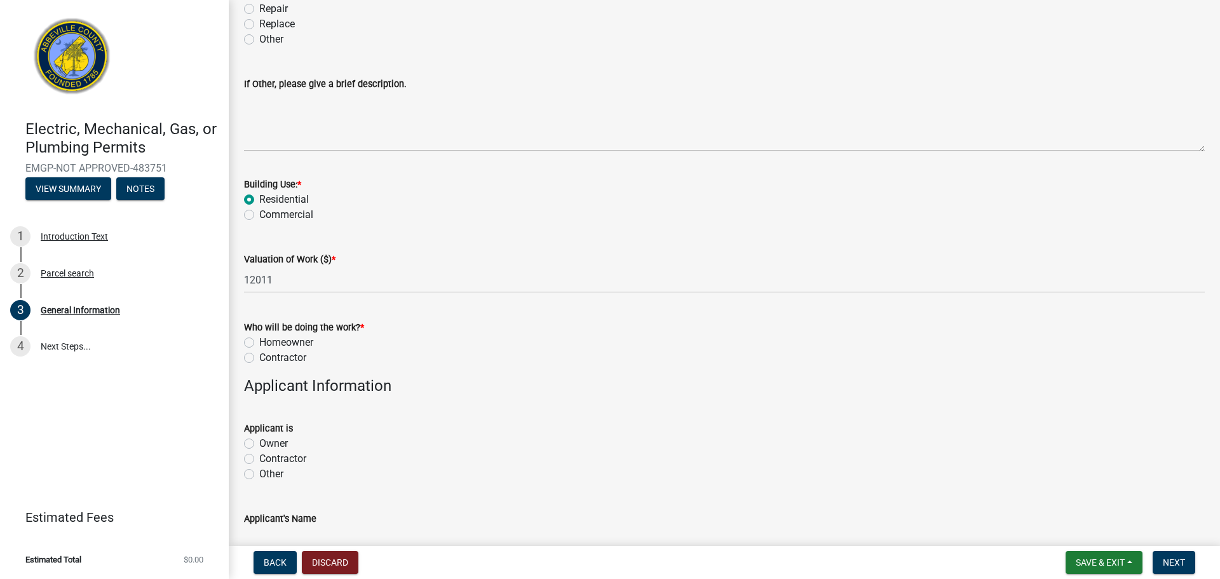
click at [262, 361] on label "Contractor" at bounding box center [282, 357] width 47 height 15
click at [262, 358] on input "Contractor" at bounding box center [263, 354] width 8 height 8
radio input "true"
click at [259, 469] on label "Other" at bounding box center [271, 473] width 24 height 15
click at [259, 469] on input "Other" at bounding box center [263, 470] width 8 height 8
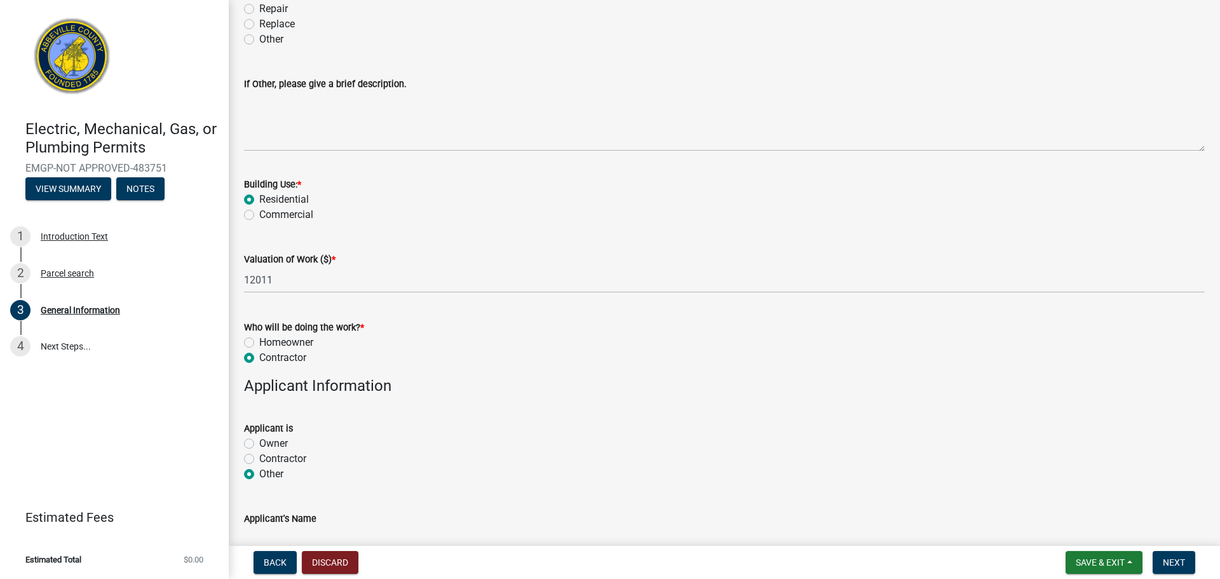
radio input "true"
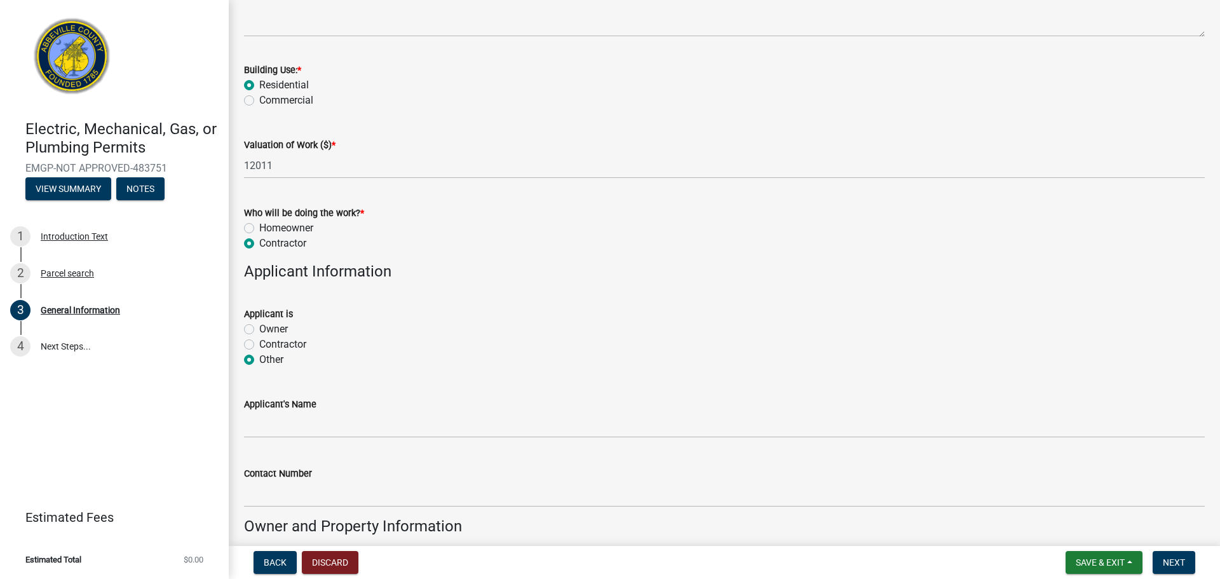
scroll to position [536, 0]
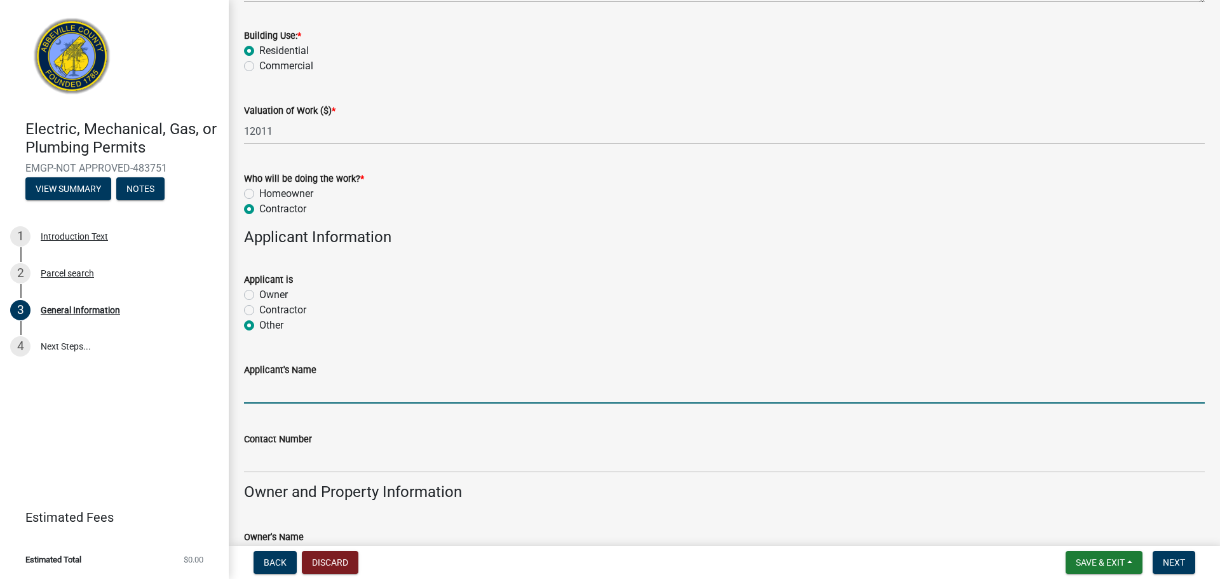
click at [278, 395] on input "Applicant's Name" at bounding box center [724, 390] width 960 height 26
type input "[PERSON_NAME]"
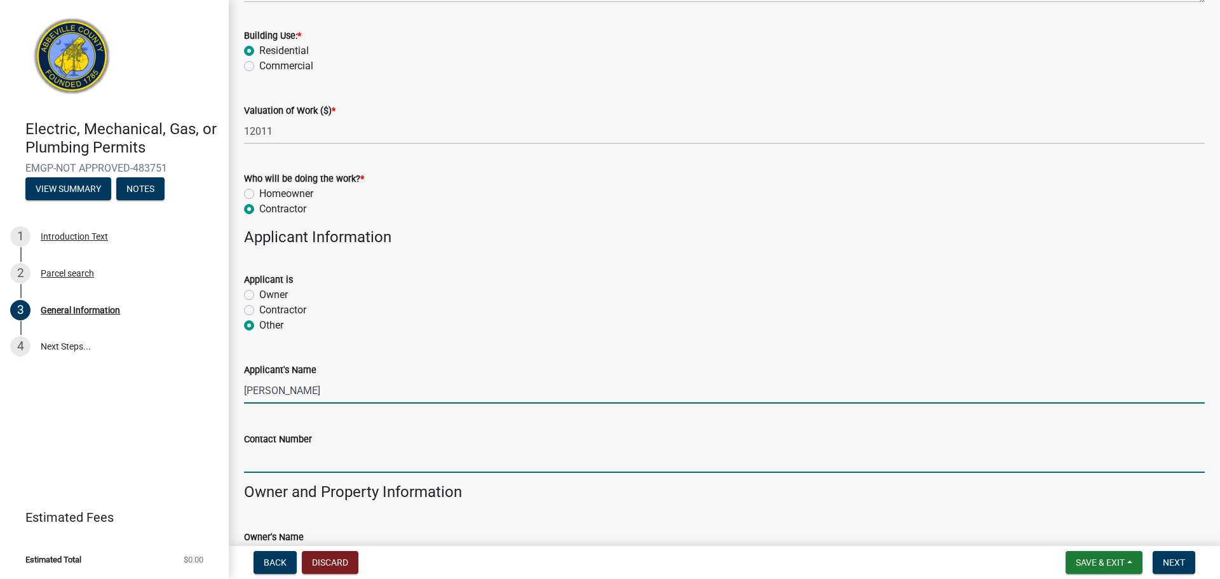
type input "8642257011"
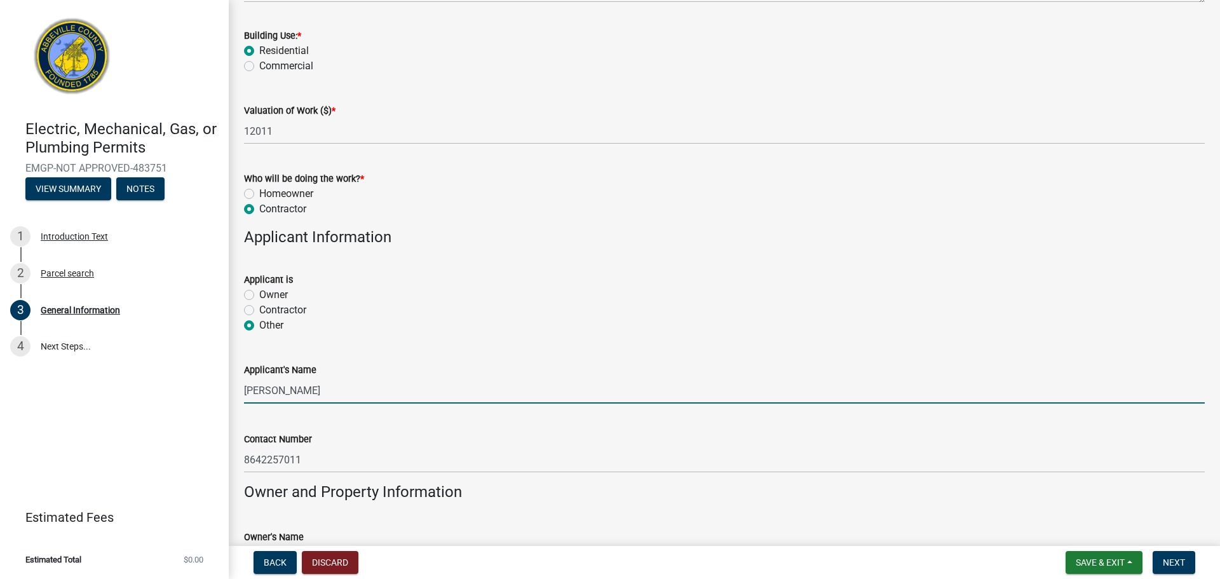
drag, startPoint x: 317, startPoint y: 402, endPoint x: 10, endPoint y: 402, distance: 306.8
click at [15, 402] on div "Electric, Mechanical, Gas, or Plumbing Permits EMGP-NOT APPROVED-483751 View Su…" at bounding box center [610, 289] width 1220 height 579
type input "America's Home Place"
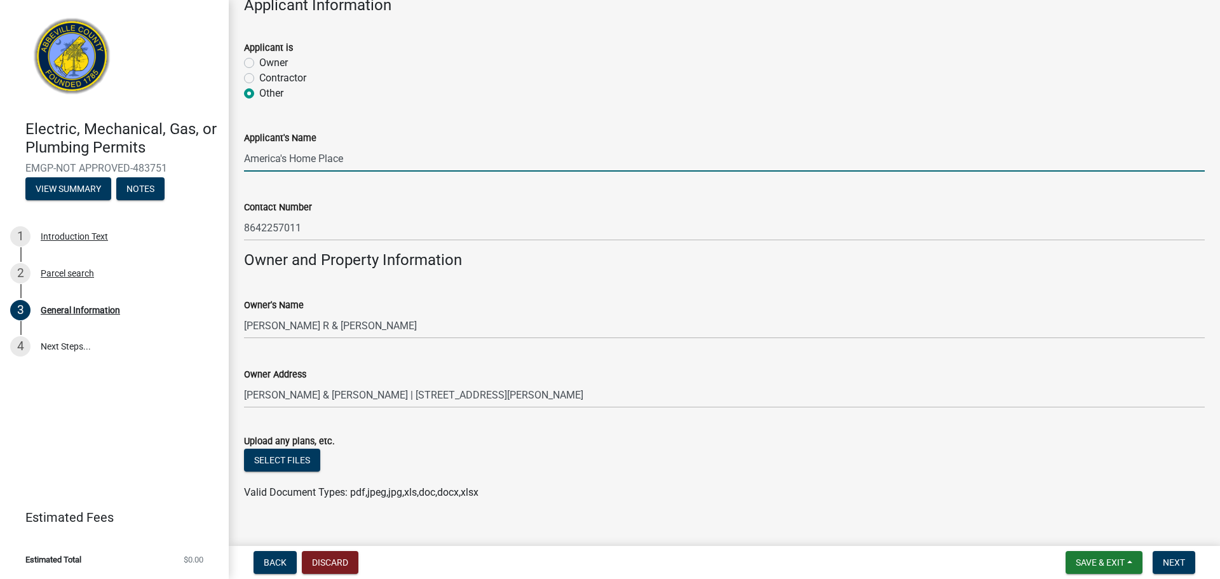
scroll to position [788, 0]
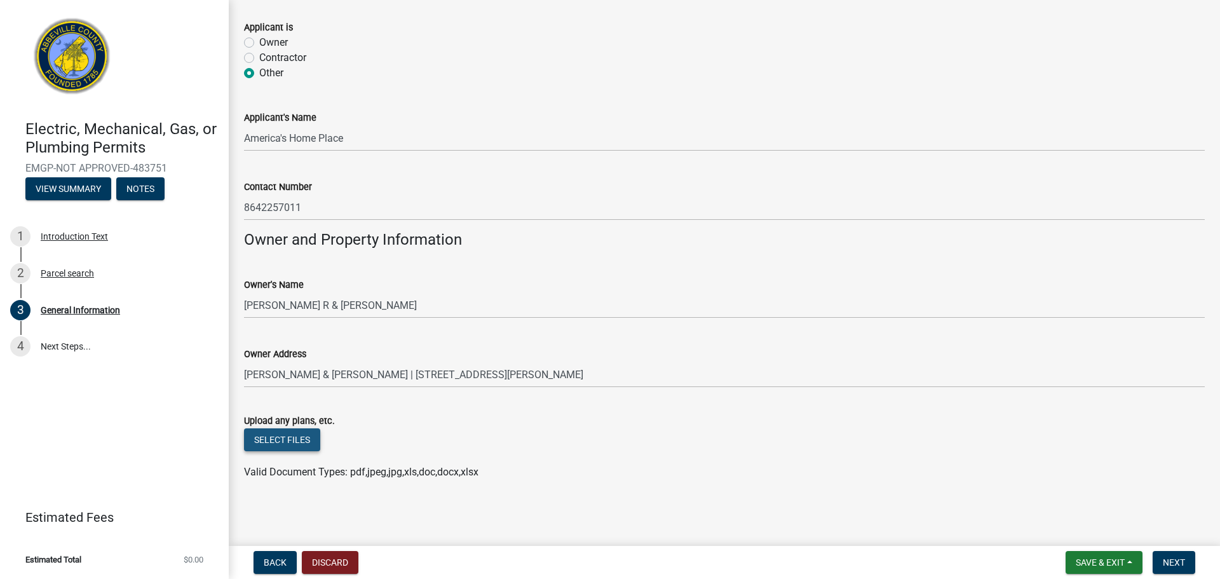
click at [290, 434] on button "Select files" at bounding box center [282, 439] width 76 height 23
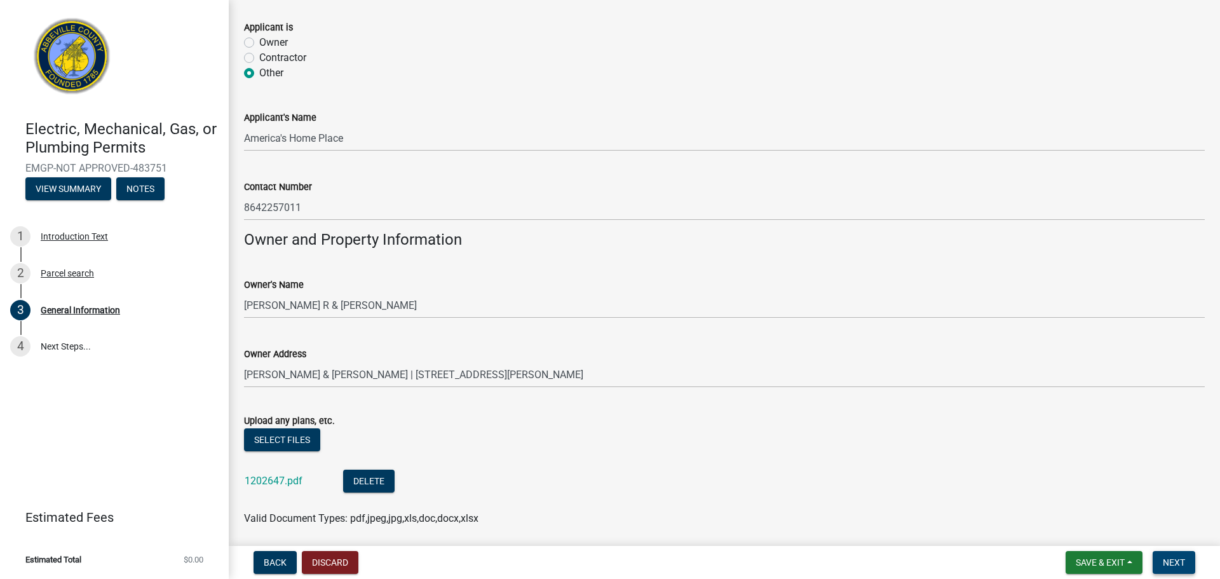
click at [1169, 567] on button "Next" at bounding box center [1173, 562] width 43 height 23
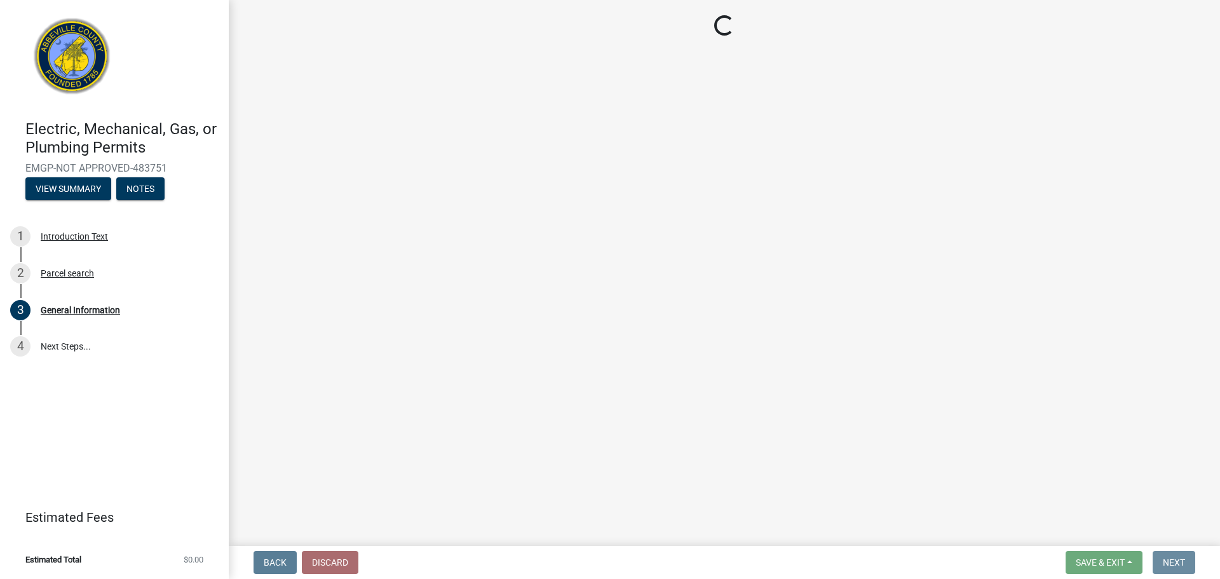
scroll to position [0, 0]
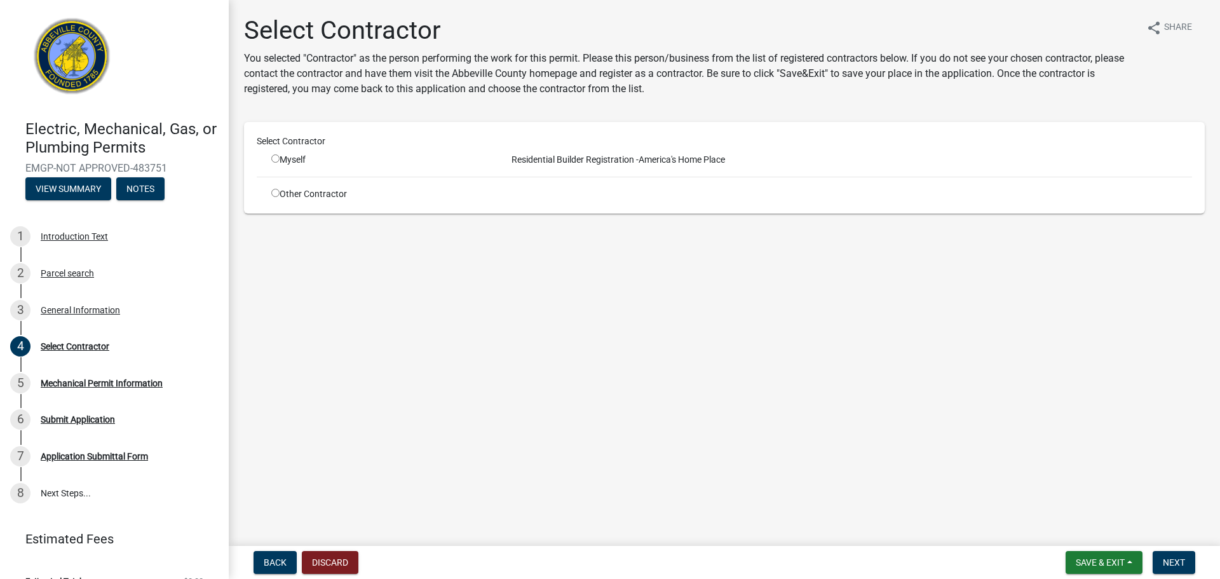
click at [306, 193] on div "Other Contractor" at bounding box center [379, 193] width 235 height 13
click at [275, 195] on input "radio" at bounding box center [275, 193] width 8 height 8
radio input "true"
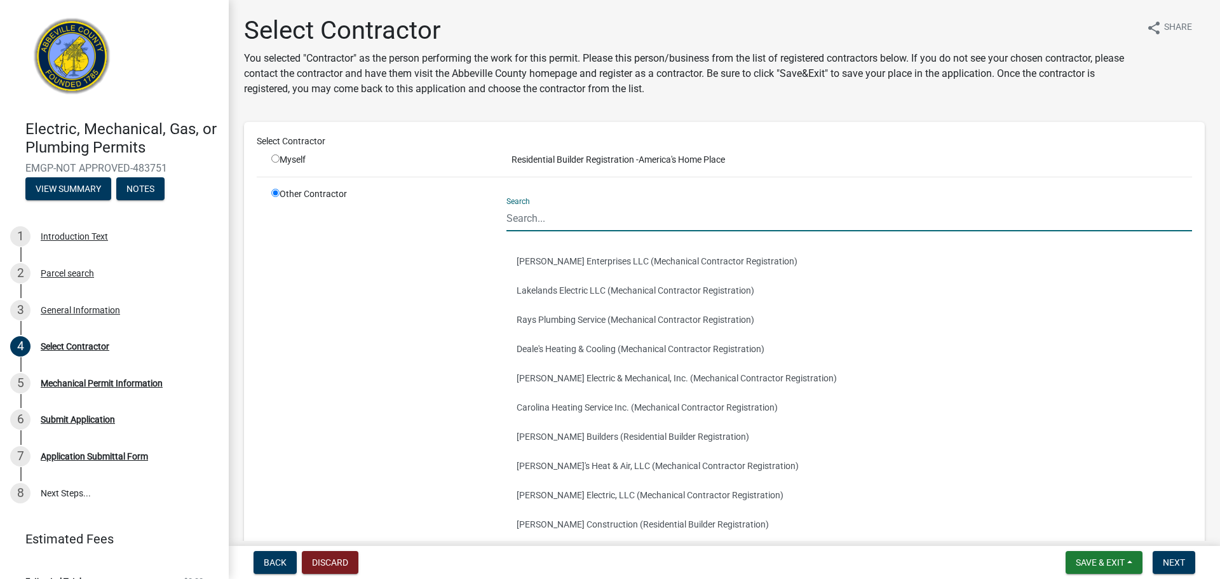
click at [593, 228] on input "Search" at bounding box center [848, 218] width 685 height 26
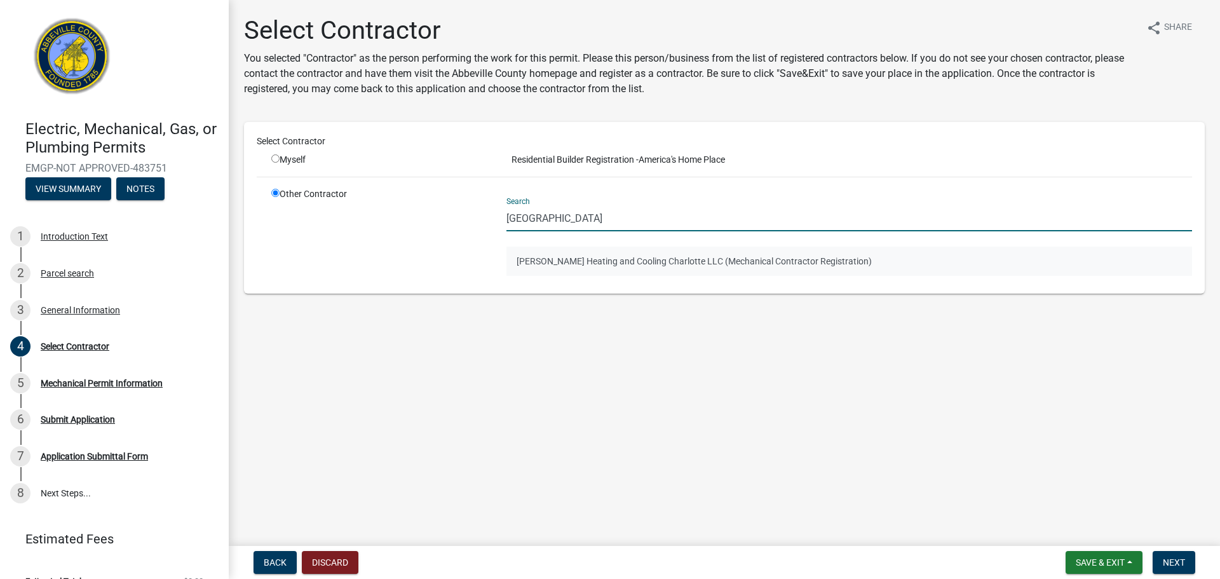
type input "roma"
click at [556, 259] on button "Romanoff Heating and Cooling Charlotte LLC (Mechanical Contractor Registration)" at bounding box center [848, 260] width 685 height 29
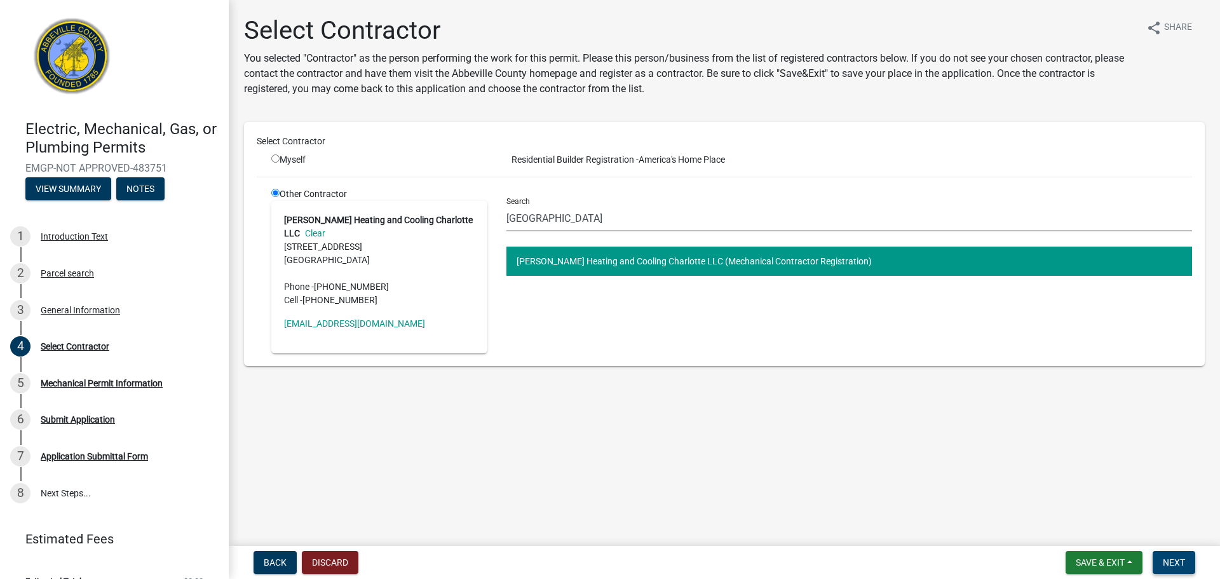
click at [1183, 564] on span "Next" at bounding box center [1173, 562] width 22 height 10
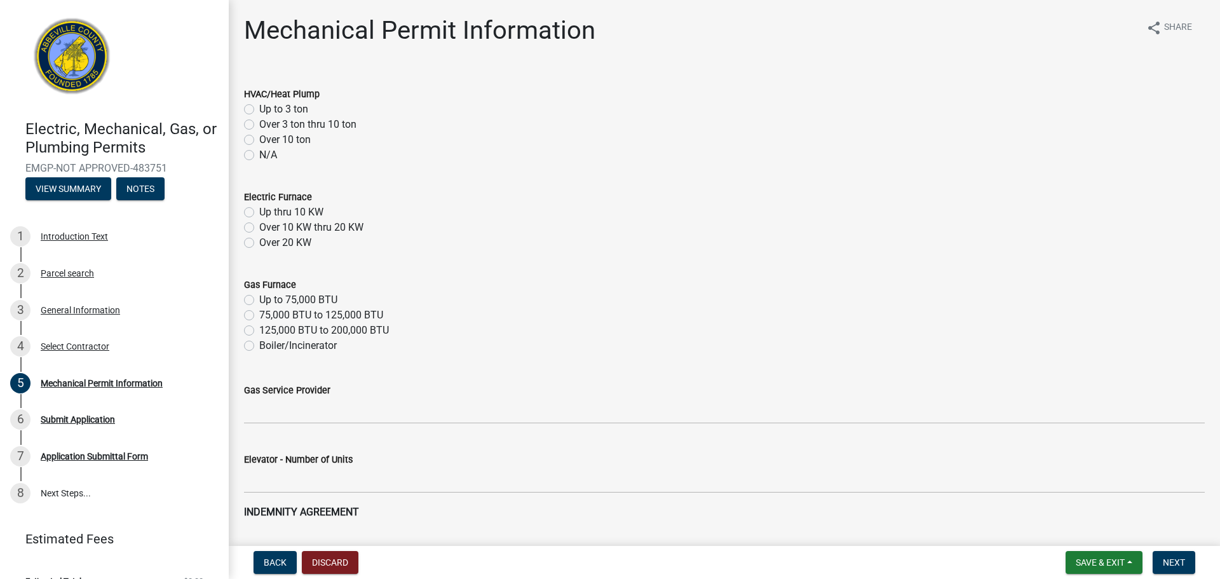
click at [278, 107] on label "Up to 3 ton" at bounding box center [283, 109] width 49 height 15
click at [267, 107] on input "Up to 3 ton" at bounding box center [263, 106] width 8 height 8
radio input "true"
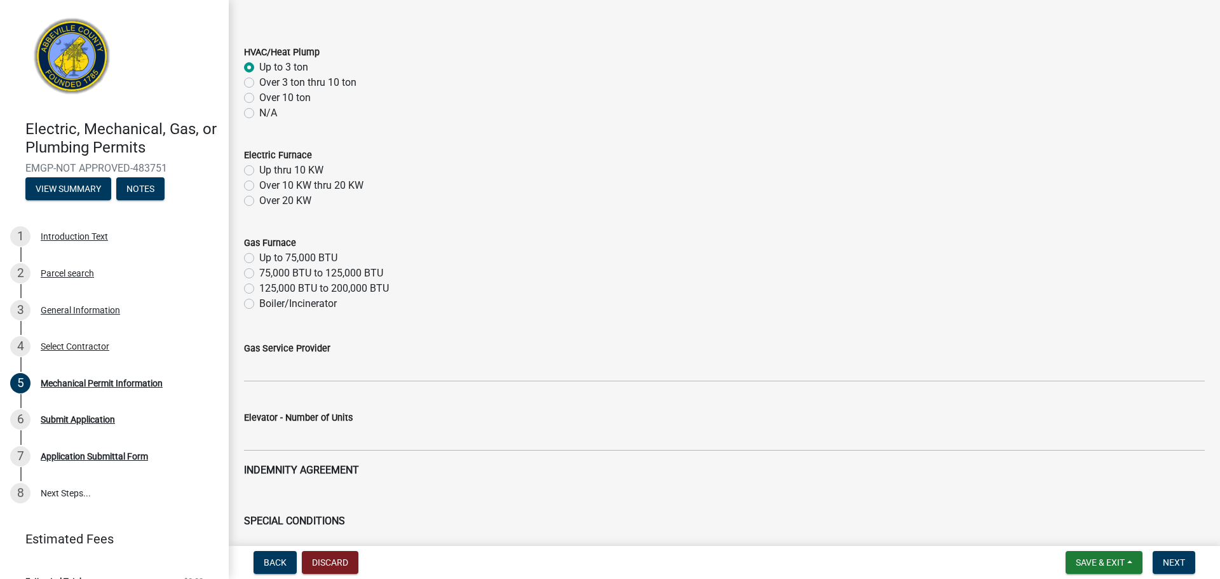
scroll to position [30, 0]
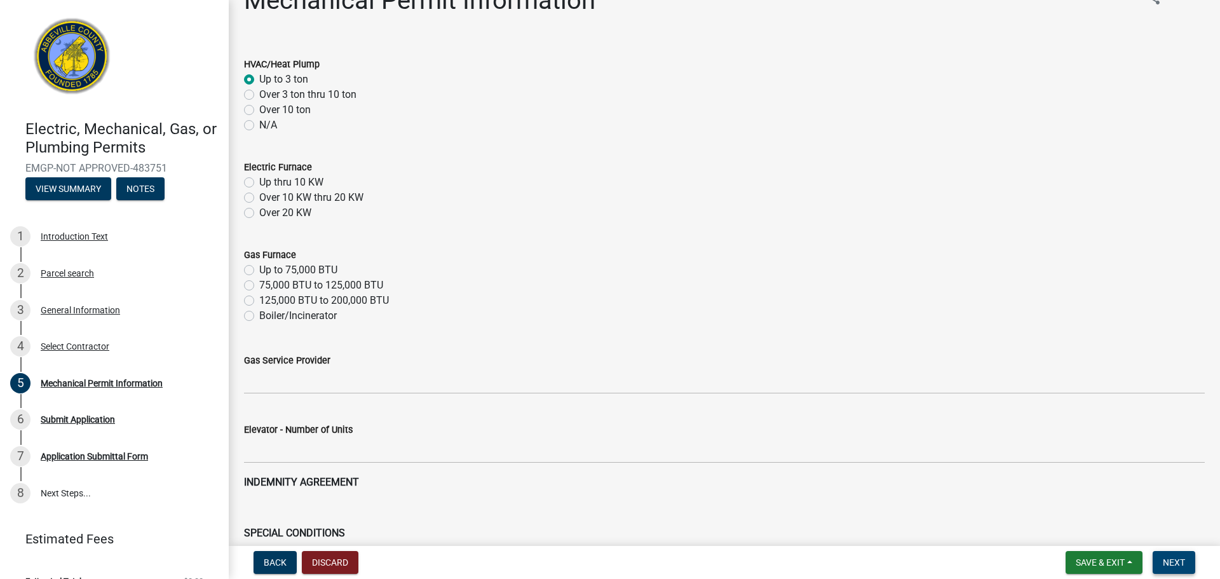
click at [1180, 567] on span "Next" at bounding box center [1173, 562] width 22 height 10
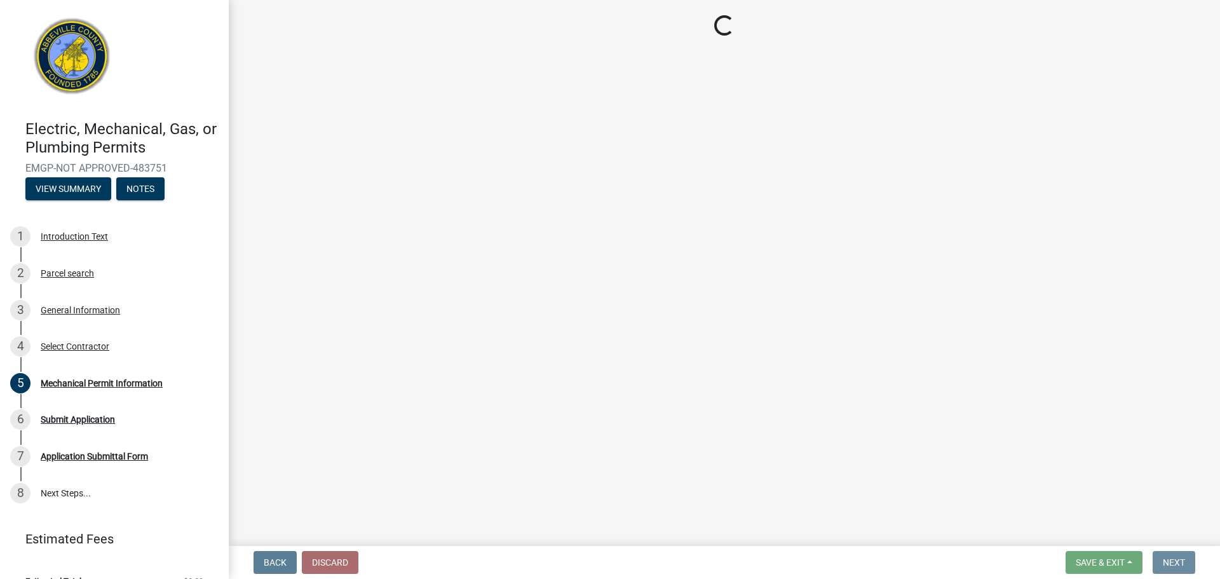
scroll to position [0, 0]
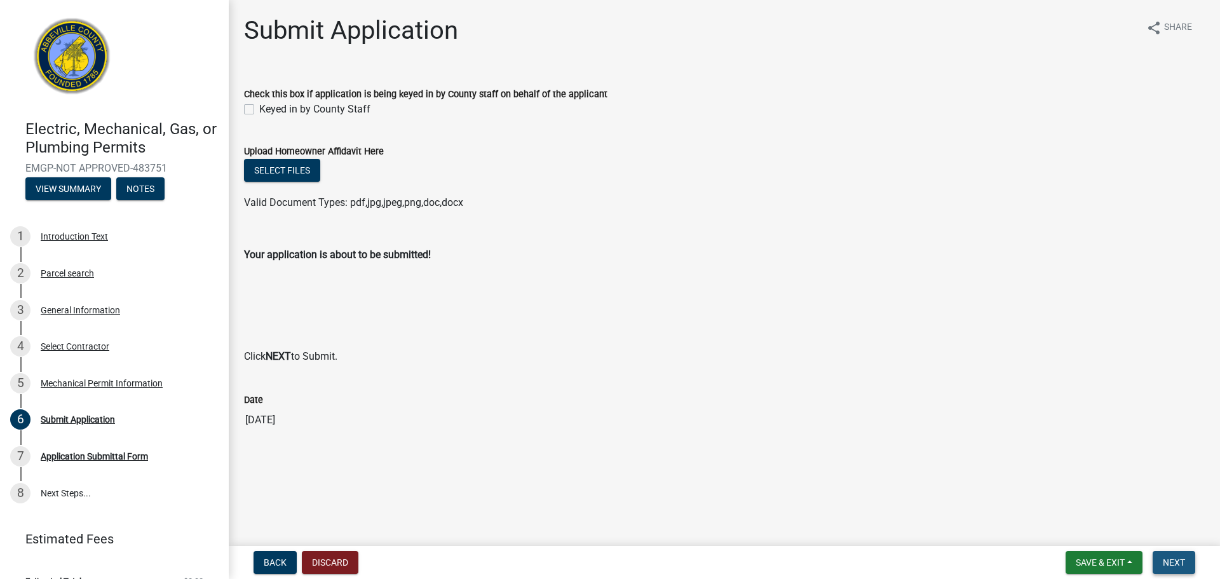
click at [1182, 563] on span "Next" at bounding box center [1173, 562] width 22 height 10
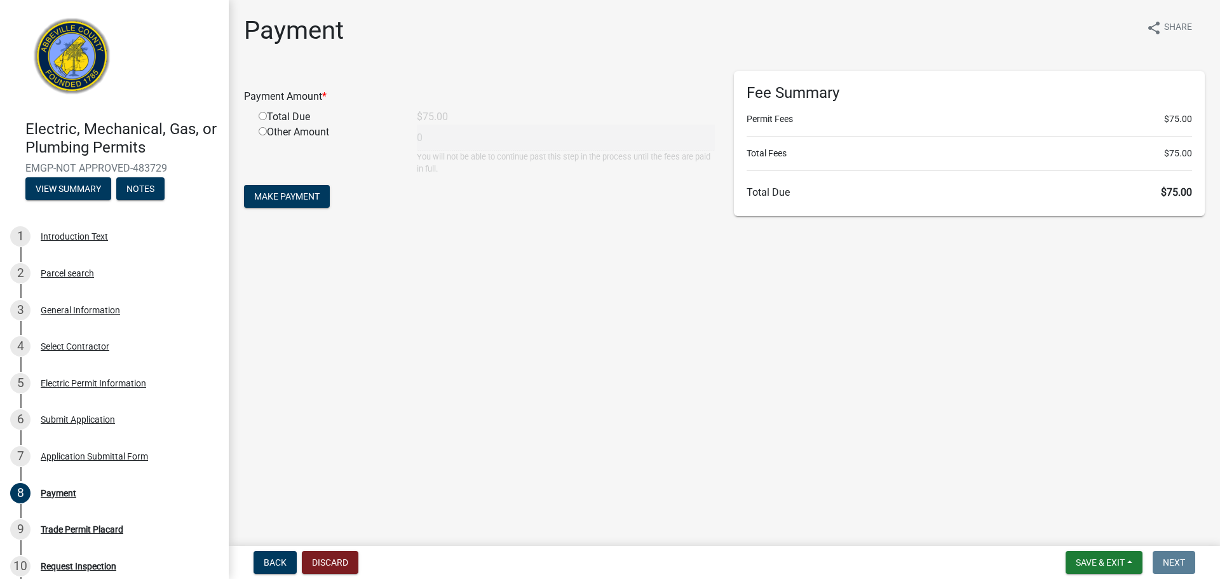
click at [262, 116] on input "radio" at bounding box center [263, 116] width 8 height 8
radio input "true"
type input "75"
click at [299, 201] on button "Make Payment" at bounding box center [287, 196] width 86 height 23
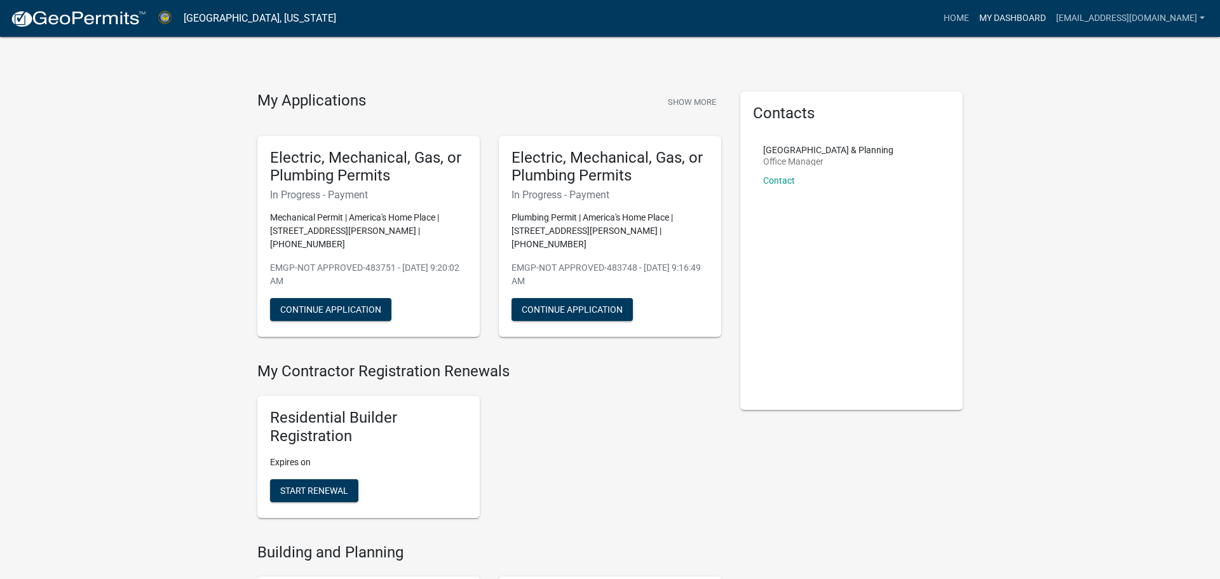
click at [1019, 10] on link "My Dashboard" at bounding box center [1012, 18] width 77 height 24
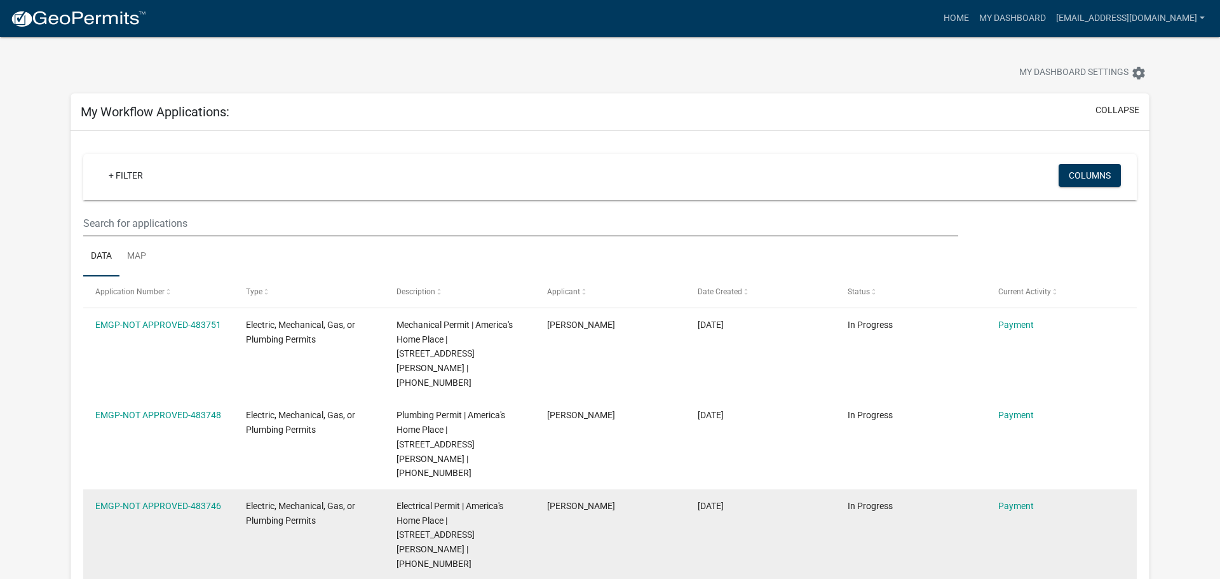
scroll to position [20, 0]
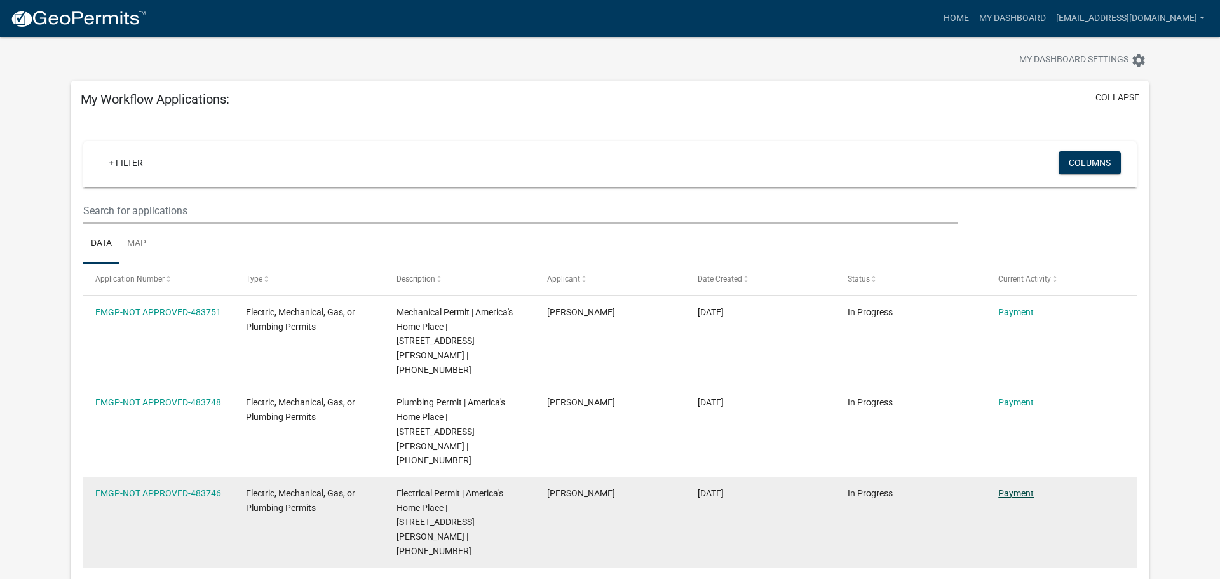
click at [1029, 488] on link "Payment" at bounding box center [1016, 493] width 36 height 10
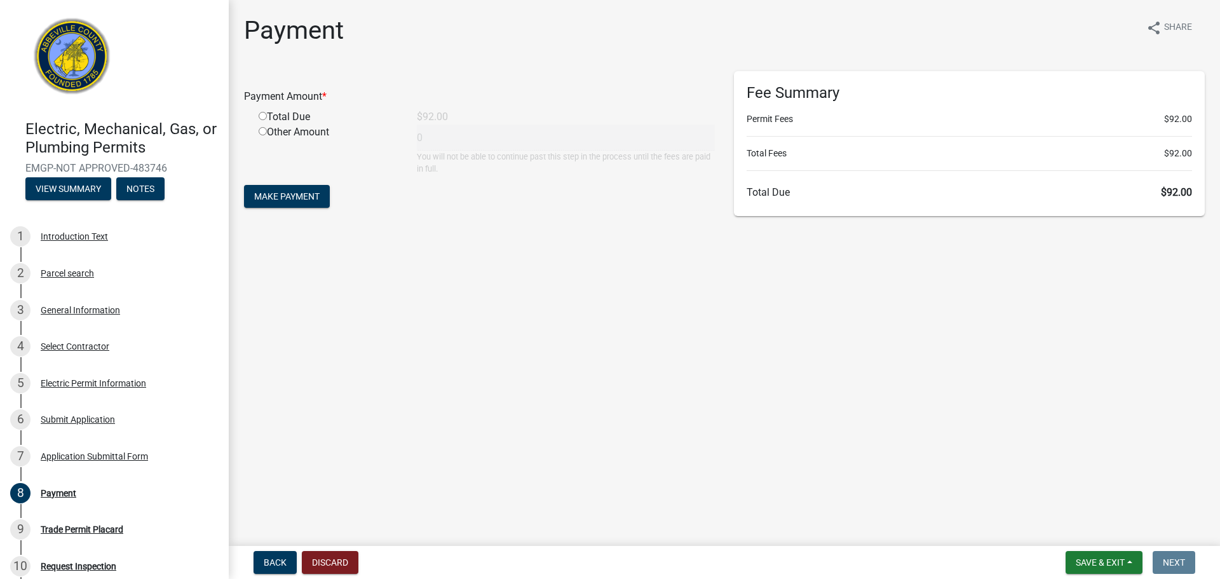
click at [265, 122] on div "Total Due" at bounding box center [328, 116] width 158 height 15
click at [265, 117] on input "radio" at bounding box center [263, 116] width 8 height 8
radio input "true"
type input "92"
click at [314, 198] on span "Make Payment" at bounding box center [286, 196] width 65 height 10
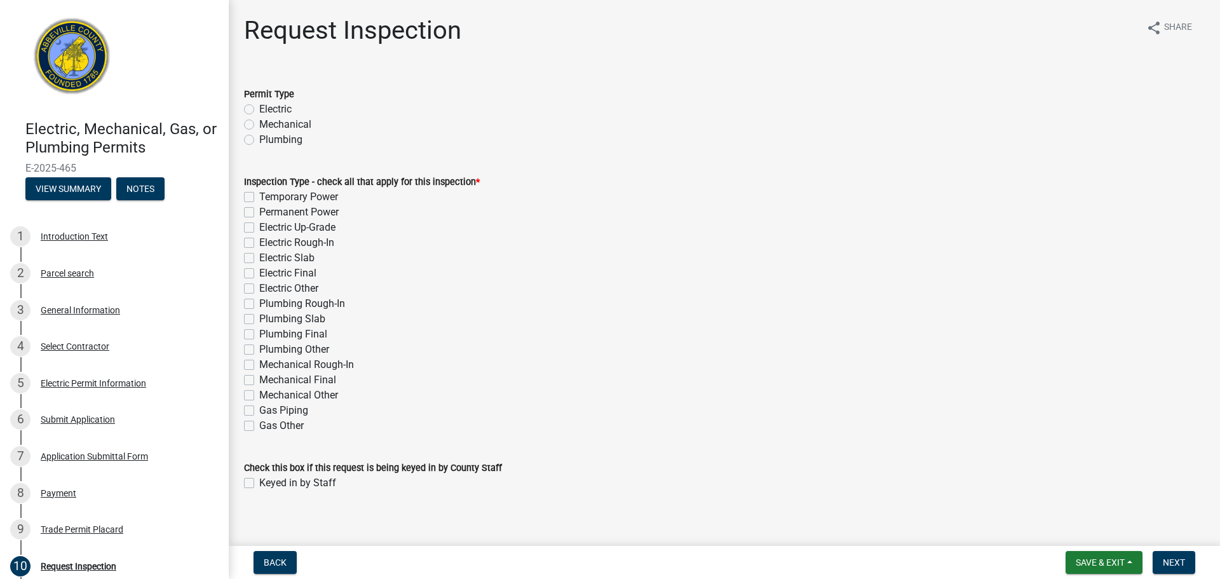
click at [1205, 480] on div "Check this box if this request is being keyed in by County Staff Keyed in by St…" at bounding box center [723, 468] width 979 height 46
click at [1112, 564] on span "Save & Exit" at bounding box center [1099, 562] width 49 height 10
click at [1079, 530] on button "Save & Exit" at bounding box center [1091, 529] width 102 height 30
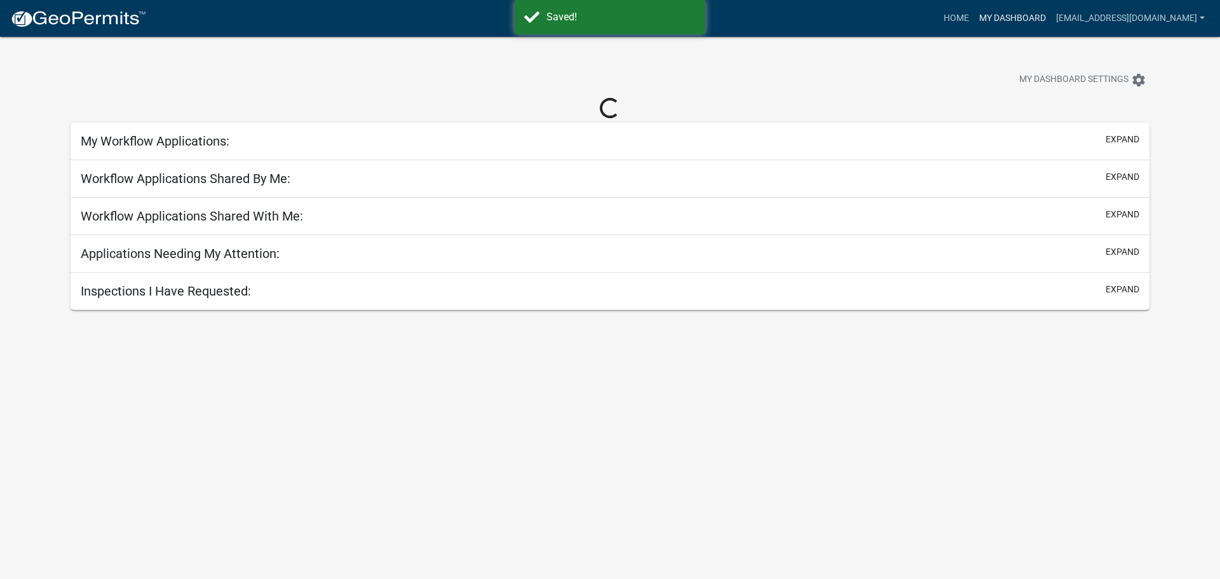
click at [995, 19] on link "My Dashboard" at bounding box center [1012, 18] width 77 height 24
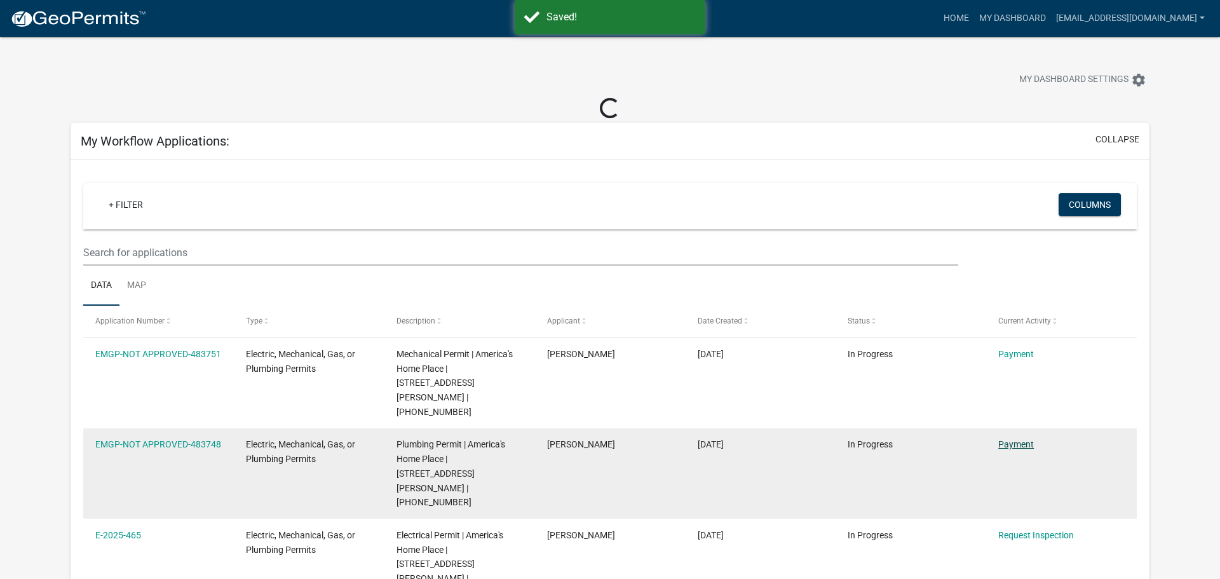
click at [1030, 439] on link "Payment" at bounding box center [1016, 444] width 36 height 10
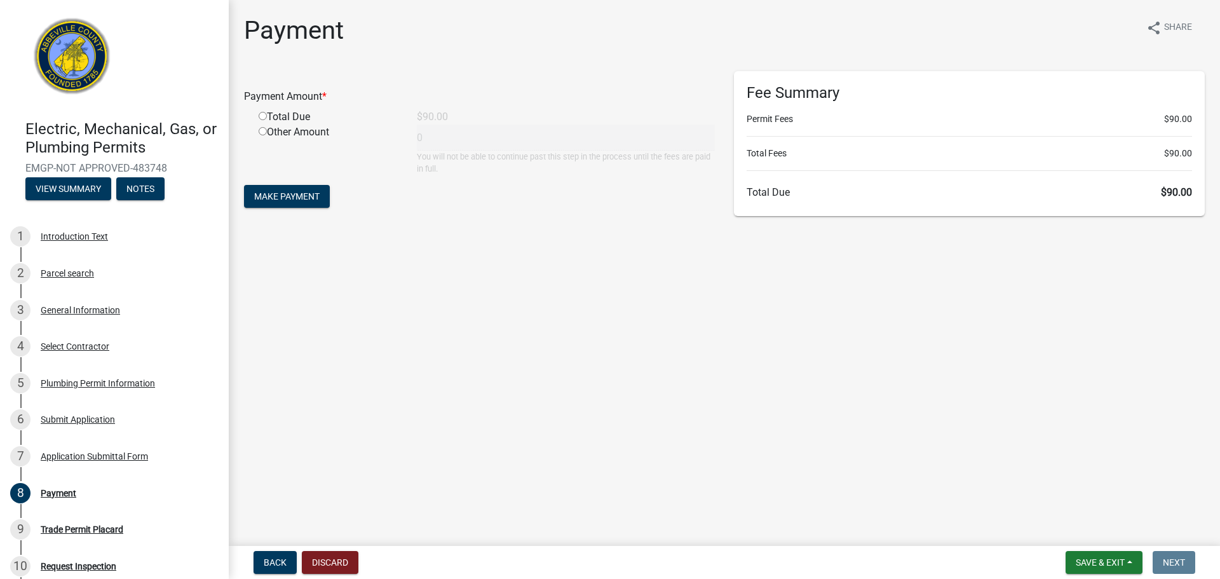
click at [264, 114] on input "radio" at bounding box center [263, 116] width 8 height 8
radio input "true"
type input "90"
click at [306, 203] on button "Make Payment" at bounding box center [287, 196] width 86 height 23
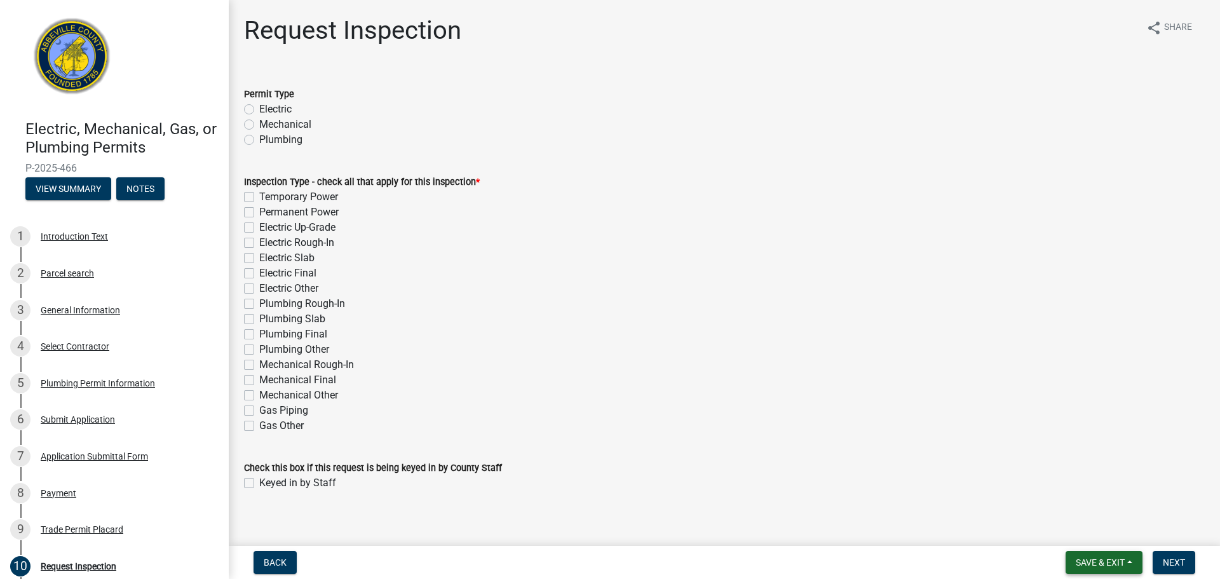
click at [1120, 564] on span "Save & Exit" at bounding box center [1099, 562] width 49 height 10
click at [1103, 528] on button "Save & Exit" at bounding box center [1091, 529] width 102 height 30
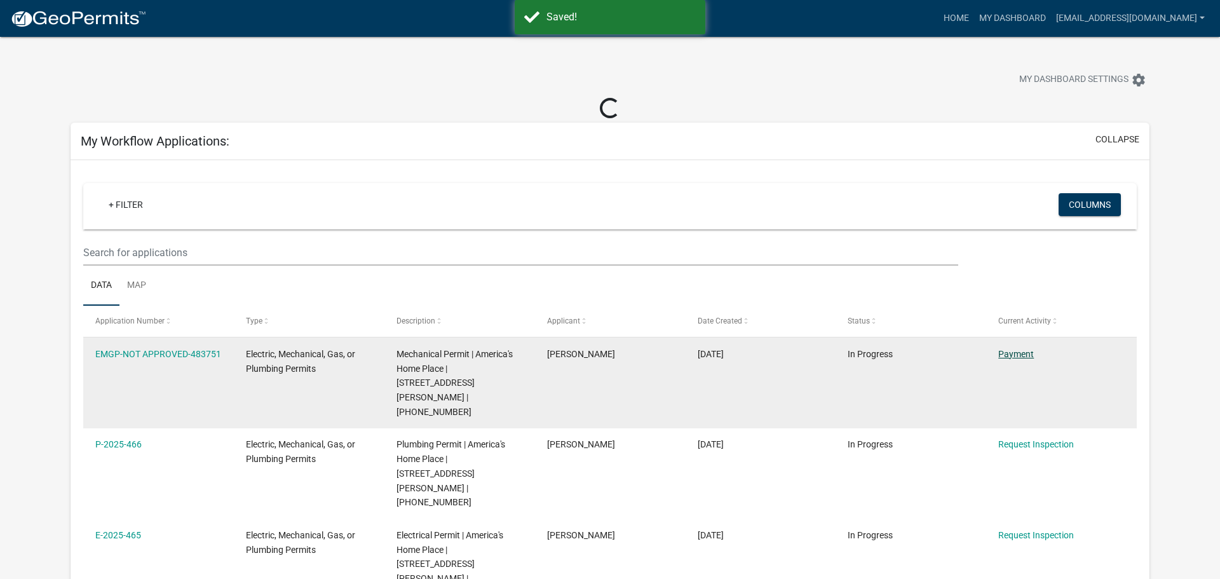
click at [1016, 350] on link "Payment" at bounding box center [1016, 354] width 36 height 10
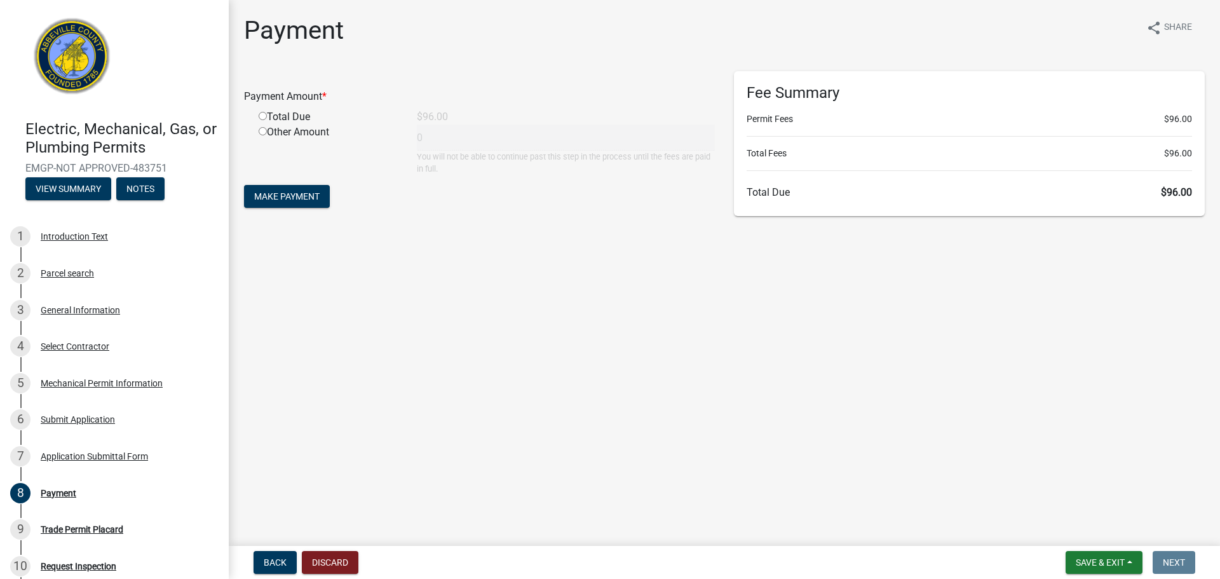
click at [264, 116] on input "radio" at bounding box center [263, 116] width 8 height 8
radio input "true"
type input "96"
click at [274, 198] on span "Make Payment" at bounding box center [286, 196] width 65 height 10
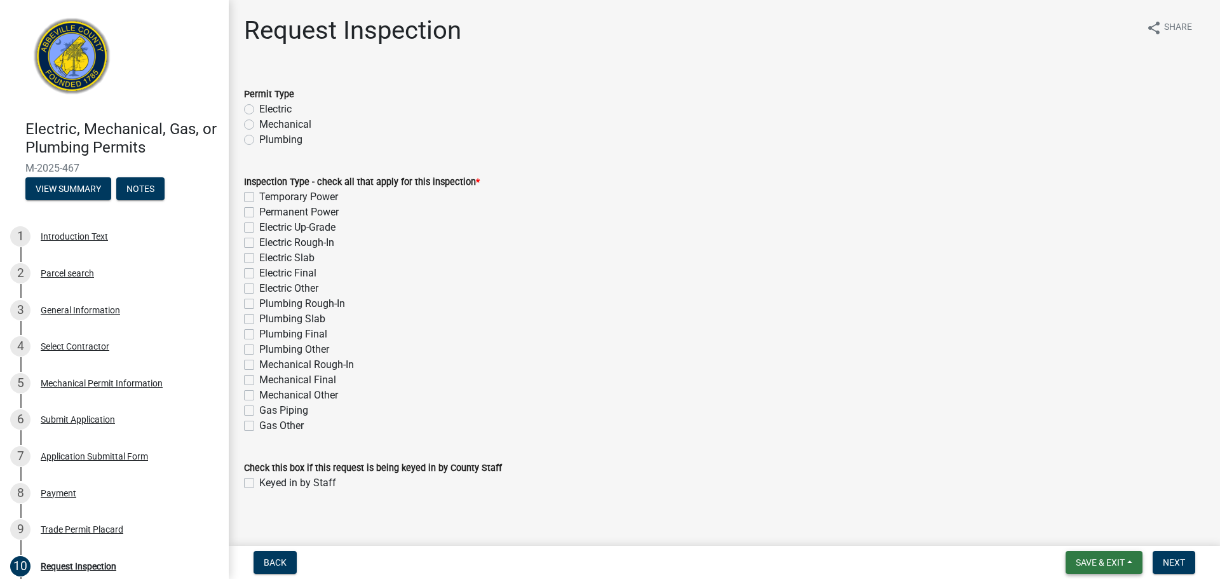
click at [1129, 566] on button "Save & Exit" at bounding box center [1103, 562] width 77 height 23
click at [1100, 527] on button "Save & Exit" at bounding box center [1091, 529] width 102 height 30
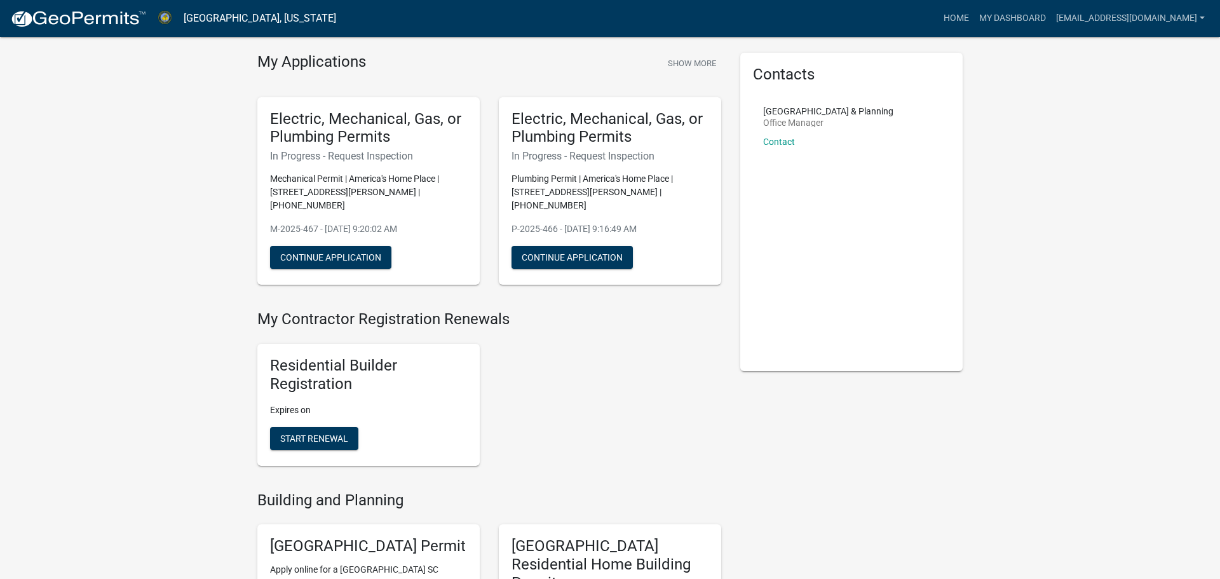
scroll to position [21, 0]
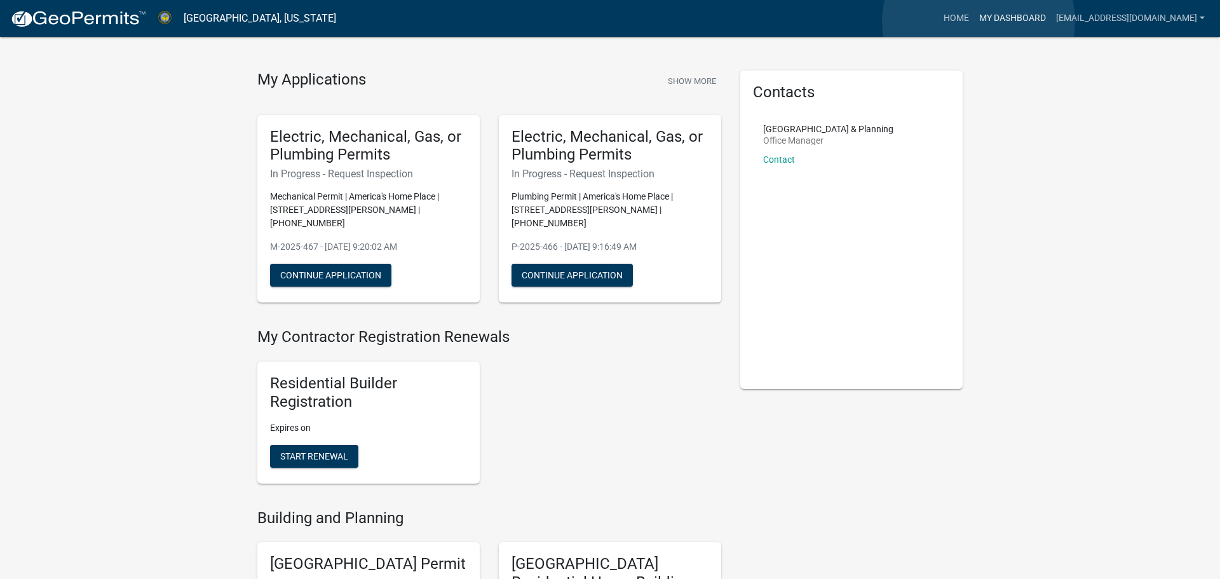
click at [978, 22] on link "My Dashboard" at bounding box center [1012, 18] width 77 height 24
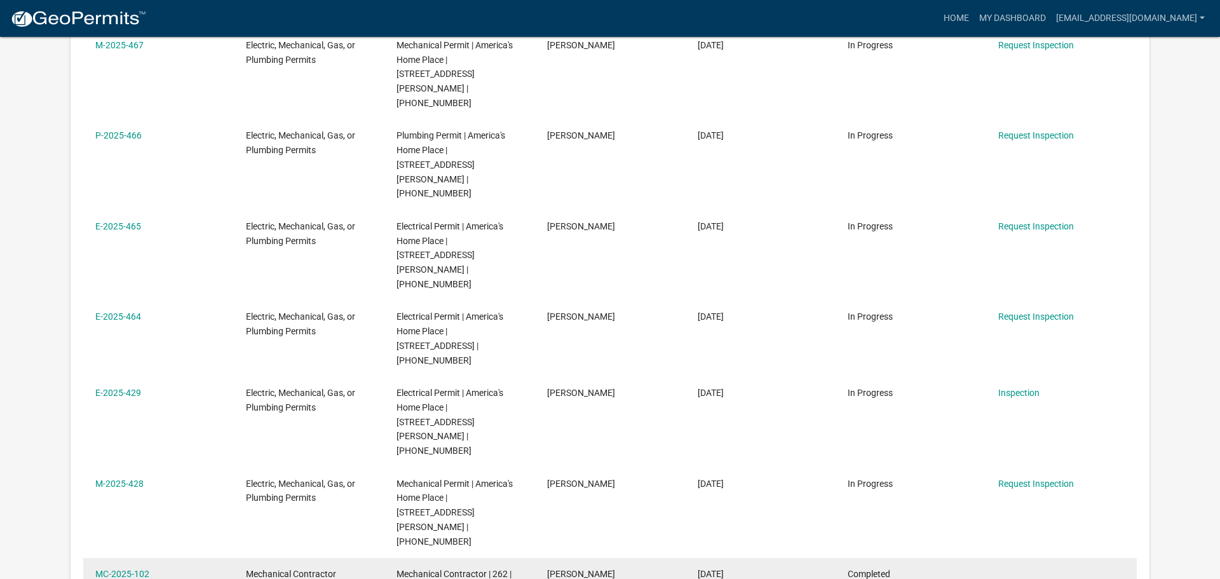
scroll to position [470, 0]
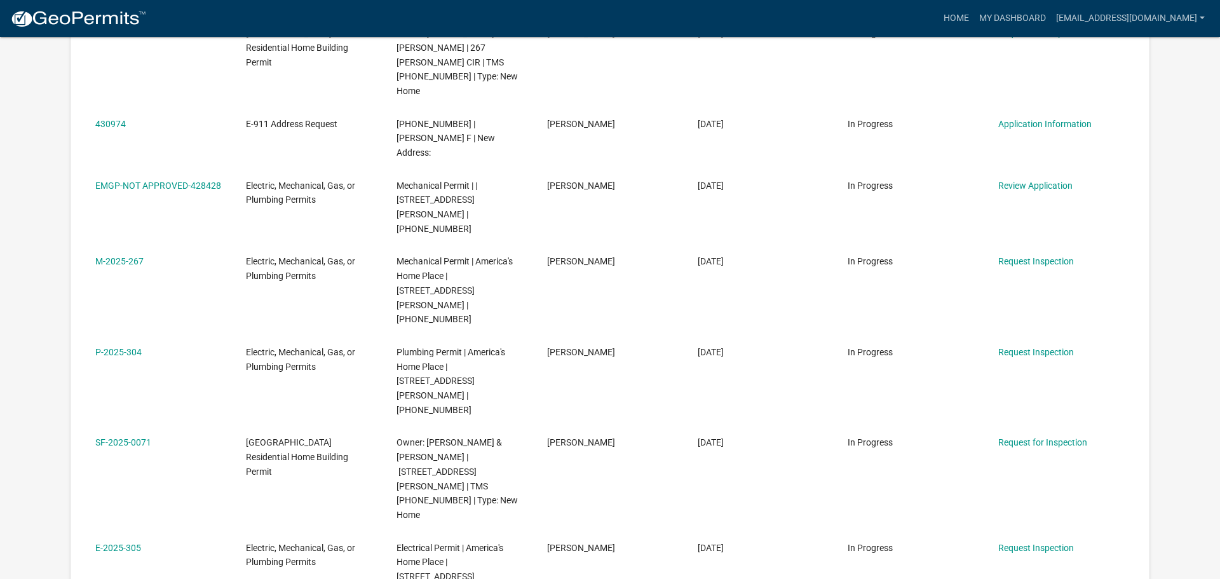
scroll to position [404, 0]
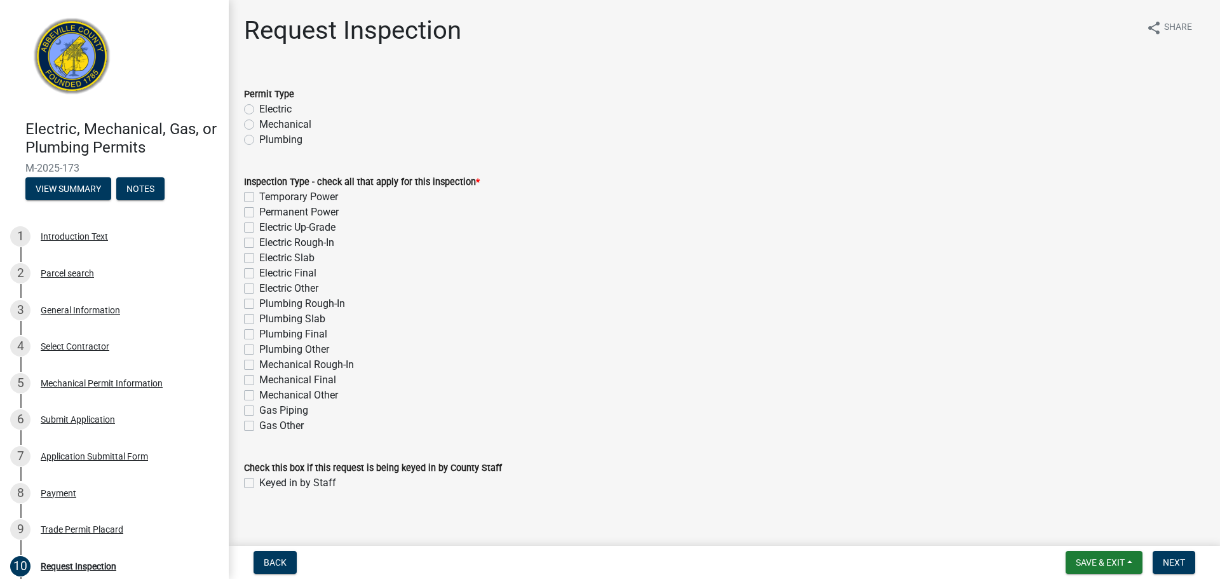
click at [248, 558] on form "Back" at bounding box center [274, 562] width 53 height 23
click at [264, 558] on span "Back" at bounding box center [275, 562] width 23 height 10
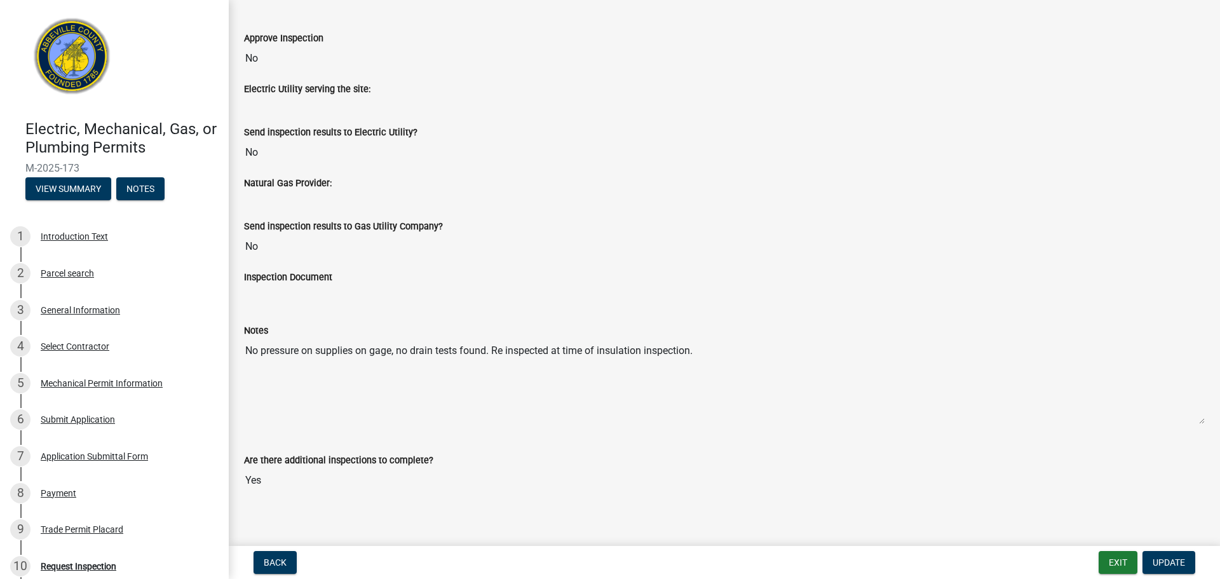
scroll to position [345, 0]
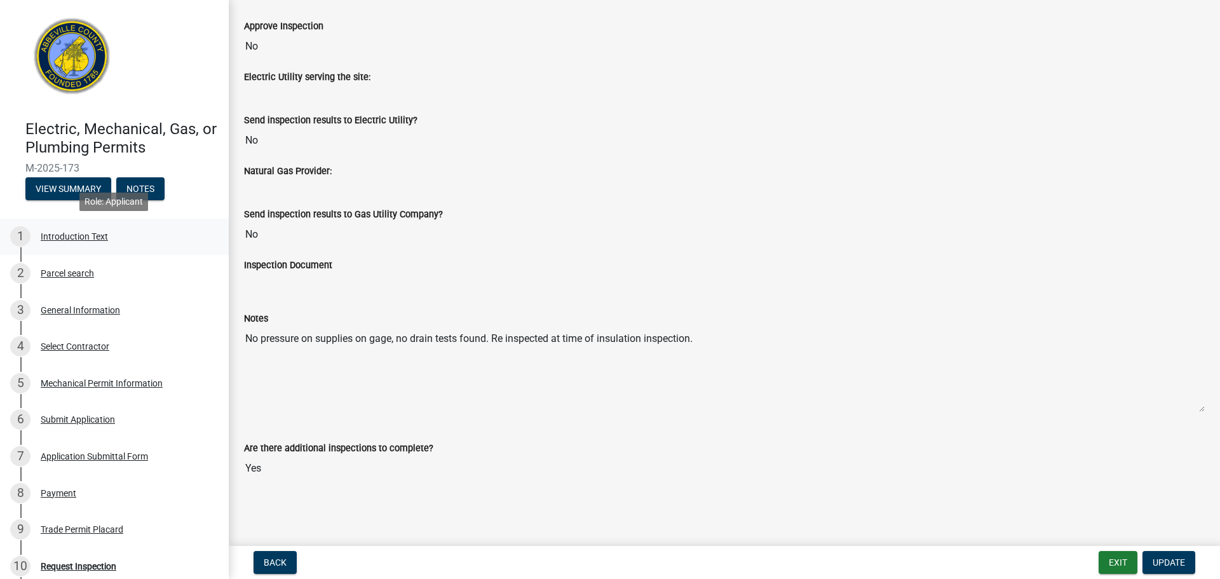
click at [72, 235] on div "Introduction Text" at bounding box center [74, 236] width 67 height 9
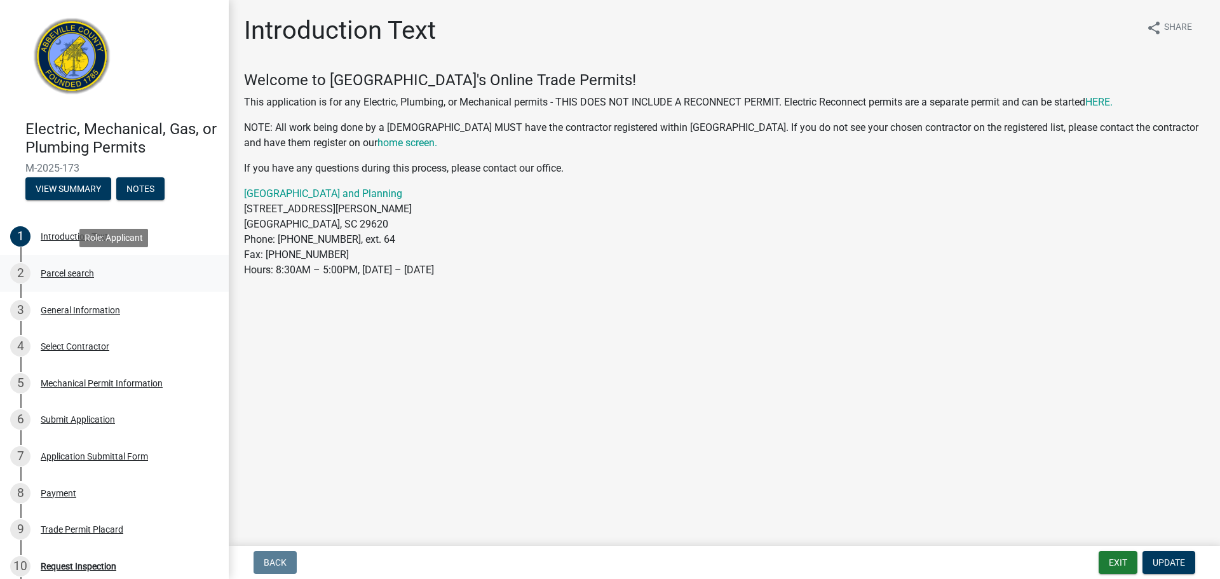
click at [60, 277] on div "Parcel search" at bounding box center [67, 273] width 53 height 9
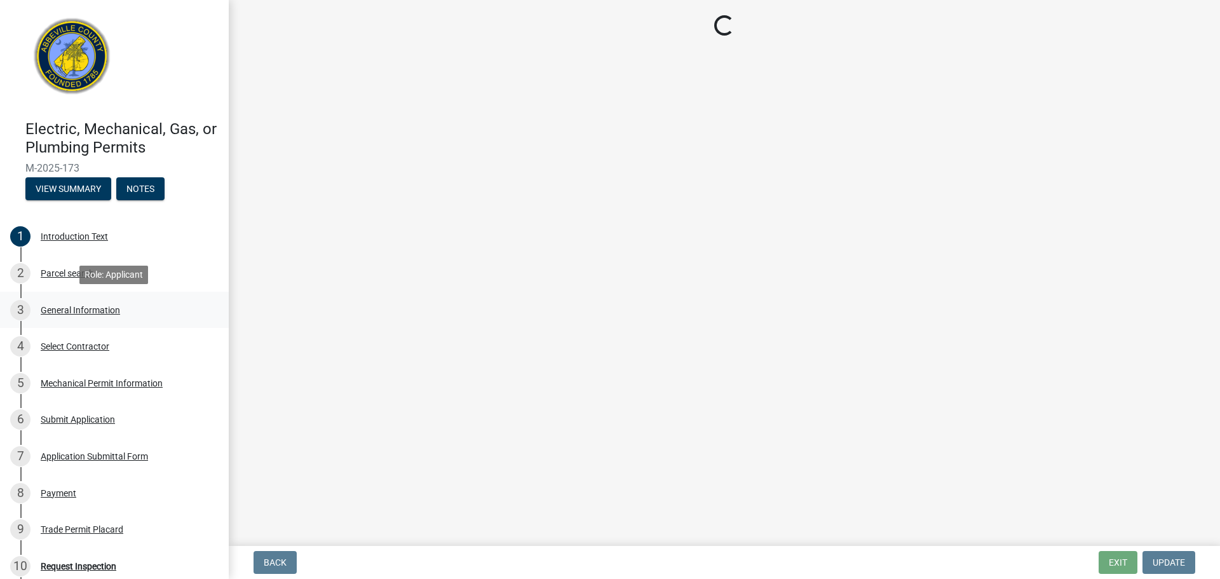
click at [83, 316] on div "3 General Information" at bounding box center [109, 310] width 198 height 20
click at [97, 384] on div "Mechanical Permit Information" at bounding box center [102, 383] width 122 height 9
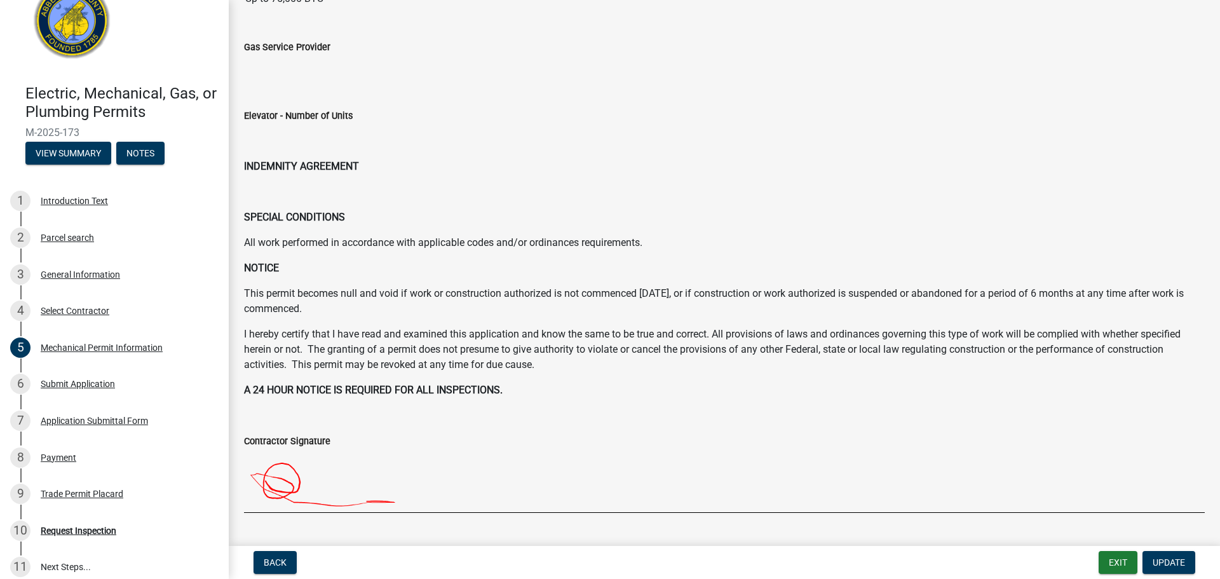
scroll to position [356, 0]
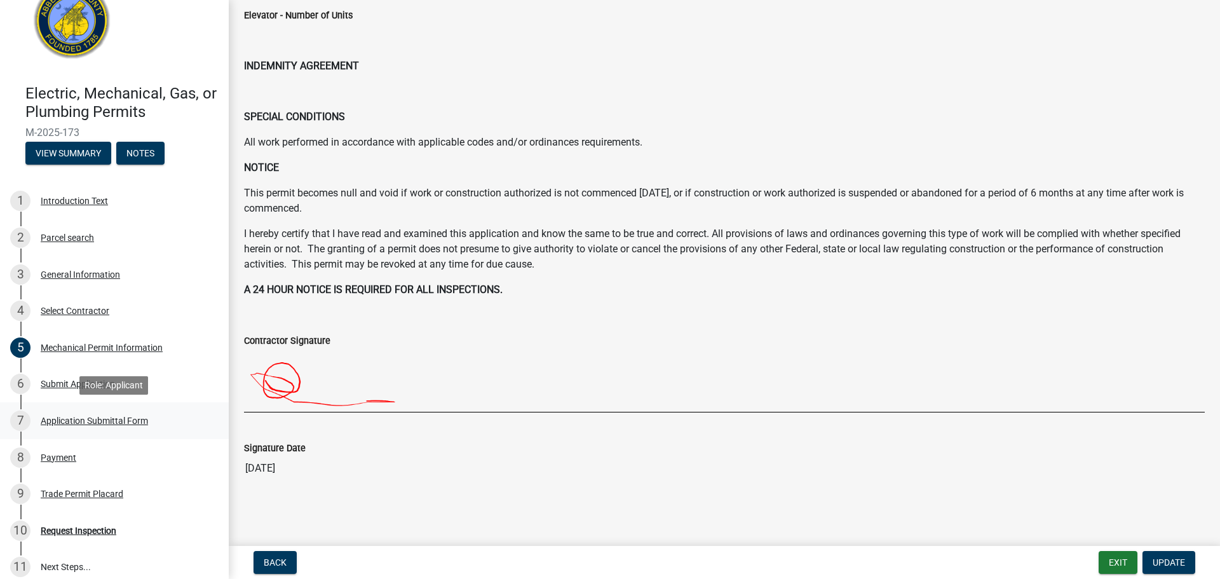
click at [125, 421] on div "Application Submittal Form" at bounding box center [94, 420] width 107 height 9
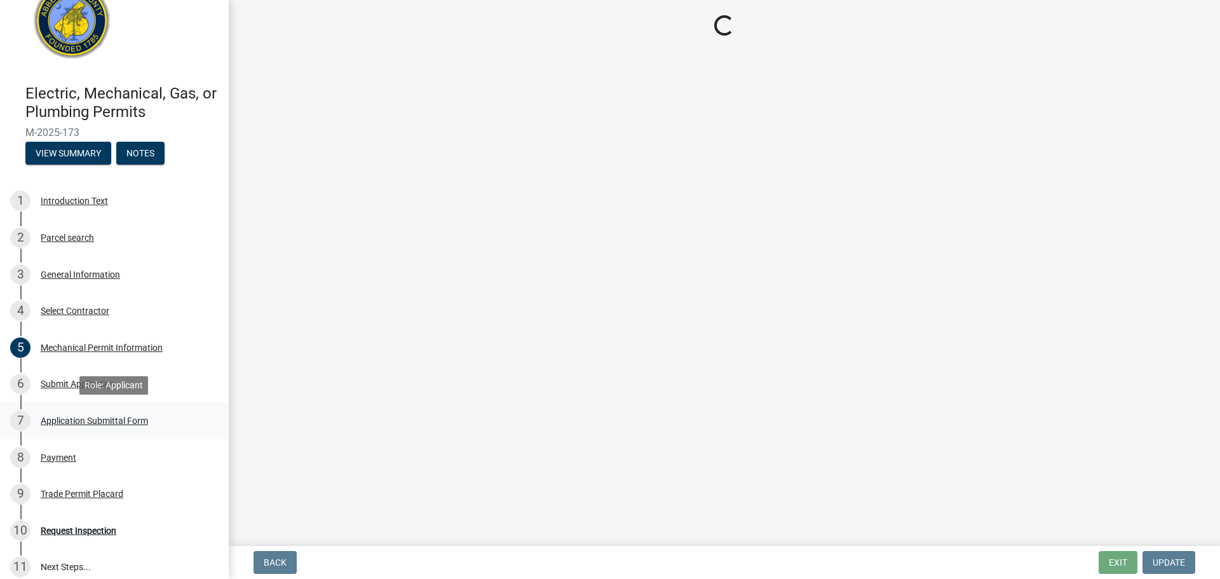
scroll to position [0, 0]
click at [52, 460] on div "Payment" at bounding box center [59, 457] width 36 height 9
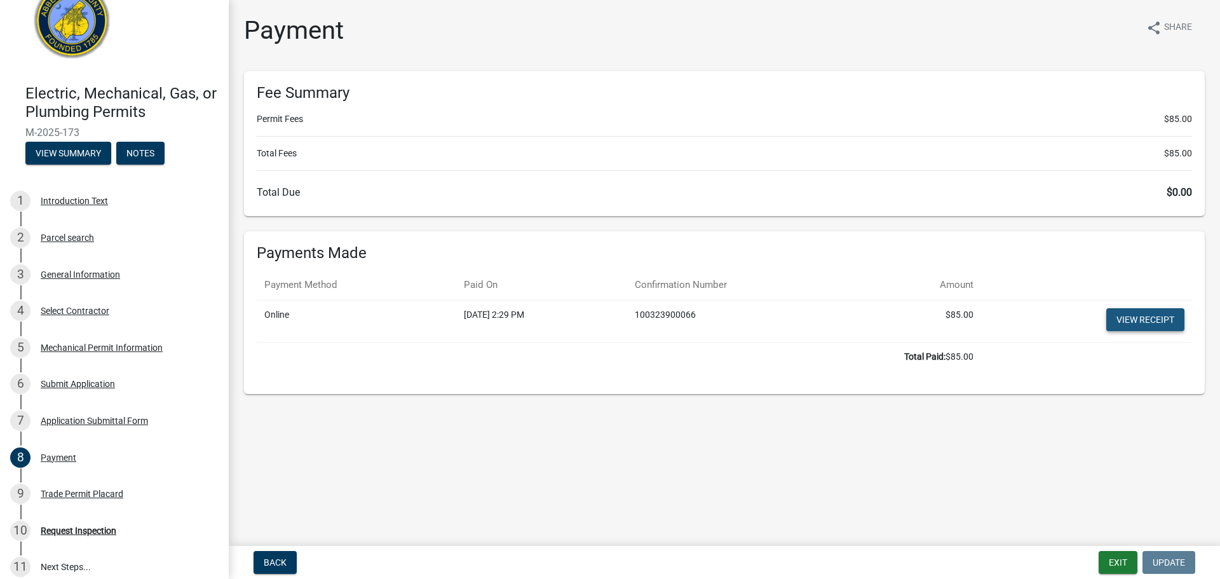
click at [1133, 320] on link "View receipt" at bounding box center [1145, 319] width 78 height 23
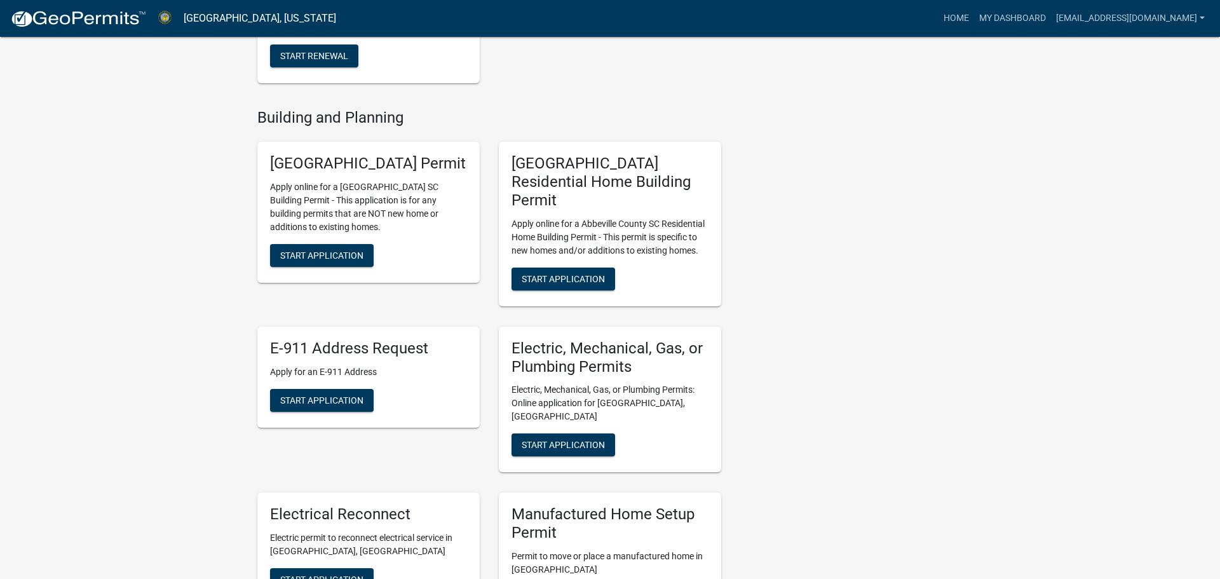
scroll to position [420, 0]
click at [990, 18] on link "My Dashboard" at bounding box center [1012, 18] width 77 height 24
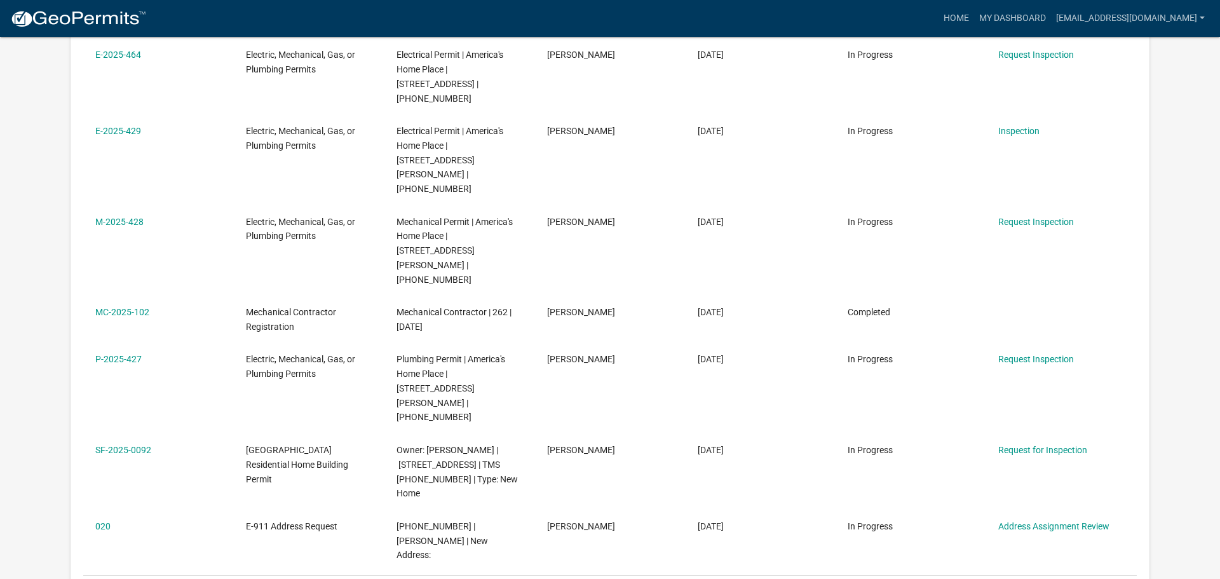
scroll to position [661, 0]
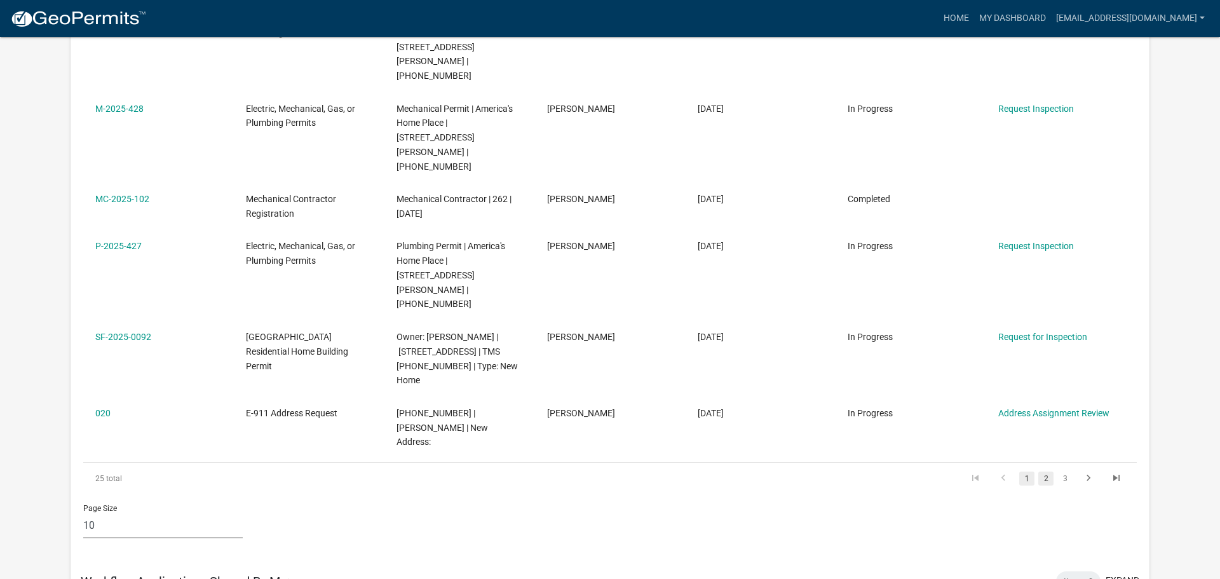
click at [1047, 471] on link "2" at bounding box center [1045, 478] width 15 height 14
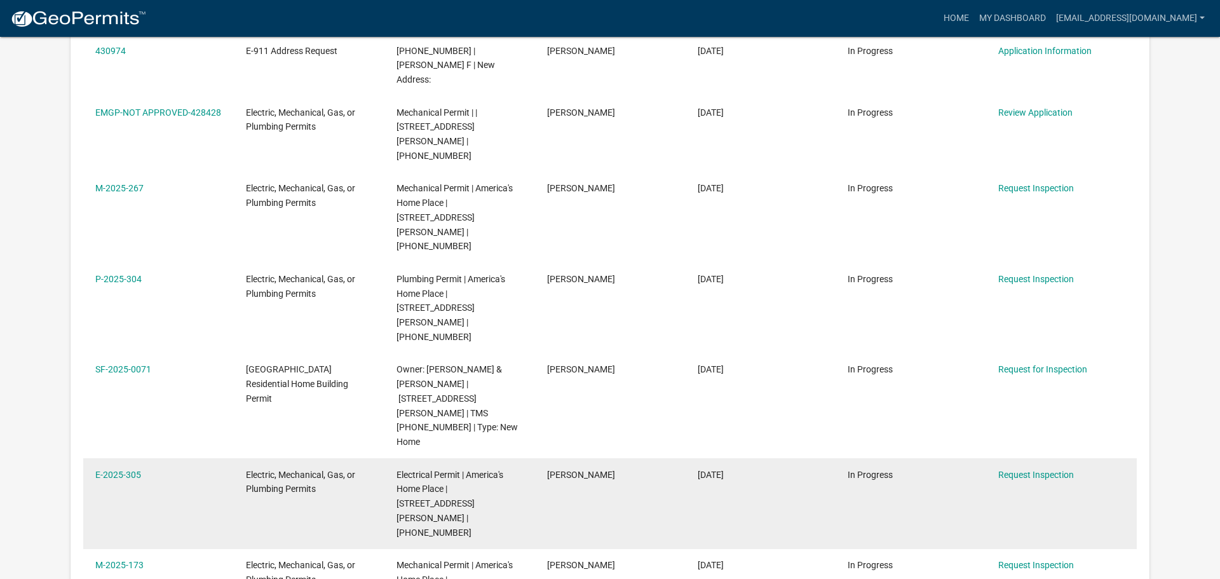
scroll to position [490, 0]
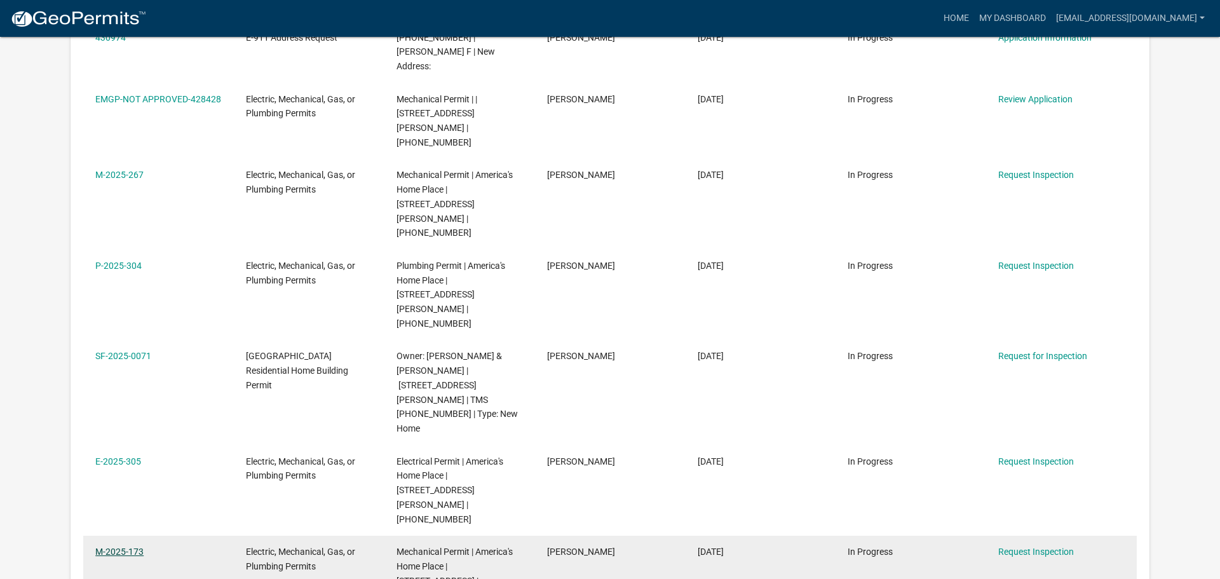
click at [135, 546] on link "M-2025-173" at bounding box center [119, 551] width 48 height 10
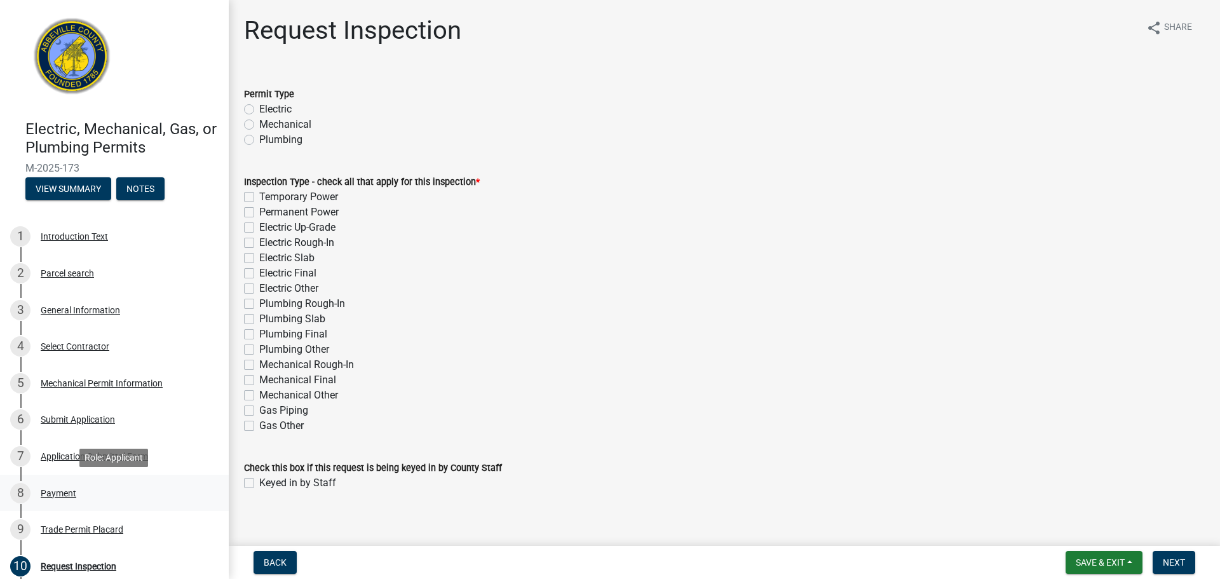
click at [55, 497] on div "Payment" at bounding box center [59, 492] width 36 height 9
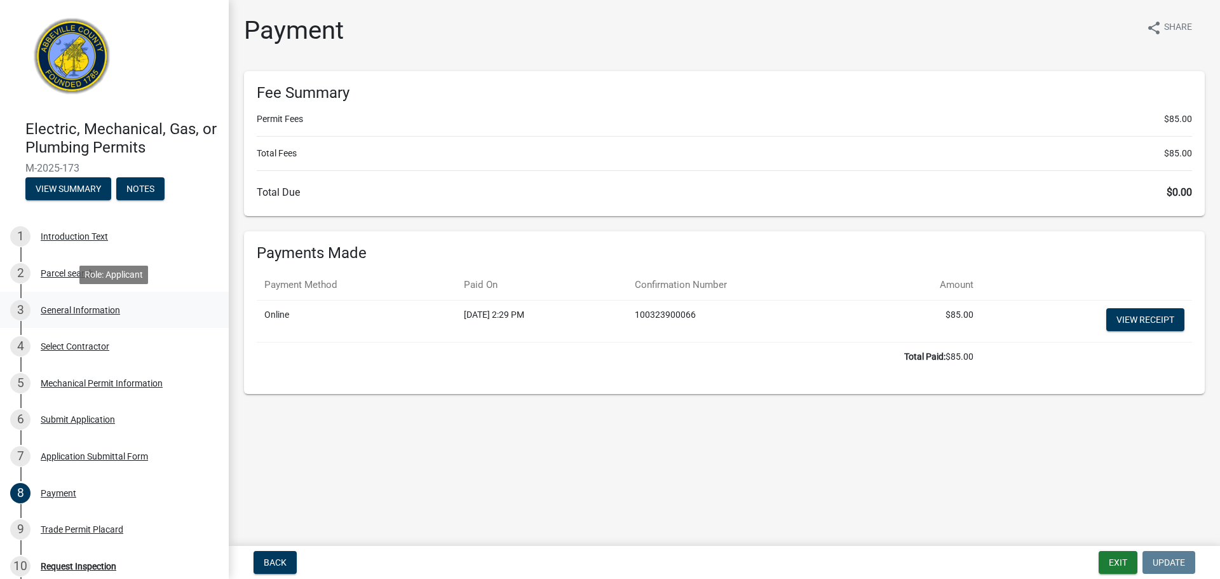
click at [67, 311] on div "General Information" at bounding box center [80, 310] width 79 height 9
